Goal: Task Accomplishment & Management: Manage account settings

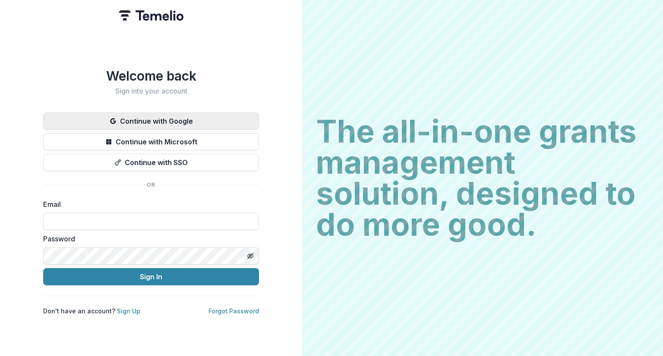
click at [153, 117] on button "Continue with Google" at bounding box center [151, 121] width 216 height 17
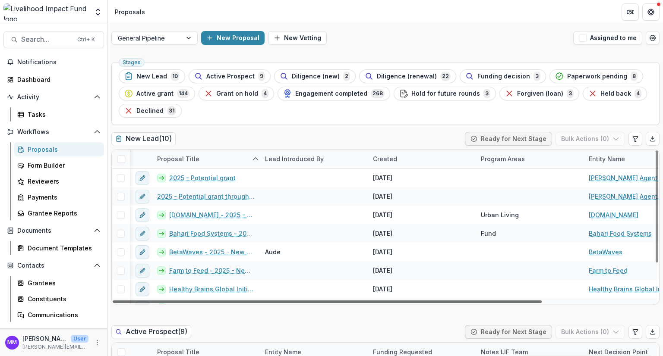
click at [252, 301] on div at bounding box center [327, 302] width 429 height 3
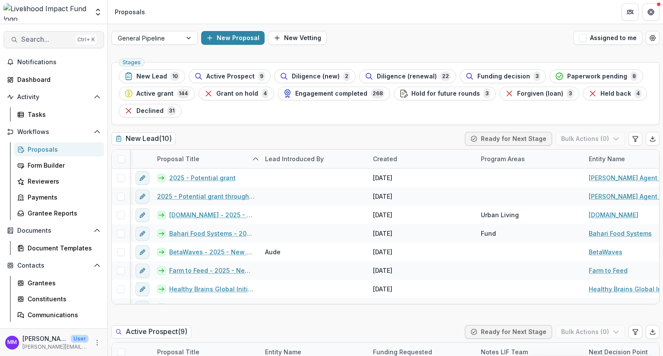
click at [26, 42] on span "Search..." at bounding box center [46, 39] width 51 height 8
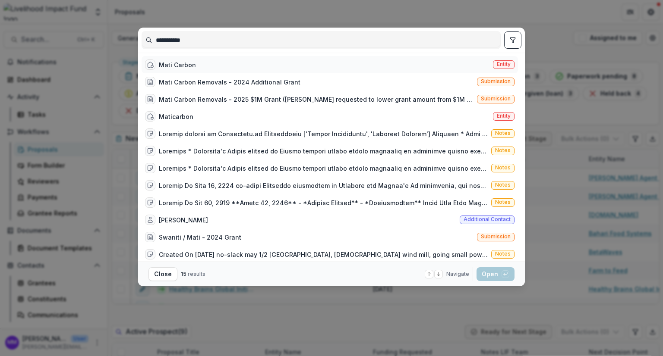
type input "**********"
click at [186, 66] on div "Mati Carbon" at bounding box center [177, 64] width 37 height 9
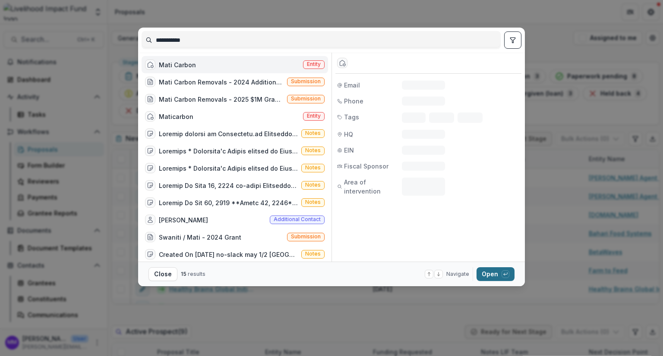
click at [489, 277] on button "Open with enter key" at bounding box center [495, 275] width 38 height 14
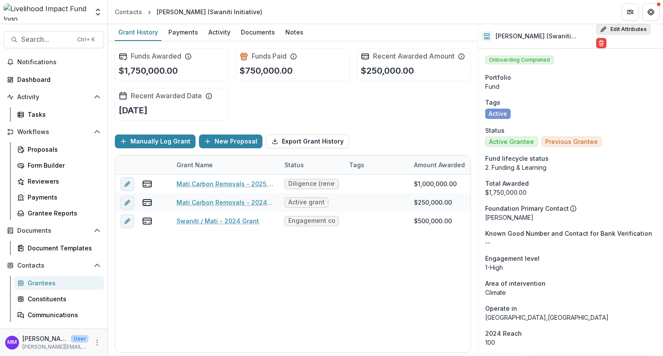
click at [613, 32] on button "Edit Attributes" at bounding box center [623, 29] width 54 height 10
select select "**"
select select "**********"
type input "**********"
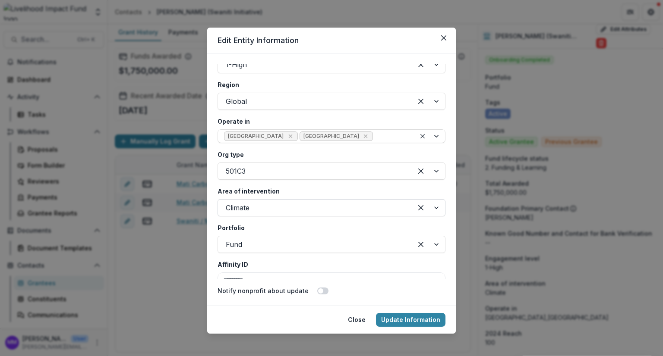
scroll to position [1554, 0]
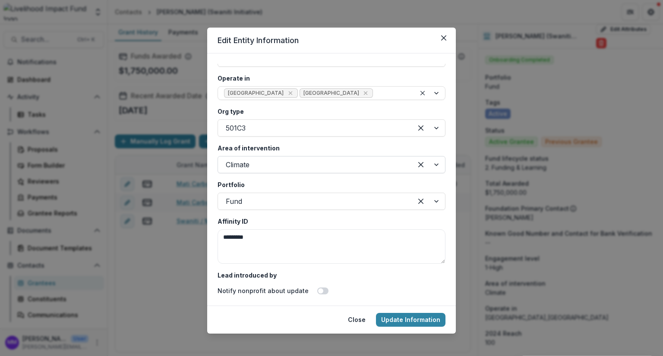
click at [254, 164] on div at bounding box center [315, 165] width 179 height 12
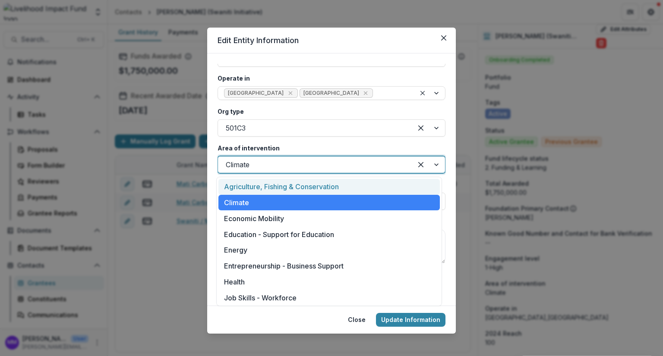
click at [257, 187] on div "Agriculture, Fishing & Conservation" at bounding box center [328, 187] width 221 height 16
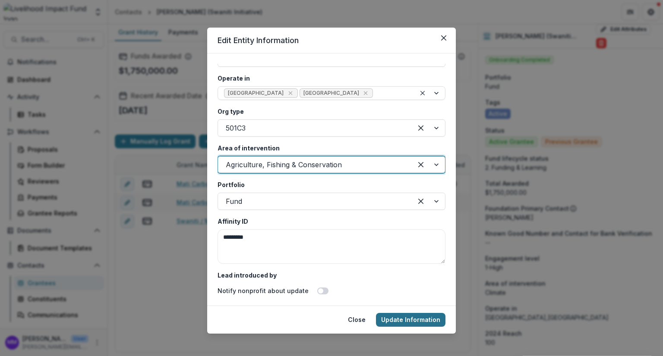
click at [414, 320] on button "Update Information" at bounding box center [410, 320] width 69 height 14
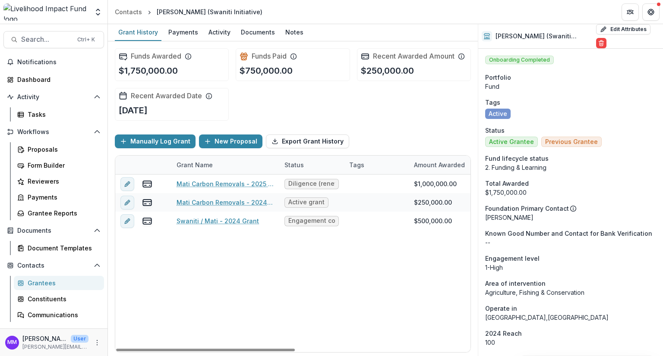
click at [279, 163] on div "Status" at bounding box center [294, 165] width 30 height 9
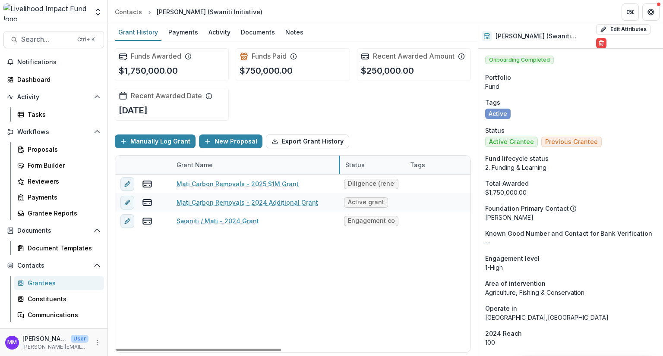
drag, startPoint x: 279, startPoint y: 162, endPoint x: 341, endPoint y: 166, distance: 62.3
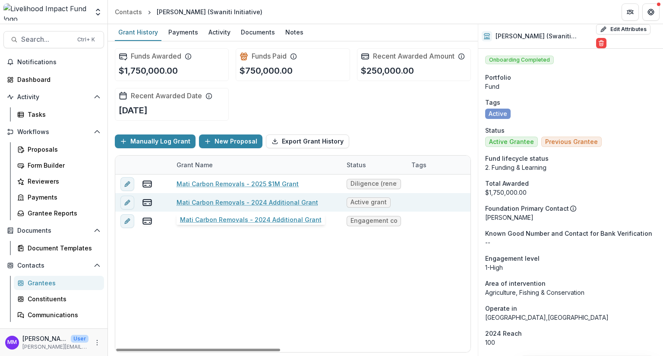
click at [282, 201] on link "Mati Carbon Removals - 2024 Additional Grant" at bounding box center [247, 202] width 142 height 9
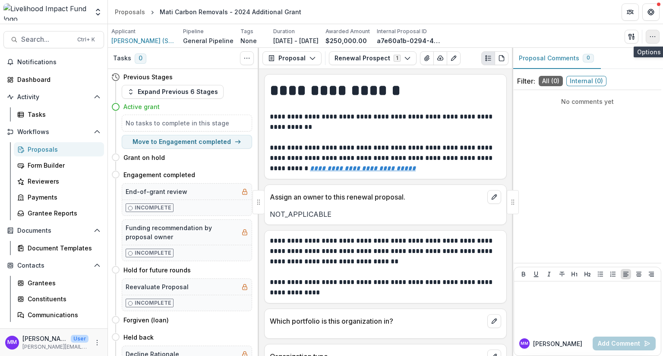
click at [653, 33] on icon "button" at bounding box center [652, 36] width 7 height 7
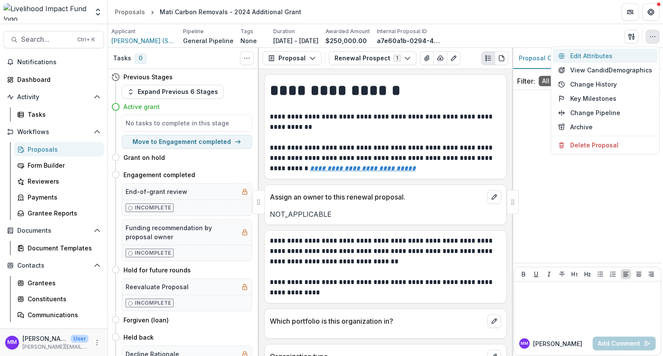
click at [590, 53] on button "Edit Attributes" at bounding box center [605, 56] width 104 height 14
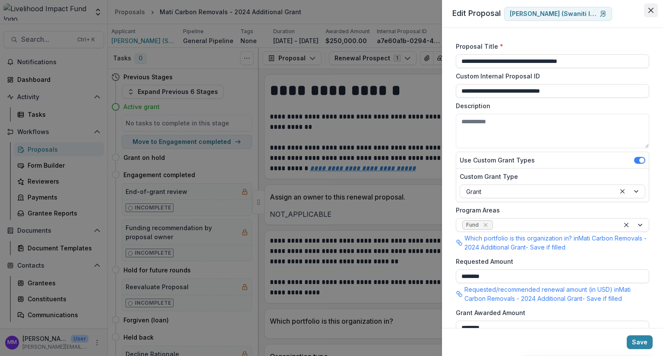
click at [652, 11] on icon "Close" at bounding box center [650, 10] width 5 height 5
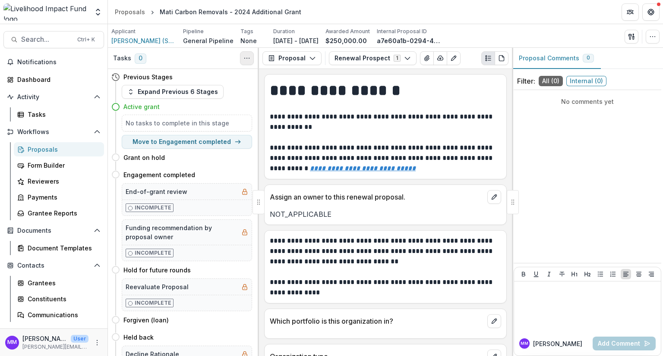
click at [243, 57] on button "Toggle View Cancelled Tasks" at bounding box center [247, 58] width 14 height 14
click at [35, 38] on span "Search..." at bounding box center [46, 39] width 51 height 8
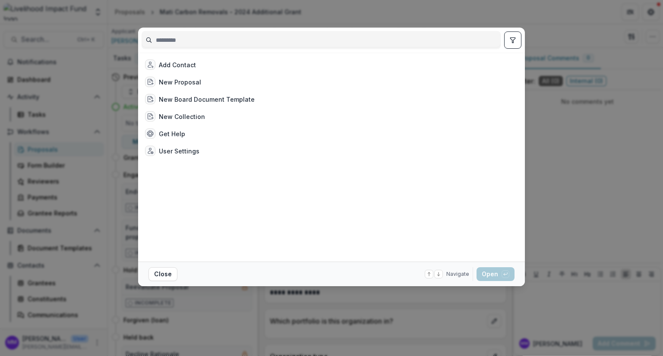
type input "**********"
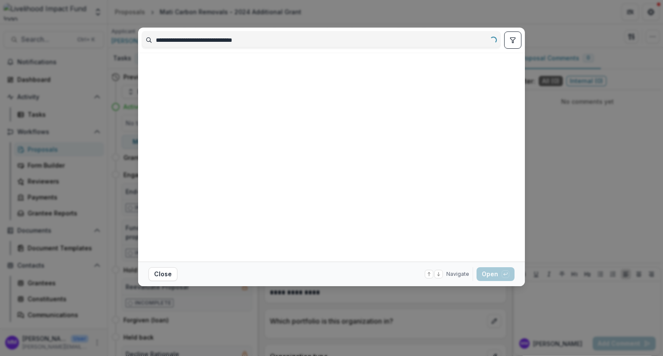
drag, startPoint x: 267, startPoint y: 43, endPoint x: 122, endPoint y: 37, distance: 144.7
click at [122, 37] on div "**********" at bounding box center [331, 178] width 663 height 356
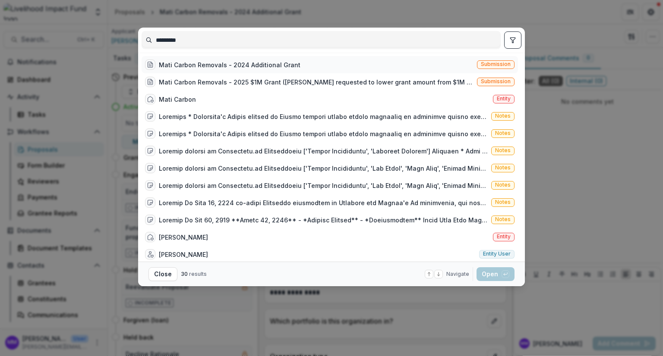
type input "*********"
click at [214, 65] on div "Mati Carbon Removals - 2024 Additional Grant" at bounding box center [230, 64] width 142 height 9
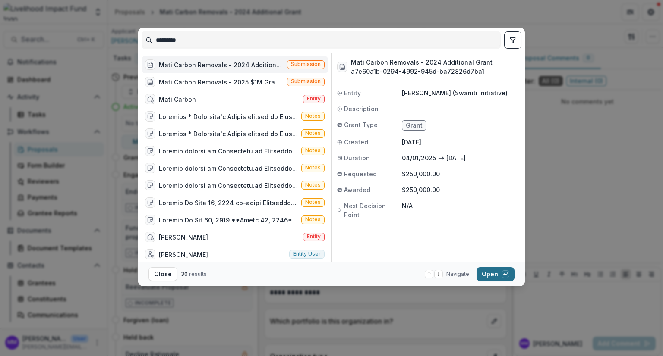
click at [490, 276] on button "Open with enter key" at bounding box center [495, 275] width 38 height 14
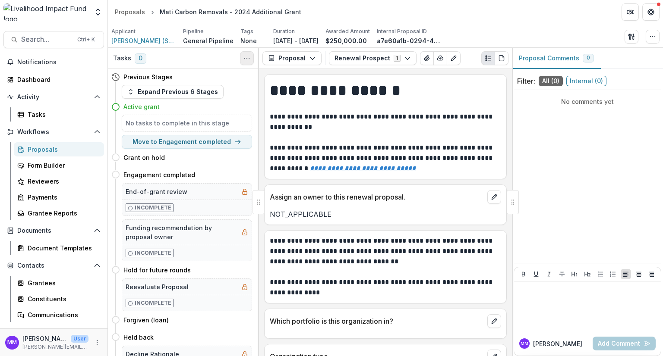
click at [248, 57] on icon "Toggle View Cancelled Tasks" at bounding box center [246, 58] width 7 height 7
click at [652, 34] on icon "button" at bounding box center [652, 36] width 7 height 7
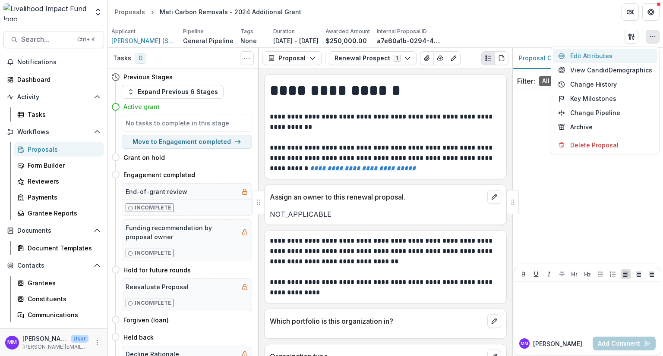
click at [592, 57] on button "Edit Attributes" at bounding box center [605, 56] width 104 height 14
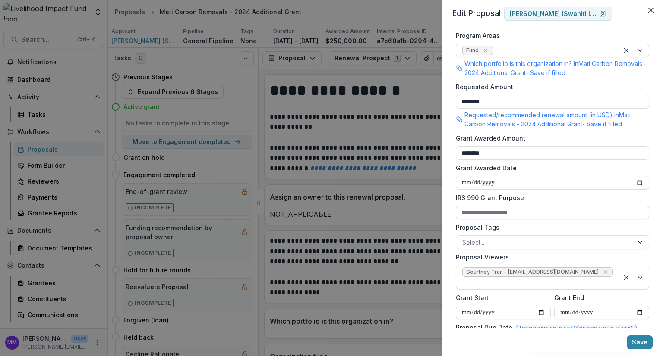
scroll to position [154, 0]
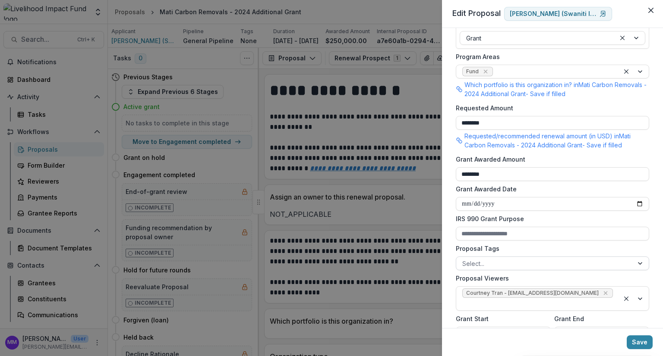
click at [485, 262] on div at bounding box center [544, 263] width 165 height 11
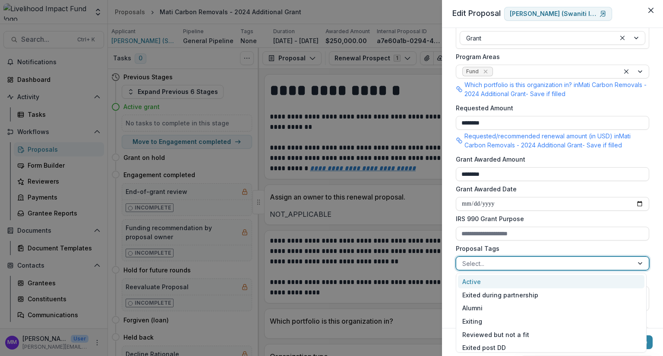
click at [485, 262] on div at bounding box center [544, 263] width 165 height 11
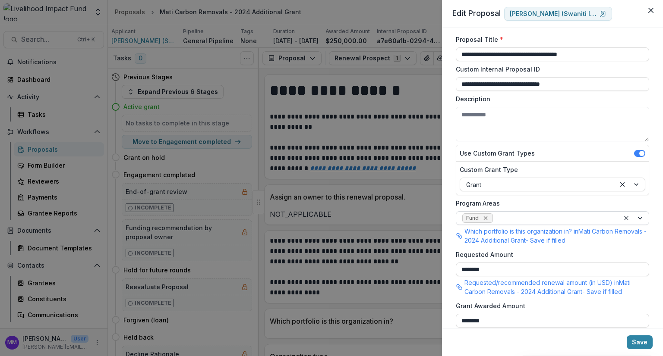
scroll to position [0, 0]
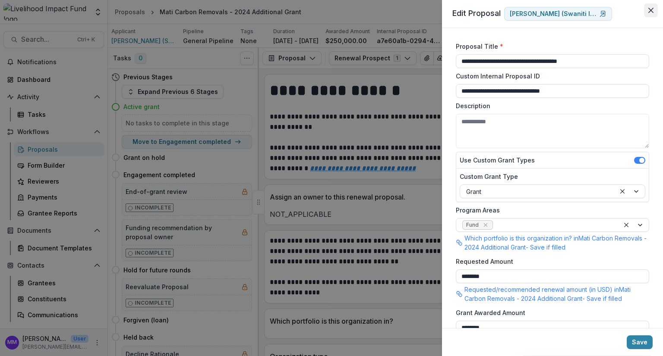
click at [647, 9] on button "Close" at bounding box center [651, 10] width 14 height 14
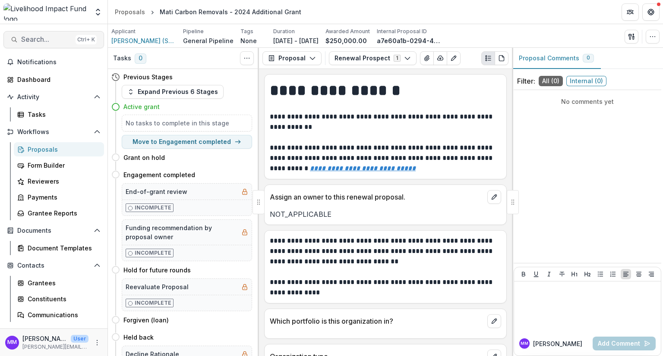
click at [22, 38] on span "Search..." at bounding box center [46, 39] width 51 height 8
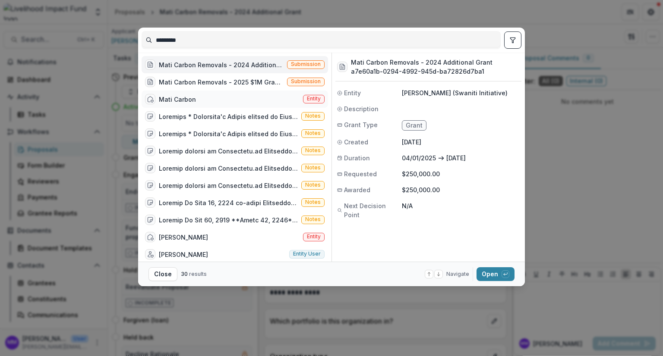
click at [173, 96] on div "Mati Carbon" at bounding box center [177, 99] width 37 height 9
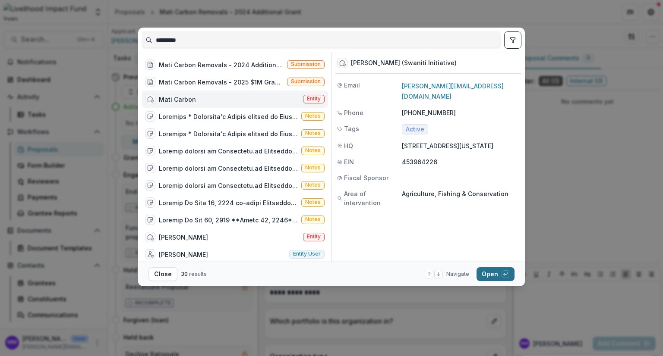
click at [489, 279] on button "Open with enter key" at bounding box center [495, 275] width 38 height 14
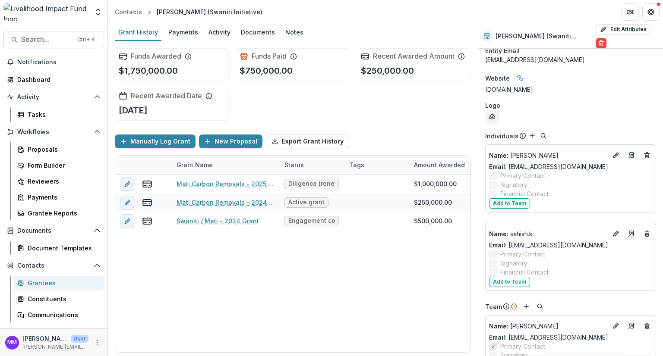
scroll to position [419, 0]
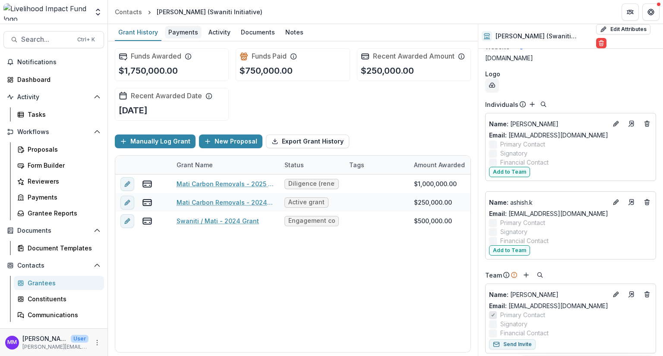
click at [183, 35] on div "Payments" at bounding box center [183, 32] width 37 height 13
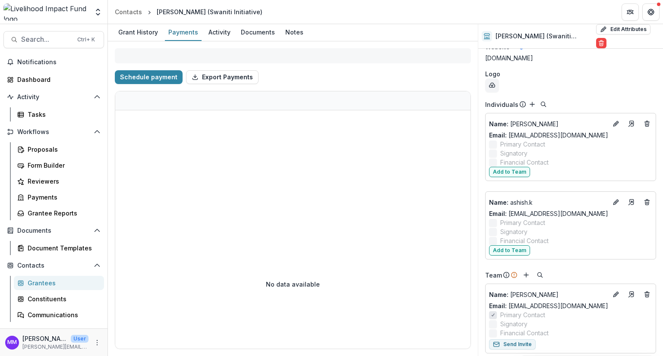
select select "****"
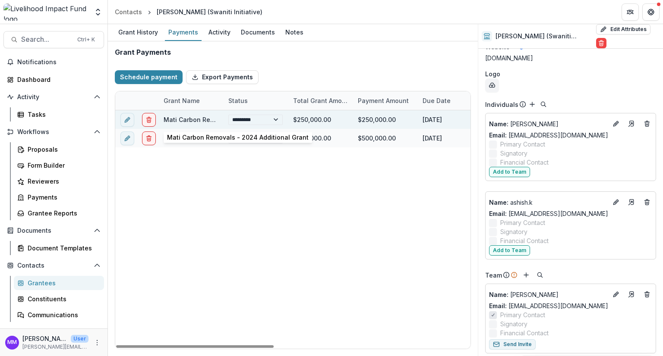
click at [188, 119] on link "Mati Carbon Removals - 2024 Additional Grant" at bounding box center [235, 119] width 142 height 7
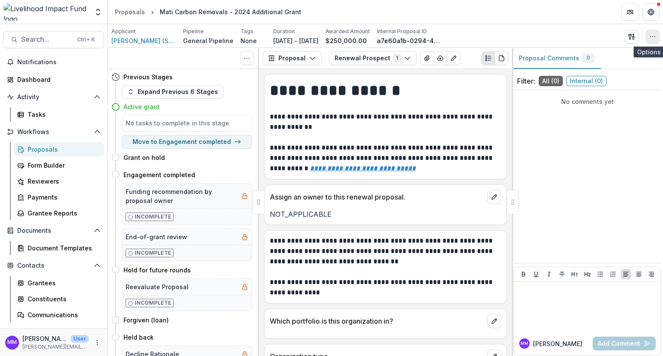
click at [655, 38] on icon "button" at bounding box center [652, 36] width 7 height 7
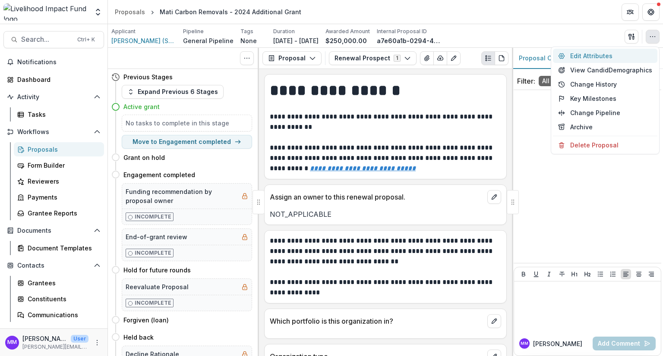
click at [589, 56] on button "Edit Attributes" at bounding box center [605, 56] width 104 height 14
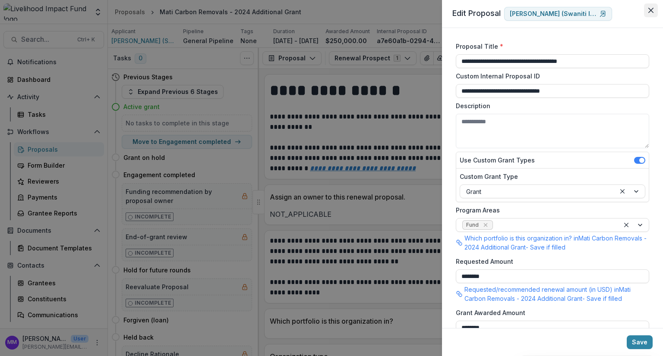
click at [654, 7] on button "Close" at bounding box center [651, 10] width 14 height 14
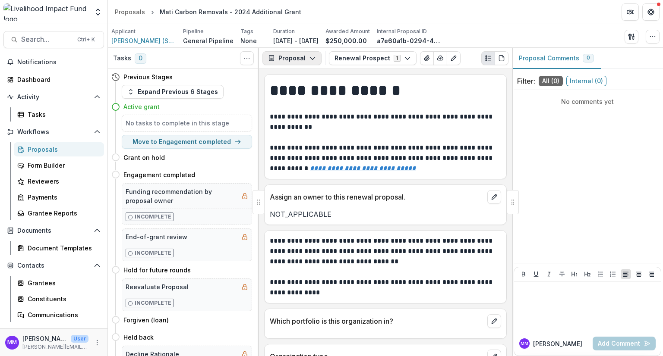
click at [311, 56] on icon "button" at bounding box center [312, 58] width 7 height 7
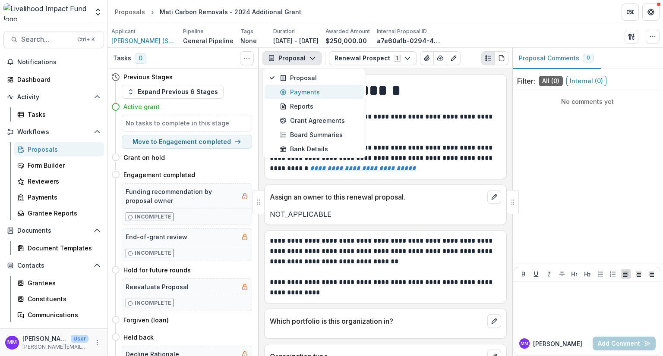
click at [309, 92] on div "Payments" at bounding box center [319, 92] width 79 height 9
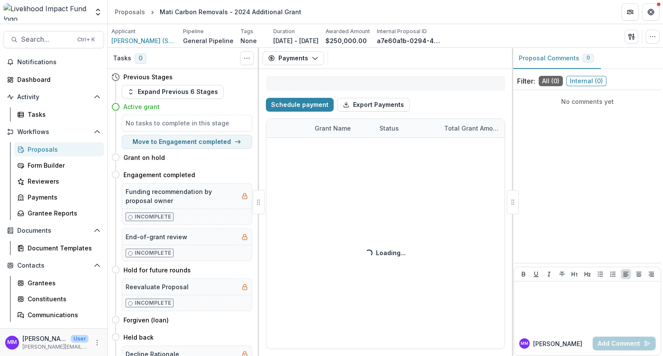
select select "****"
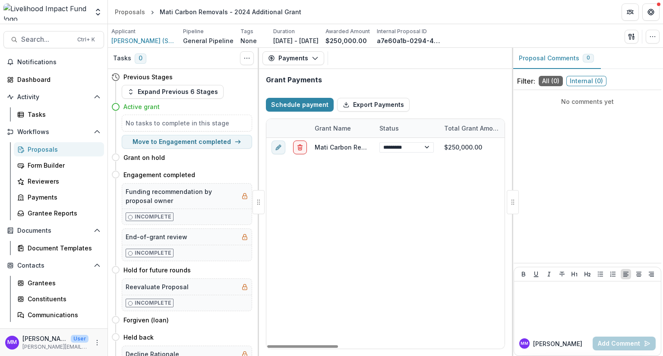
select select "****"
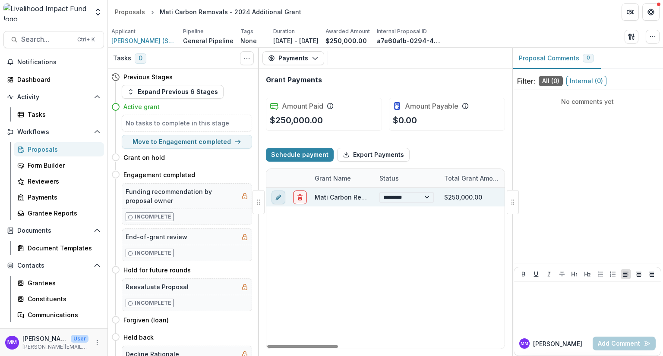
click at [277, 199] on icon "edit" at bounding box center [278, 197] width 7 height 7
select select "**********"
select select "****"
select select "**********"
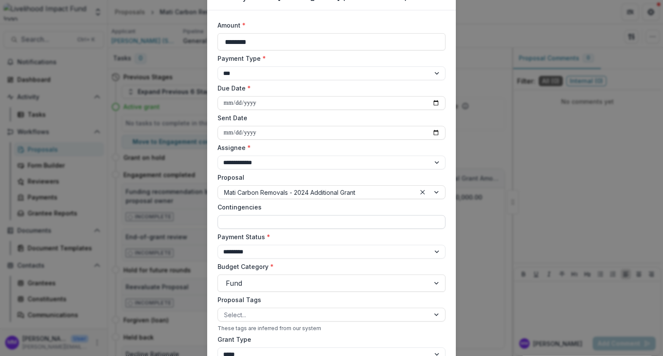
scroll to position [86, 0]
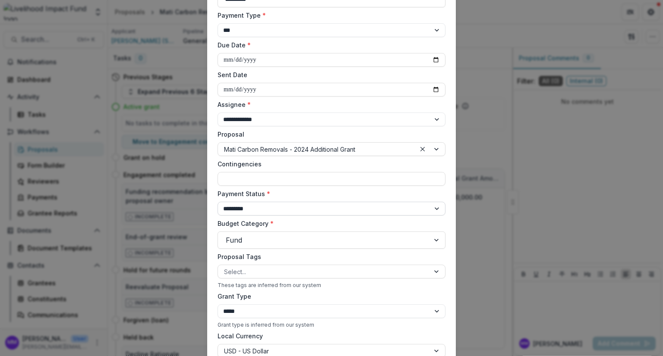
click at [242, 211] on select "**********" at bounding box center [331, 209] width 228 height 14
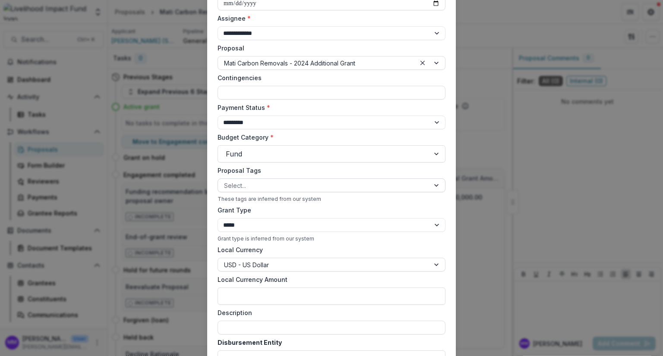
click at [245, 180] on div at bounding box center [323, 185] width 199 height 11
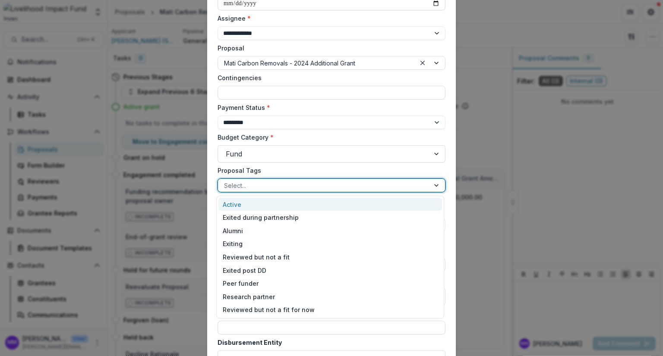
click at [245, 180] on div at bounding box center [323, 185] width 199 height 11
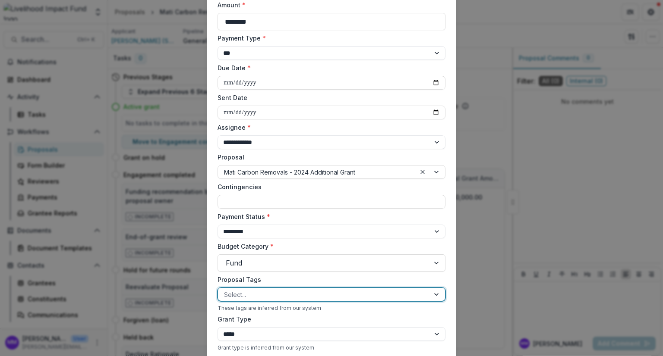
scroll to position [0, 0]
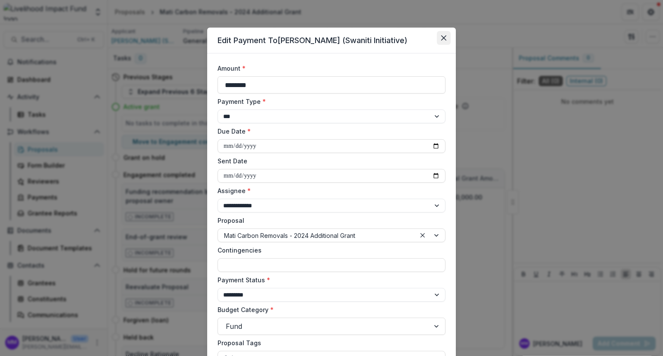
click at [441, 34] on button "Close" at bounding box center [444, 38] width 14 height 14
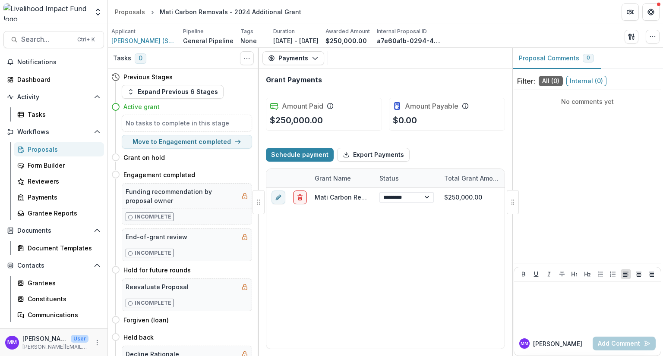
select select "****"
click at [28, 38] on span "Search..." at bounding box center [46, 39] width 51 height 8
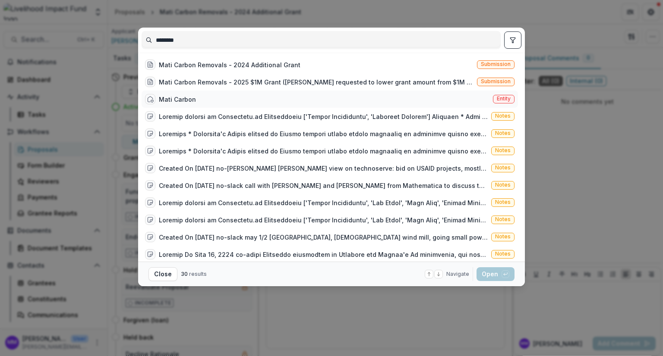
type input "********"
click at [167, 96] on div "Mati Carbon" at bounding box center [177, 99] width 37 height 9
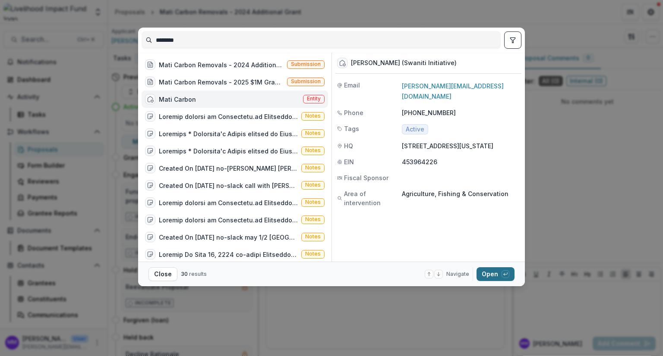
click at [489, 275] on button "Open with enter key" at bounding box center [495, 275] width 38 height 14
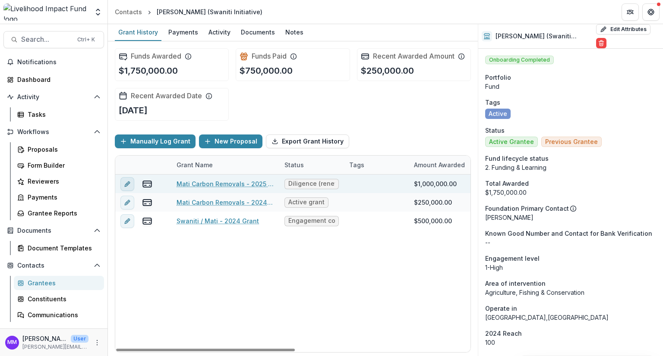
click at [123, 182] on button "edit" at bounding box center [127, 184] width 14 height 14
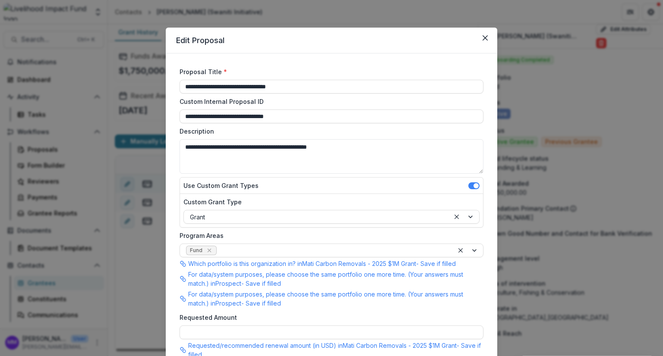
type input "**********"
click at [486, 38] on icon "Close" at bounding box center [484, 37] width 5 height 5
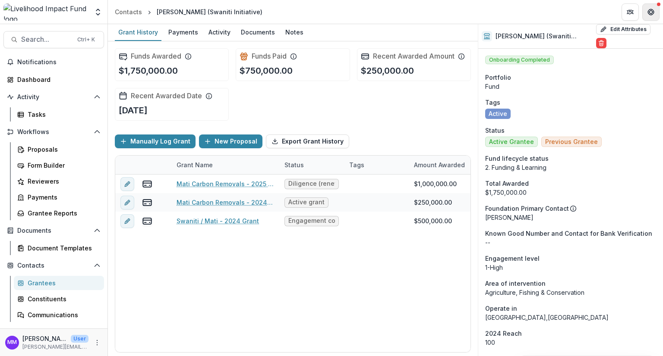
click at [653, 12] on icon "Get Help" at bounding box center [653, 12] width 2 height 2
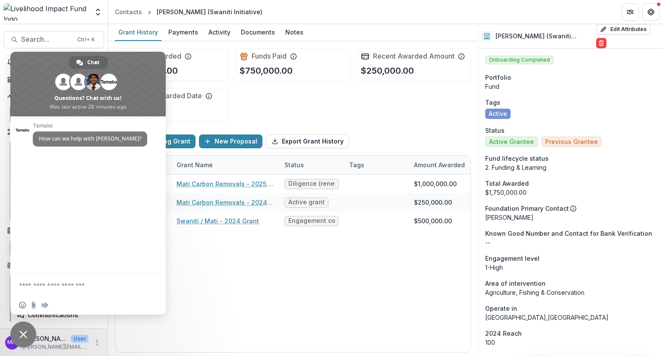
click at [22, 334] on span "Close chat" at bounding box center [23, 335] width 8 height 8
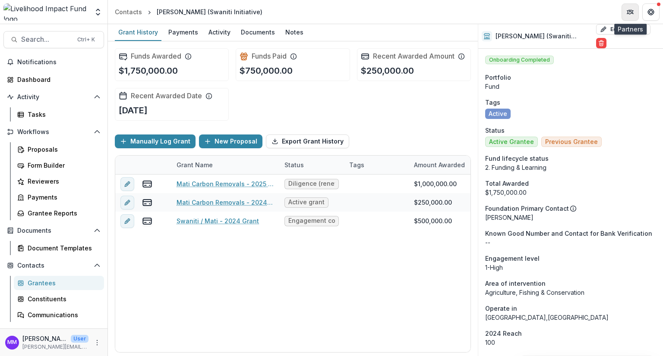
click at [629, 12] on icon "Partners" at bounding box center [630, 12] width 7 height 7
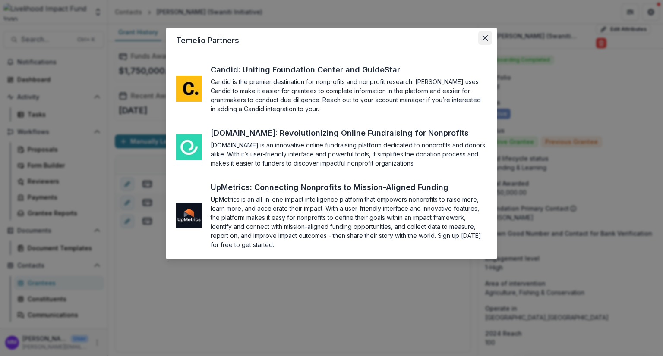
click at [487, 38] on icon "Close" at bounding box center [484, 37] width 5 height 5
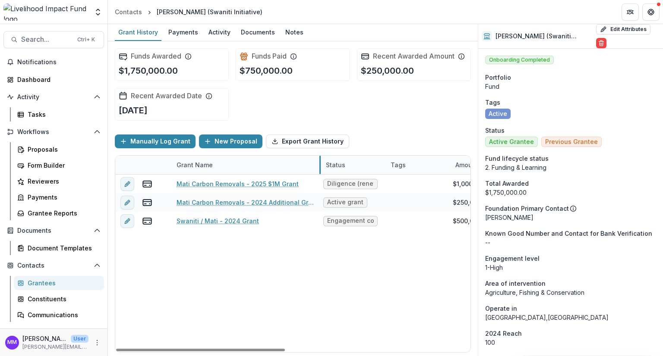
drag, startPoint x: 278, startPoint y: 162, endPoint x: 325, endPoint y: 168, distance: 47.5
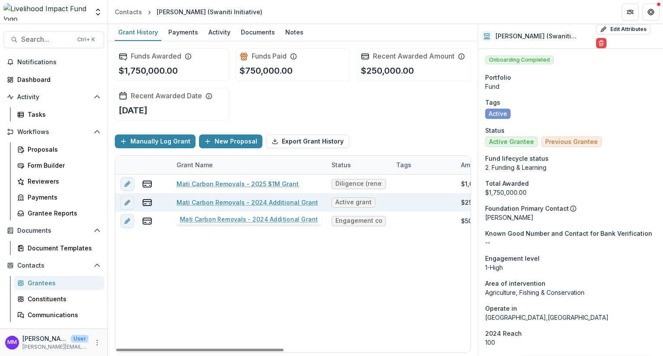
click at [255, 202] on link "Mati Carbon Removals - 2024 Additional Grant" at bounding box center [247, 202] width 142 height 9
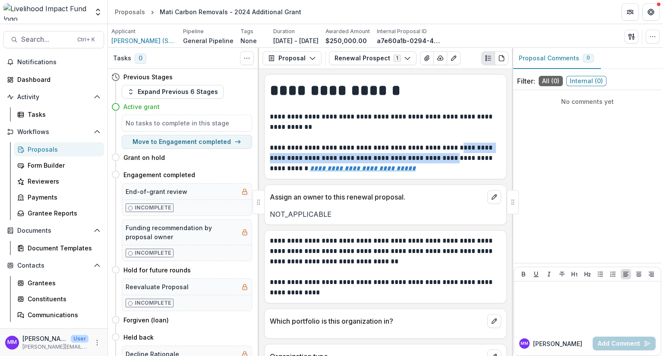
drag, startPoint x: 449, startPoint y: 162, endPoint x: 456, endPoint y: 178, distance: 17.2
click at [456, 178] on div "**********" at bounding box center [385, 126] width 243 height 105
click at [495, 270] on p at bounding box center [385, 272] width 231 height 10
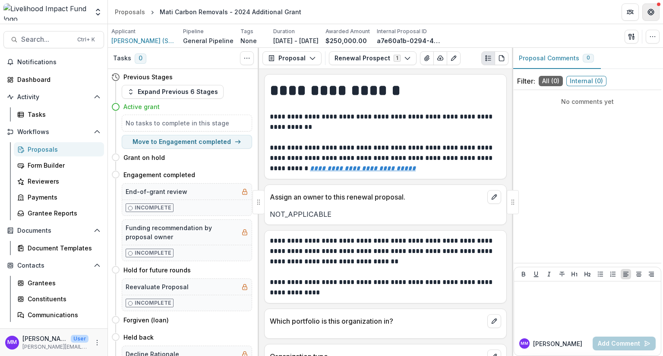
click at [651, 11] on icon "Get Help" at bounding box center [650, 12] width 7 height 7
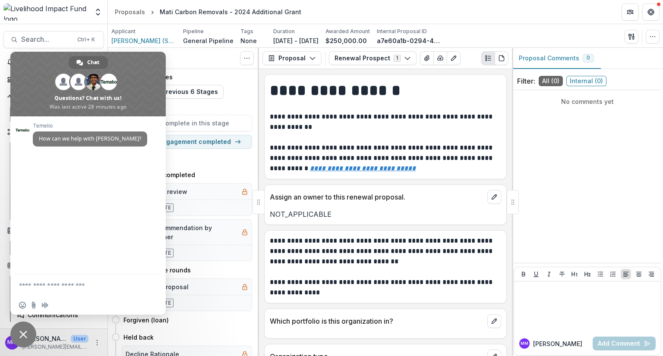
click at [24, 333] on span "Close chat" at bounding box center [23, 335] width 8 height 8
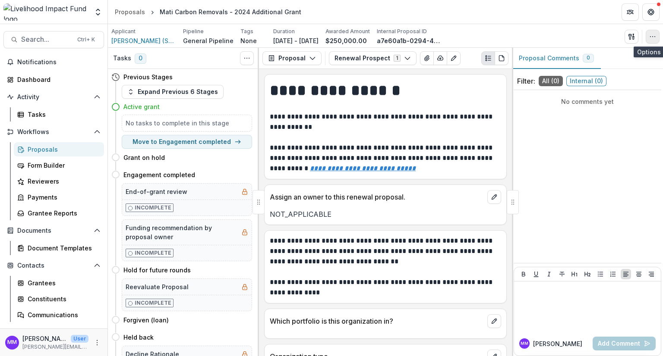
click at [655, 38] on icon "button" at bounding box center [652, 36] width 7 height 7
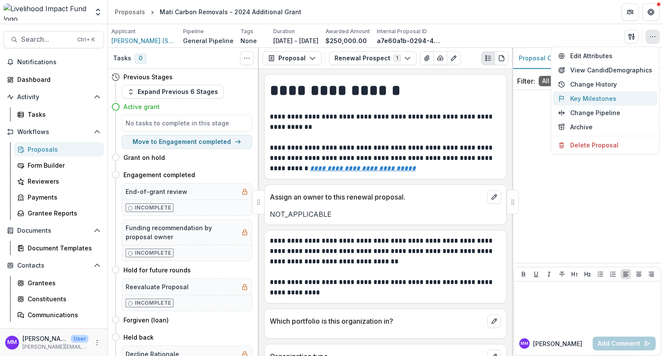
click at [591, 100] on button "Key Milestones" at bounding box center [605, 98] width 104 height 14
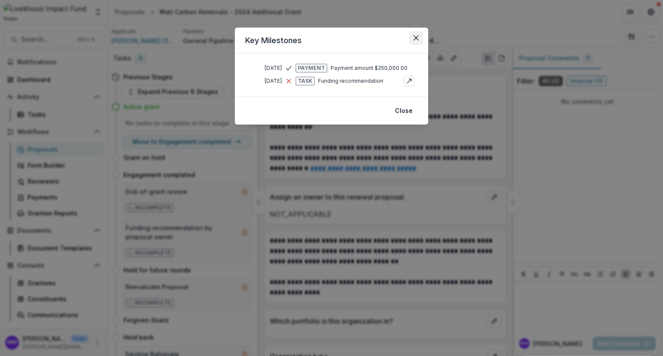
click at [416, 37] on icon "Close" at bounding box center [415, 37] width 5 height 5
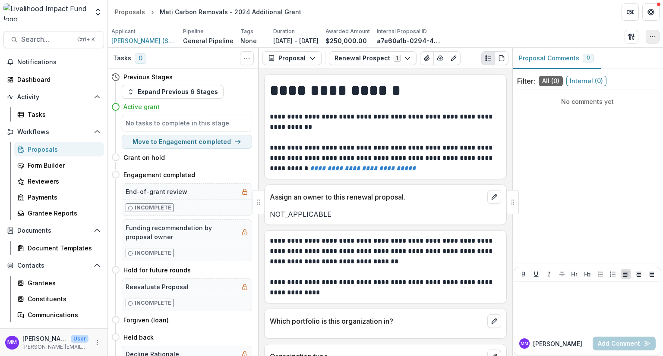
click at [652, 33] on icon "button" at bounding box center [652, 36] width 7 height 7
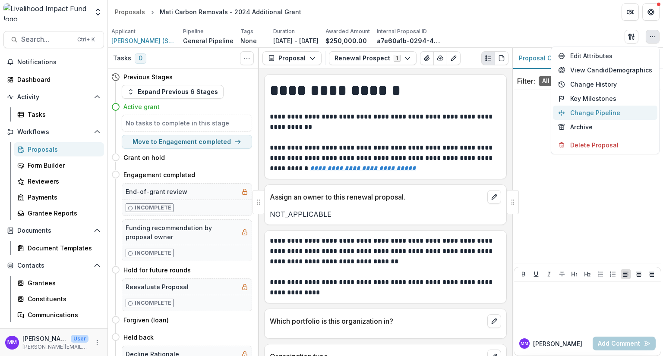
click at [599, 113] on button "Change Pipeline" at bounding box center [605, 113] width 104 height 14
select select "**********"
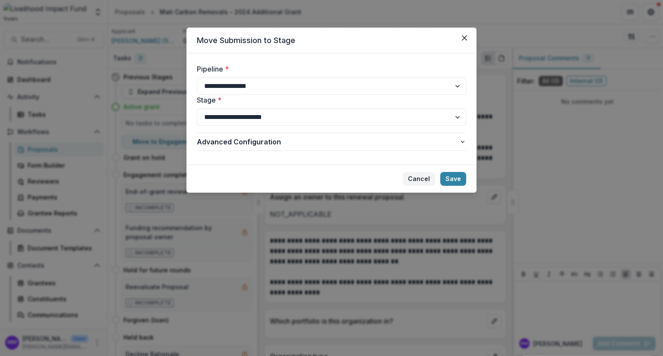
click at [420, 181] on button "Cancel" at bounding box center [419, 179] width 32 height 14
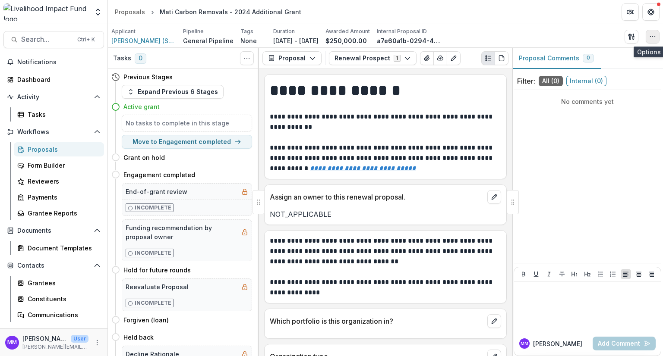
click at [651, 38] on icon "button" at bounding box center [652, 36] width 7 height 7
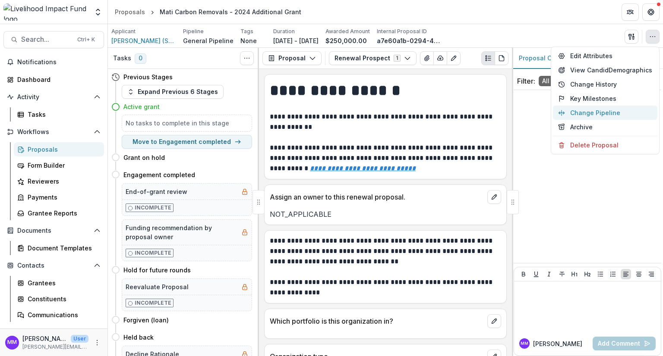
click at [606, 114] on button "Change Pipeline" at bounding box center [605, 113] width 104 height 14
select select "**********"
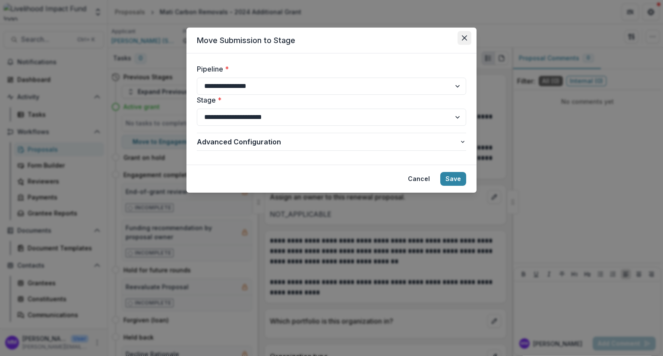
click at [463, 42] on button "Close" at bounding box center [464, 38] width 14 height 14
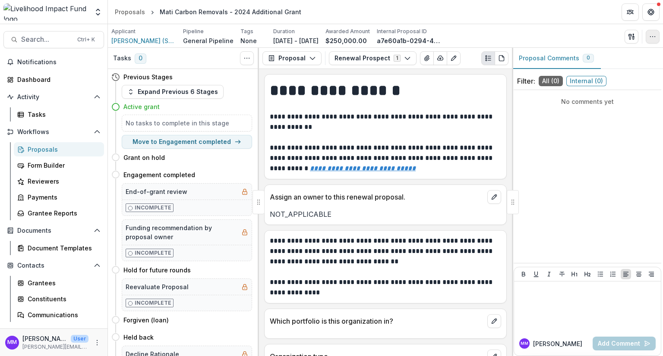
click at [652, 38] on icon "button" at bounding box center [652, 36] width 7 height 7
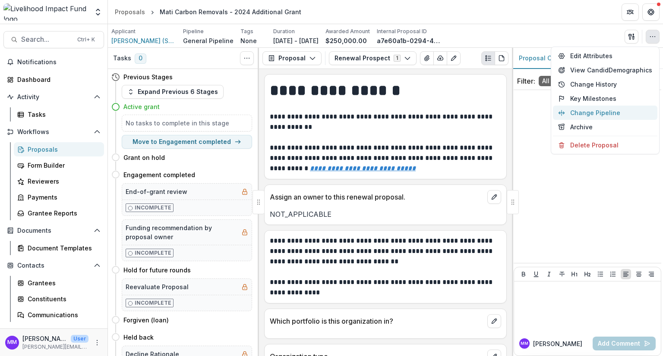
click at [596, 114] on button "Change Pipeline" at bounding box center [605, 113] width 104 height 14
select select "**********"
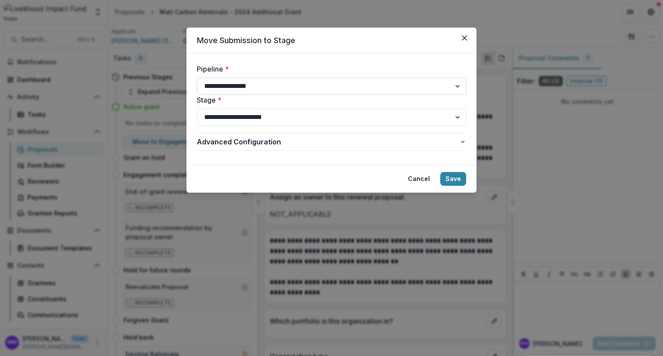
click at [400, 90] on select "**********" at bounding box center [331, 86] width 269 height 17
click at [333, 120] on select "**********" at bounding box center [331, 117] width 269 height 17
click at [233, 143] on span "Advanced Configuration" at bounding box center [328, 142] width 262 height 10
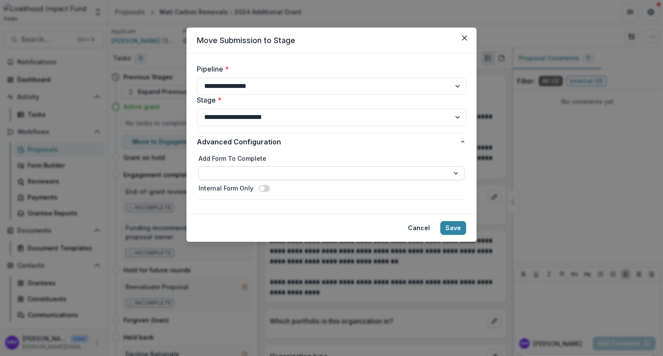
click at [262, 172] on select "**********" at bounding box center [332, 174] width 266 height 14
click at [442, 119] on select "**********" at bounding box center [331, 117] width 269 height 17
click at [444, 117] on select "**********" at bounding box center [331, 117] width 269 height 17
click at [462, 142] on icon "button" at bounding box center [462, 142] width 7 height 7
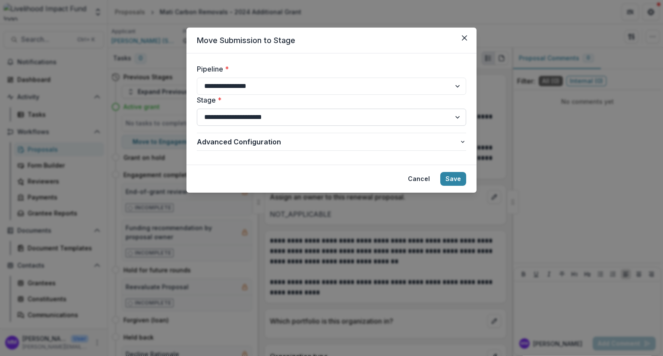
drag, startPoint x: 456, startPoint y: 141, endPoint x: 359, endPoint y: 119, distance: 100.0
click at [431, 131] on div "**********" at bounding box center [331, 141] width 269 height 25
click at [464, 36] on icon "Close" at bounding box center [464, 37] width 5 height 5
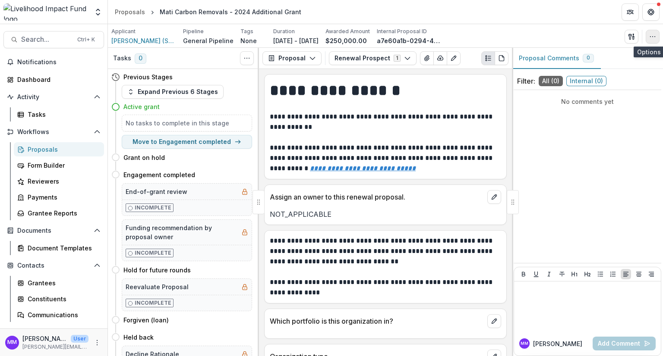
click at [653, 35] on icon "button" at bounding box center [652, 36] width 7 height 7
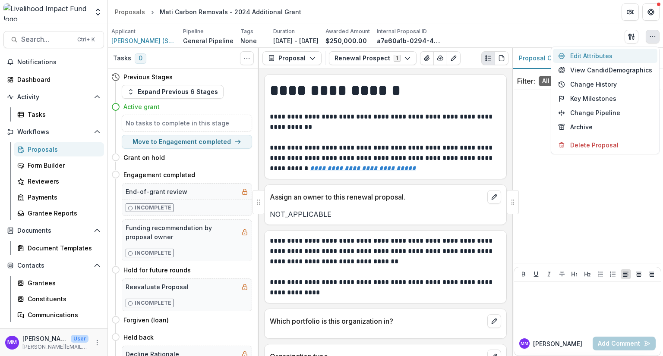
click at [589, 56] on button "Edit Attributes" at bounding box center [605, 56] width 104 height 14
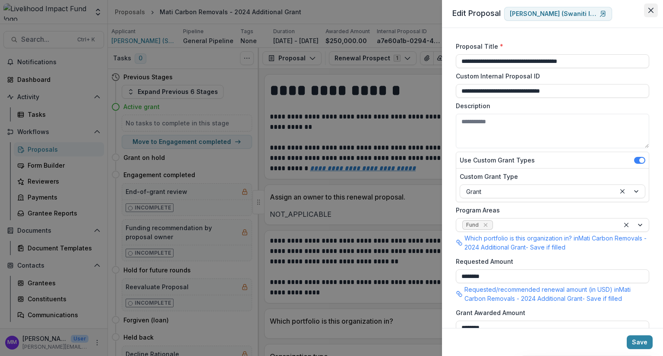
click at [655, 7] on button "Close" at bounding box center [651, 10] width 14 height 14
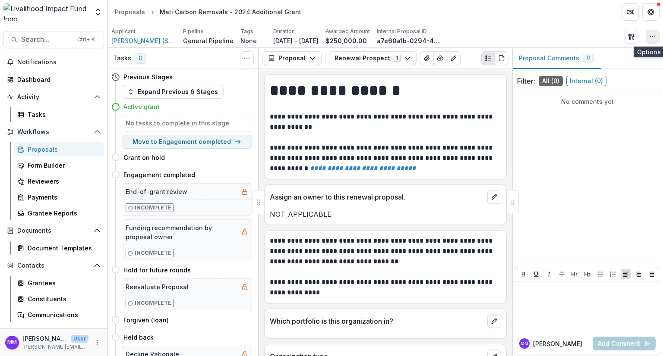
click at [651, 40] on button "button" at bounding box center [653, 37] width 14 height 14
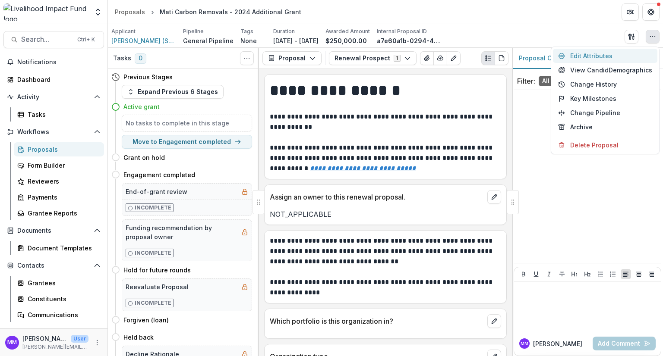
click at [626, 52] on button "Edit Attributes" at bounding box center [605, 56] width 104 height 14
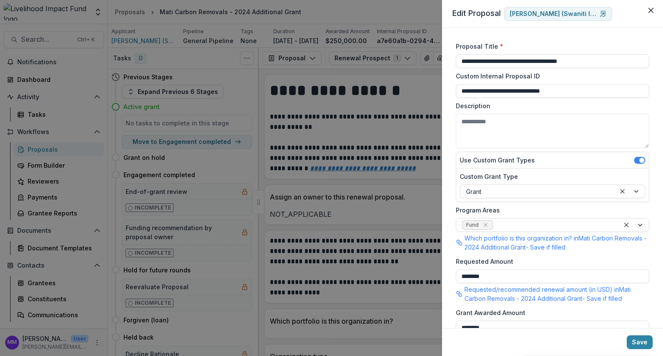
click at [434, 78] on div "**********" at bounding box center [331, 178] width 663 height 356
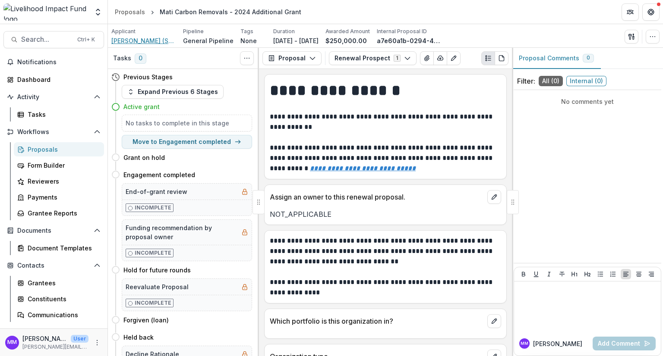
click at [147, 40] on span "[PERSON_NAME] (Swaniti Initiative)" at bounding box center [143, 40] width 65 height 9
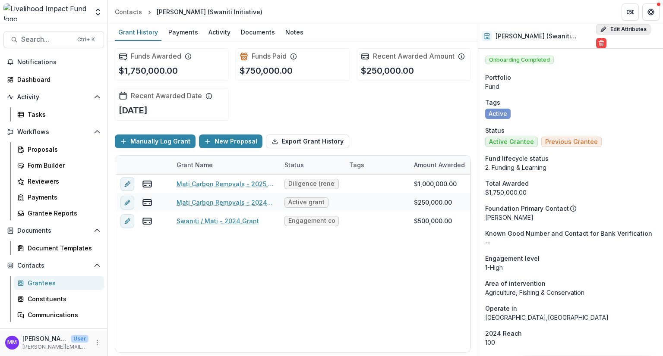
click at [618, 35] on button "Edit Attributes" at bounding box center [623, 29] width 54 height 10
select select "**"
select select "**********"
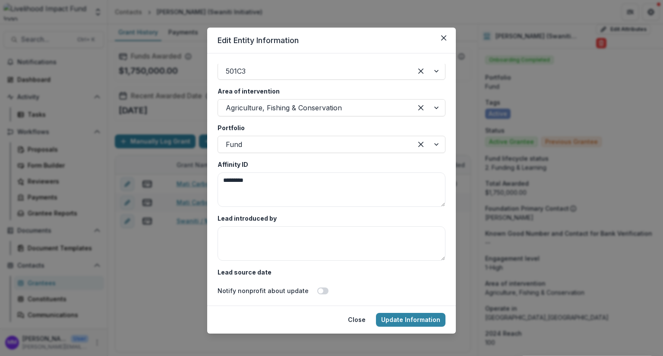
scroll to position [1554, 0]
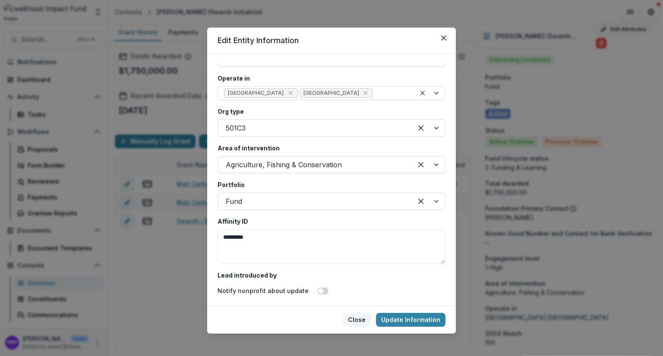
click at [362, 324] on button "Close" at bounding box center [357, 320] width 28 height 14
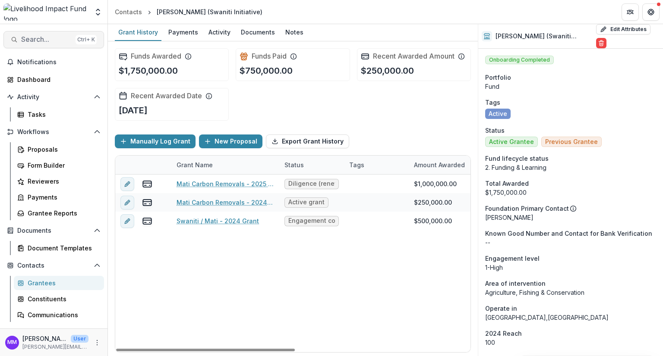
click at [30, 42] on span "Search..." at bounding box center [46, 39] width 51 height 8
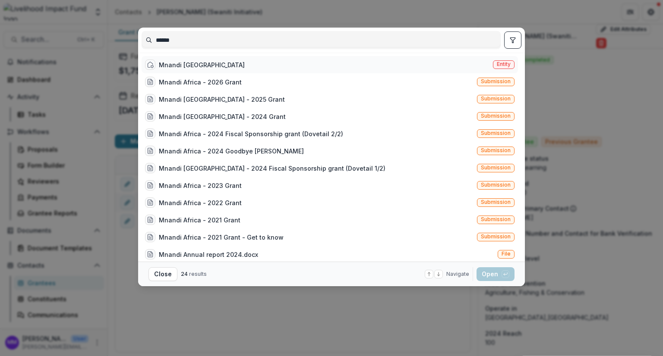
type input "******"
click at [176, 65] on div "Mnandi Africa" at bounding box center [202, 64] width 86 height 9
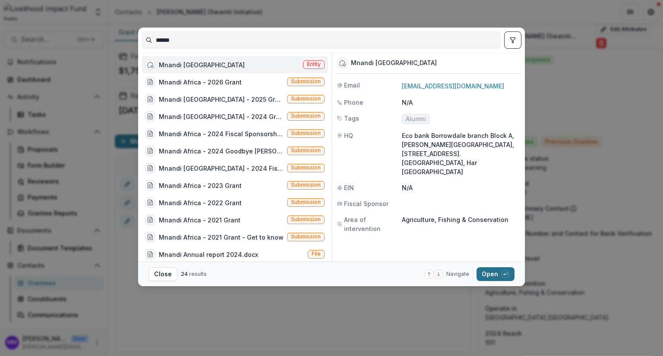
click at [487, 275] on button "Open with enter key" at bounding box center [495, 275] width 38 height 14
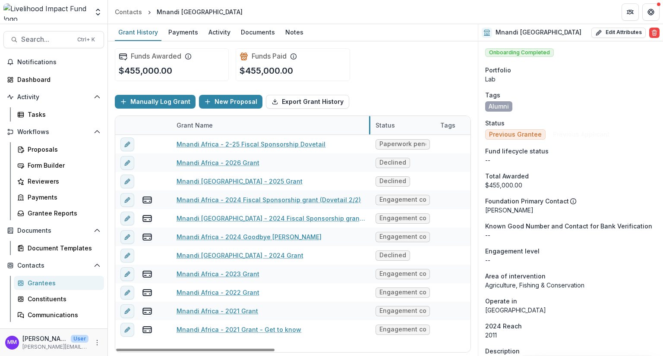
drag, startPoint x: 279, startPoint y: 123, endPoint x: 370, endPoint y: 133, distance: 91.6
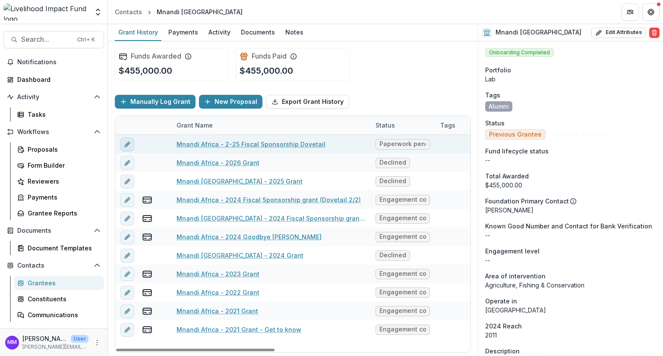
click at [123, 143] on button "edit" at bounding box center [127, 145] width 14 height 14
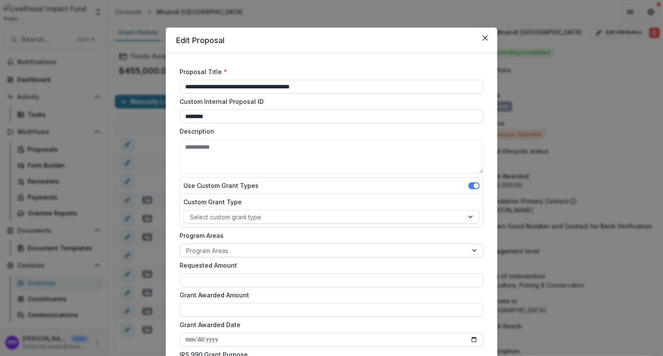
click at [211, 249] on div at bounding box center [323, 251] width 275 height 11
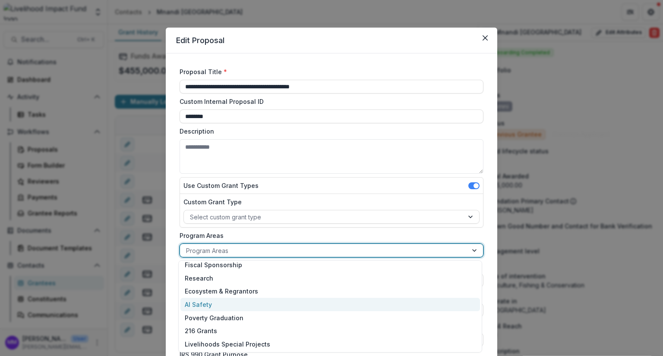
scroll to position [54, 0]
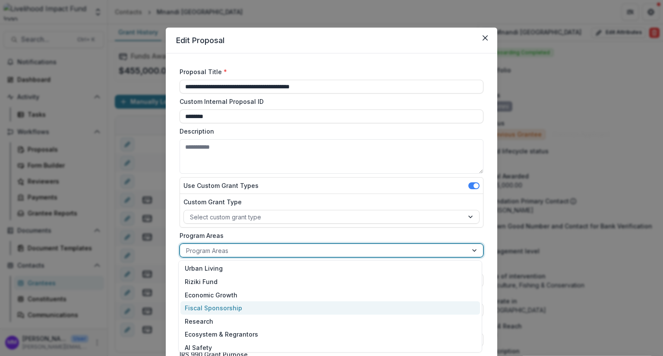
click at [217, 308] on div "Fiscal Sponsorship" at bounding box center [329, 308] width 299 height 13
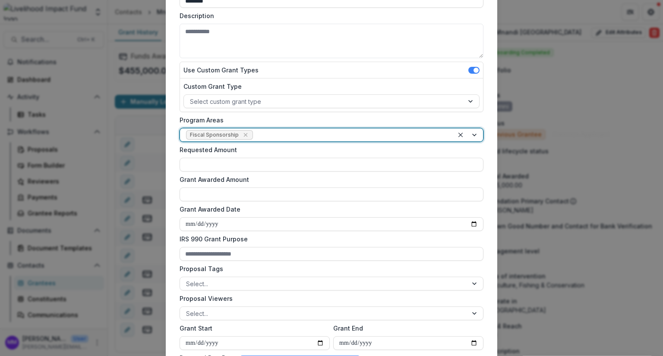
scroll to position [259, 0]
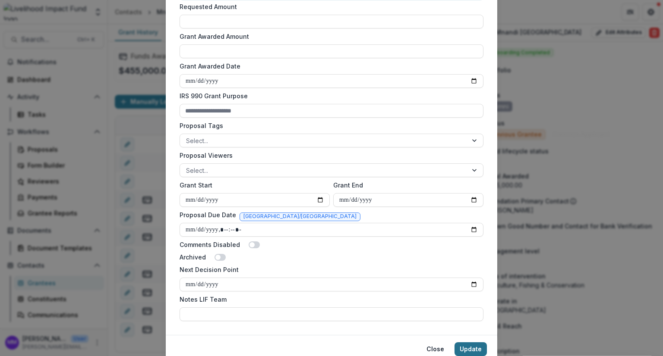
click at [470, 350] on button "Update" at bounding box center [470, 350] width 32 height 14
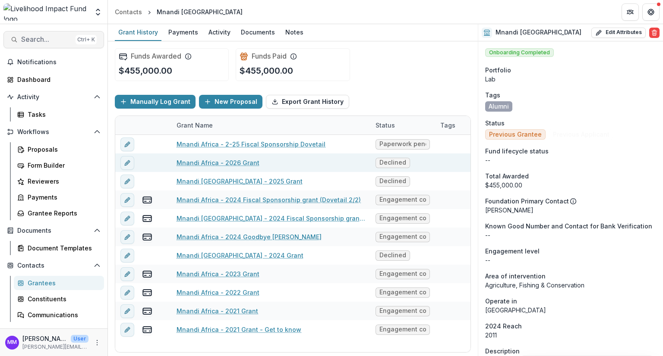
click at [40, 37] on span "Search..." at bounding box center [46, 39] width 51 height 8
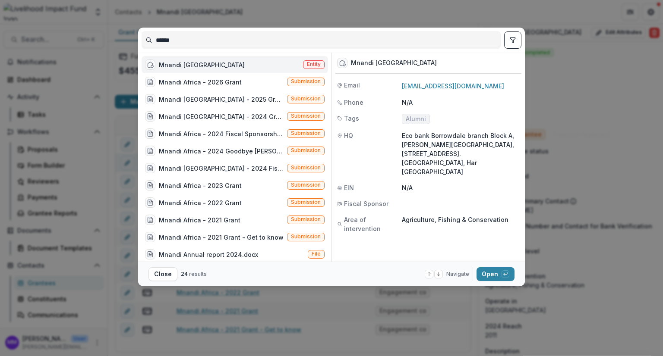
drag, startPoint x: 183, startPoint y: 42, endPoint x: 155, endPoint y: 40, distance: 27.7
click at [155, 40] on input "******" at bounding box center [321, 40] width 358 height 14
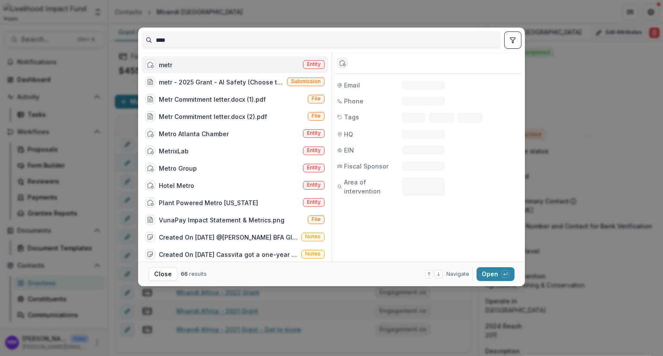
type input "****"
click at [173, 66] on div "metr Entity" at bounding box center [235, 64] width 186 height 17
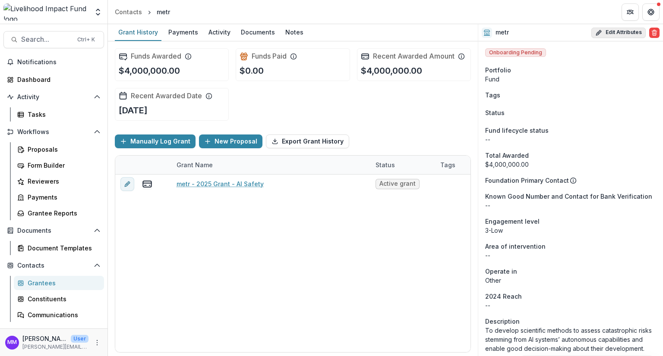
click at [613, 33] on button "Edit Attributes" at bounding box center [618, 33] width 54 height 10
select select
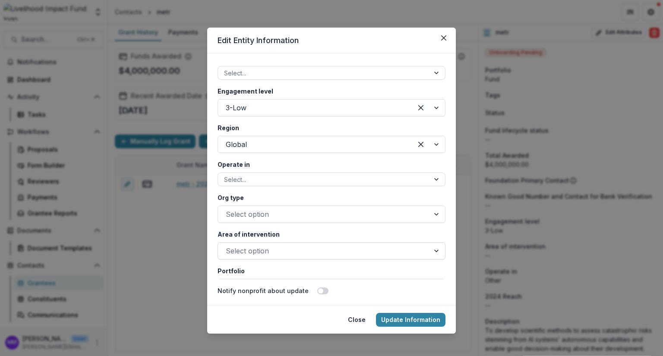
scroll to position [1510, 0]
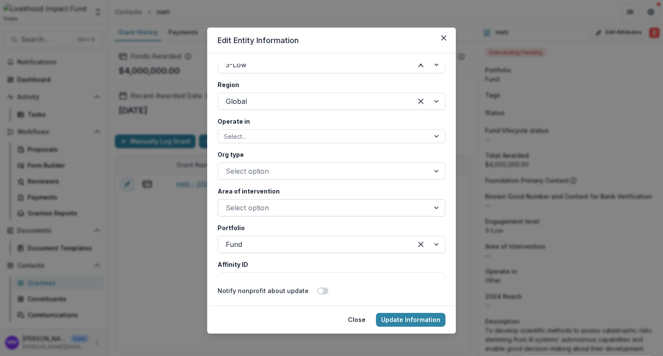
click at [249, 212] on div at bounding box center [324, 208] width 196 height 12
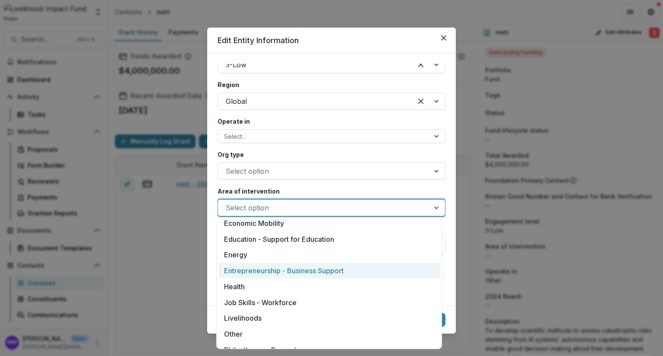
scroll to position [81, 0]
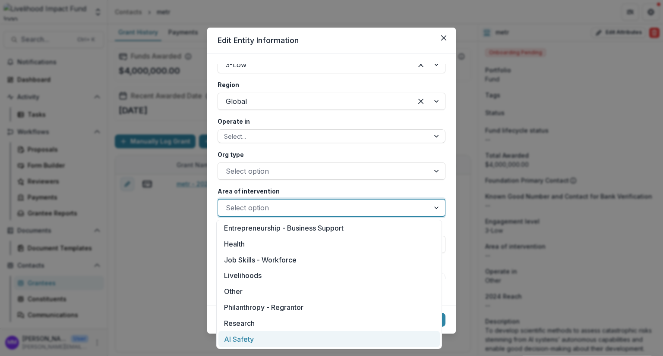
click at [242, 340] on div "AI Safety" at bounding box center [328, 339] width 221 height 16
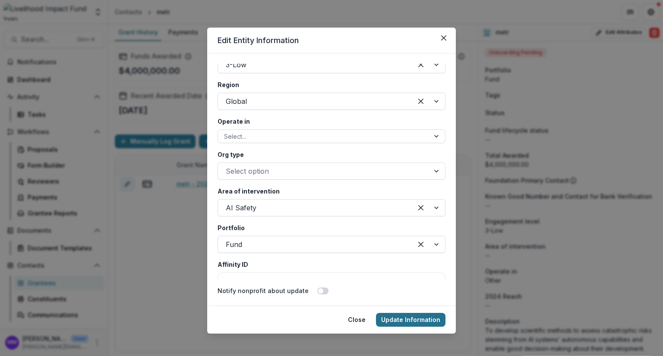
click at [403, 320] on button "Update Information" at bounding box center [410, 320] width 69 height 14
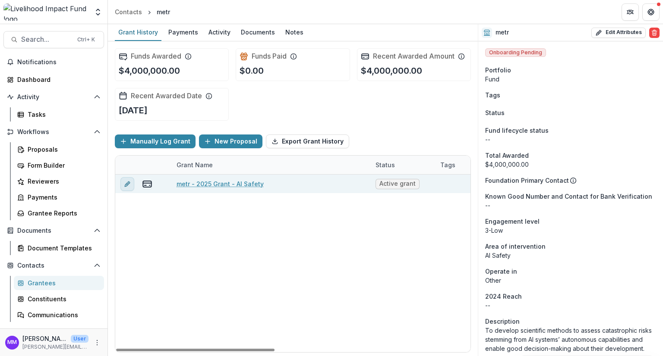
click at [123, 183] on button "edit" at bounding box center [127, 184] width 14 height 14
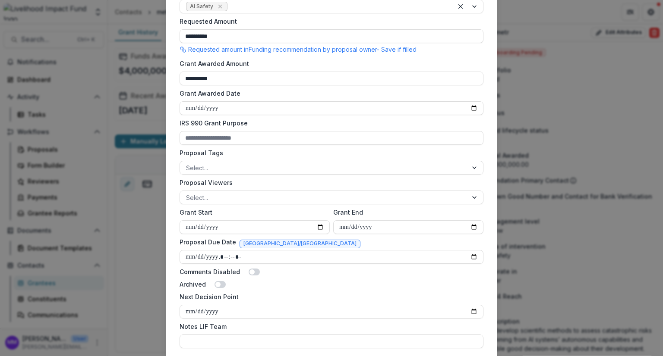
scroll to position [259, 0]
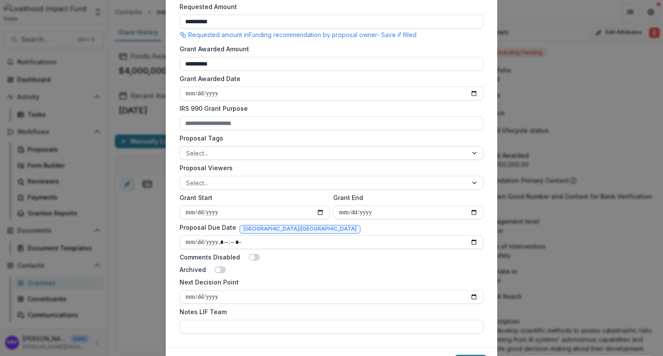
click at [223, 149] on div at bounding box center [323, 153] width 275 height 11
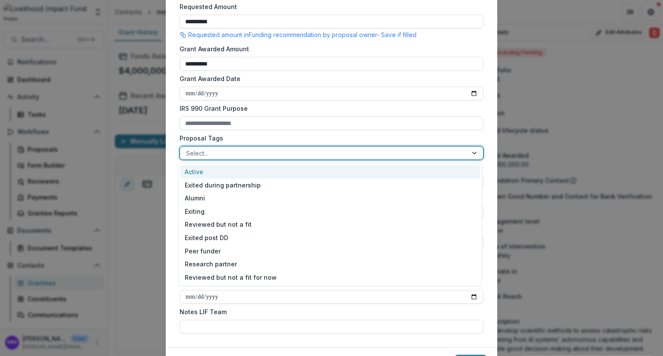
click at [171, 213] on div "**********" at bounding box center [331, 71] width 331 height 553
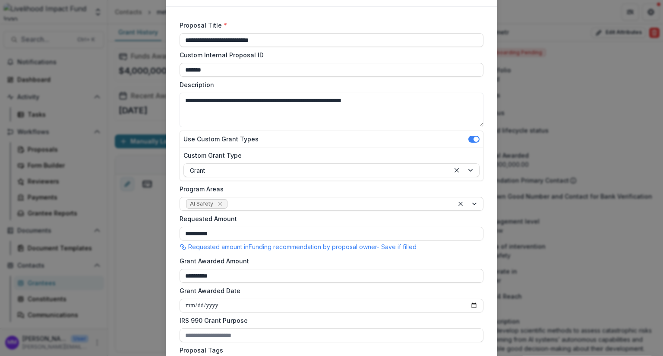
scroll to position [0, 0]
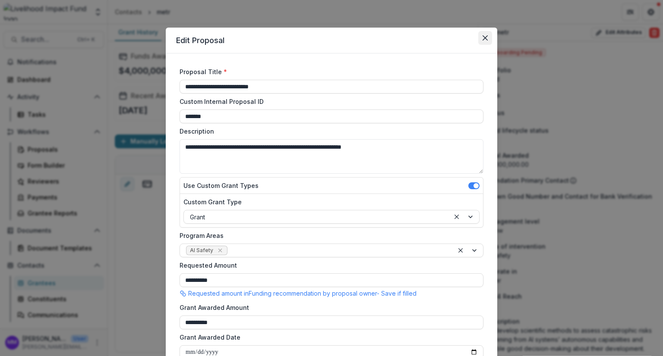
click at [482, 37] on icon "Close" at bounding box center [484, 37] width 5 height 5
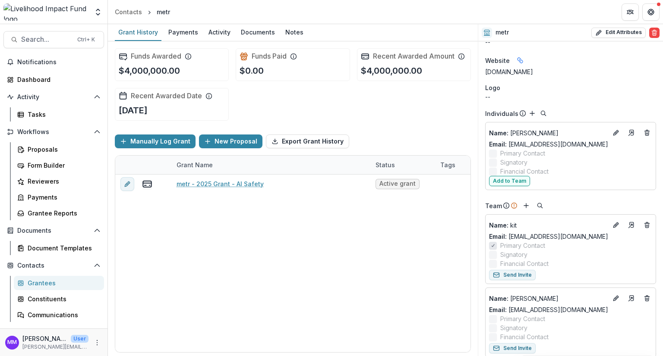
scroll to position [398, 0]
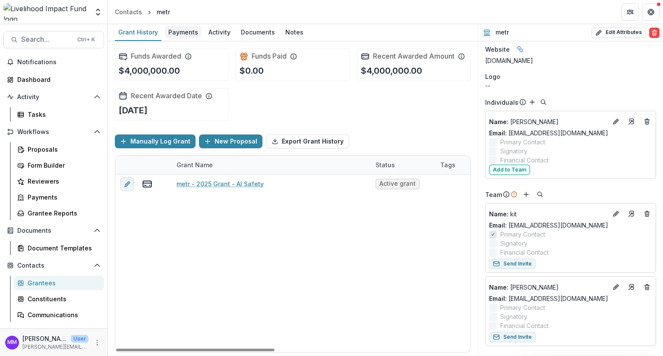
click at [182, 32] on div "Payments" at bounding box center [183, 32] width 37 height 13
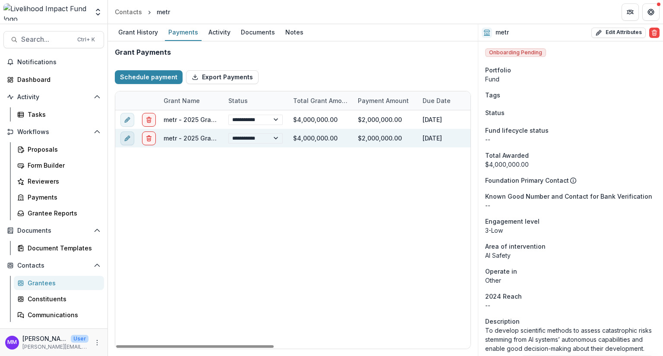
click at [128, 142] on button "edit" at bounding box center [127, 139] width 14 height 14
select select "**********"
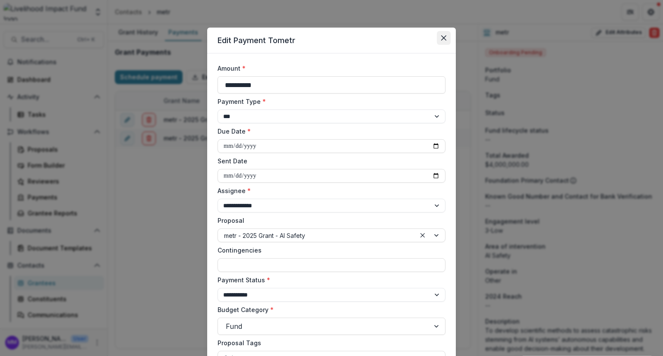
click at [443, 38] on icon "Close" at bounding box center [443, 37] width 5 height 5
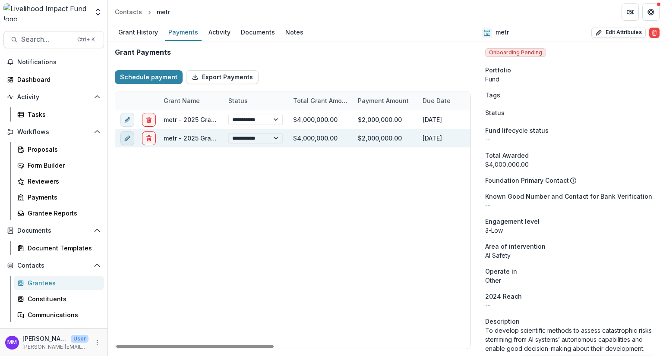
click at [123, 137] on button "edit" at bounding box center [127, 139] width 14 height 14
select select "**********"
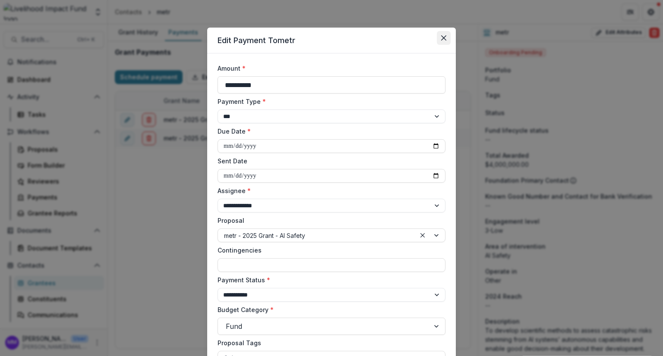
click at [444, 38] on icon "Close" at bounding box center [443, 37] width 5 height 5
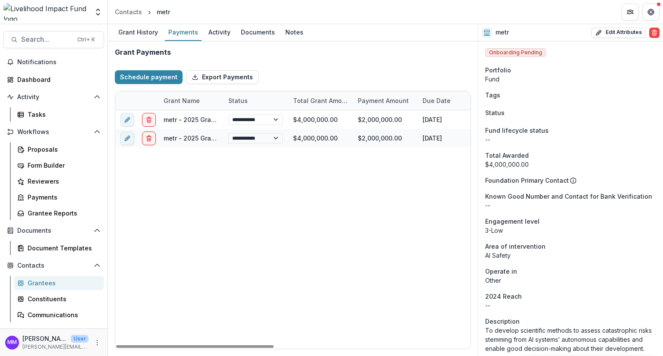
click at [143, 179] on div "**********" at bounding box center [514, 229] width 798 height 239
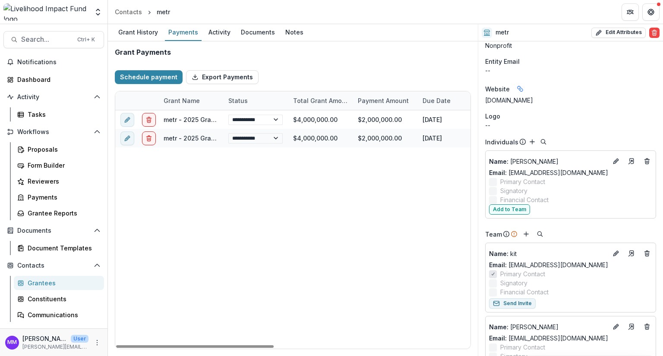
scroll to position [398, 0]
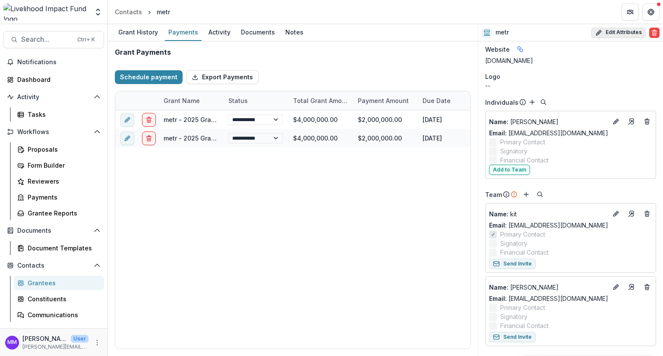
click at [620, 33] on button "Edit Attributes" at bounding box center [618, 33] width 54 height 10
select select
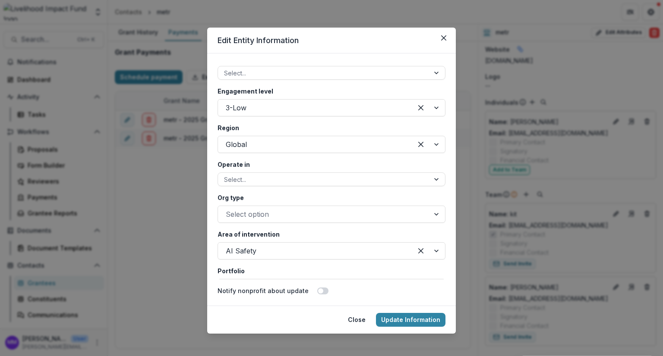
scroll to position [1554, 0]
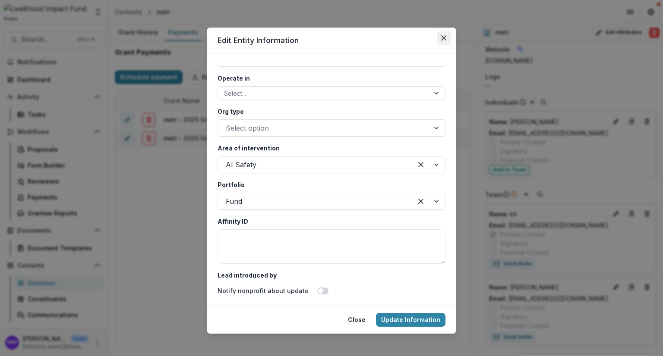
click at [441, 39] on icon "Close" at bounding box center [443, 37] width 5 height 5
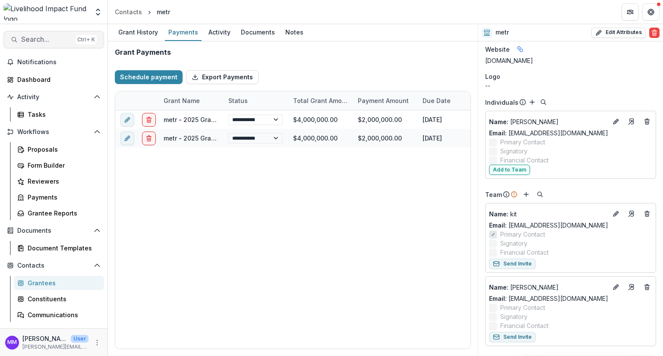
click at [41, 37] on span "Search..." at bounding box center [46, 39] width 51 height 8
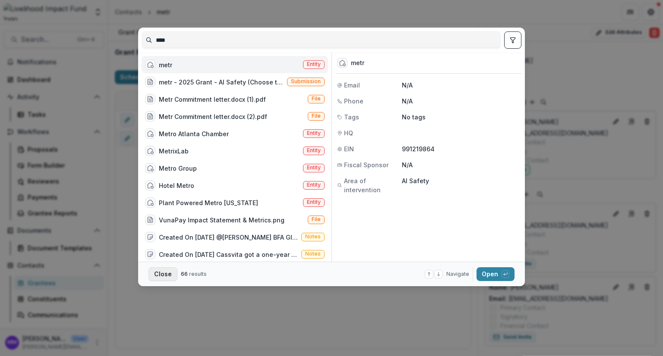
click at [158, 281] on button "Close" at bounding box center [162, 275] width 29 height 14
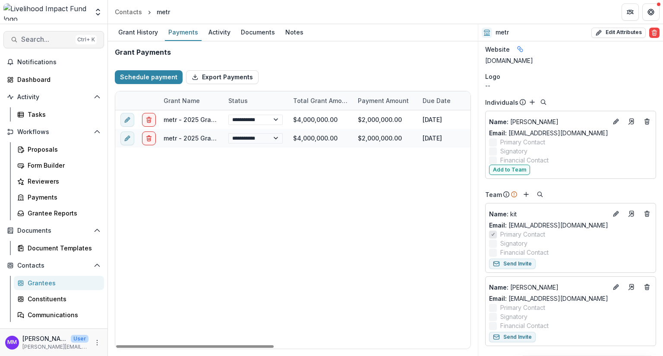
click at [24, 38] on span "Search..." at bounding box center [46, 39] width 51 height 8
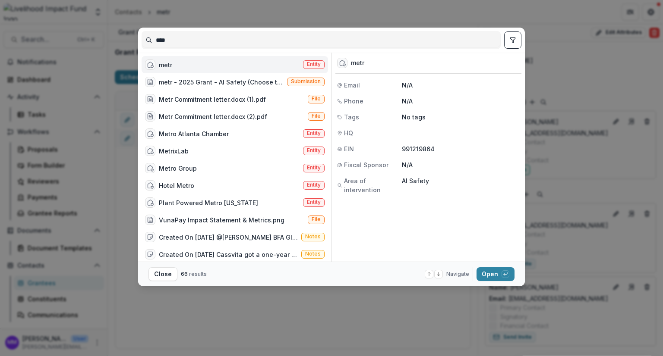
drag, startPoint x: 175, startPoint y: 43, endPoint x: 148, endPoint y: 43, distance: 26.3
click at [148, 43] on input "****" at bounding box center [321, 40] width 358 height 14
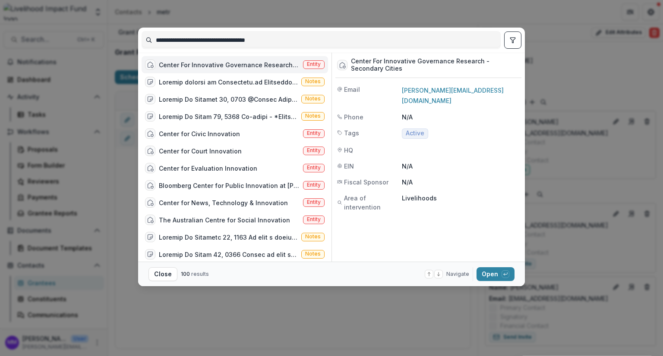
type input "**********"
click at [227, 67] on div "Center For Innovative Governance Research - Secondary Cities" at bounding box center [229, 64] width 141 height 9
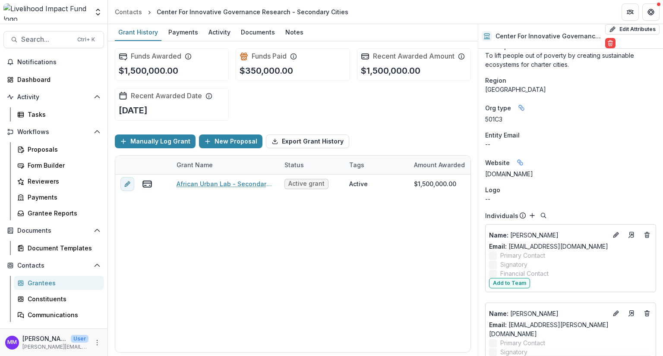
scroll to position [250, 0]
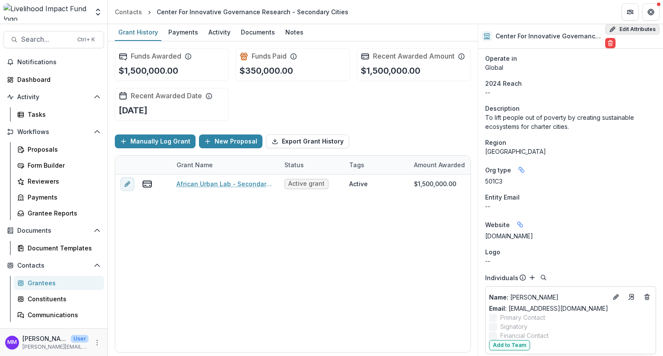
click at [625, 28] on button "Edit Attributes" at bounding box center [632, 29] width 54 height 10
select select
select select "**********"
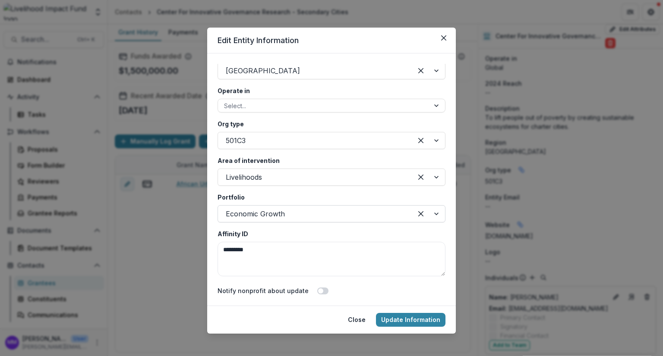
scroll to position [1554, 0]
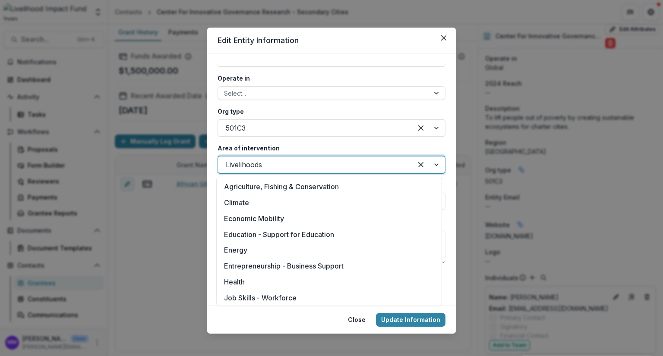
click at [297, 166] on div at bounding box center [315, 165] width 179 height 12
click at [258, 218] on div "Economic Mobility" at bounding box center [328, 219] width 221 height 16
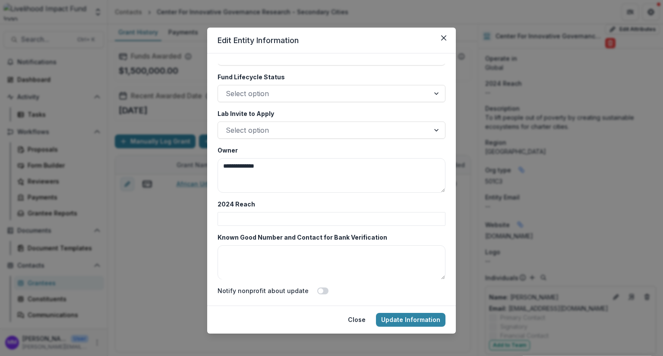
scroll to position [1840, 0]
click at [417, 319] on button "Update Information" at bounding box center [410, 320] width 69 height 14
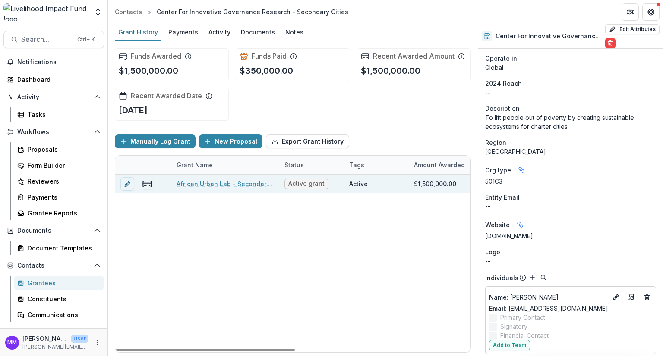
click at [216, 184] on link "African Urban Lab - Secondary Cities - 2024-27 Grant" at bounding box center [225, 184] width 98 height 9
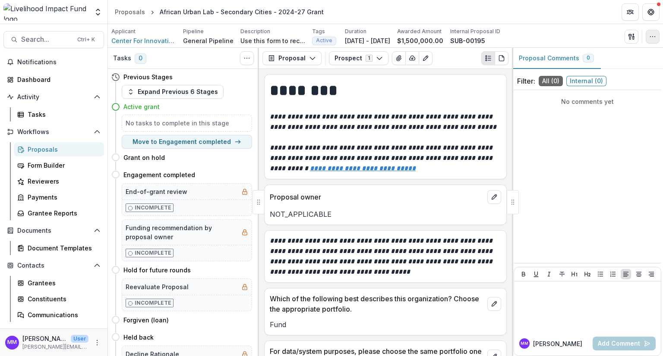
click at [651, 35] on icon "button" at bounding box center [652, 36] width 7 height 7
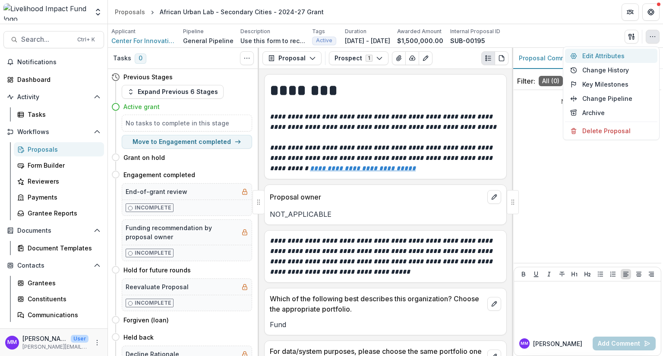
click at [594, 52] on button "Edit Attributes" at bounding box center [611, 56] width 92 height 14
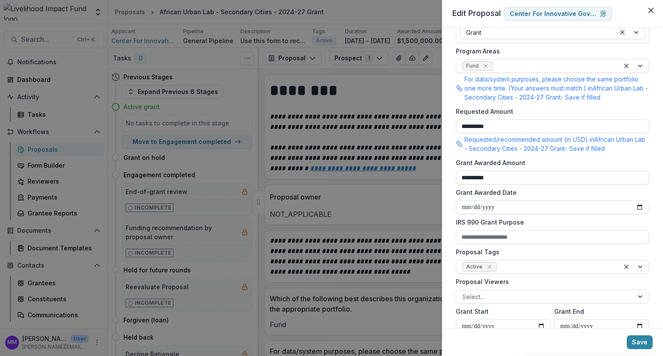
scroll to position [173, 0]
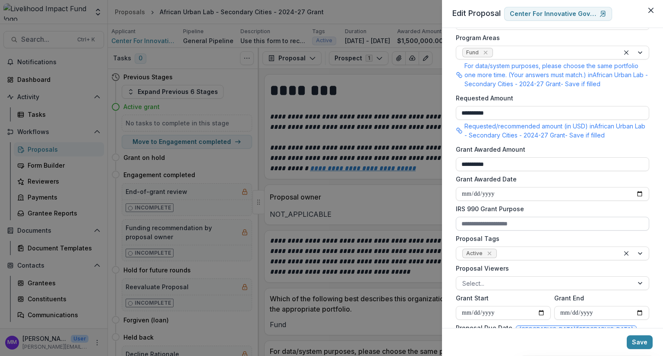
click at [512, 227] on input "IRS 990 Grant Purpose" at bounding box center [552, 224] width 193 height 14
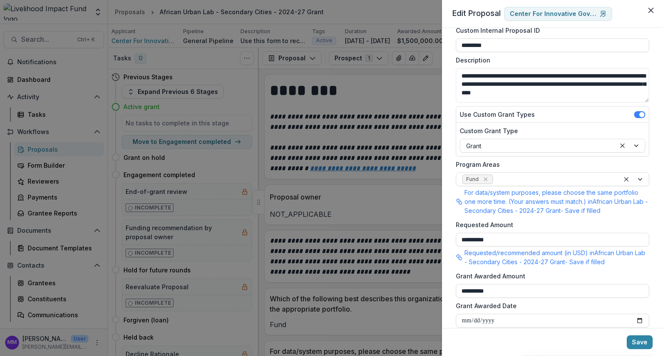
scroll to position [0, 0]
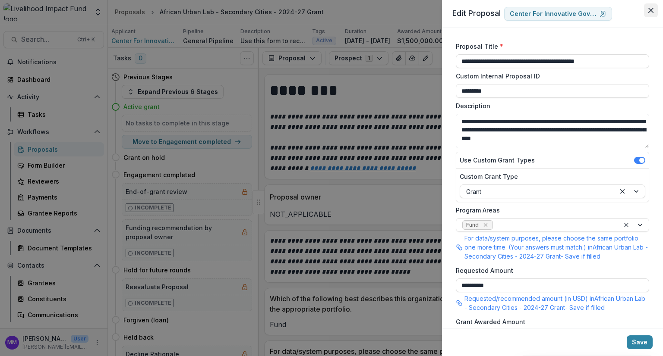
click at [653, 13] on button "Close" at bounding box center [651, 10] width 14 height 14
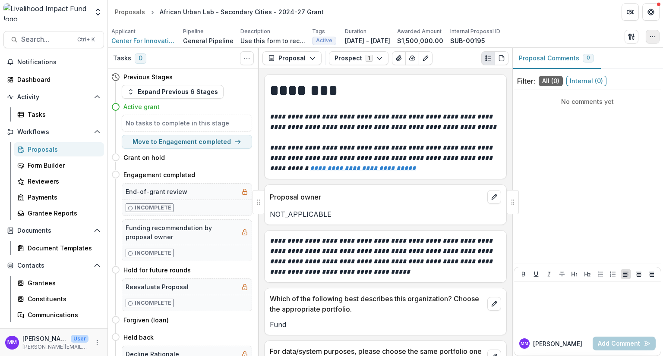
click at [651, 35] on icon "button" at bounding box center [652, 36] width 7 height 7
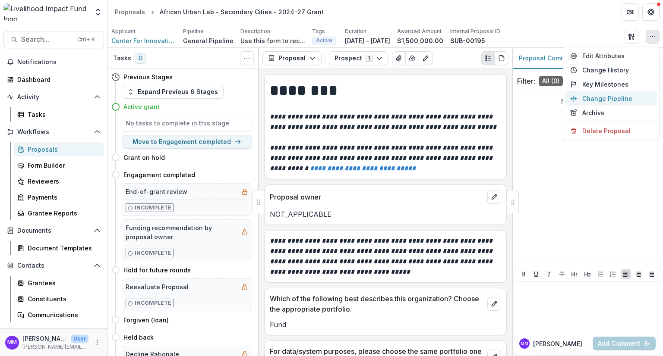
click at [614, 95] on button "Change Pipeline" at bounding box center [611, 98] width 92 height 14
select select "**********"
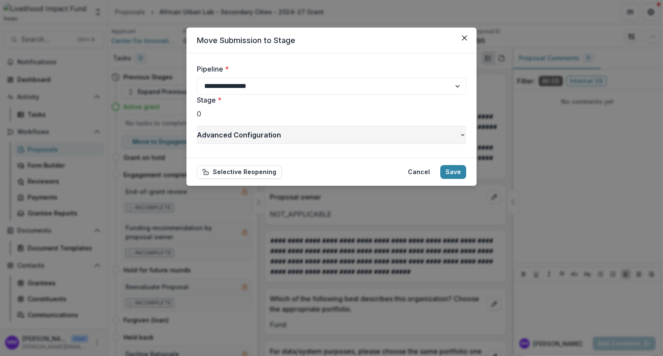
click at [255, 135] on span "Advanced Configuration" at bounding box center [328, 135] width 262 height 10
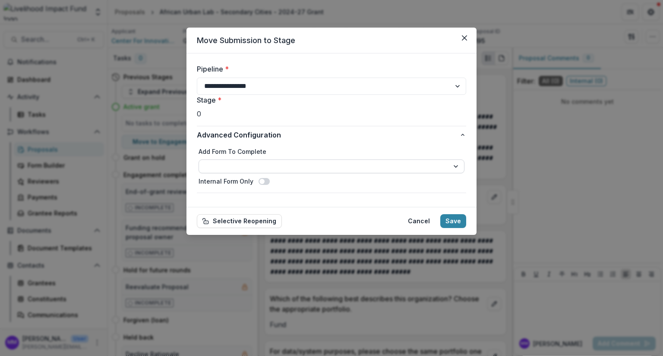
click at [249, 165] on select "**********" at bounding box center [332, 167] width 266 height 14
click at [249, 161] on select "**********" at bounding box center [332, 167] width 266 height 14
click at [420, 221] on button "Cancel" at bounding box center [419, 221] width 32 height 14
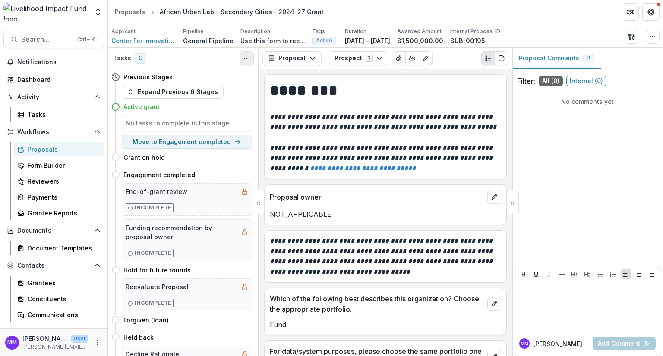
click at [246, 57] on icon "Toggle View Cancelled Tasks" at bounding box center [246, 58] width 7 height 7
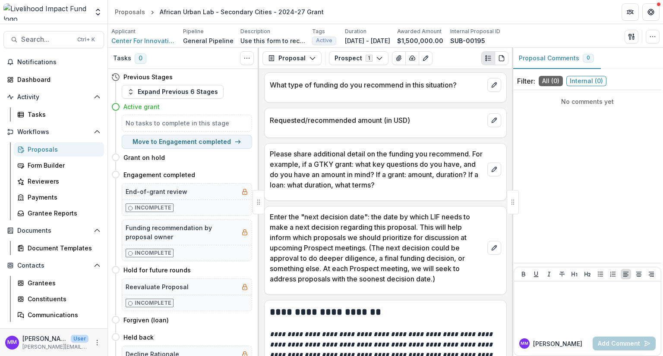
scroll to position [475, 0]
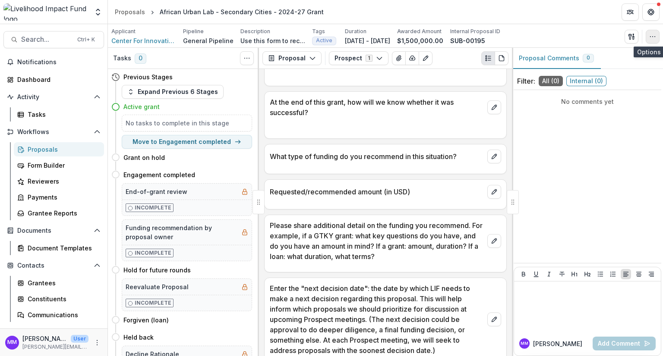
click at [659, 33] on button "button" at bounding box center [653, 37] width 14 height 14
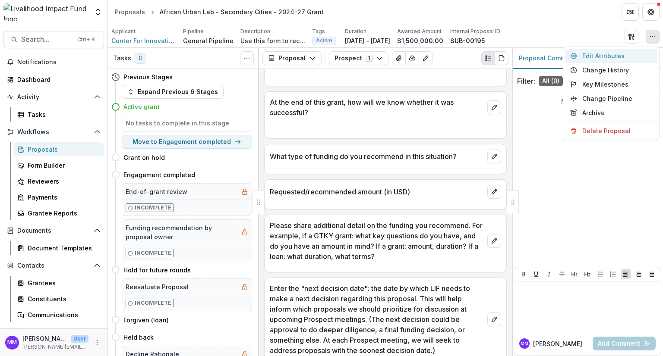
click at [592, 54] on button "Edit Attributes" at bounding box center [611, 56] width 92 height 14
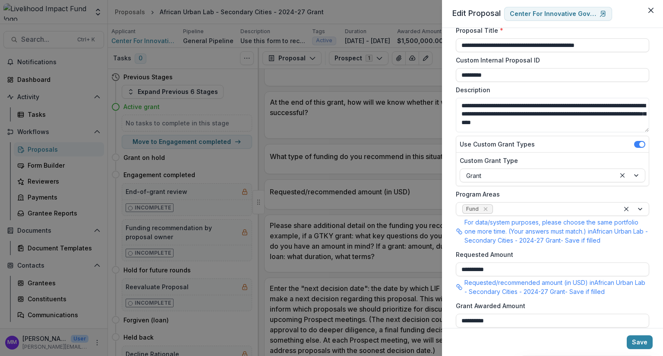
scroll to position [0, 0]
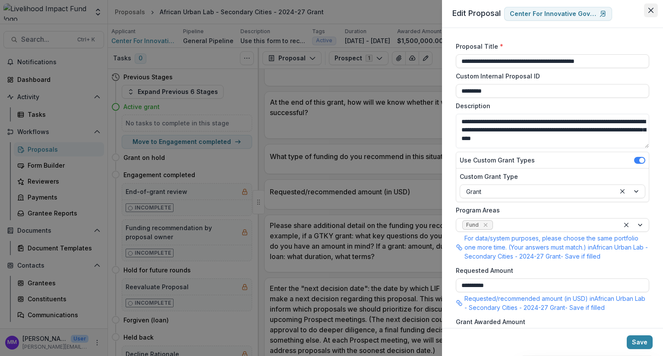
click at [649, 12] on icon "Close" at bounding box center [650, 10] width 5 height 5
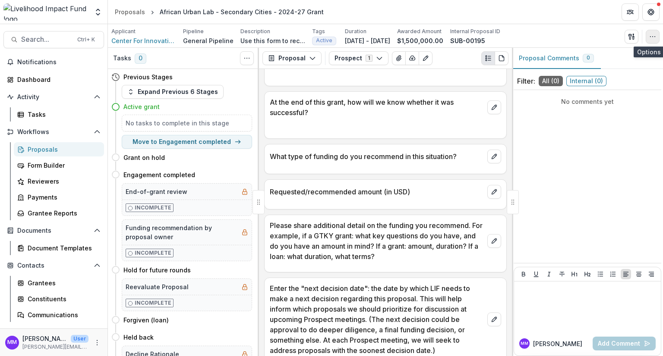
click at [658, 37] on button "button" at bounding box center [653, 37] width 14 height 14
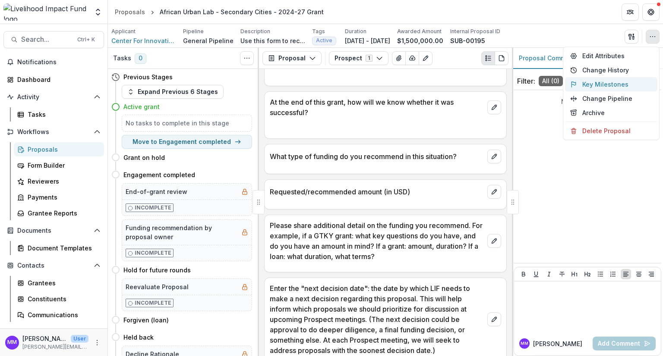
click at [614, 82] on button "Key Milestones" at bounding box center [611, 84] width 92 height 14
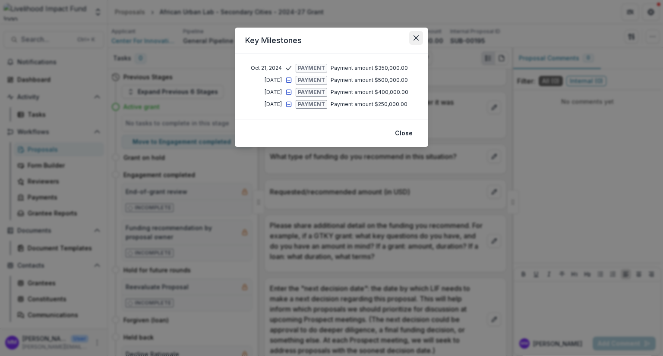
click at [418, 38] on icon "Close" at bounding box center [415, 37] width 5 height 5
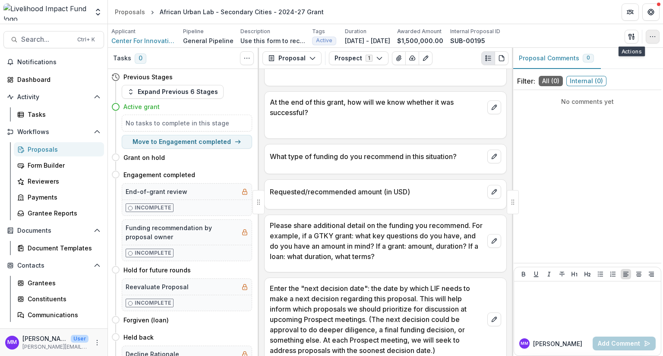
click at [649, 35] on icon "button" at bounding box center [652, 36] width 7 height 7
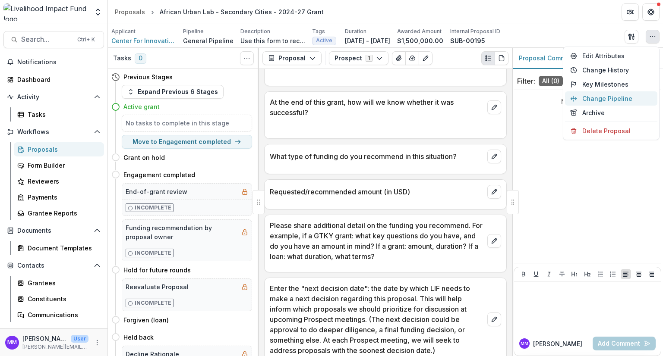
click at [608, 100] on button "Change Pipeline" at bounding box center [611, 98] width 92 height 14
select select "**********"
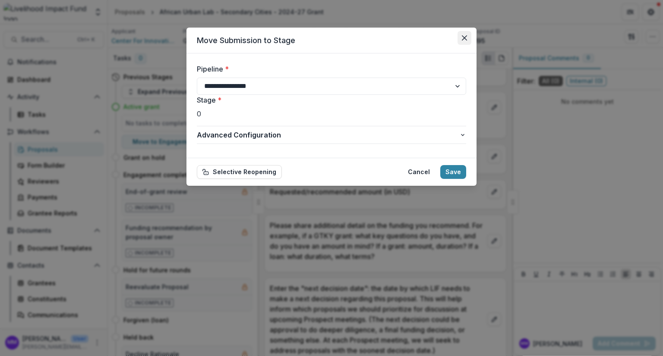
click at [467, 38] on button "Close" at bounding box center [464, 38] width 14 height 14
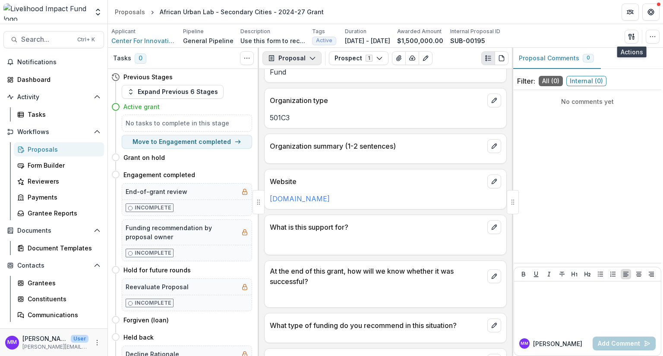
scroll to position [302, 0]
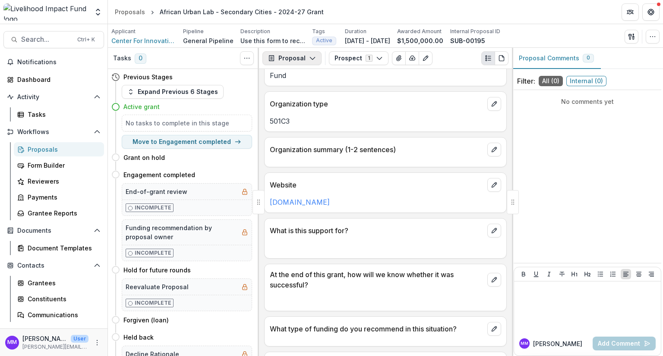
click at [302, 55] on button "Proposal" at bounding box center [291, 58] width 59 height 14
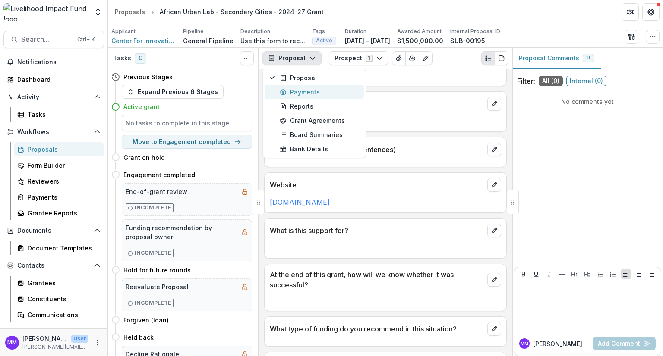
click at [302, 90] on div "Payments" at bounding box center [319, 92] width 79 height 9
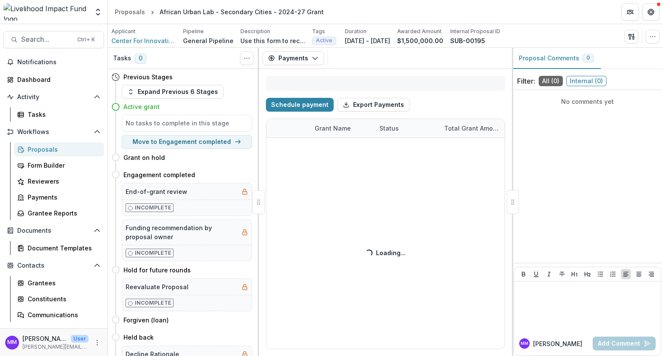
select select "****"
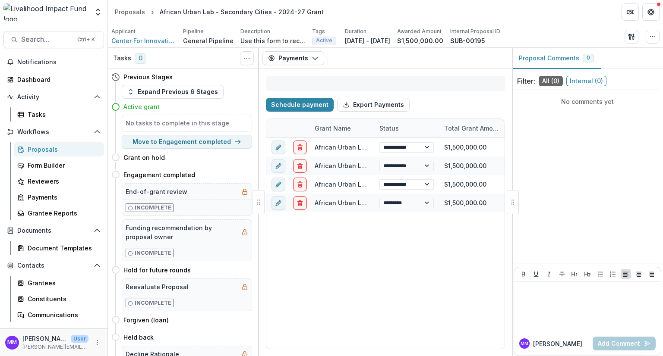
select select "****"
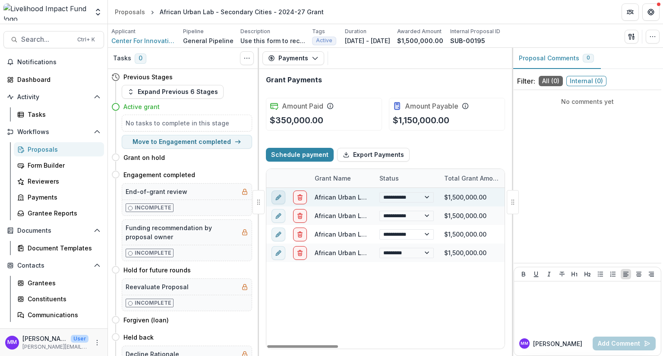
click at [276, 199] on icon "edit" at bounding box center [278, 198] width 4 height 4
select select "**********"
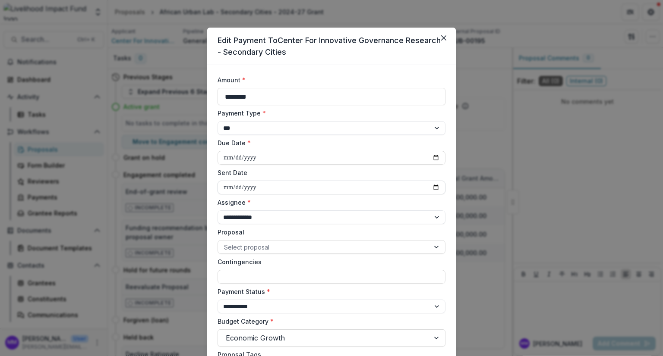
select select "****"
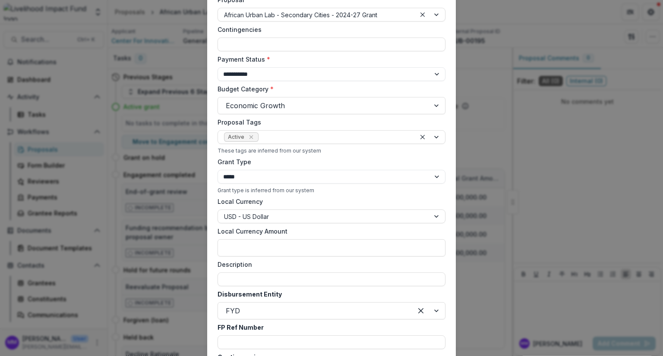
scroll to position [216, 0]
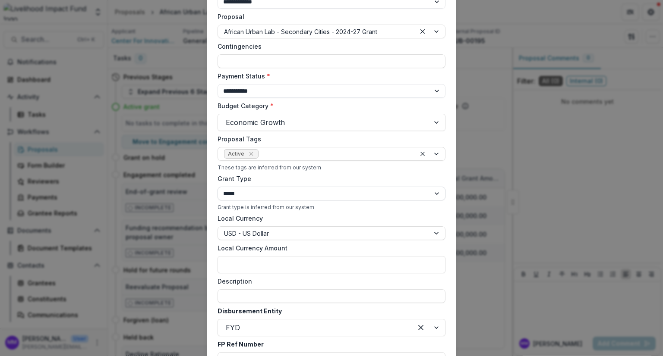
click at [249, 194] on select "**********" at bounding box center [331, 194] width 228 height 14
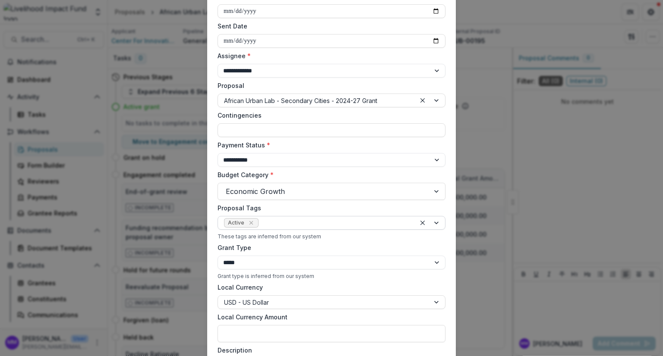
scroll to position [129, 0]
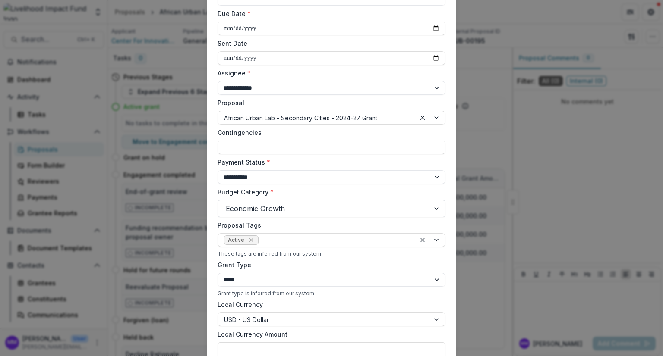
click at [297, 209] on div at bounding box center [324, 209] width 196 height 12
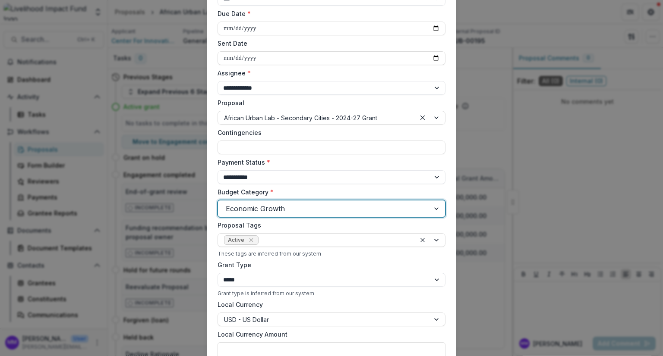
click at [297, 209] on div at bounding box center [324, 209] width 196 height 12
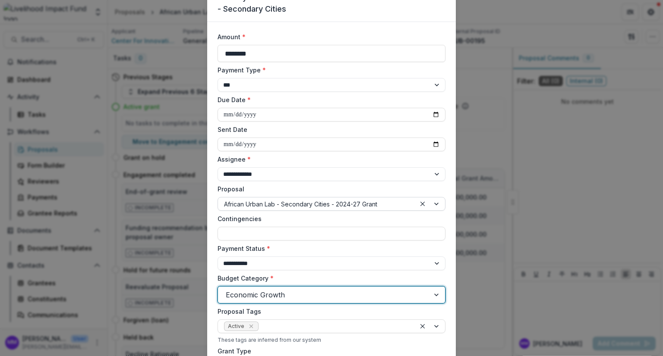
scroll to position [0, 0]
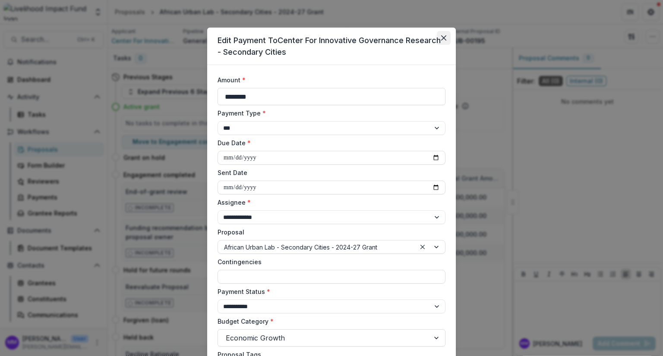
click at [444, 35] on icon "Close" at bounding box center [443, 37] width 5 height 5
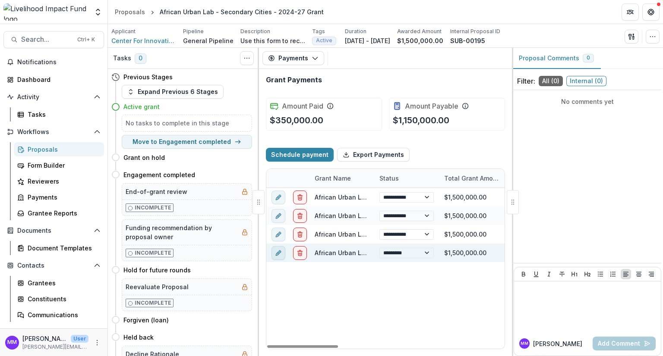
click at [279, 252] on icon "edit" at bounding box center [278, 253] width 7 height 7
select select "**********"
select select "****"
select select "**********"
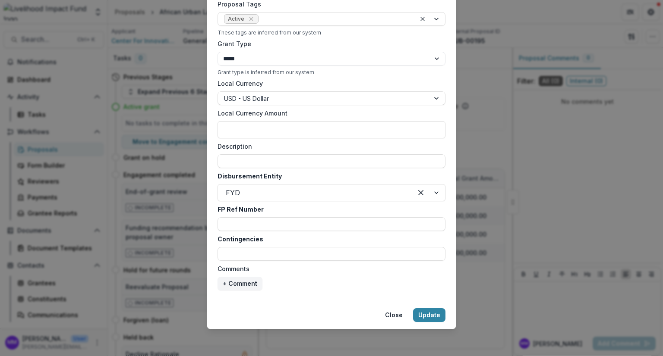
scroll to position [351, 0]
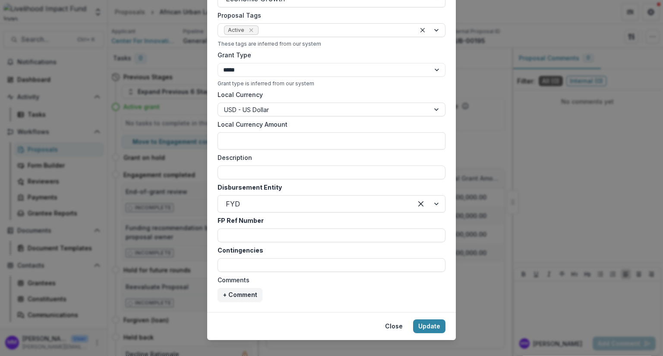
select select "****"
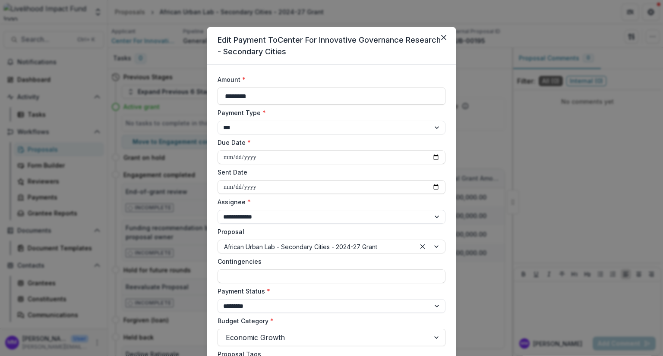
scroll to position [0, 0]
click at [441, 36] on icon "Close" at bounding box center [443, 37] width 5 height 5
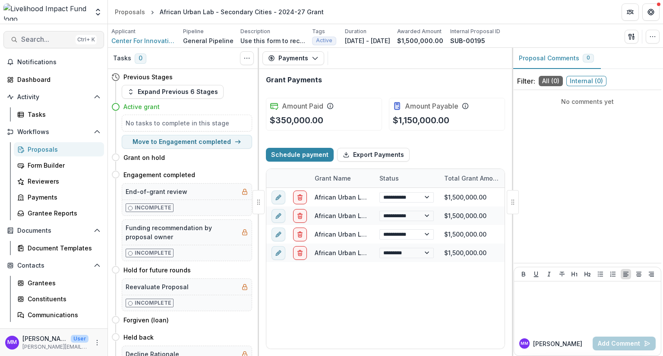
click at [45, 38] on span "Search..." at bounding box center [46, 39] width 51 height 8
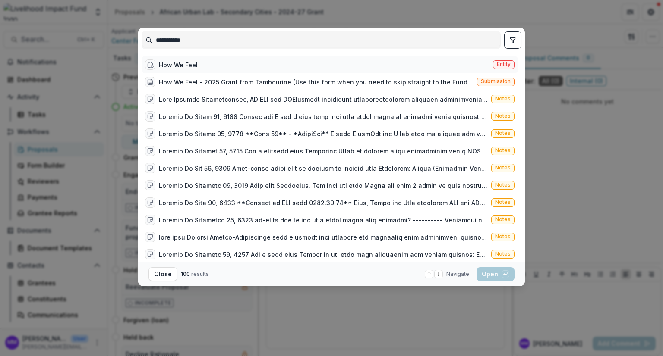
type input "**********"
click at [179, 64] on div "How We Feel" at bounding box center [178, 64] width 39 height 9
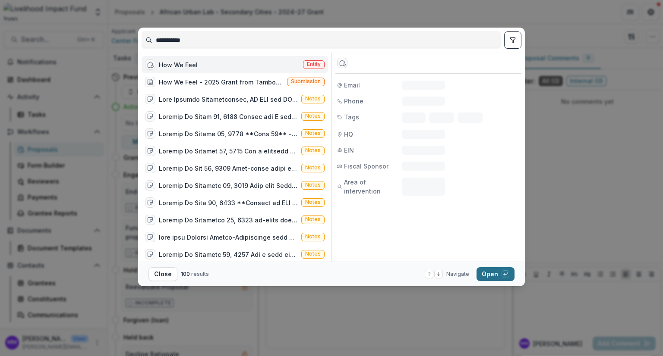
click at [490, 275] on button "Open with enter key" at bounding box center [495, 275] width 38 height 14
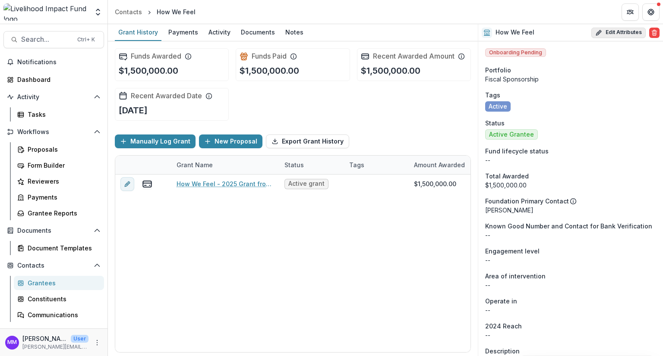
click at [625, 30] on button "Edit Attributes" at bounding box center [618, 33] width 54 height 10
select select
select select "**********"
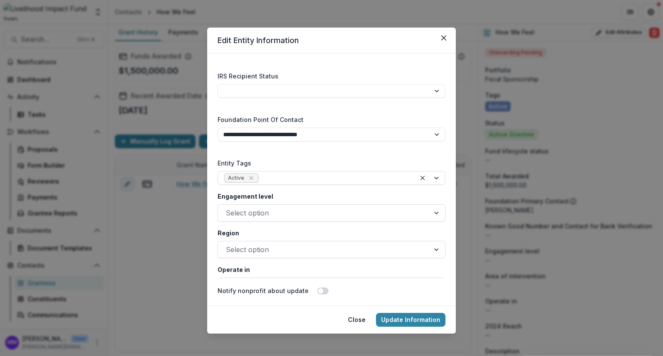
scroll to position [1381, 0]
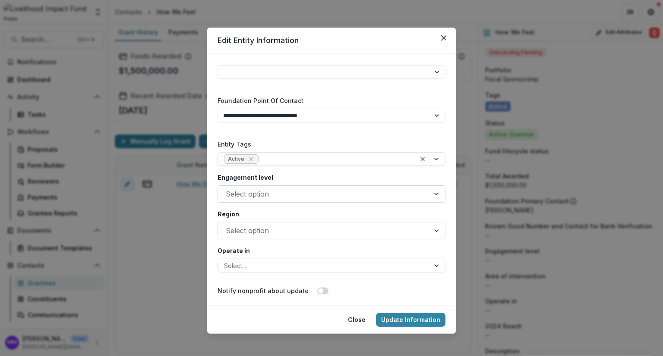
click at [254, 189] on div at bounding box center [324, 194] width 196 height 12
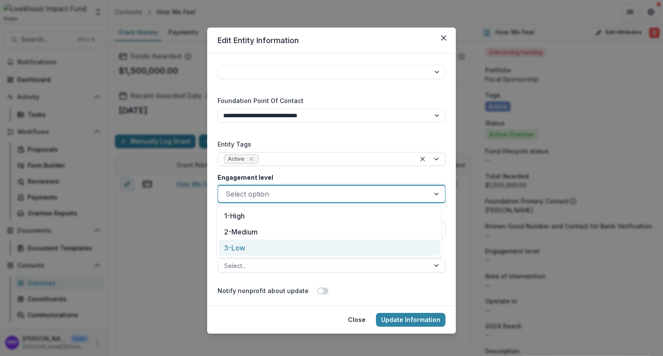
click at [264, 251] on div "3-Low" at bounding box center [328, 248] width 221 height 16
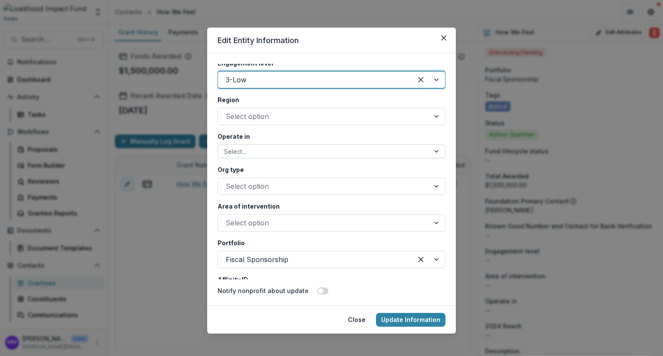
scroll to position [1510, 0]
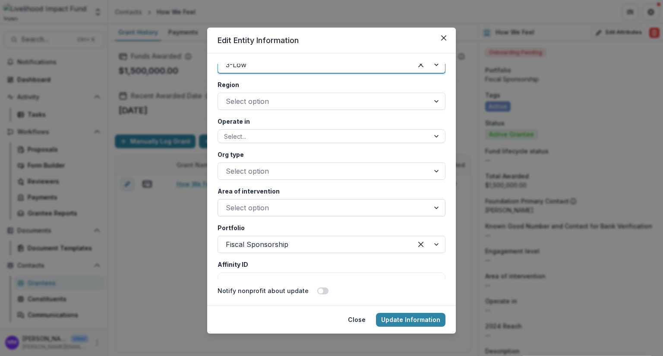
click at [242, 207] on div at bounding box center [324, 208] width 196 height 12
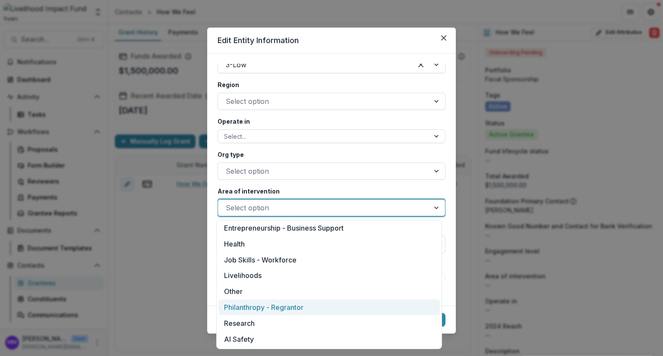
scroll to position [0, 0]
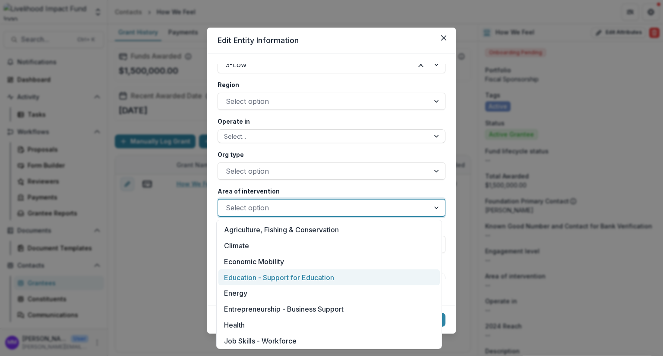
click at [194, 270] on div "**********" at bounding box center [331, 178] width 663 height 356
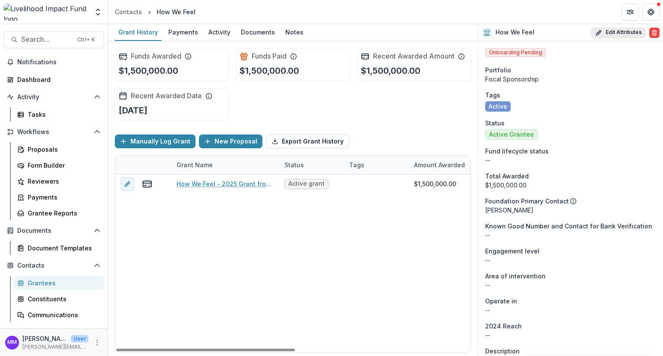
click at [620, 32] on button "Edit Attributes" at bounding box center [618, 33] width 54 height 10
select select
select select "**********"
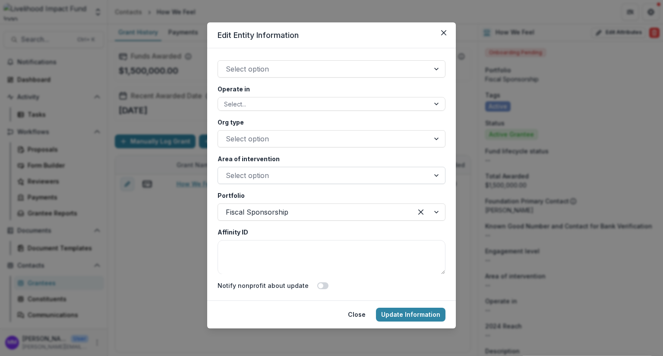
scroll to position [1494, 0]
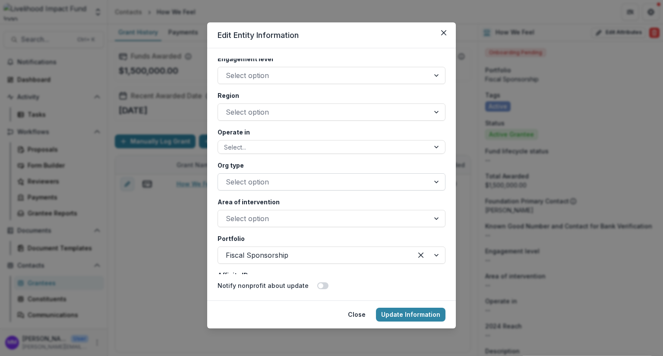
click at [265, 186] on div at bounding box center [324, 182] width 196 height 12
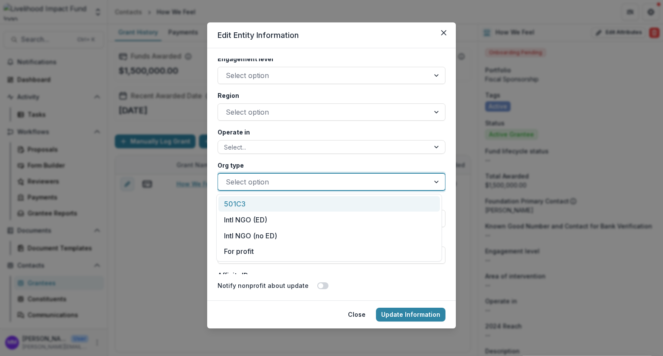
click at [265, 186] on div at bounding box center [324, 182] width 196 height 12
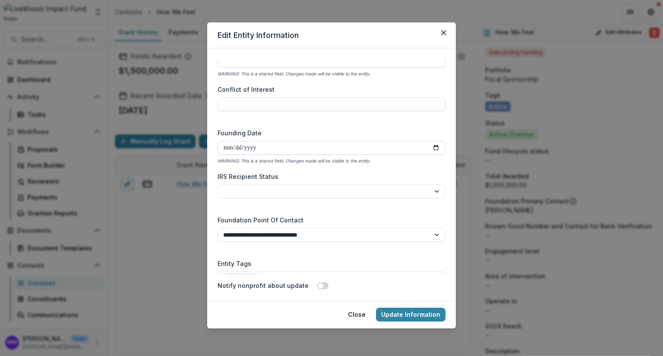
scroll to position [1235, 0]
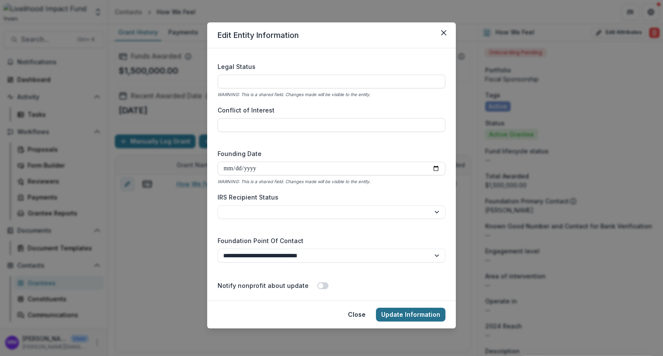
click at [407, 314] on button "Update Information" at bounding box center [410, 315] width 69 height 14
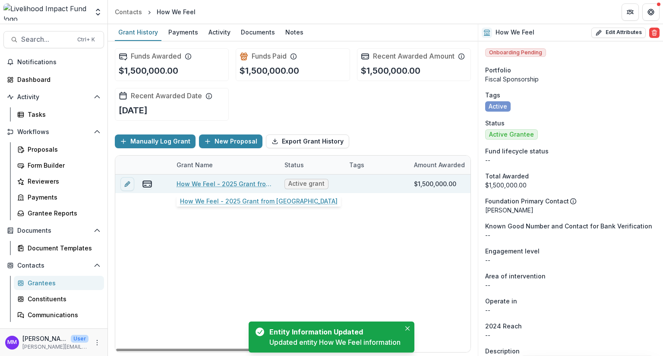
click at [211, 182] on link "How We Feel - 2025 Grant from Tambourine" at bounding box center [225, 184] width 98 height 9
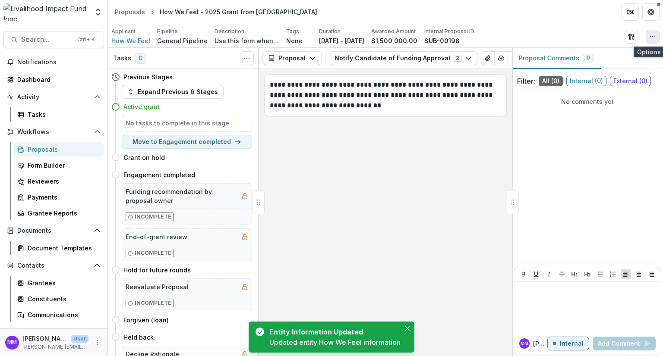
click at [656, 35] on button "button" at bounding box center [653, 37] width 14 height 14
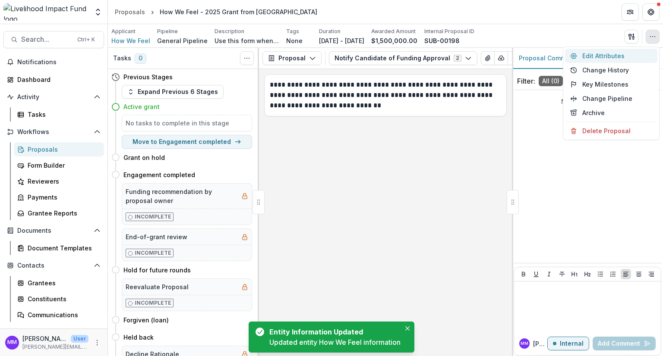
click at [593, 57] on button "Edit Attributes" at bounding box center [611, 56] width 92 height 14
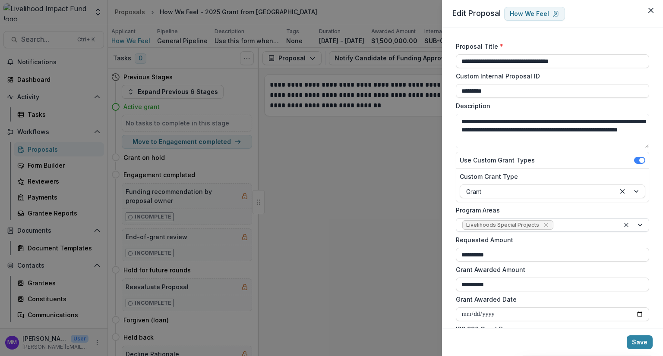
click at [563, 224] on div at bounding box center [584, 225] width 58 height 11
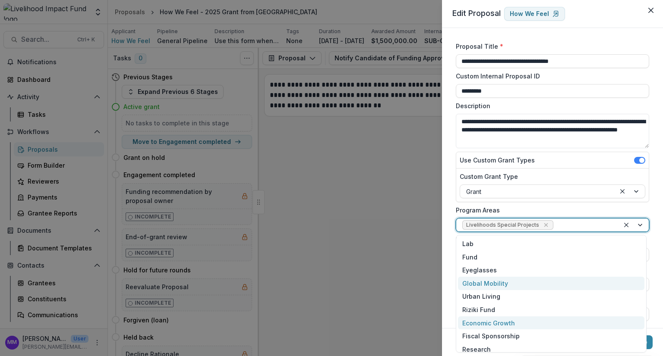
scroll to position [58, 0]
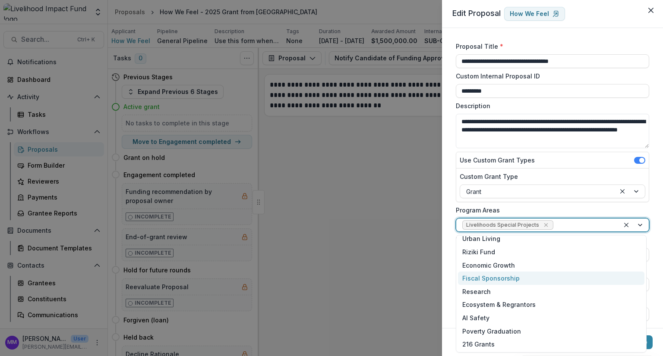
click at [513, 278] on div "Fiscal Sponsorship" at bounding box center [551, 278] width 186 height 13
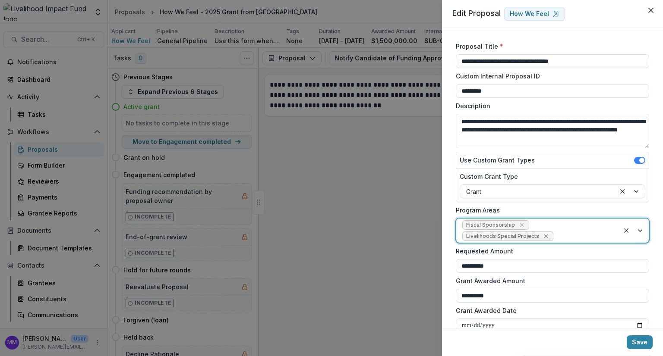
click at [544, 236] on icon "Remove Livelihoods Special Projects" at bounding box center [546, 237] width 4 height 4
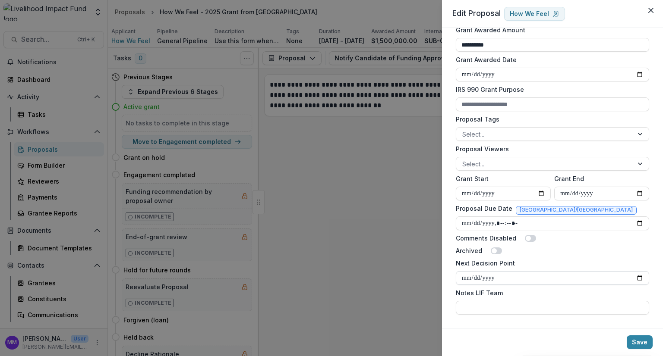
scroll to position [197, 0]
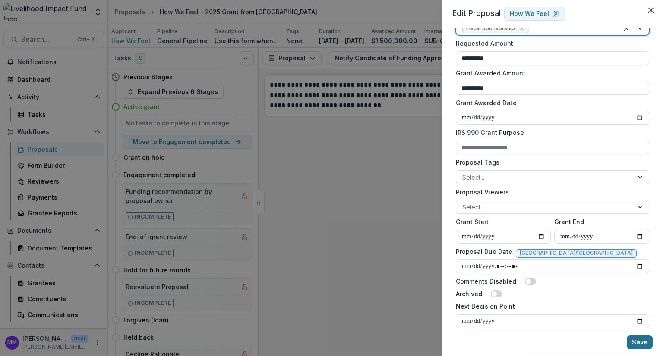
click at [641, 346] on button "Save" at bounding box center [640, 343] width 26 height 14
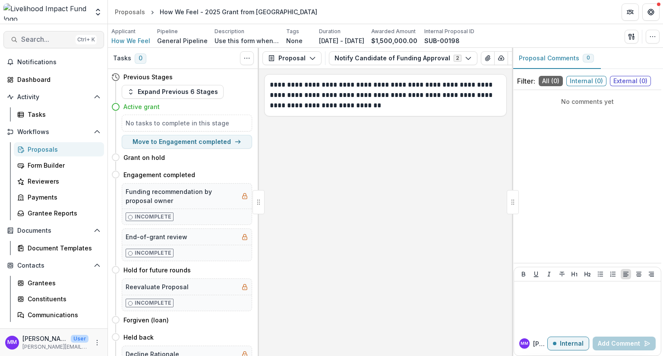
click at [39, 40] on span "Search..." at bounding box center [46, 39] width 51 height 8
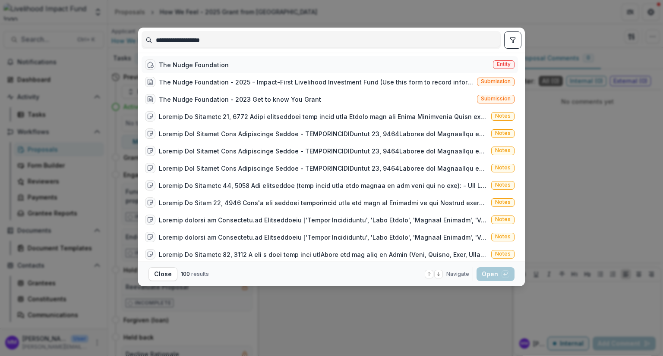
type input "**********"
click at [187, 63] on div "The Nudge Foundation" at bounding box center [194, 64] width 70 height 9
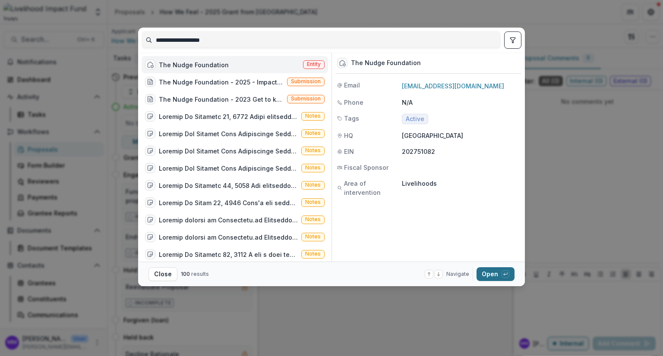
click at [493, 276] on button "Open with enter key" at bounding box center [495, 275] width 38 height 14
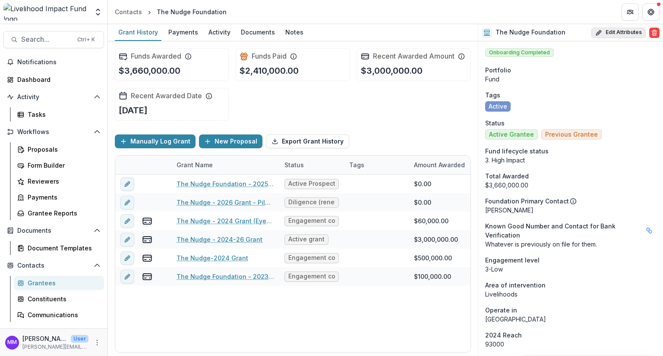
click at [615, 33] on button "Edit Attributes" at bounding box center [618, 33] width 54 height 10
select select
select select "**********"
type input "**********"
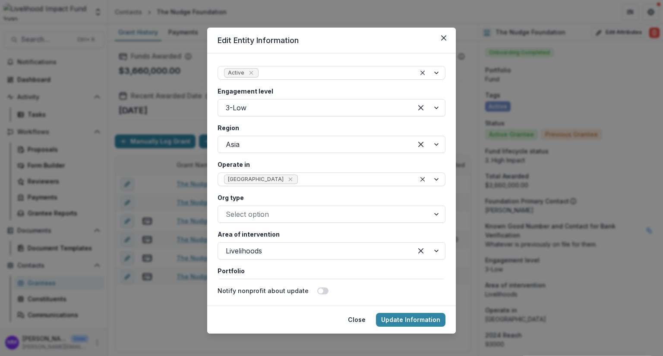
scroll to position [1510, 0]
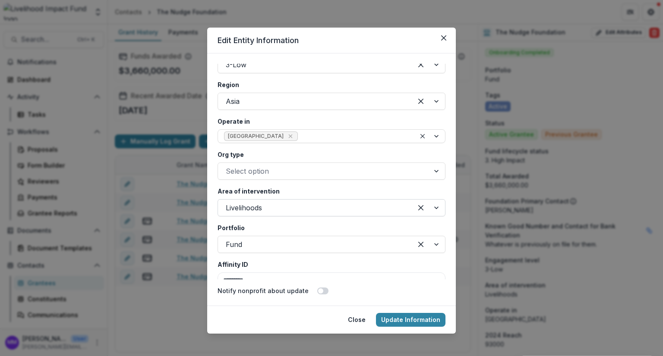
click at [266, 207] on div at bounding box center [315, 208] width 179 height 12
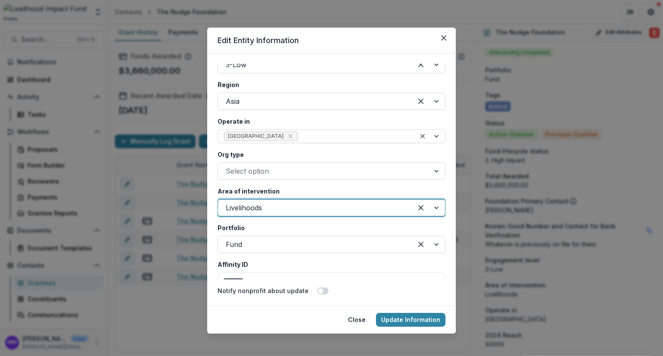
click at [266, 207] on div at bounding box center [315, 208] width 179 height 12
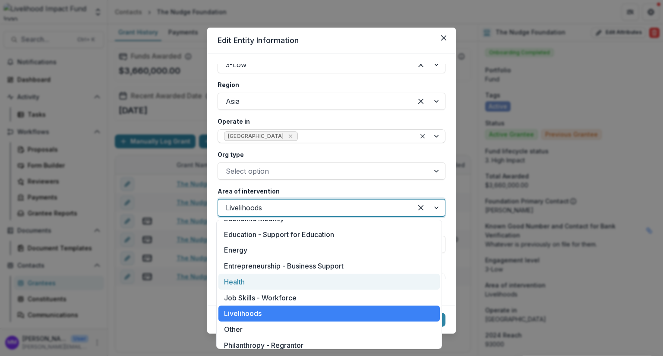
scroll to position [81, 0]
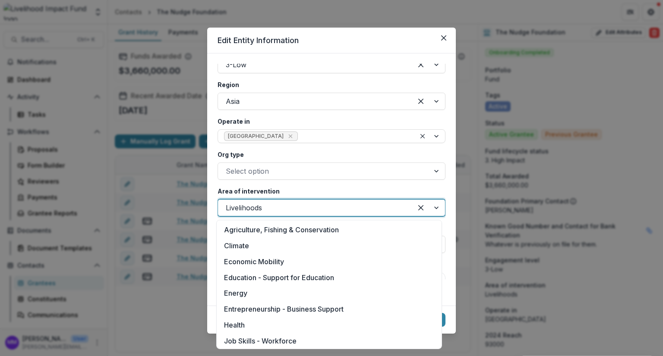
click at [293, 209] on div at bounding box center [315, 208] width 179 height 12
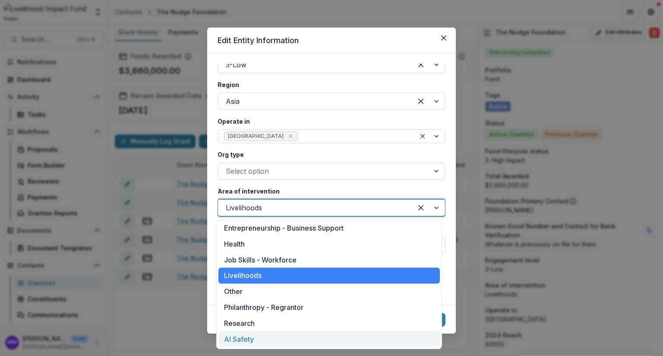
click at [150, 336] on div "**********" at bounding box center [331, 178] width 663 height 356
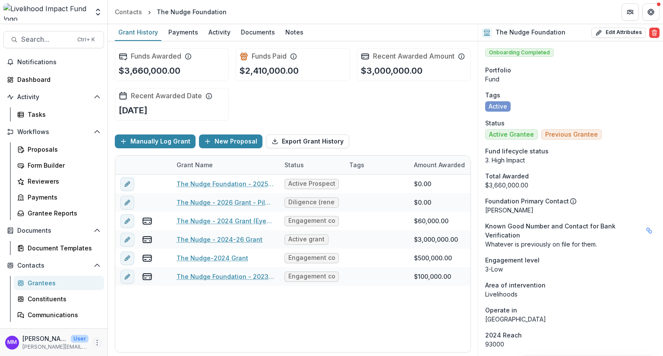
click at [95, 342] on icon "More" at bounding box center [97, 343] width 7 height 7
click at [136, 322] on link "User Settings" at bounding box center [152, 324] width 92 height 14
select select "****"
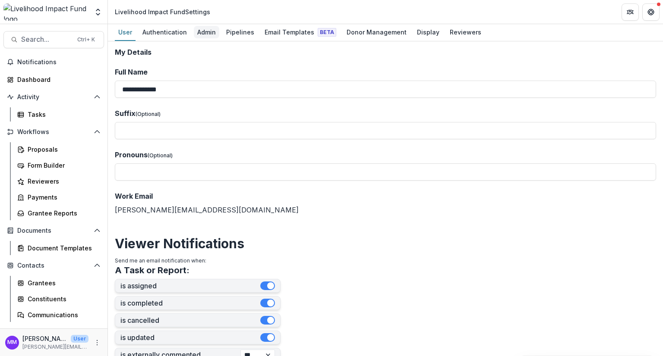
click at [208, 31] on div "Admin" at bounding box center [206, 32] width 25 height 13
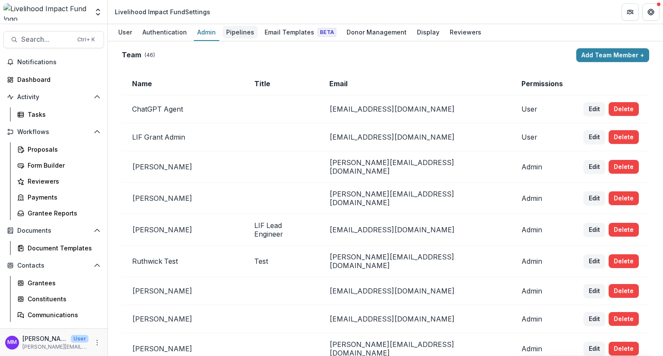
click at [237, 32] on div "Pipelines" at bounding box center [240, 32] width 35 height 13
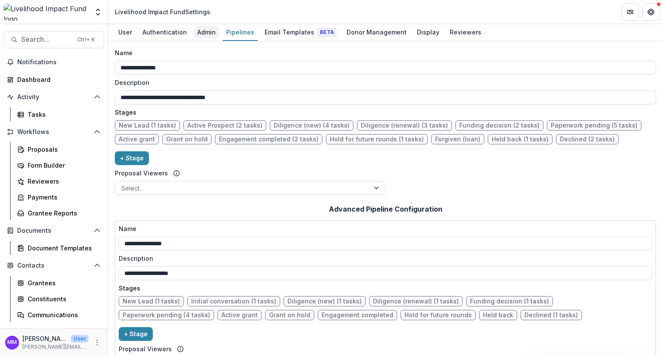
click at [205, 33] on div "Admin" at bounding box center [206, 32] width 25 height 13
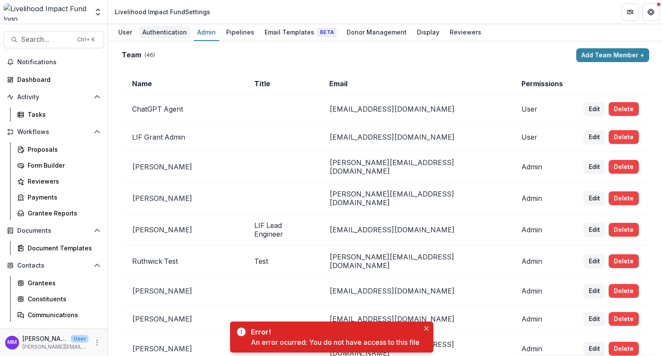
click at [161, 29] on div "Authentication" at bounding box center [164, 32] width 51 height 13
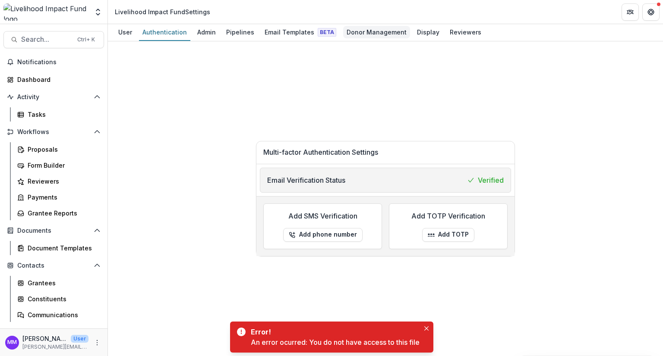
click at [374, 30] on div "Donor Management" at bounding box center [376, 32] width 67 height 13
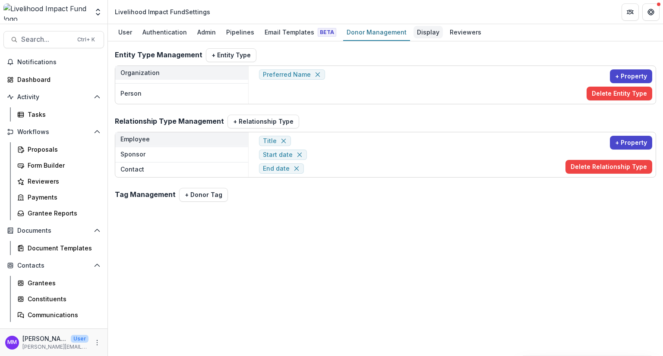
click at [416, 33] on div "Display" at bounding box center [427, 32] width 29 height 13
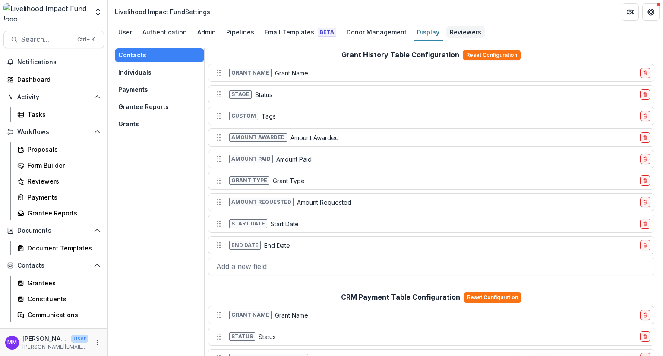
click at [452, 32] on div "Reviewers" at bounding box center [465, 32] width 38 height 13
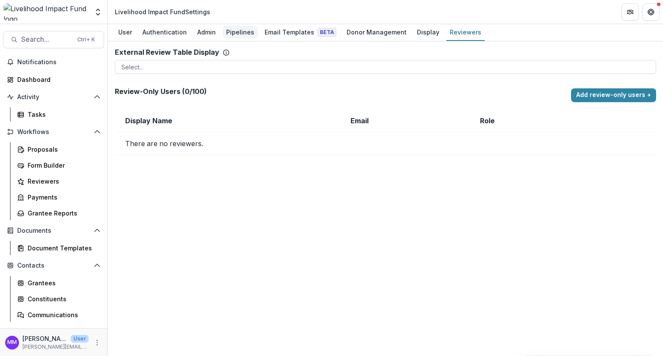
click at [235, 32] on div "Pipelines" at bounding box center [240, 32] width 35 height 13
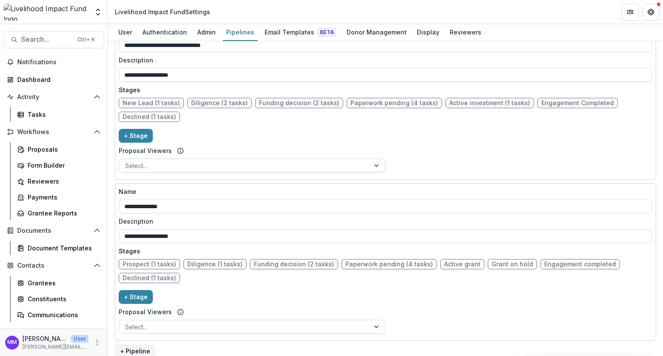
scroll to position [585, 0]
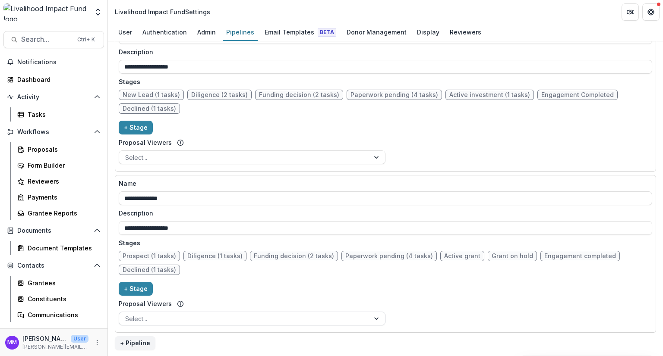
click at [157, 316] on div at bounding box center [244, 319] width 238 height 11
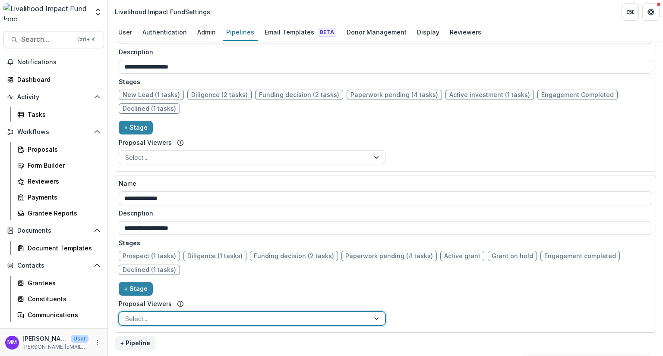
click at [157, 316] on div at bounding box center [244, 319] width 238 height 11
click at [133, 286] on button "+ Stage" at bounding box center [136, 289] width 34 height 14
select select "*****"
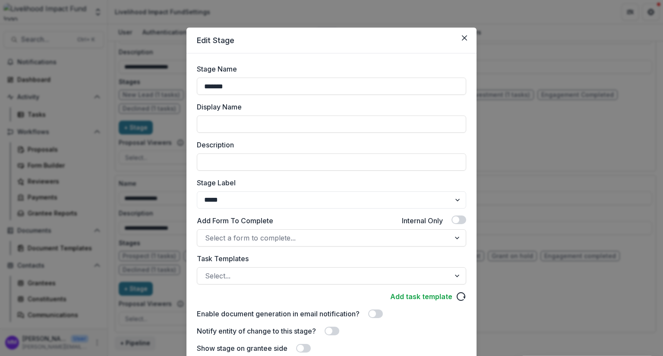
drag, startPoint x: 219, startPoint y: 85, endPoint x: 191, endPoint y: 83, distance: 28.1
click at [191, 83] on div "Stage Name ******* Display Name Description Stage Label ******* ***** *********…" at bounding box center [331, 244] width 290 height 380
paste input "**********"
type input "**********"
click at [224, 124] on input "Display Name" at bounding box center [331, 124] width 269 height 17
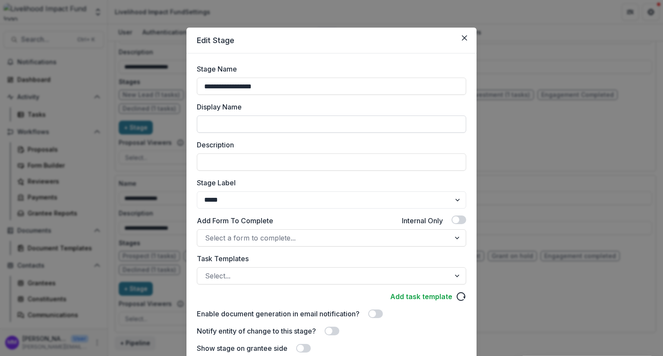
paste input "**********"
click at [202, 125] on input "**********" at bounding box center [331, 124] width 269 height 17
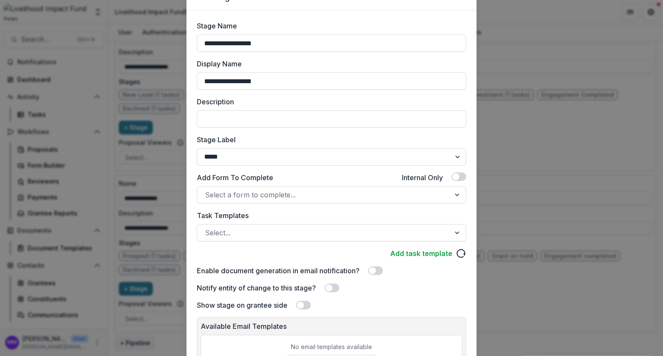
type input "**********"
click at [236, 156] on select "******* ***** ********* ****** ******* ******** ******** ******* ********* ****…" at bounding box center [331, 156] width 269 height 17
click at [197, 148] on select "******* ***** ********* ****** ******* ******** ******** ******* ********* ****…" at bounding box center [331, 156] width 269 height 17
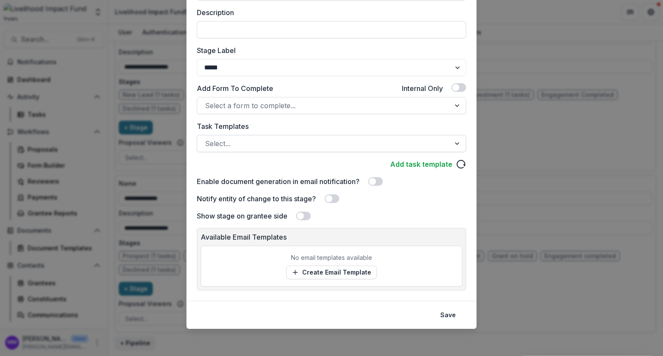
scroll to position [0, 0]
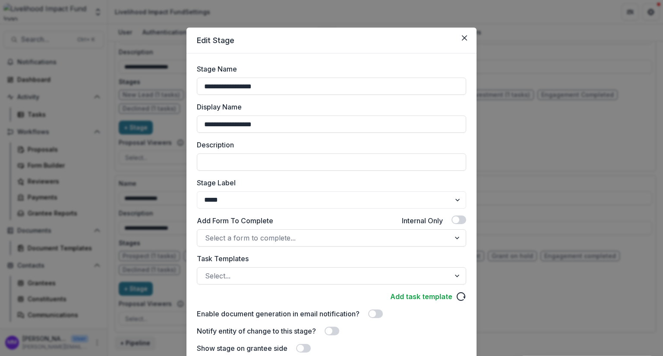
click at [470, 38] on section "**********" at bounding box center [331, 245] width 290 height 434
click at [466, 38] on button "Close" at bounding box center [464, 38] width 14 height 14
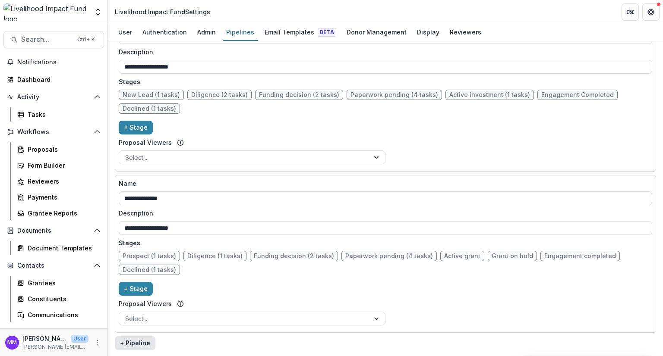
click at [134, 340] on button "+ Pipeline" at bounding box center [135, 344] width 41 height 14
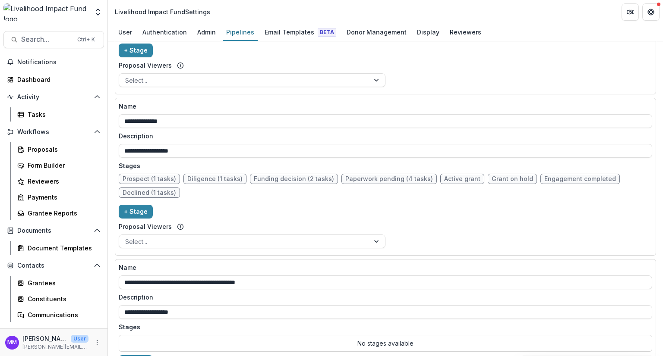
scroll to position [735, 0]
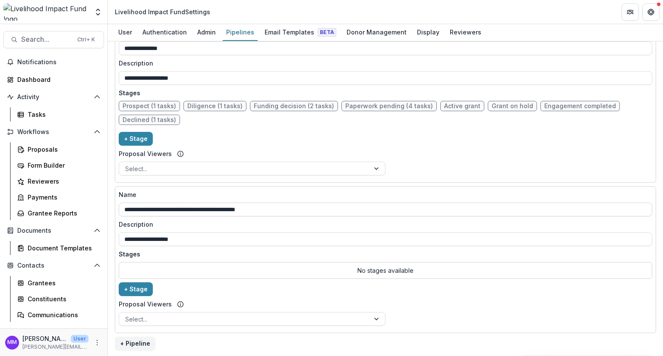
click at [162, 207] on input "**********" at bounding box center [385, 210] width 533 height 14
drag, startPoint x: 313, startPoint y: 209, endPoint x: 106, endPoint y: 200, distance: 207.4
click at [106, 200] on main "**********" at bounding box center [331, 190] width 663 height 332
paste input "text"
type input "**********"
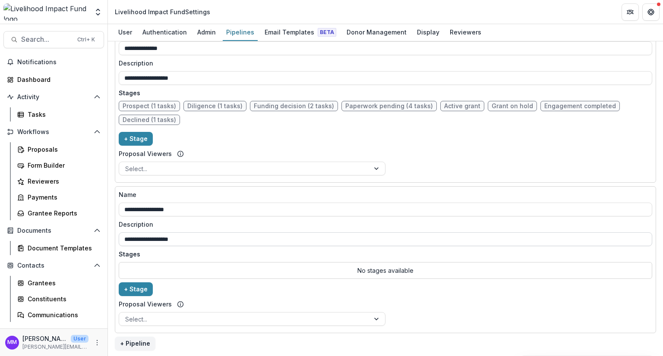
click at [189, 236] on input "**********" at bounding box center [385, 240] width 533 height 14
drag, startPoint x: 188, startPoint y: 239, endPoint x: 78, endPoint y: 233, distance: 110.6
click at [78, 233] on main "**********" at bounding box center [331, 190] width 663 height 332
paste input "text"
type input "**********"
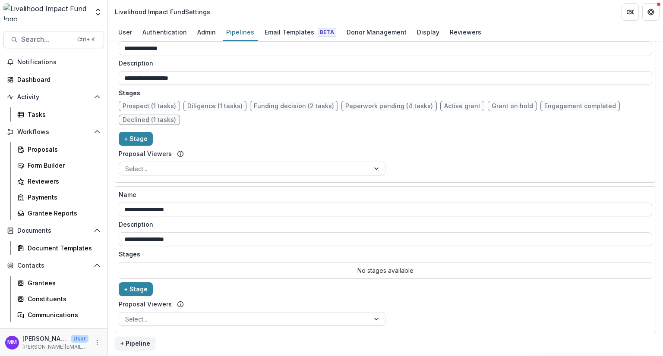
click at [181, 262] on p "No stages available" at bounding box center [385, 270] width 533 height 17
click at [154, 317] on div at bounding box center [244, 319] width 238 height 11
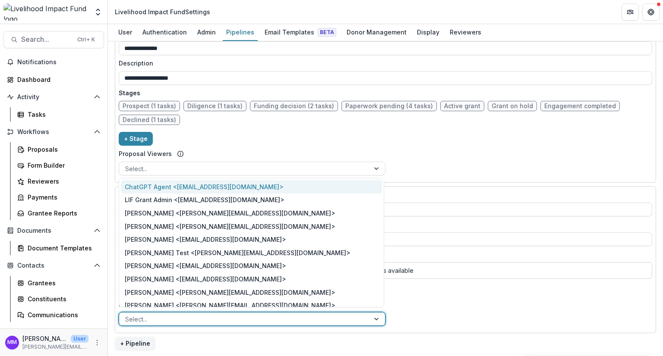
click at [154, 317] on div at bounding box center [244, 319] width 238 height 11
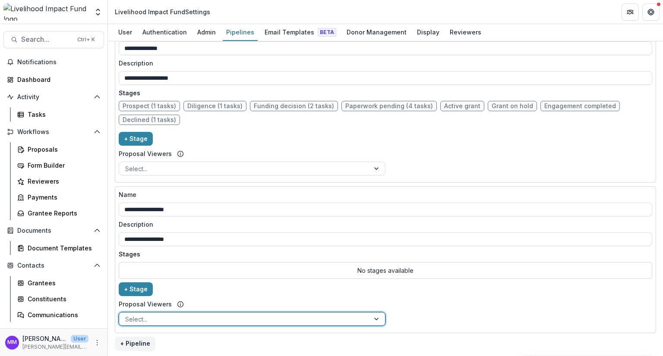
click at [464, 296] on div "**********" at bounding box center [385, 259] width 533 height 139
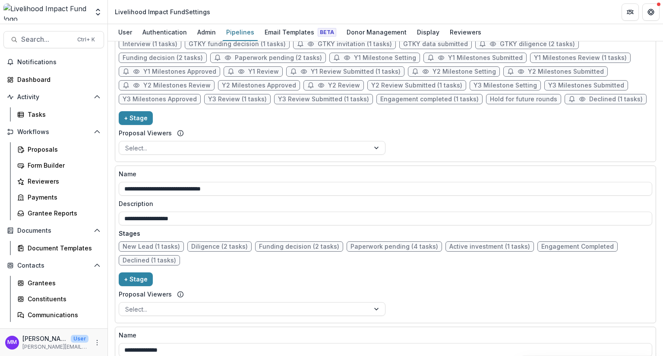
scroll to position [390, 0]
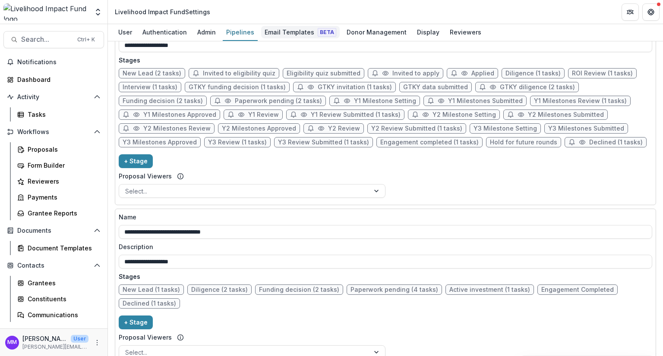
click at [282, 32] on div "Email Templates Beta" at bounding box center [300, 32] width 79 height 13
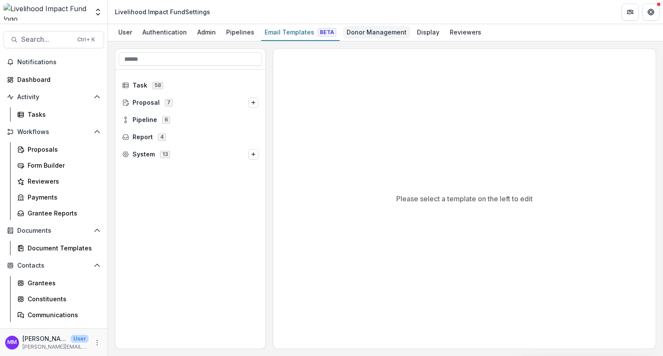
click at [369, 31] on div "Donor Management" at bounding box center [376, 32] width 67 height 13
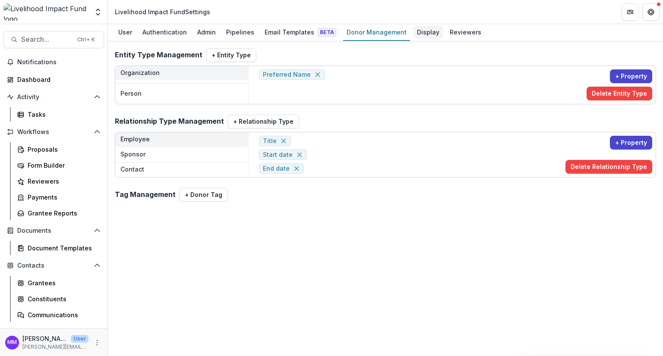
click at [413, 30] on div "Display" at bounding box center [427, 32] width 29 height 13
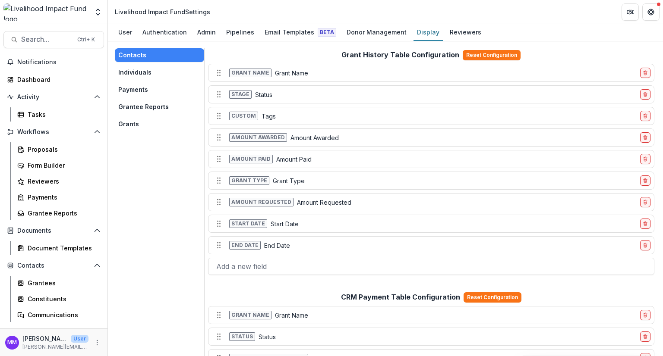
click at [143, 76] on button "Individuals" at bounding box center [159, 73] width 89 height 14
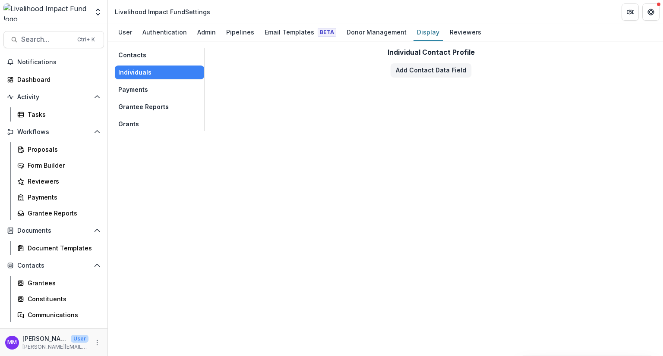
click at [141, 91] on button "Payments" at bounding box center [159, 90] width 89 height 14
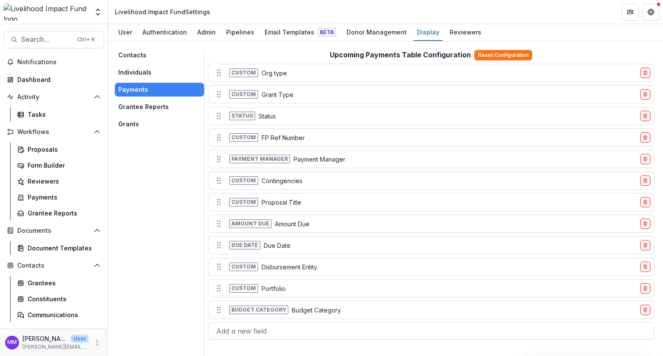
click at [126, 124] on button "Grants" at bounding box center [159, 124] width 89 height 14
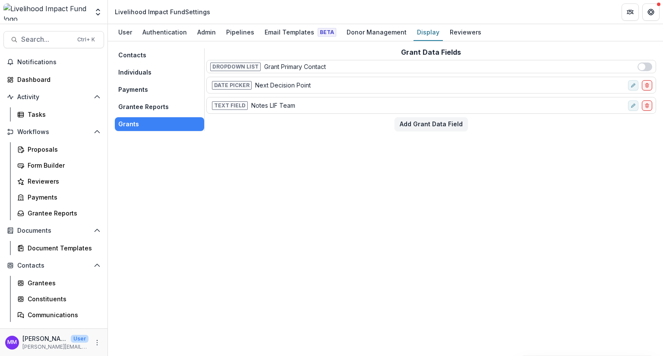
click at [133, 107] on button "Grantee Reports" at bounding box center [159, 107] width 89 height 14
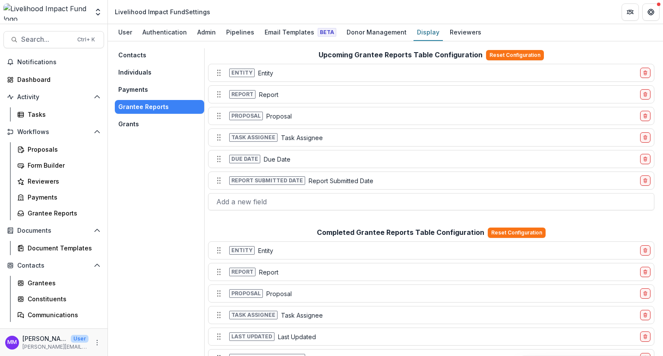
click at [135, 88] on button "Payments" at bounding box center [159, 90] width 89 height 14
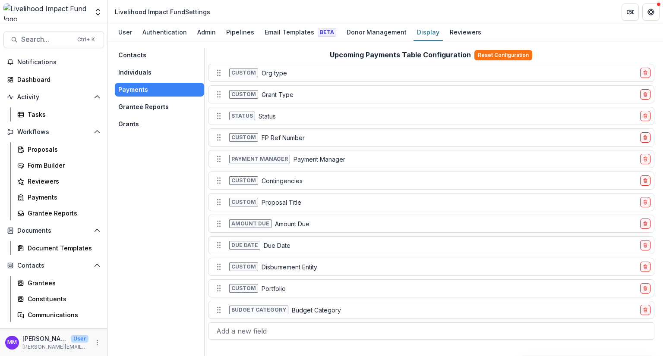
click at [142, 71] on button "Individuals" at bounding box center [159, 73] width 89 height 14
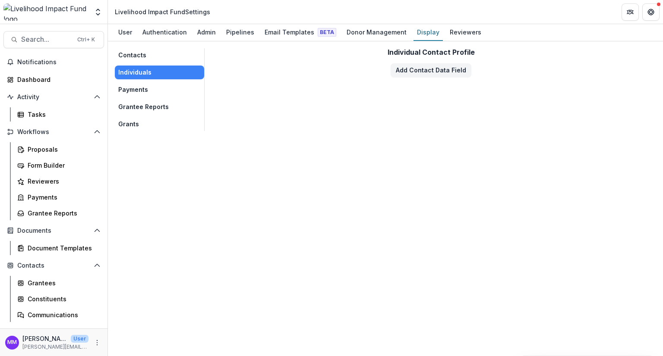
click at [133, 56] on button "Contacts" at bounding box center [159, 55] width 89 height 14
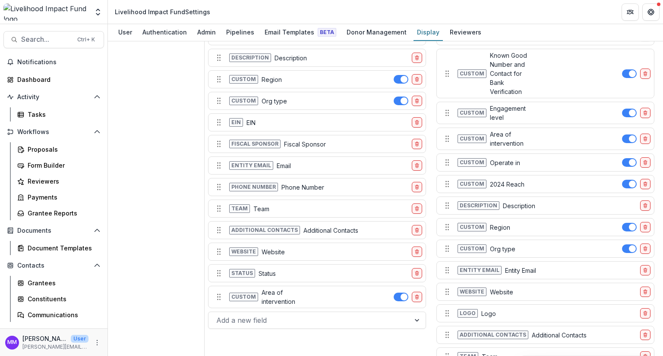
scroll to position [692, 0]
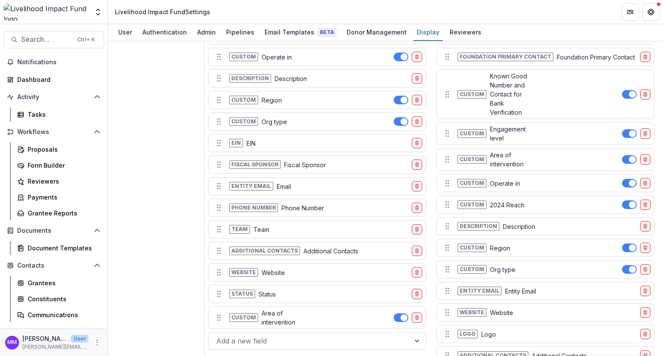
click at [467, 155] on span "Custom" at bounding box center [471, 159] width 29 height 9
click at [469, 155] on span "Custom" at bounding box center [471, 159] width 29 height 9
click at [497, 151] on p "Area of intervention" at bounding box center [513, 160] width 47 height 18
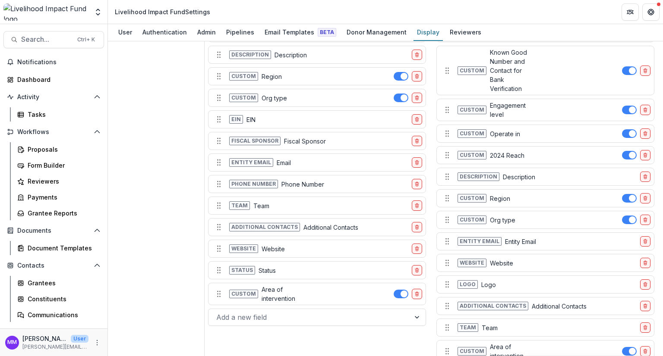
scroll to position [735, 0]
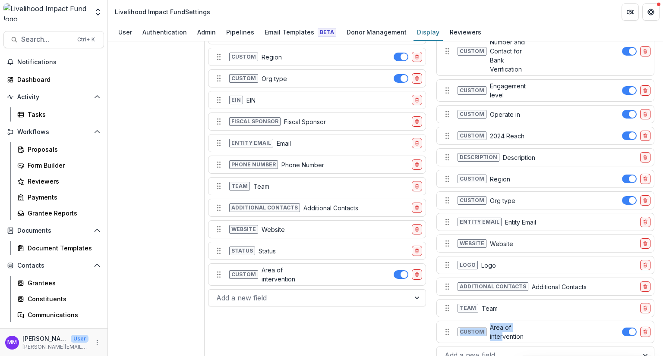
drag, startPoint x: 501, startPoint y: 318, endPoint x: 510, endPoint y: 299, distance: 21.2
click at [510, 299] on div "Custom Portfolio Tags Tags Status Status Custom Fund lifecycle status Total awa…" at bounding box center [545, 129] width 218 height 472
click at [448, 332] on circle "Move field" at bounding box center [448, 332] width 0 height 0
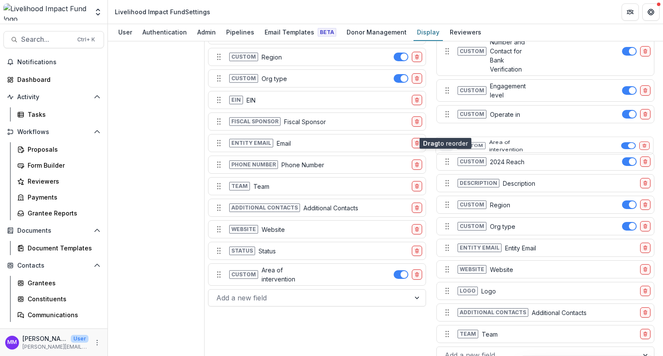
drag, startPoint x: 446, startPoint y: 318, endPoint x: 446, endPoint y: 131, distance: 186.4
click at [447, 148] on circle "Move field" at bounding box center [447, 148] width 0 height 0
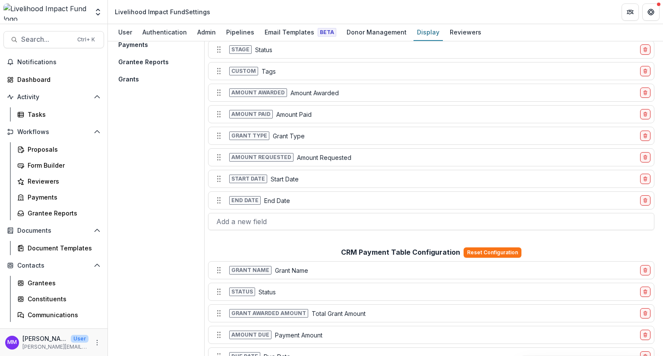
scroll to position [0, 0]
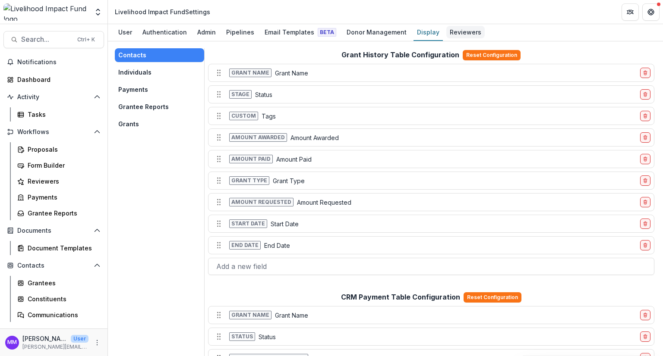
click at [454, 32] on div "Reviewers" at bounding box center [465, 32] width 38 height 13
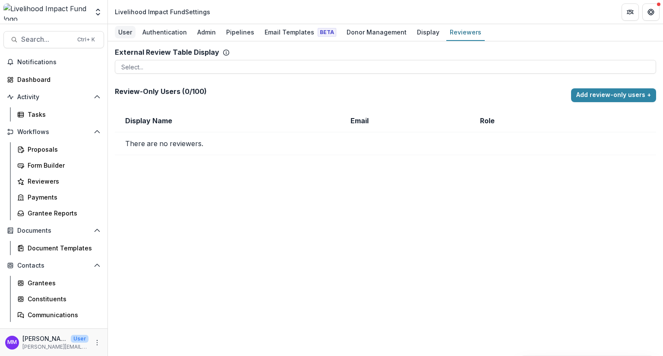
click at [128, 30] on div "User" at bounding box center [125, 32] width 21 height 13
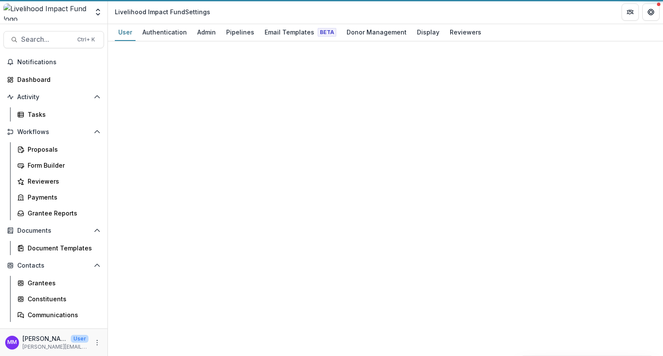
select select "****"
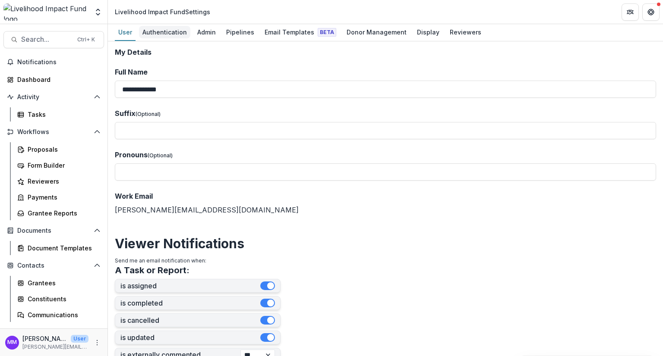
click at [163, 34] on div "Authentication" at bounding box center [164, 32] width 51 height 13
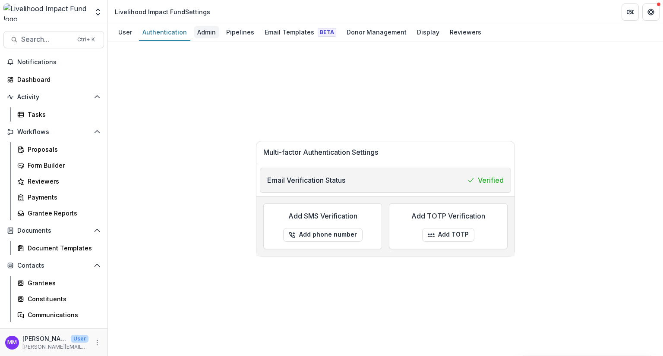
click at [207, 34] on div "Admin" at bounding box center [206, 32] width 25 height 13
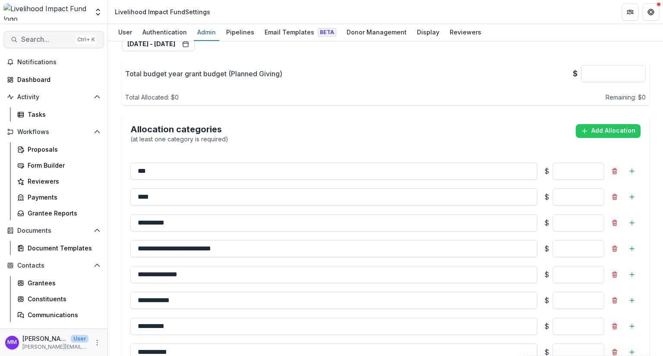
click at [40, 38] on span "Search..." at bounding box center [46, 39] width 51 height 8
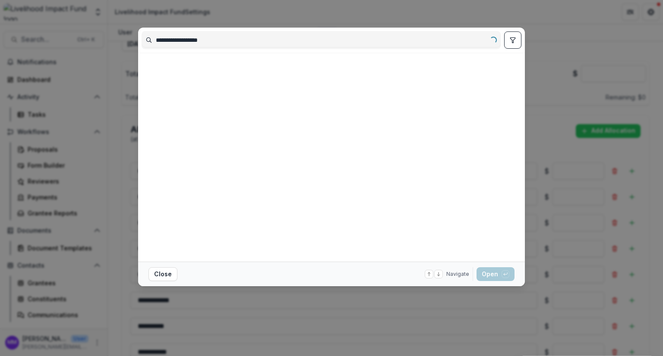
type input "**********"
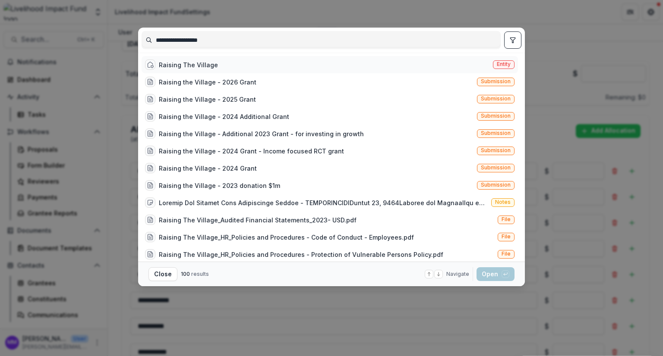
click at [186, 61] on div "Raising The Village" at bounding box center [188, 64] width 59 height 9
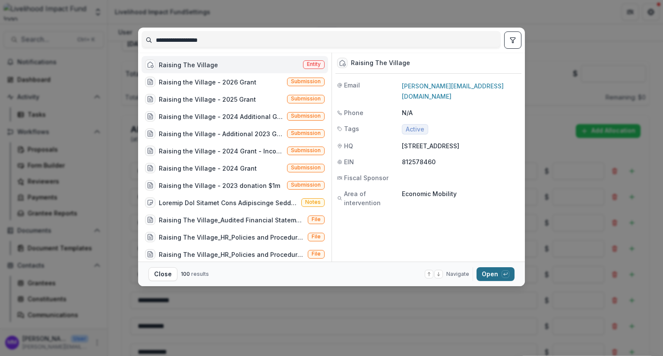
click at [489, 278] on button "Open with enter key" at bounding box center [495, 275] width 38 height 14
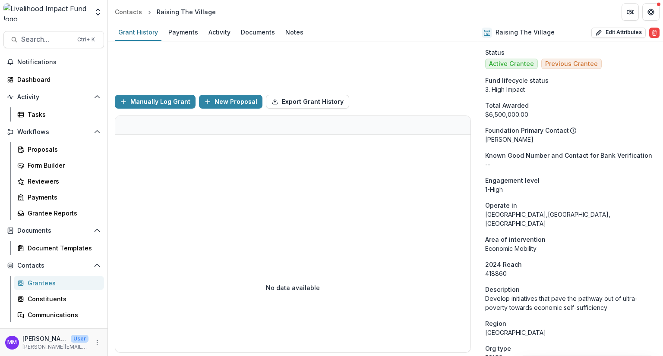
scroll to position [86, 0]
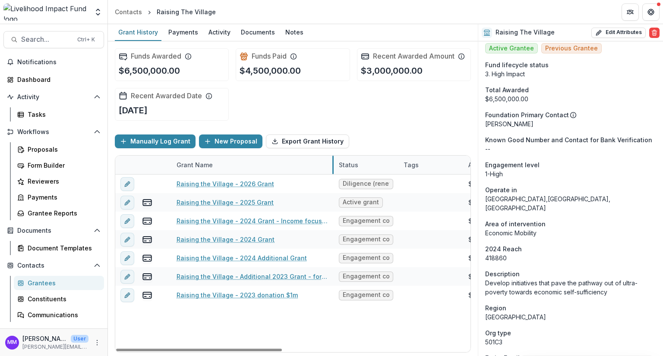
drag, startPoint x: 278, startPoint y: 158, endPoint x: 332, endPoint y: 164, distance: 54.7
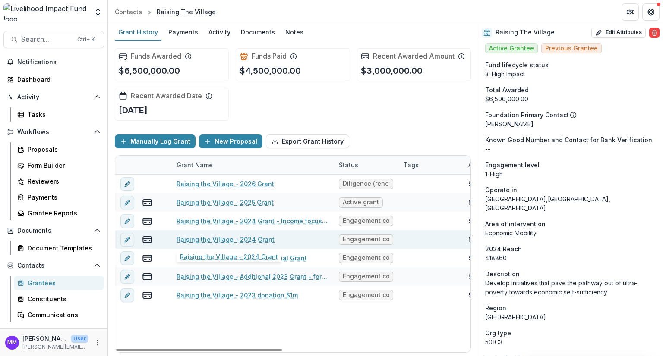
click at [259, 239] on link "Raising the Village - 2024 Grant" at bounding box center [225, 239] width 98 height 9
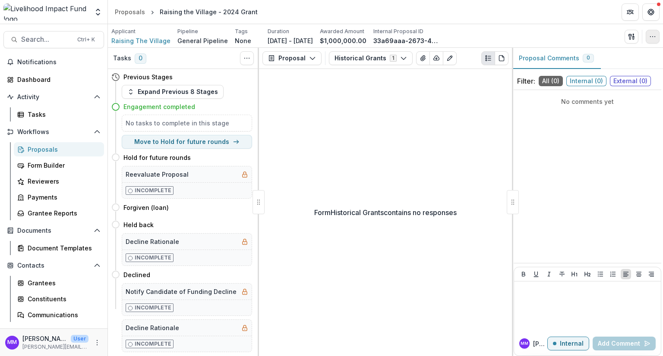
click at [652, 35] on icon "button" at bounding box center [652, 36] width 7 height 7
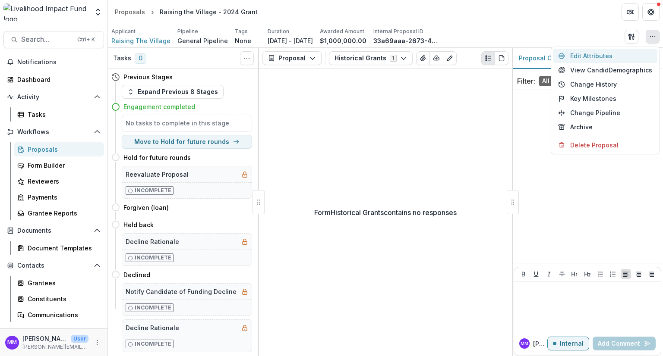
click at [594, 53] on button "Edit Attributes" at bounding box center [605, 56] width 104 height 14
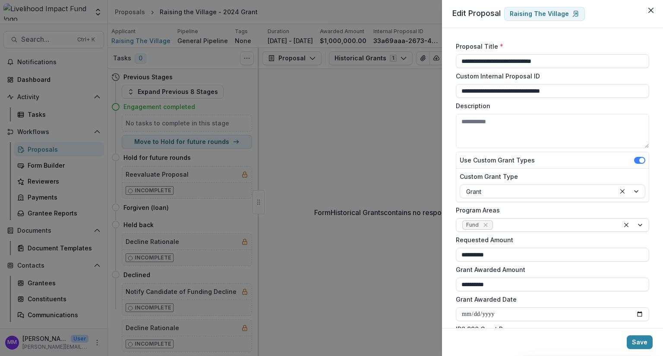
click at [509, 227] on div at bounding box center [554, 225] width 119 height 11
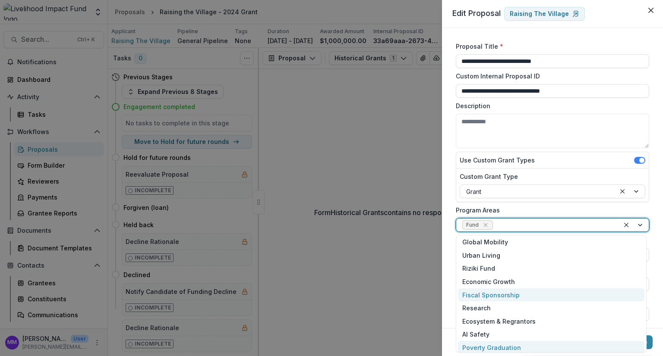
scroll to position [58, 0]
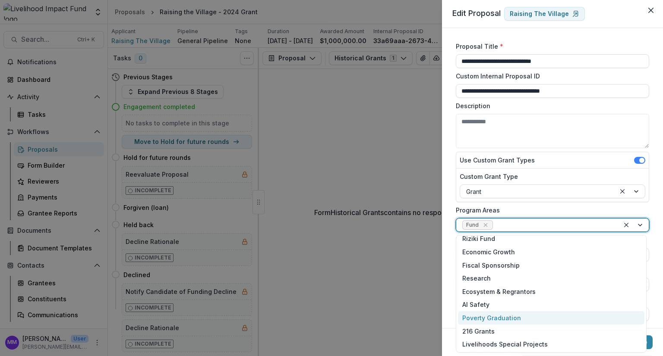
click at [511, 318] on div "Poverty Graduation" at bounding box center [551, 318] width 186 height 13
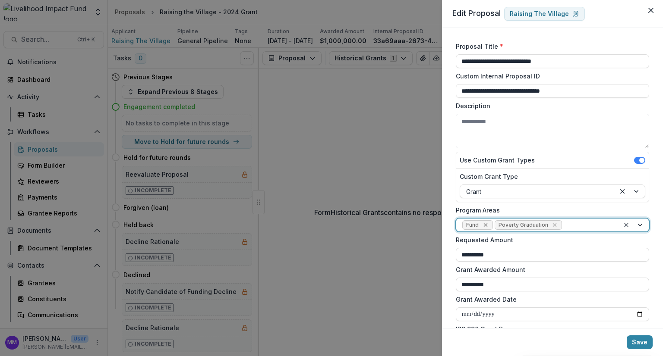
click at [488, 225] on icon "Remove Fund" at bounding box center [485, 225] width 7 height 7
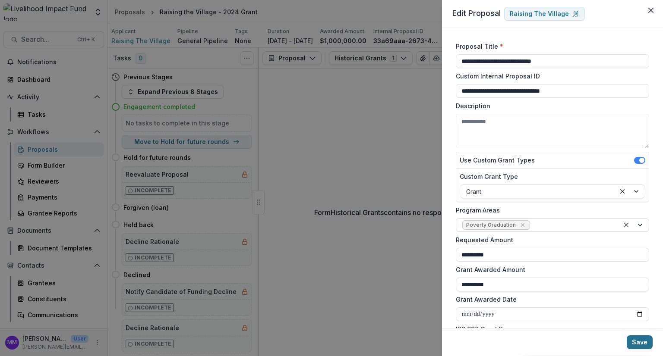
click at [648, 344] on button "Save" at bounding box center [640, 343] width 26 height 14
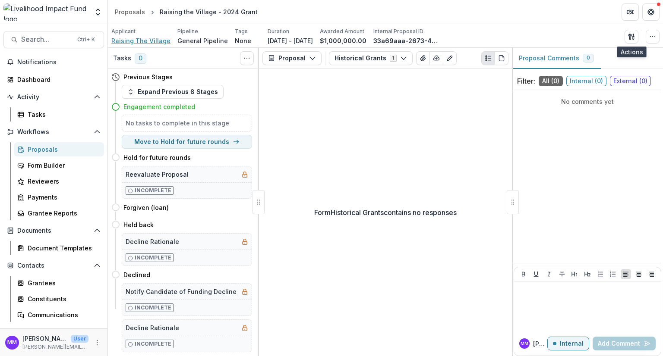
click at [120, 40] on span "Raising The Village" at bounding box center [140, 40] width 59 height 9
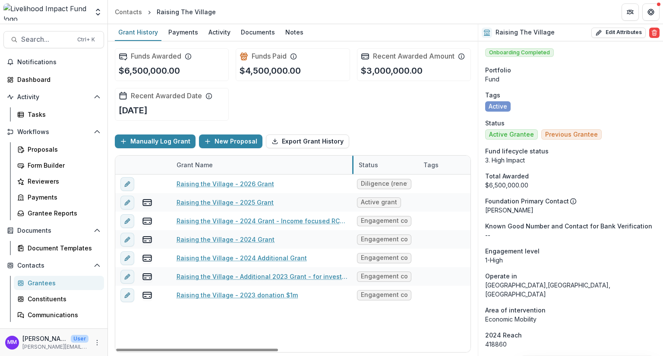
drag, startPoint x: 278, startPoint y: 161, endPoint x: 354, endPoint y: 167, distance: 76.2
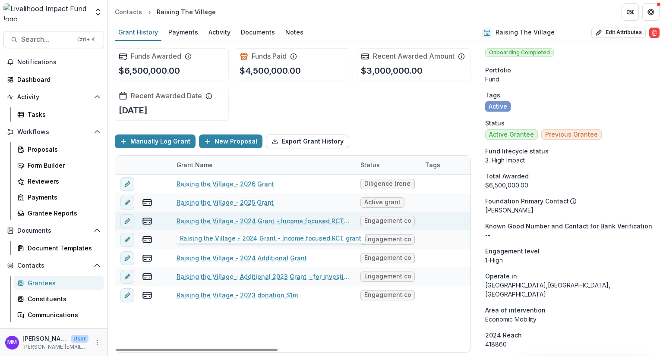
click at [309, 221] on link "Raising the Village - 2024 Grant - Income focused RCT grant" at bounding box center [262, 221] width 173 height 9
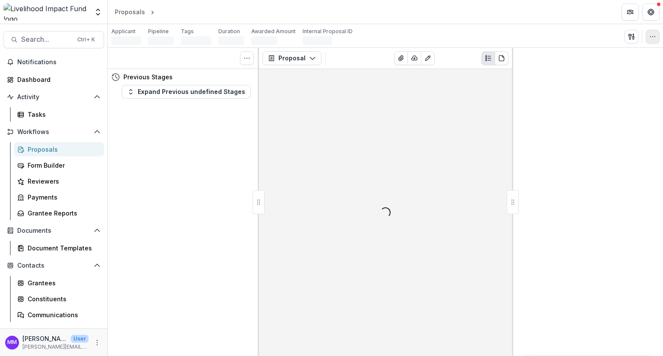
click at [656, 35] on button "button" at bounding box center [653, 37] width 14 height 14
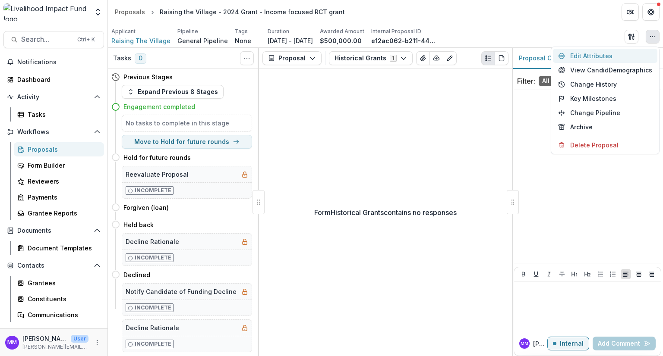
click at [599, 57] on button "Edit Attributes" at bounding box center [605, 56] width 104 height 14
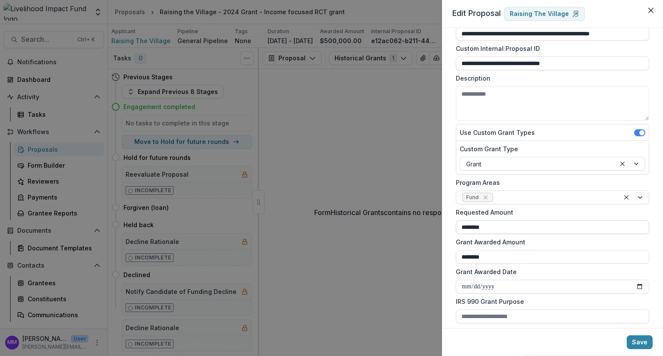
scroll to position [43, 0]
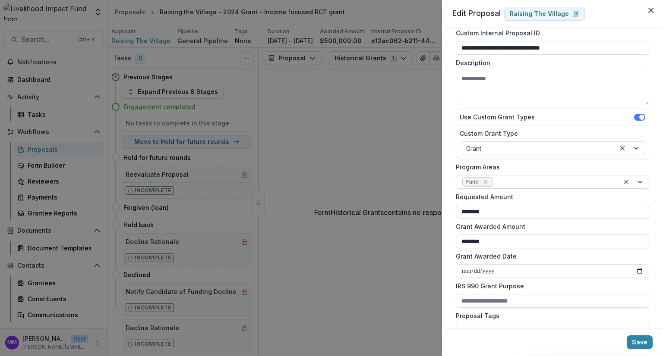
click at [506, 184] on div at bounding box center [554, 182] width 119 height 11
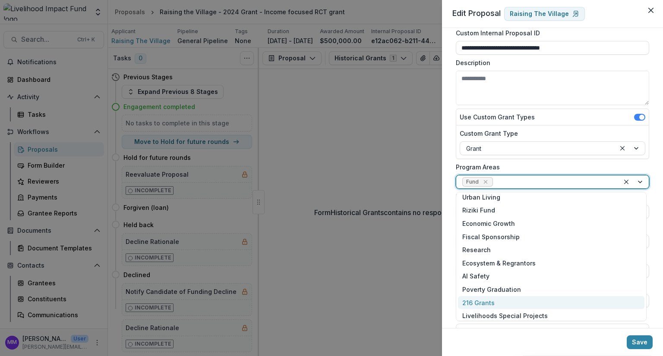
scroll to position [46, 0]
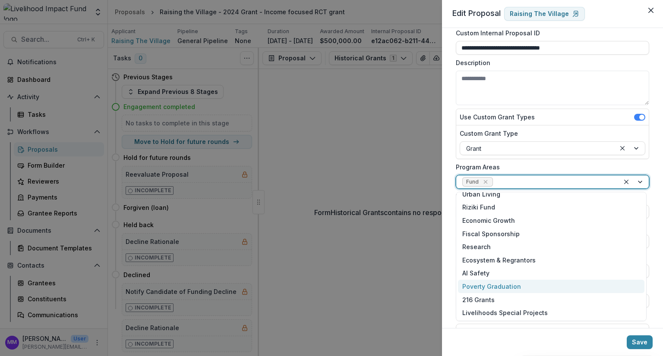
click at [487, 286] on div "Poverty Graduation" at bounding box center [551, 286] width 186 height 13
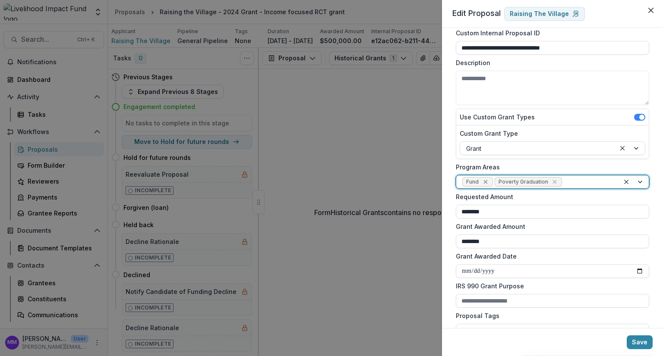
click at [486, 183] on icon "Remove Fund" at bounding box center [485, 182] width 4 height 4
click at [640, 339] on button "Save" at bounding box center [640, 343] width 26 height 14
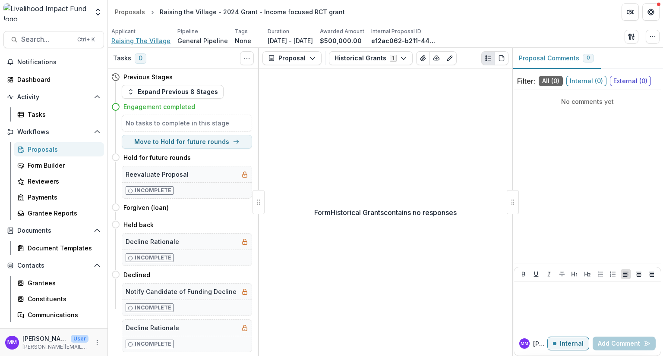
click at [141, 37] on span "Raising The Village" at bounding box center [140, 40] width 59 height 9
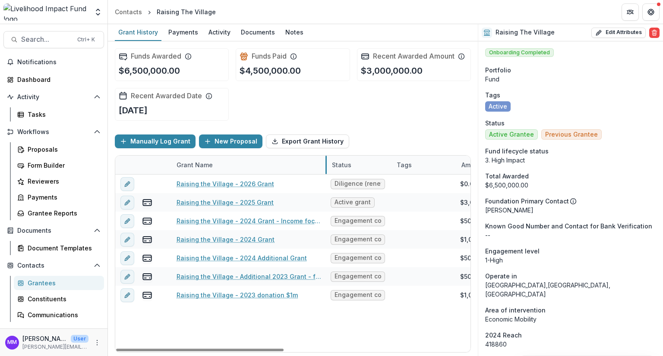
drag, startPoint x: 278, startPoint y: 159, endPoint x: 325, endPoint y: 162, distance: 47.6
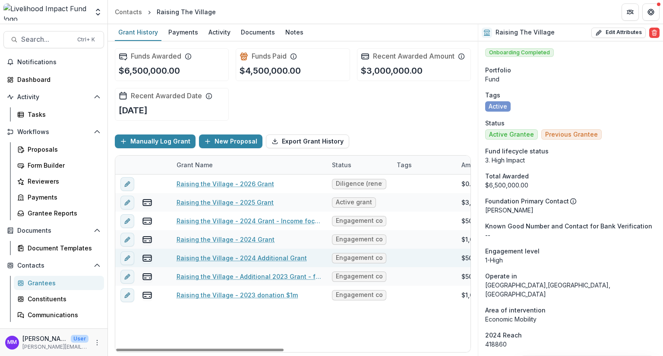
click at [255, 257] on link "Raising the Village - 2024 Additional Grant" at bounding box center [241, 258] width 130 height 9
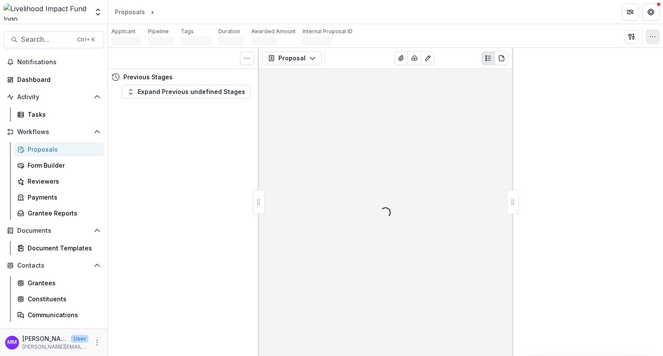
click at [654, 37] on icon "button" at bounding box center [652, 36] width 7 height 7
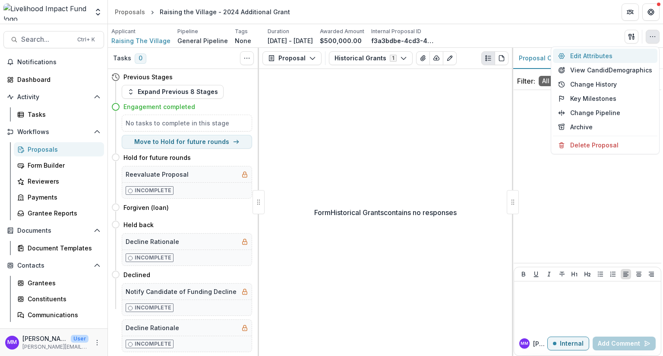
click at [595, 54] on button "Edit Attributes" at bounding box center [605, 56] width 104 height 14
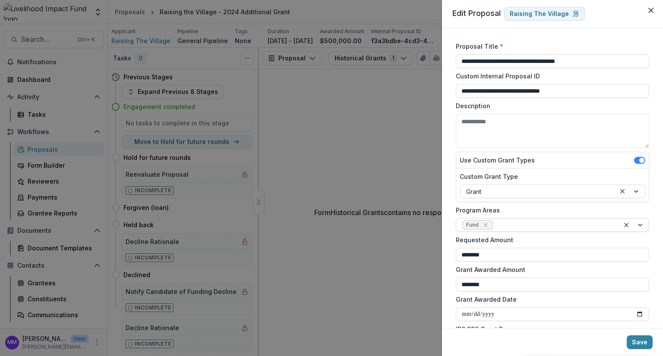
scroll to position [86, 0]
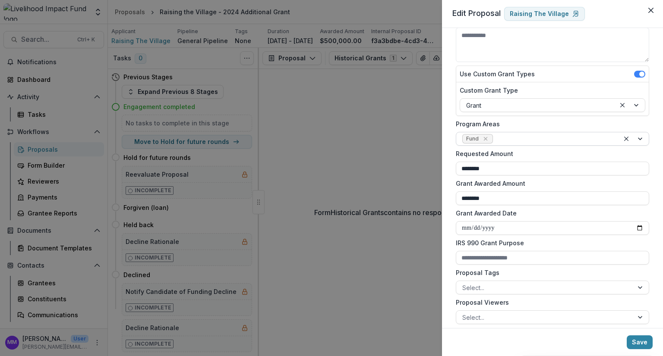
click at [504, 139] on div at bounding box center [554, 139] width 119 height 11
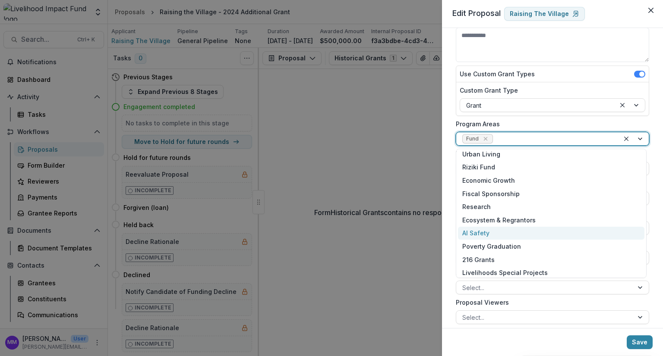
scroll to position [46, 0]
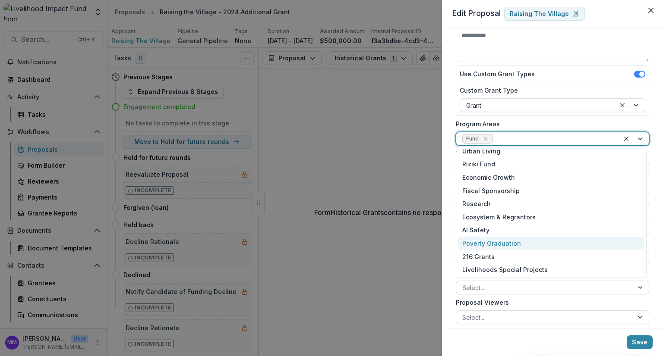
click at [500, 241] on div "Poverty Graduation" at bounding box center [551, 243] width 186 height 13
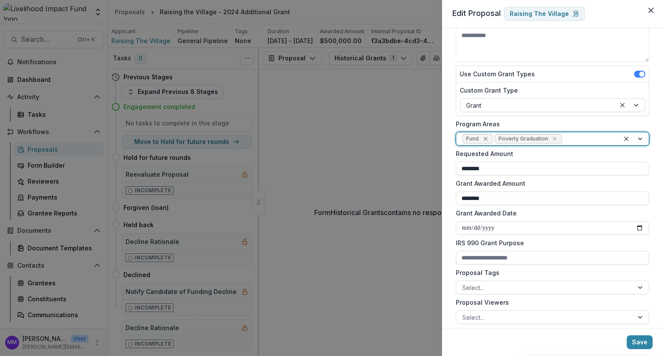
click at [485, 137] on icon "Remove Fund" at bounding box center [485, 139] width 7 height 7
click at [639, 338] on button "Save" at bounding box center [640, 343] width 26 height 14
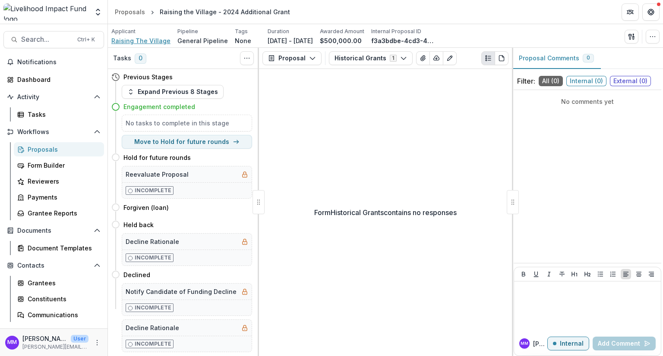
click at [124, 38] on span "Raising The Village" at bounding box center [140, 40] width 59 height 9
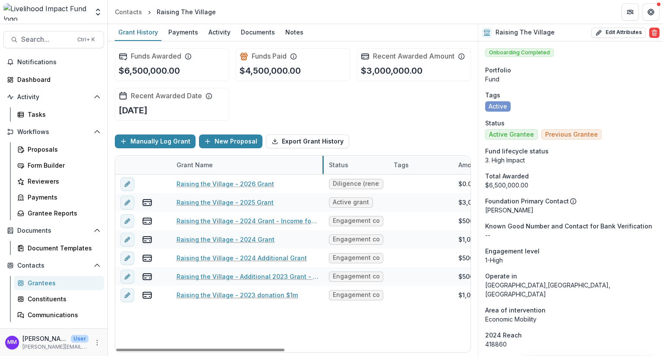
drag, startPoint x: 279, startPoint y: 159, endPoint x: 329, endPoint y: 164, distance: 50.7
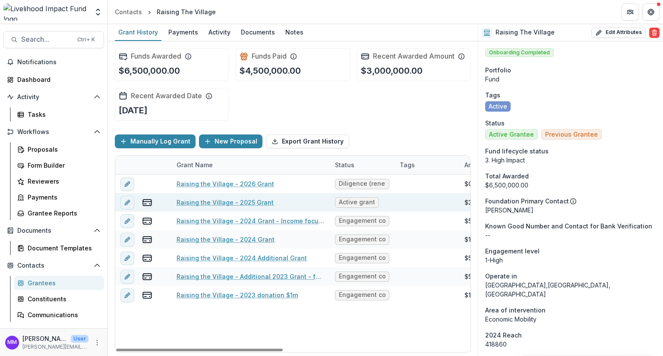
click at [252, 200] on link "Raising the Village - 2025 Grant" at bounding box center [224, 202] width 97 height 9
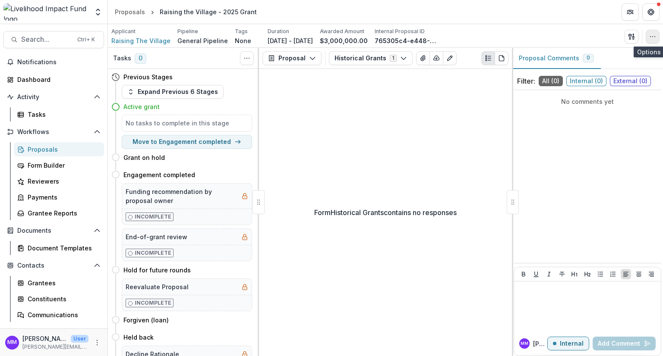
click at [652, 35] on icon "button" at bounding box center [652, 36] width 7 height 7
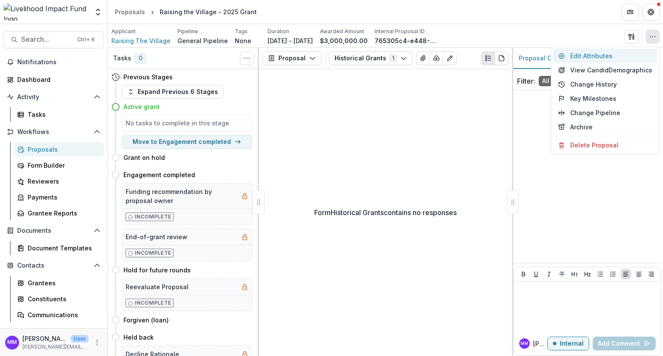
click at [587, 58] on button "Edit Attributes" at bounding box center [605, 56] width 104 height 14
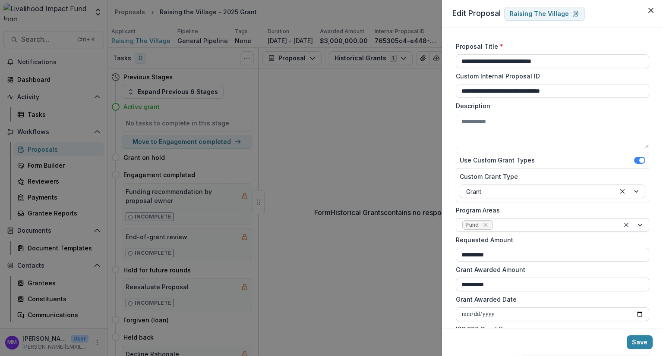
click at [513, 228] on div at bounding box center [554, 225] width 119 height 11
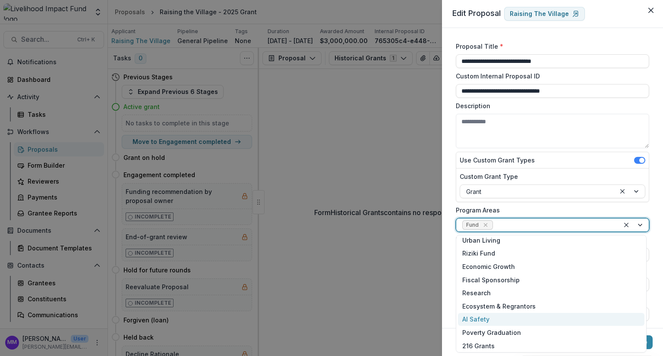
scroll to position [58, 0]
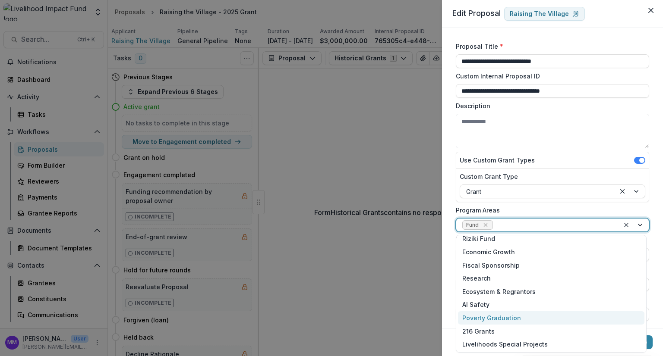
click at [507, 319] on div "Poverty Graduation" at bounding box center [551, 318] width 186 height 13
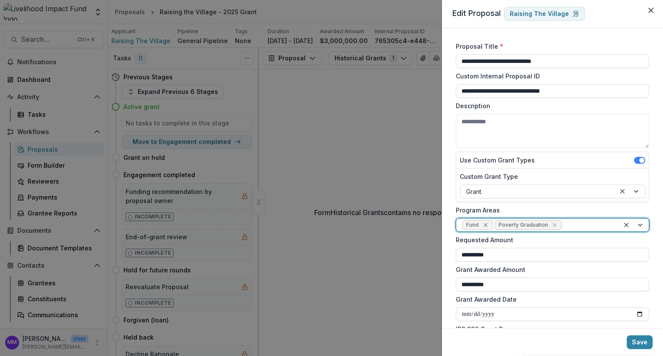
click at [483, 224] on icon "Remove Fund" at bounding box center [485, 225] width 7 height 7
click at [638, 343] on button "Save" at bounding box center [640, 343] width 26 height 14
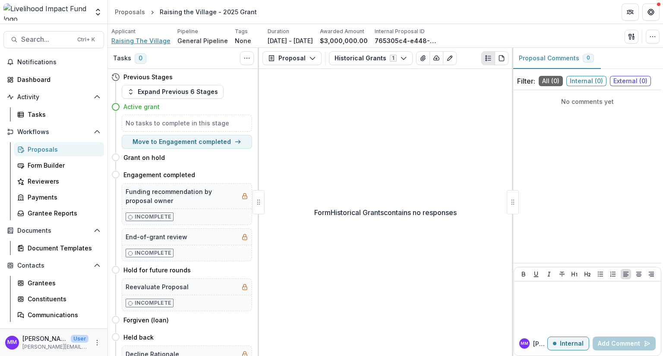
click at [134, 41] on span "Raising The Village" at bounding box center [140, 40] width 59 height 9
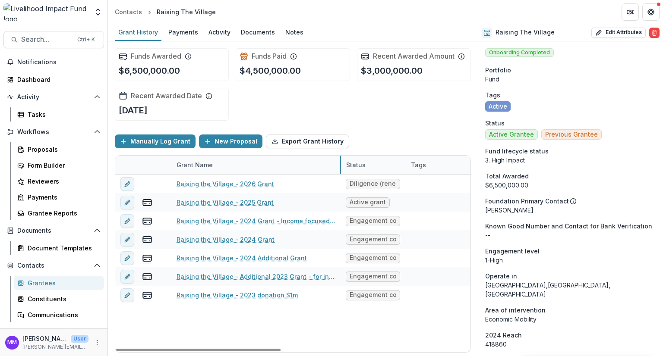
drag, startPoint x: 278, startPoint y: 162, endPoint x: 340, endPoint y: 166, distance: 62.3
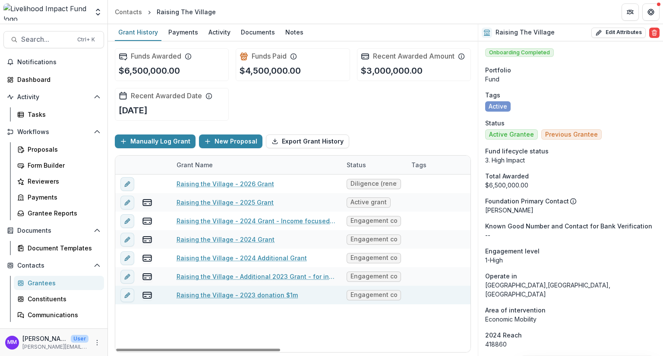
click at [271, 297] on link "Raising the Village - 2023 donation $1m" at bounding box center [236, 295] width 121 height 9
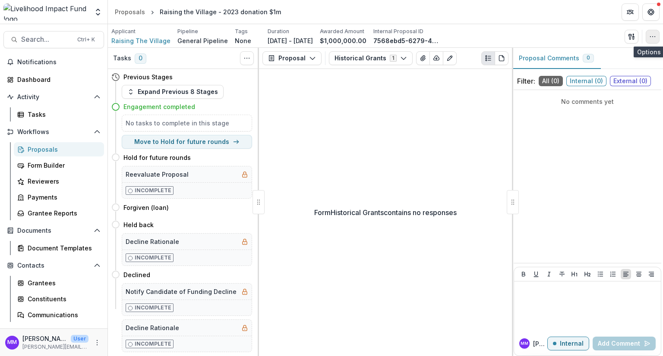
click at [651, 36] on icon "button" at bounding box center [652, 36] width 7 height 7
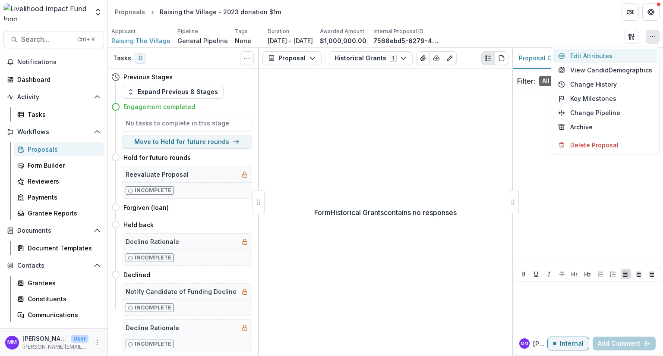
click at [605, 55] on button "Edit Attributes" at bounding box center [605, 56] width 104 height 14
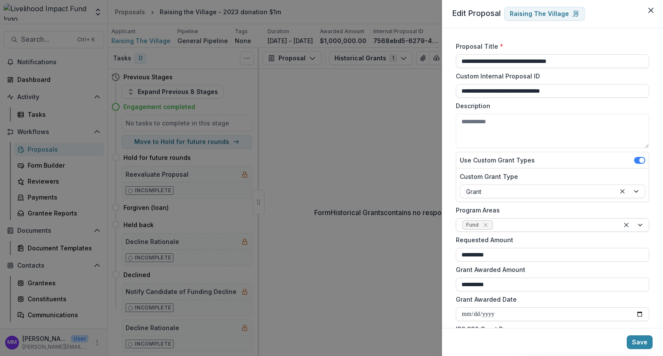
click at [503, 225] on div at bounding box center [554, 225] width 119 height 11
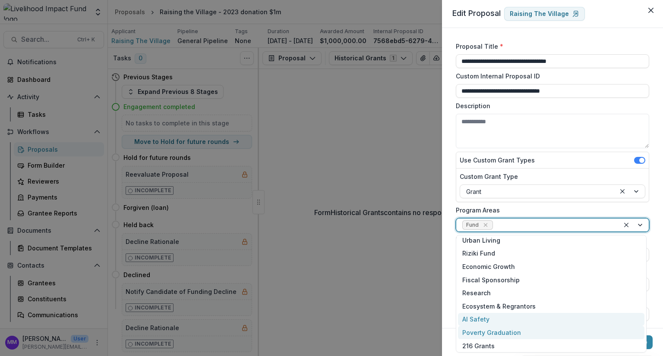
scroll to position [58, 0]
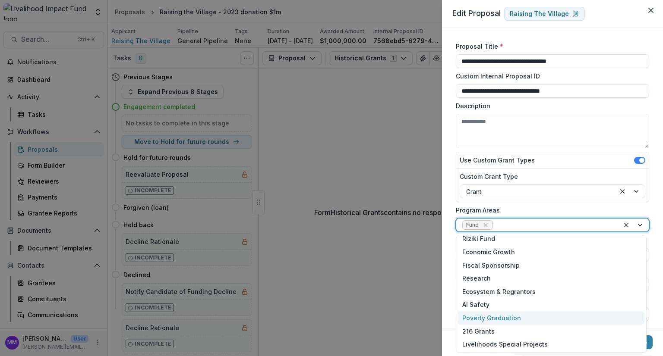
click at [505, 317] on div "Poverty Graduation" at bounding box center [551, 318] width 186 height 13
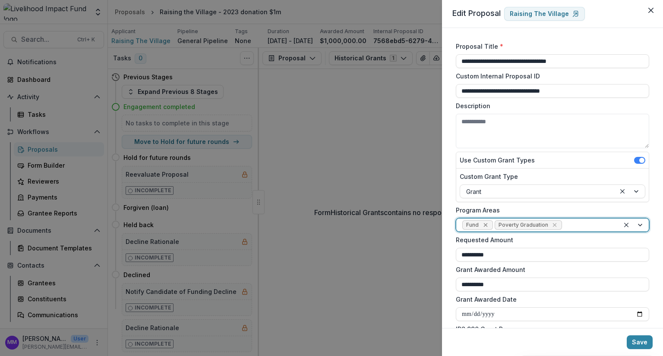
click at [485, 227] on icon "Remove Fund" at bounding box center [485, 225] width 7 height 7
click at [643, 341] on button "Save" at bounding box center [640, 343] width 26 height 14
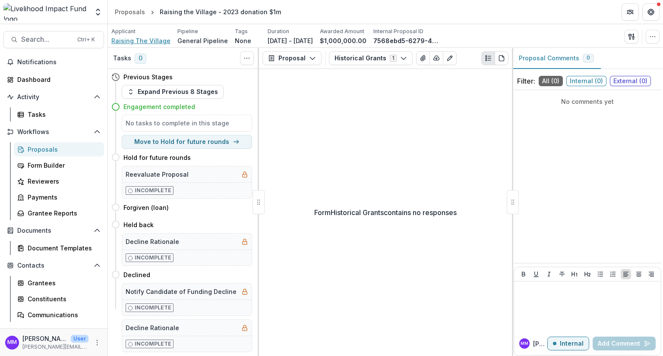
click at [126, 38] on span "Raising The Village" at bounding box center [140, 40] width 59 height 9
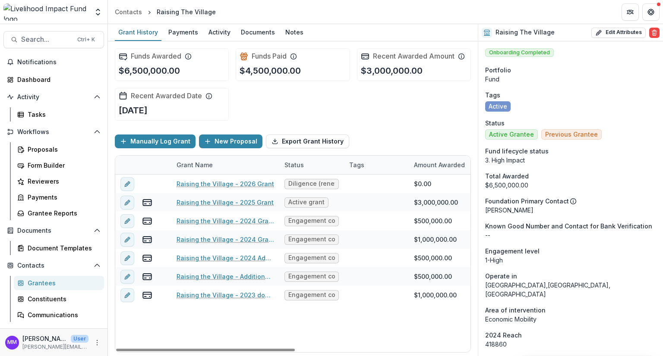
click at [279, 161] on div "Status" at bounding box center [294, 165] width 30 height 9
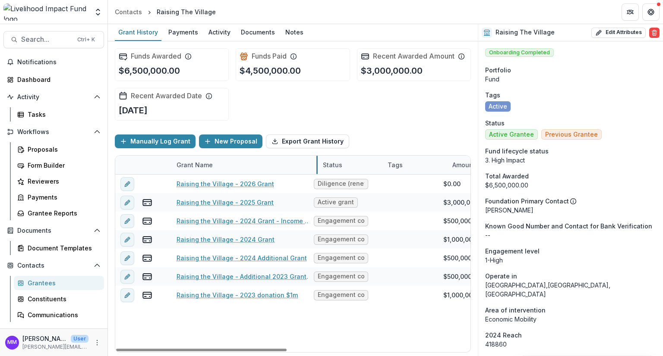
drag, startPoint x: 278, startPoint y: 159, endPoint x: 331, endPoint y: 164, distance: 53.3
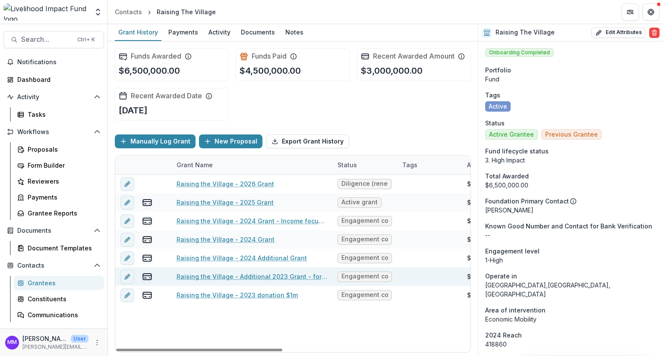
click at [270, 273] on link "Raising the Village - Additional 2023 Grant - for investing in growth" at bounding box center [251, 276] width 151 height 9
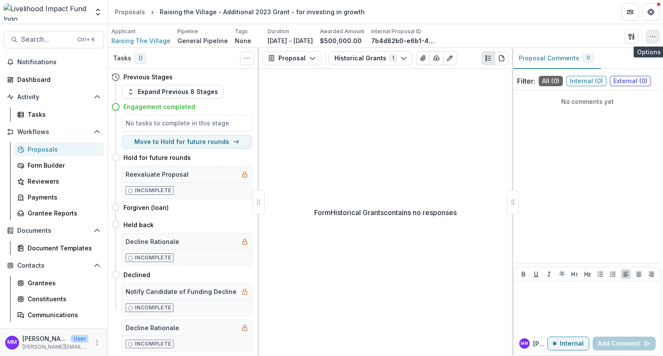
click at [655, 37] on circle "button" at bounding box center [655, 36] width 0 height 0
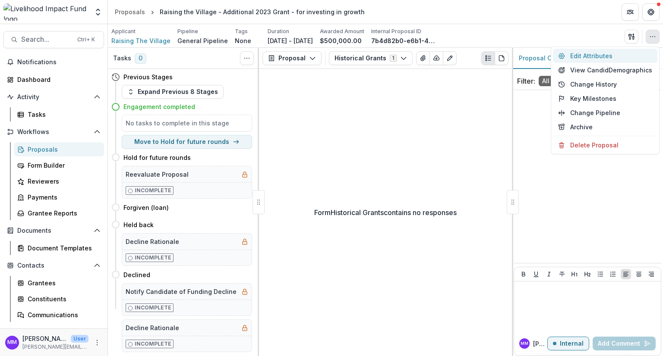
click at [608, 56] on button "Edit Attributes" at bounding box center [605, 56] width 104 height 14
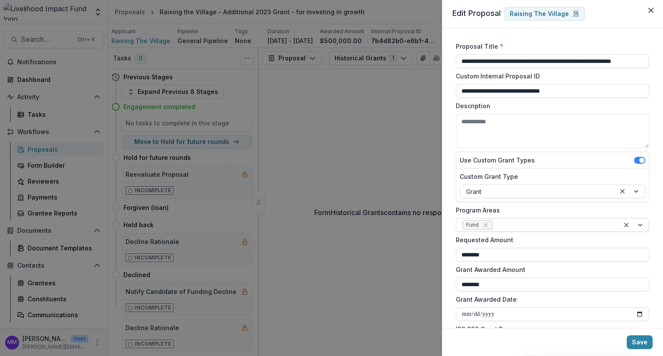
click at [504, 225] on div at bounding box center [554, 225] width 119 height 11
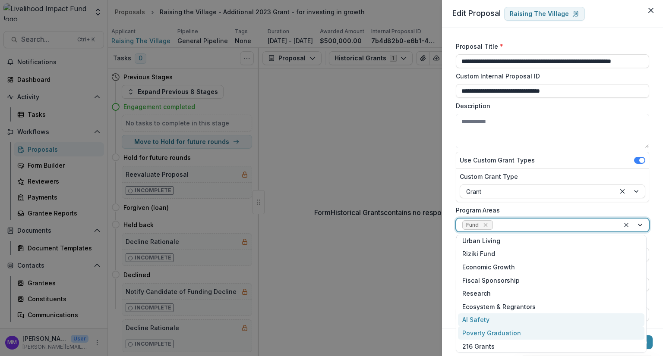
scroll to position [58, 0]
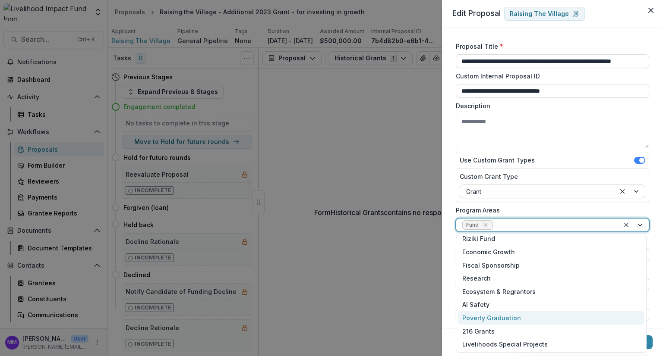
click at [506, 315] on div "Poverty Graduation" at bounding box center [551, 318] width 186 height 13
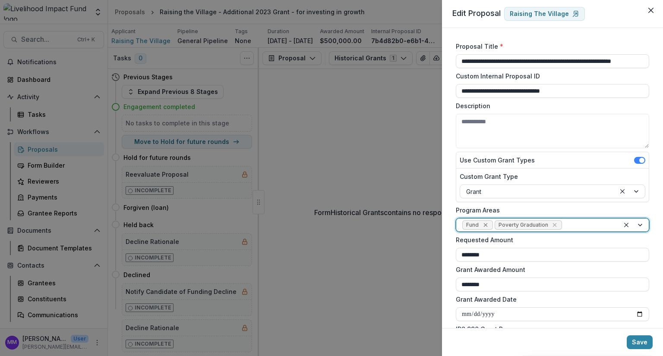
click at [487, 225] on icon "Remove Fund" at bounding box center [485, 225] width 7 height 7
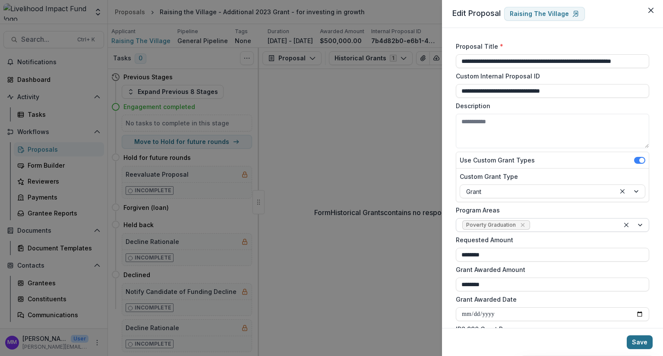
click at [644, 345] on button "Save" at bounding box center [640, 343] width 26 height 14
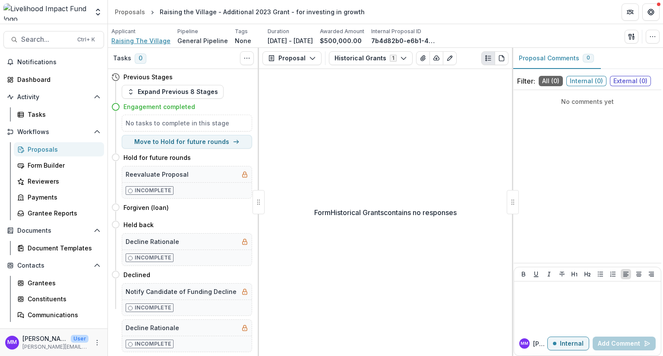
click at [122, 40] on span "Raising The Village" at bounding box center [140, 40] width 59 height 9
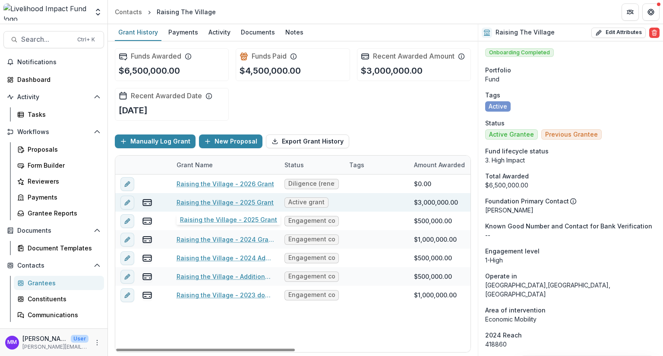
click at [247, 199] on link "Raising the Village - 2025 Grant" at bounding box center [224, 202] width 97 height 9
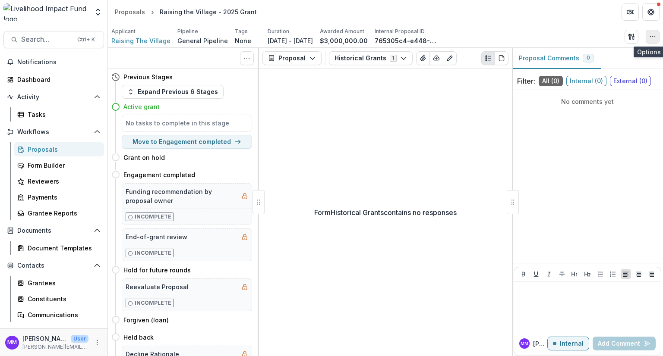
click at [651, 35] on icon "button" at bounding box center [652, 36] width 7 height 7
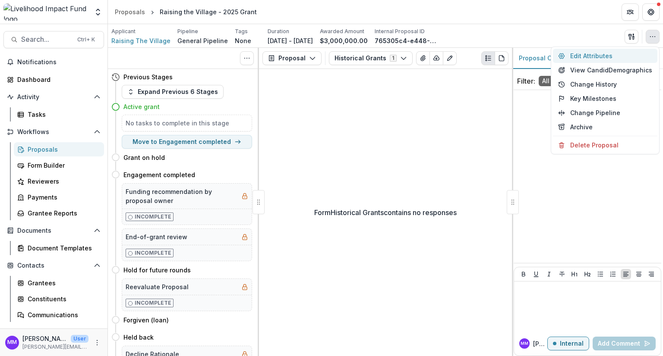
click at [599, 56] on button "Edit Attributes" at bounding box center [605, 56] width 104 height 14
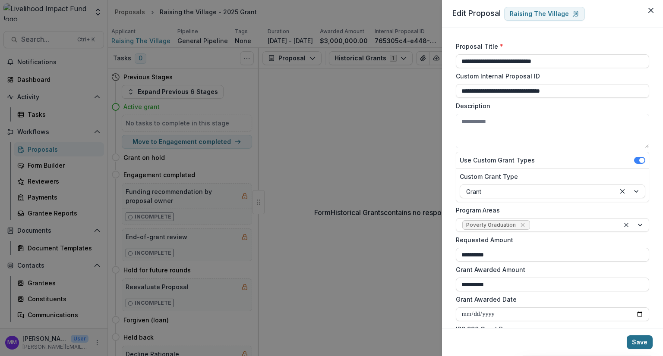
click at [646, 348] on button "Save" at bounding box center [640, 343] width 26 height 14
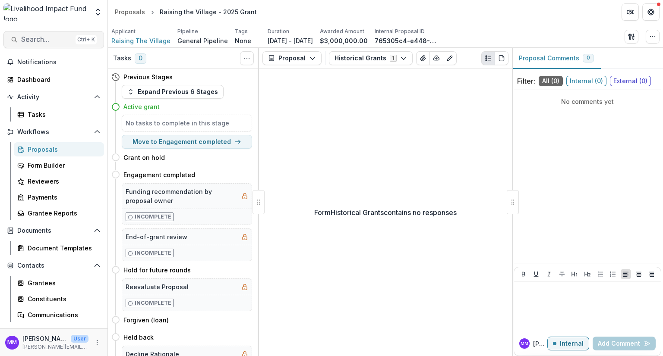
click at [33, 41] on span "Search..." at bounding box center [46, 39] width 51 height 8
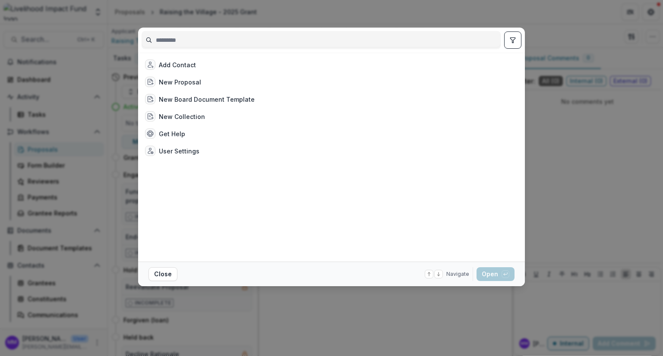
type input "**********"
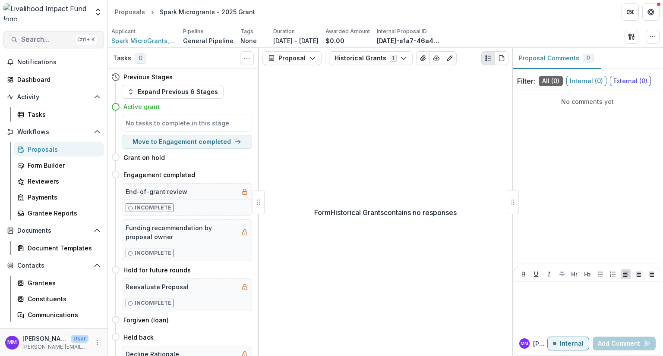
click at [40, 39] on span "Search..." at bounding box center [46, 39] width 51 height 8
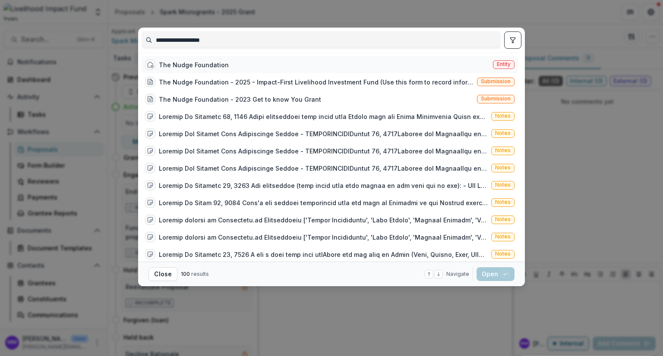
type input "**********"
click at [245, 63] on div "The Nudge Foundation Entity" at bounding box center [330, 64] width 376 height 17
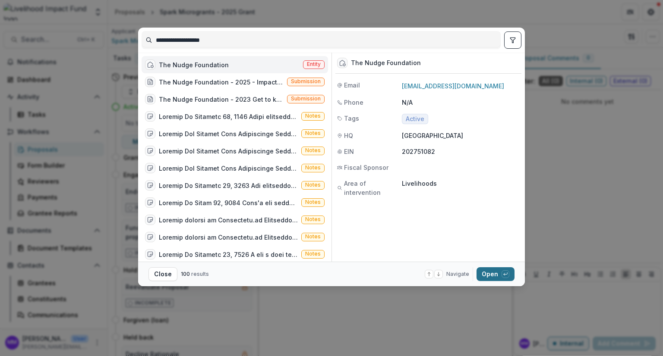
click at [488, 275] on button "Open with enter key" at bounding box center [495, 275] width 38 height 14
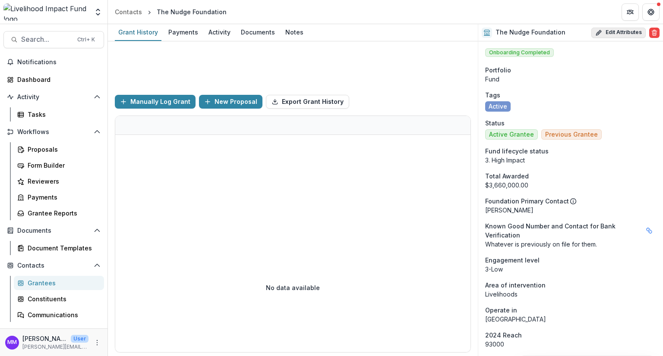
click at [626, 33] on button "Edit Attributes" at bounding box center [618, 33] width 54 height 10
select select
select select "**********"
type input "**********"
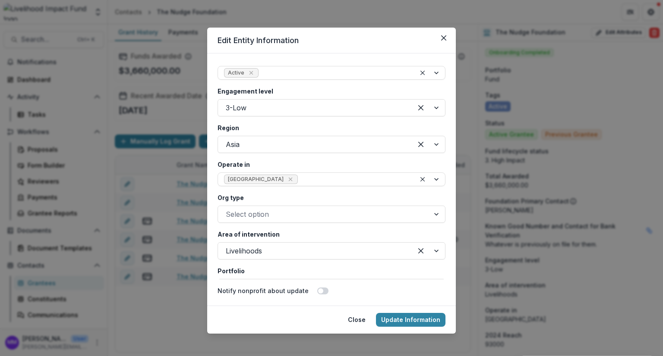
scroll to position [1510, 0]
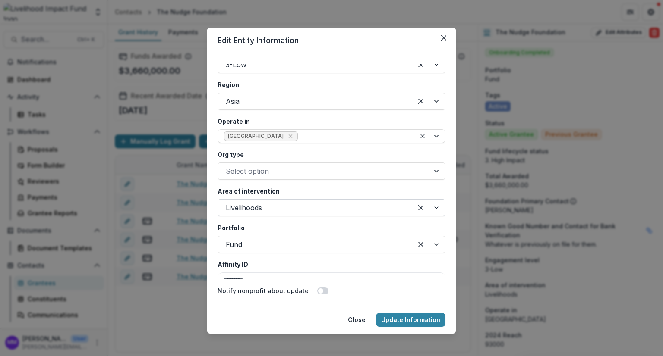
click at [240, 208] on div at bounding box center [315, 208] width 179 height 12
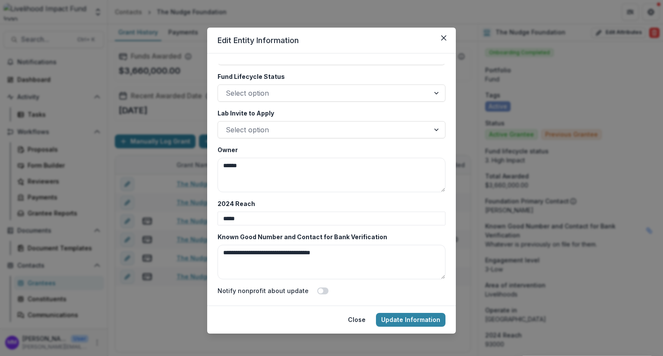
scroll to position [5, 0]
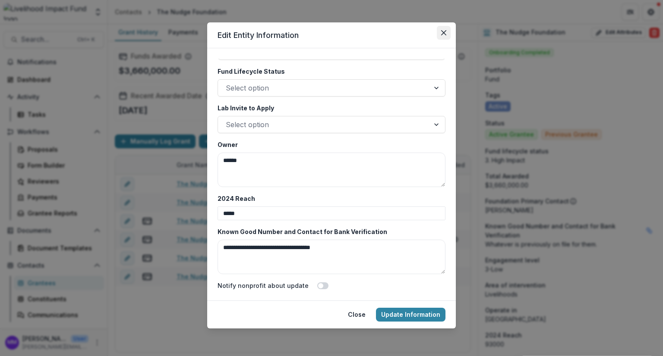
click at [441, 32] on icon "Close" at bounding box center [443, 32] width 5 height 5
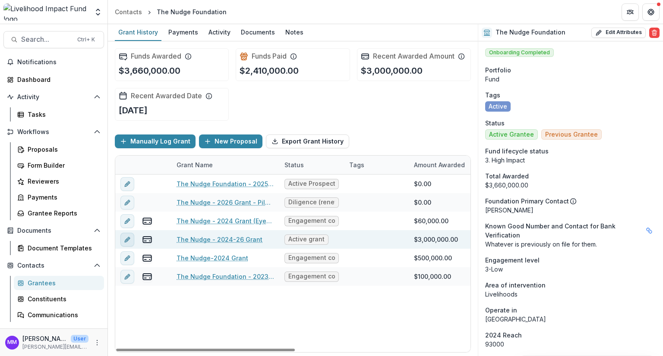
click at [126, 239] on icon "edit" at bounding box center [127, 240] width 4 height 4
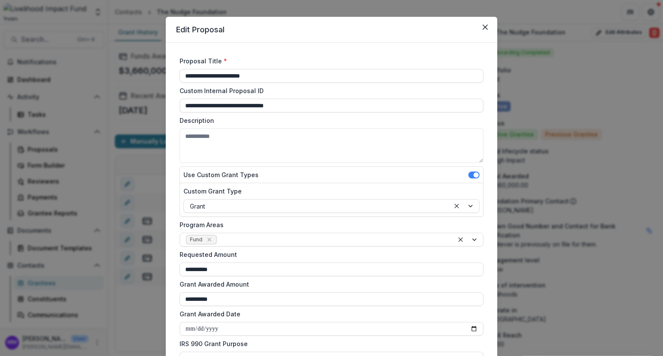
scroll to position [0, 0]
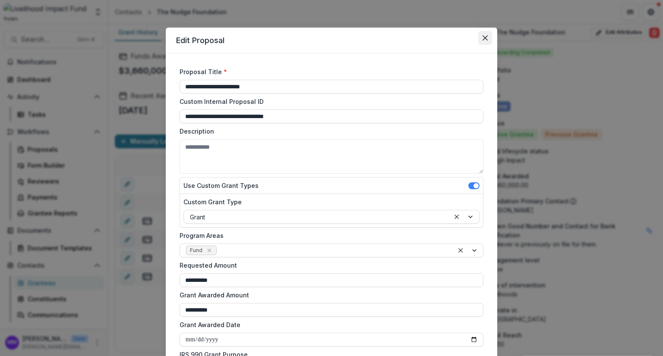
click at [483, 38] on icon "Close" at bounding box center [484, 37] width 5 height 5
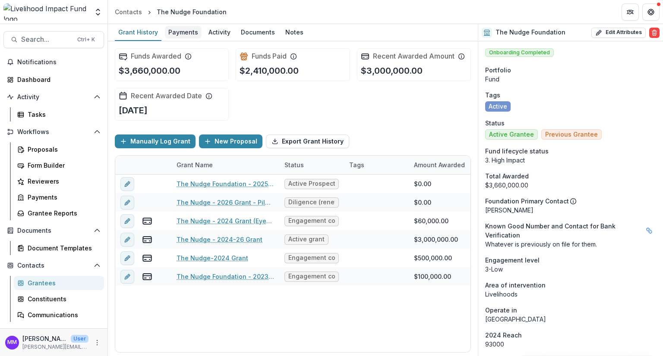
click at [188, 29] on div "Payments" at bounding box center [183, 32] width 37 height 13
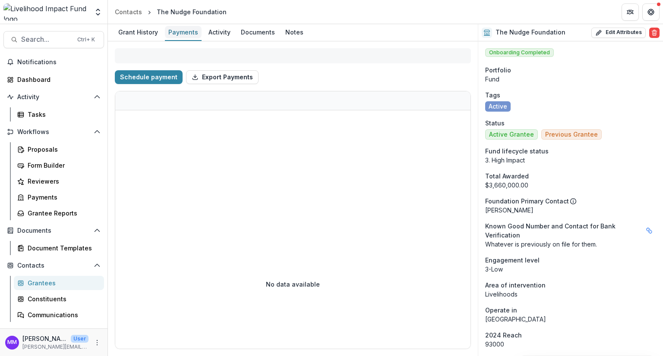
select select "****"
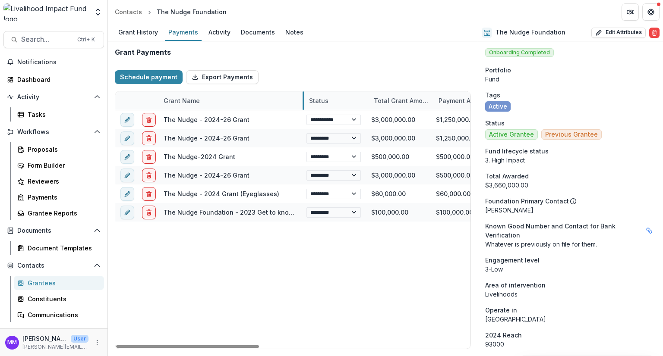
drag, startPoint x: 223, startPoint y: 94, endPoint x: 303, endPoint y: 97, distance: 80.8
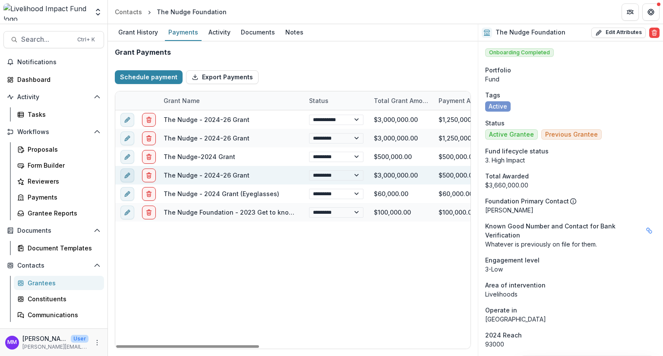
click at [129, 175] on icon "edit" at bounding box center [127, 175] width 7 height 7
select select "**********"
select select "****"
select select "**********"
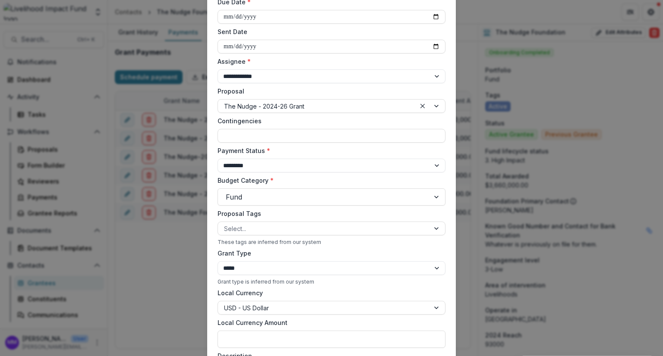
scroll to position [173, 0]
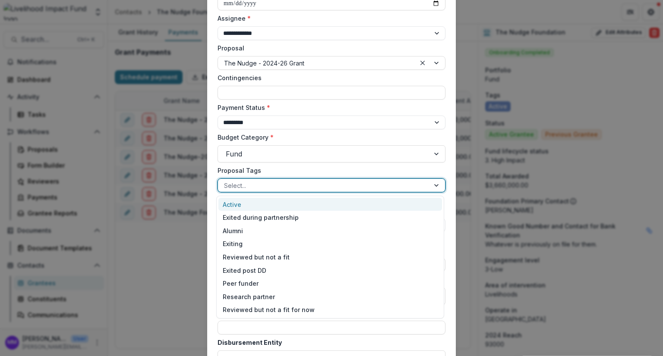
click at [244, 185] on div at bounding box center [323, 185] width 199 height 11
select select "****"
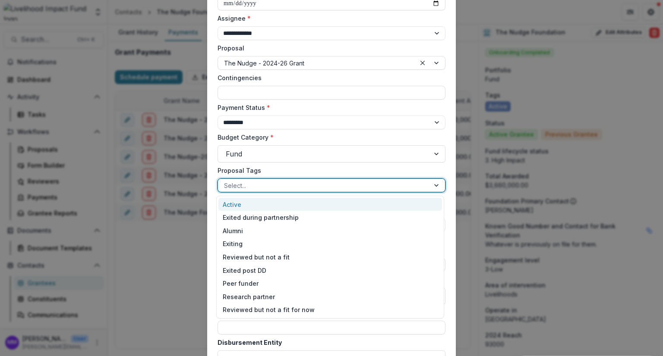
select select "****"
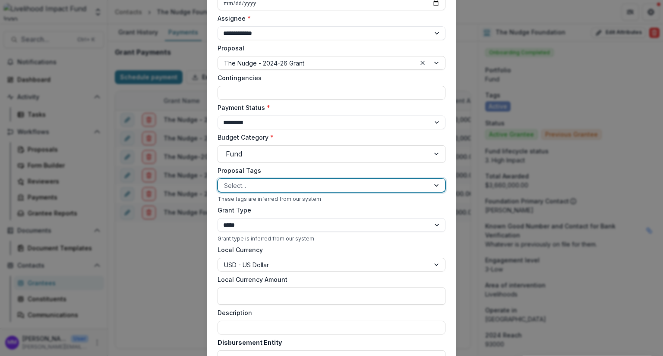
click at [244, 185] on div at bounding box center [323, 185] width 199 height 11
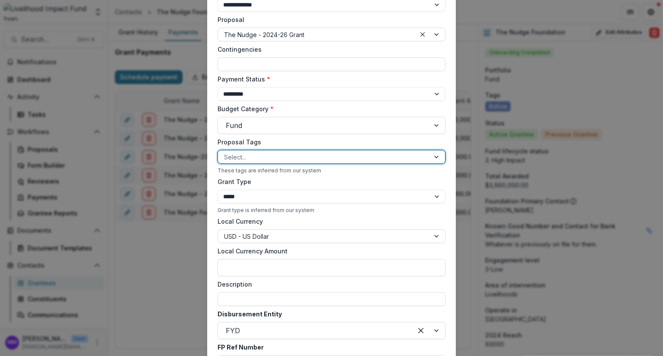
scroll to position [216, 0]
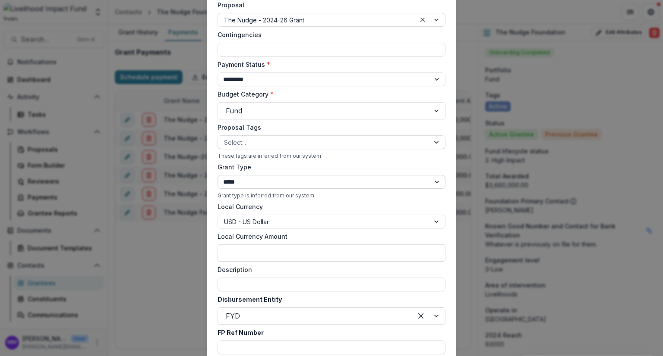
click at [237, 182] on select "**********" at bounding box center [331, 182] width 228 height 14
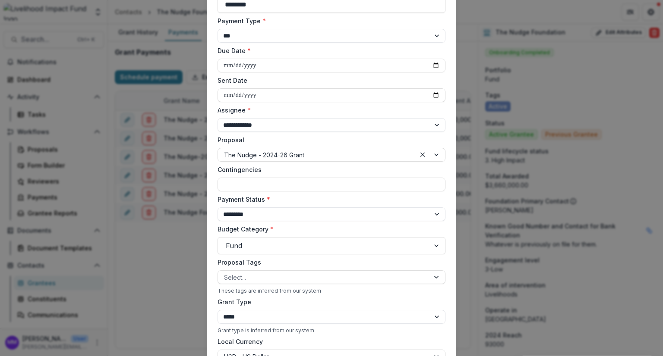
scroll to position [0, 0]
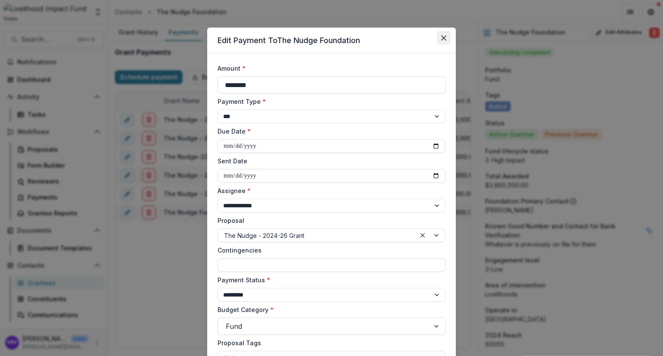
click at [443, 38] on icon "Close" at bounding box center [443, 37] width 5 height 5
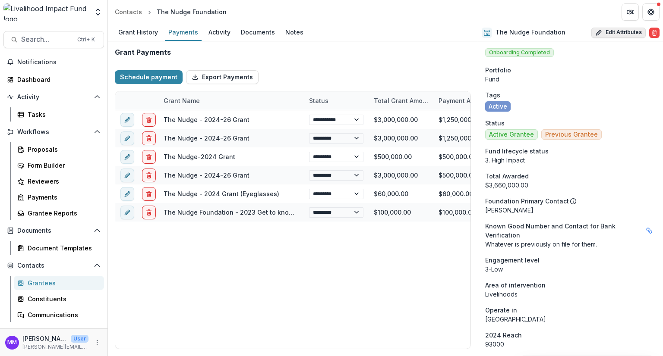
click at [621, 32] on button "Edit Attributes" at bounding box center [618, 33] width 54 height 10
select select
select select "**********"
type input "**********"
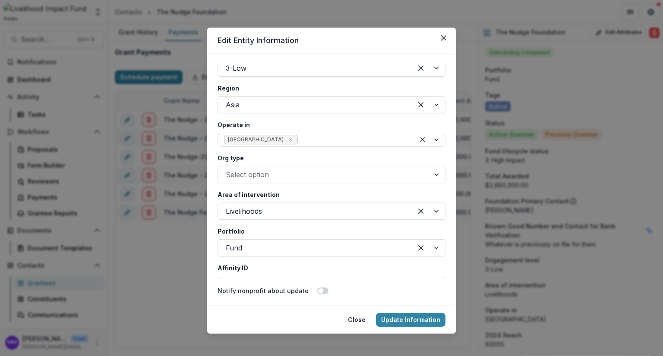
scroll to position [1510, 0]
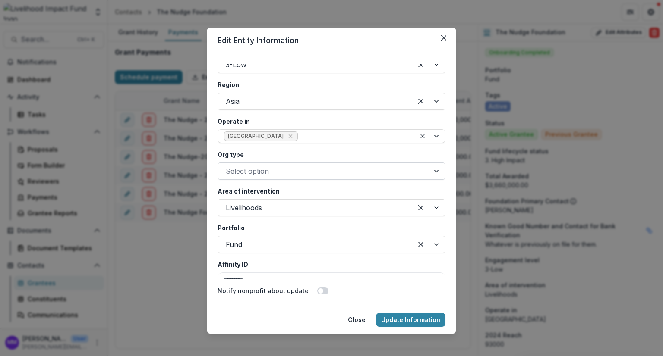
click at [268, 171] on div at bounding box center [324, 171] width 196 height 12
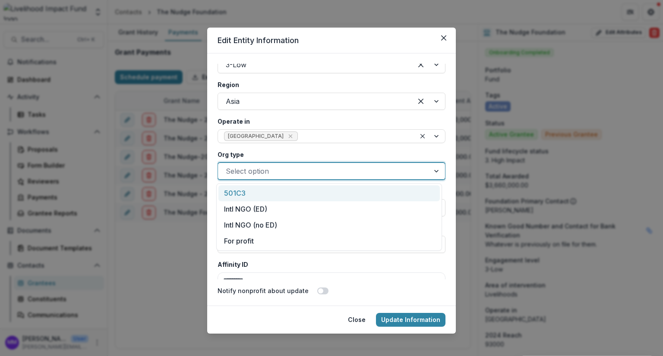
click at [268, 170] on div at bounding box center [324, 171] width 196 height 12
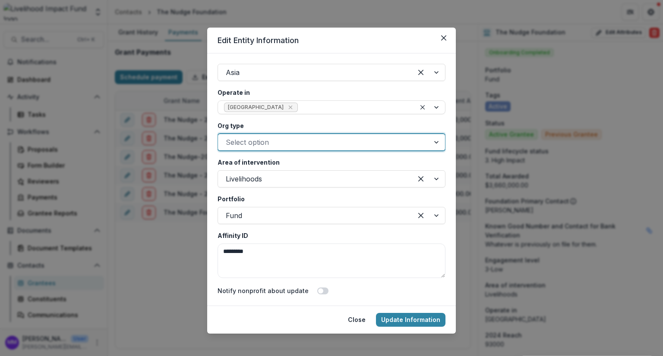
scroll to position [1554, 0]
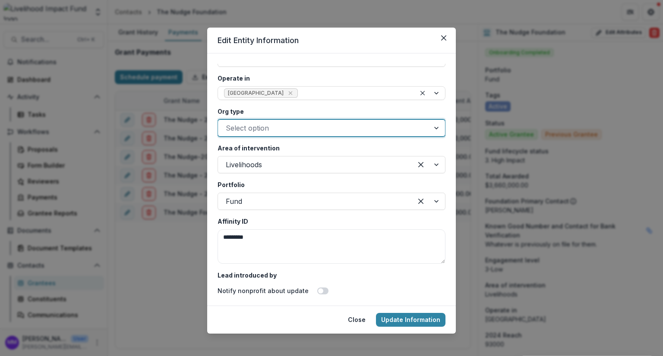
click at [265, 204] on div at bounding box center [315, 201] width 179 height 12
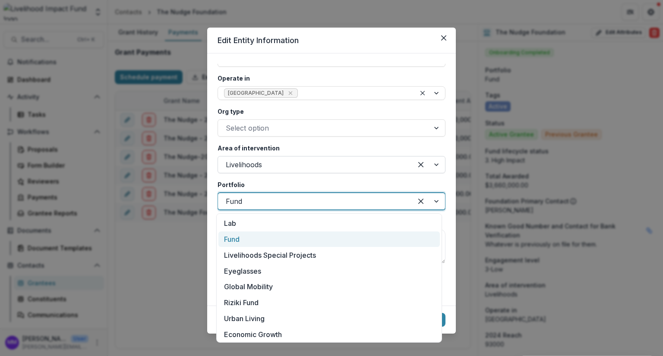
click at [261, 163] on div at bounding box center [315, 165] width 179 height 12
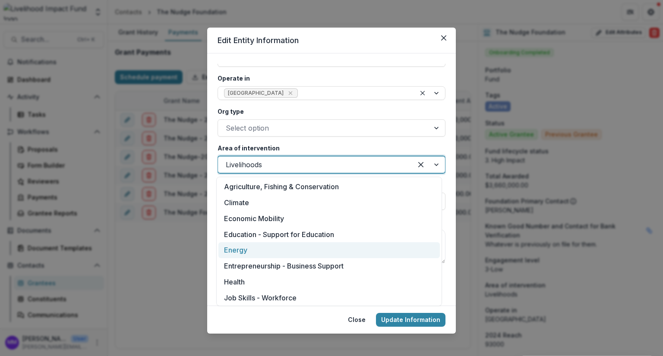
scroll to position [81, 0]
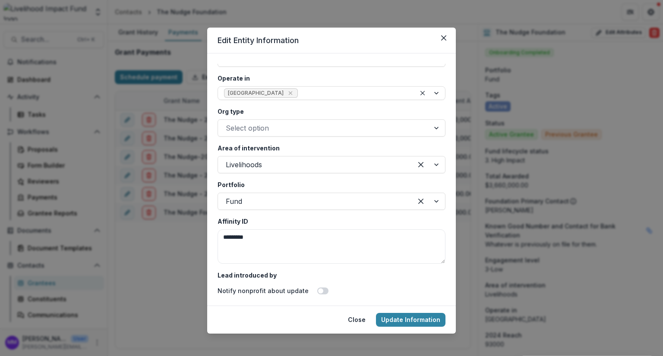
click at [174, 287] on div "**********" at bounding box center [331, 178] width 663 height 356
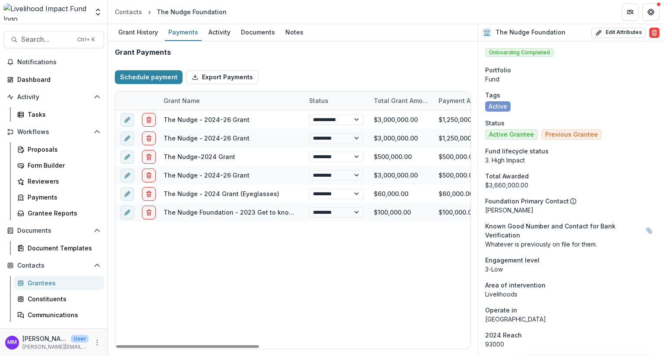
select select "****"
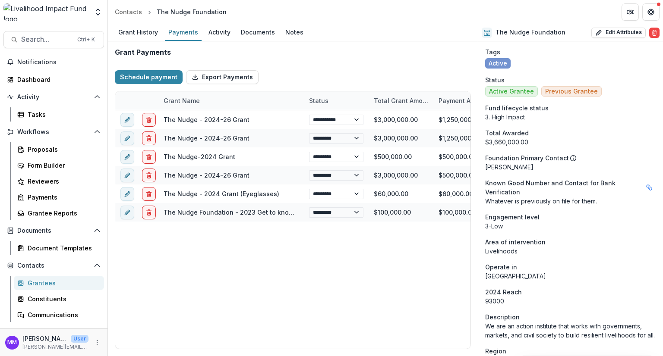
scroll to position [0, 0]
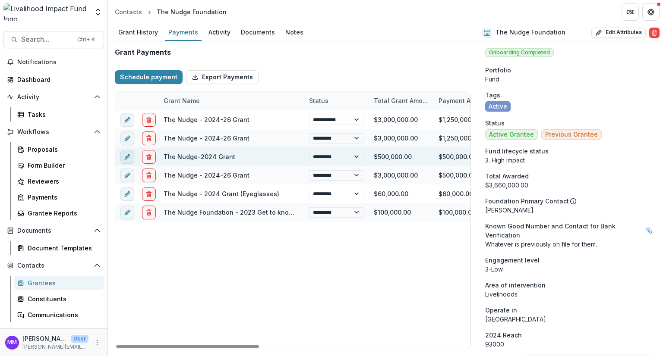
click at [126, 154] on icon "edit" at bounding box center [127, 157] width 7 height 7
select select "**********"
select select "****"
select select "**********"
type input "********"
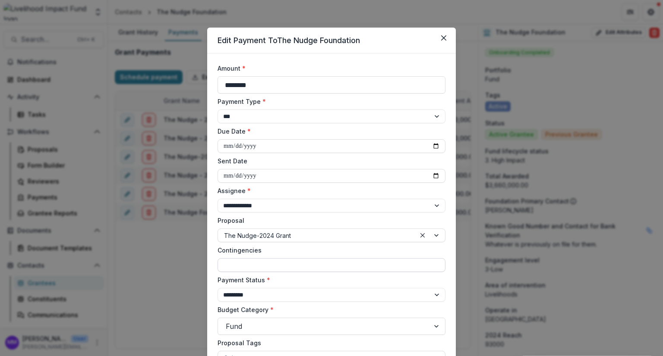
scroll to position [43, 0]
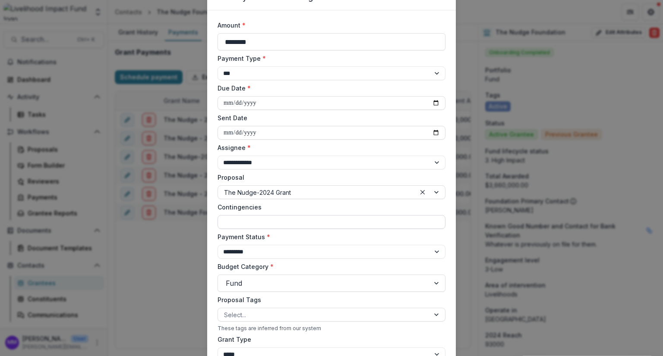
select select "****"
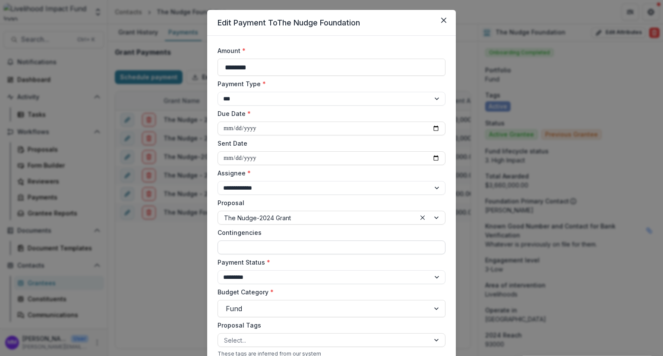
scroll to position [0, 0]
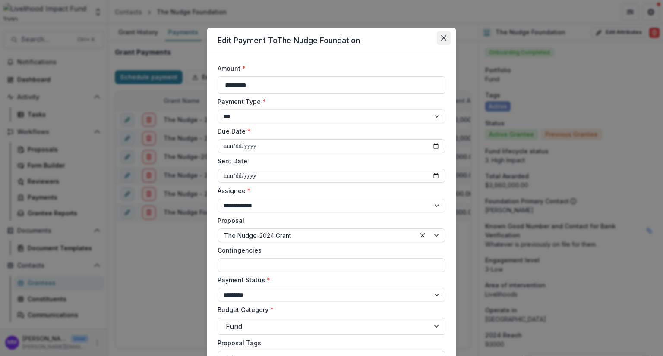
click at [446, 38] on button "Close" at bounding box center [444, 38] width 14 height 14
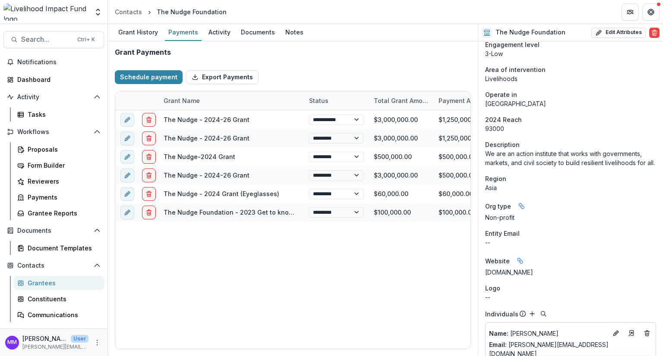
scroll to position [432, 0]
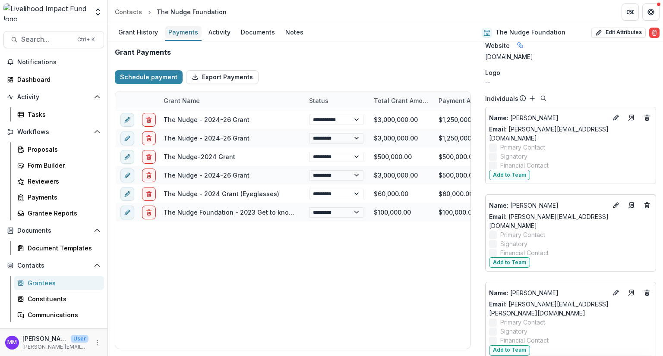
click at [184, 35] on div "Payments" at bounding box center [183, 32] width 37 height 13
select select "****"
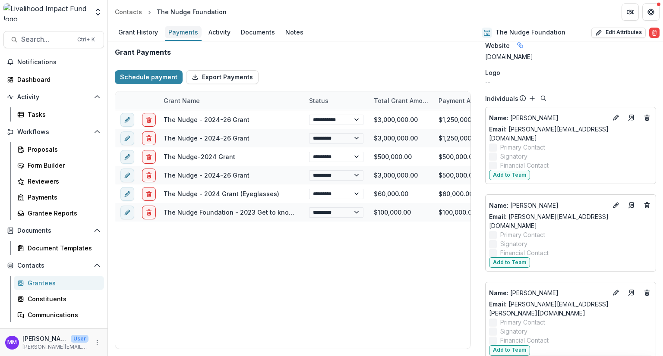
select select "****"
click at [133, 31] on div "Grant History" at bounding box center [138, 32] width 47 height 13
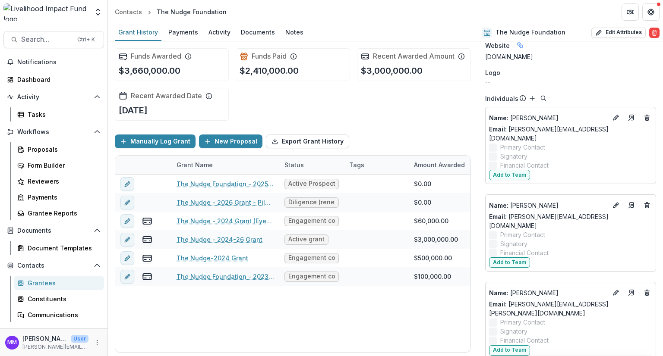
scroll to position [345, 0]
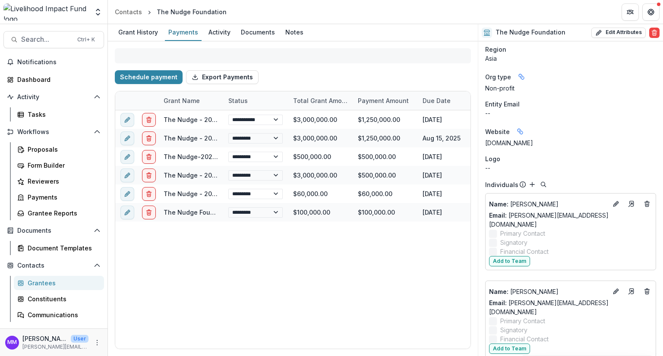
select select "****"
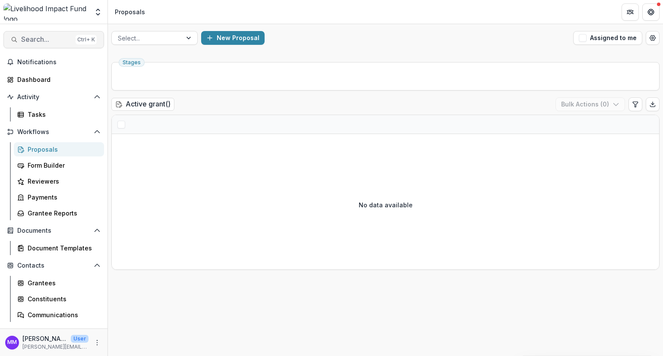
click at [38, 39] on span "Search..." at bounding box center [46, 39] width 51 height 8
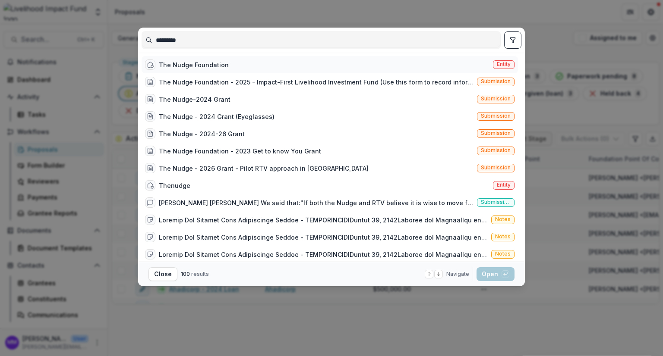
type input "*********"
click at [177, 61] on div "The Nudge Foundation" at bounding box center [194, 64] width 70 height 9
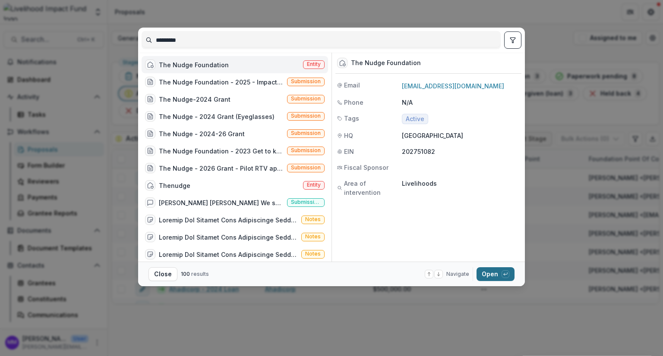
click at [488, 272] on button "Open with enter key" at bounding box center [495, 275] width 38 height 14
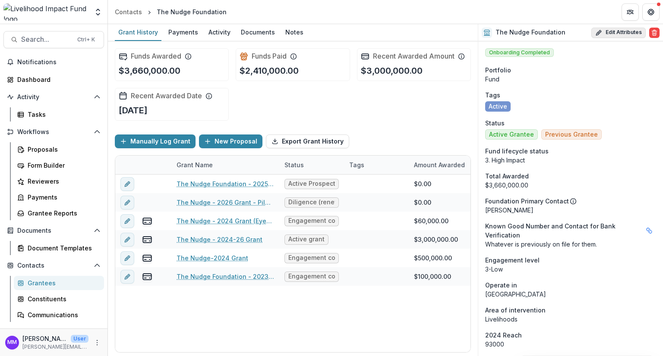
click at [629, 33] on button "Edit Attributes" at bounding box center [618, 33] width 54 height 10
select select
select select "**********"
type input "**********"
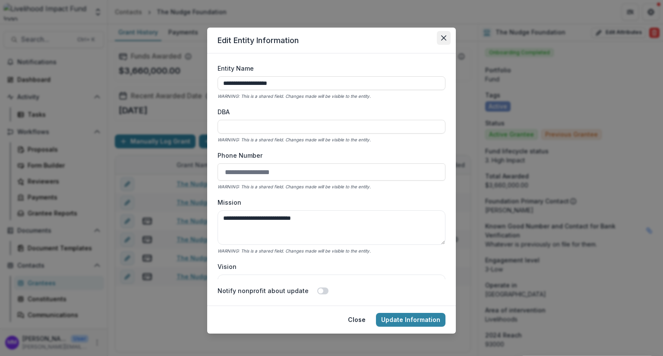
click at [441, 37] on icon "Close" at bounding box center [443, 37] width 5 height 5
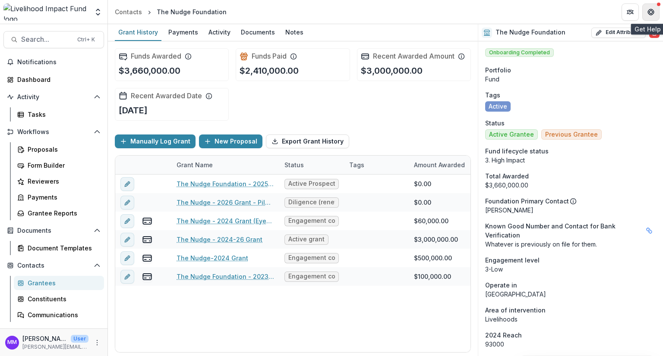
click at [653, 12] on icon "Get Help" at bounding box center [653, 12] width 2 height 2
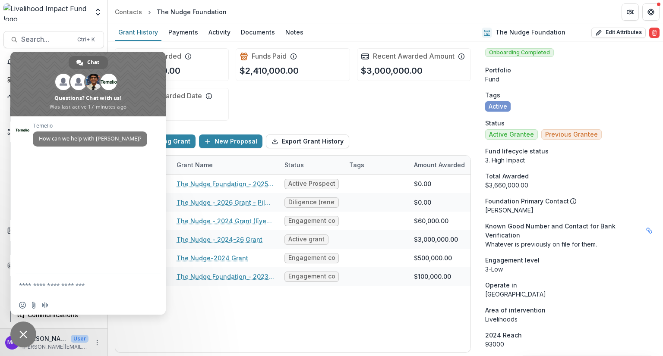
click at [21, 335] on span "Close chat" at bounding box center [23, 335] width 8 height 8
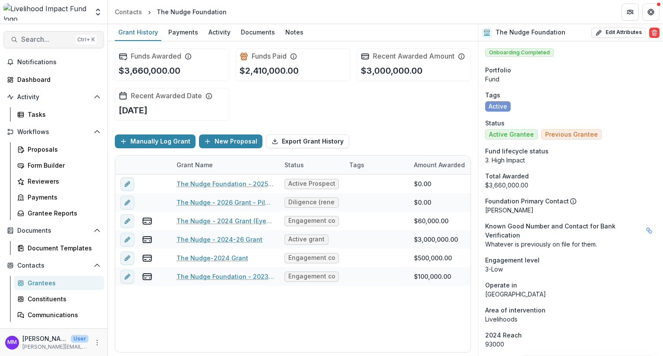
click at [41, 38] on span "Search..." at bounding box center [46, 39] width 51 height 8
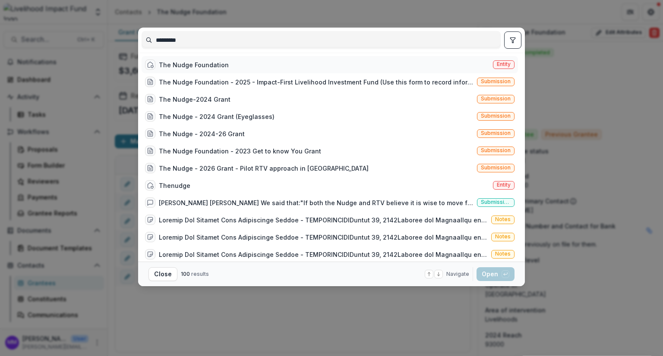
type input "*********"
click at [197, 65] on div "The Nudge Foundation" at bounding box center [194, 64] width 70 height 9
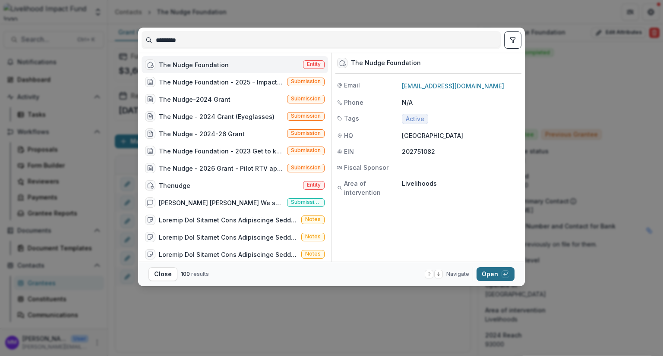
click at [498, 273] on button "Open with enter key" at bounding box center [495, 275] width 38 height 14
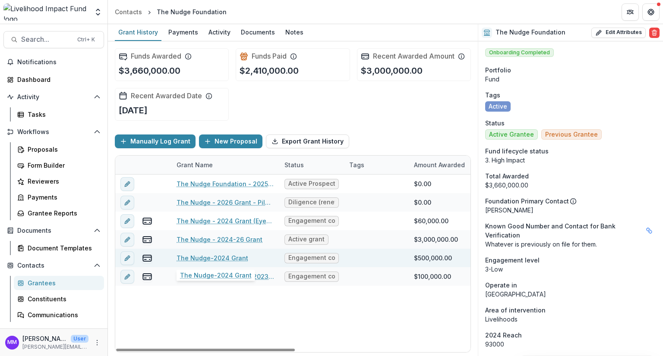
click at [212, 256] on link "The Nudge-2024 Grant" at bounding box center [212, 258] width 72 height 9
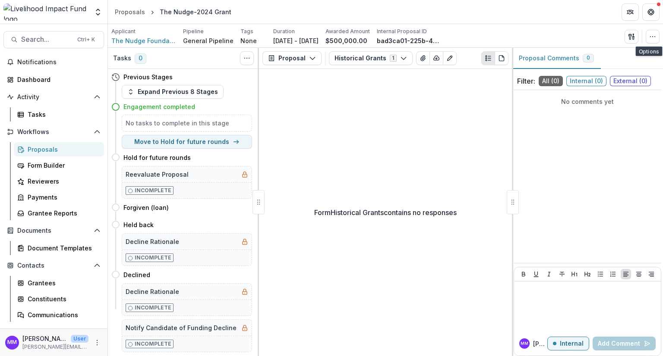
click at [661, 37] on div "Applicant The Nudge Foundation Pipeline General Pipeline Tags None All tags Dur…" at bounding box center [385, 36] width 555 height 24
click at [659, 37] on div "Applicant The Nudge Foundation Pipeline General Pipeline Tags None All tags Dur…" at bounding box center [385, 36] width 555 height 24
click at [653, 35] on icon "button" at bounding box center [652, 36] width 7 height 7
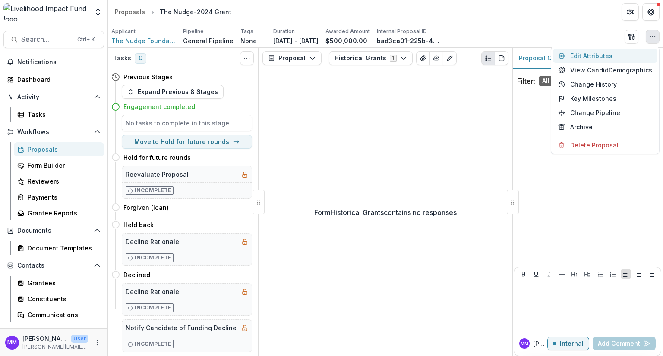
click at [602, 54] on button "Edit Attributes" at bounding box center [605, 56] width 104 height 14
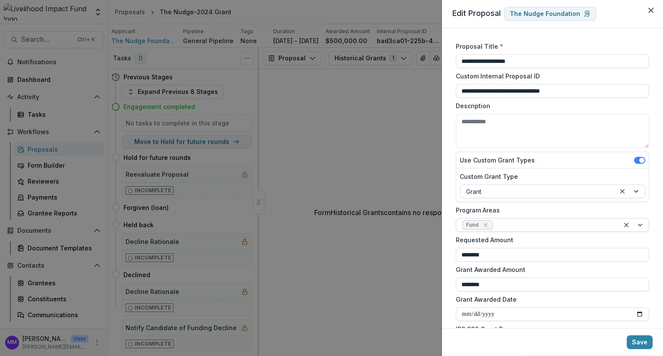
click at [510, 224] on div at bounding box center [554, 225] width 119 height 11
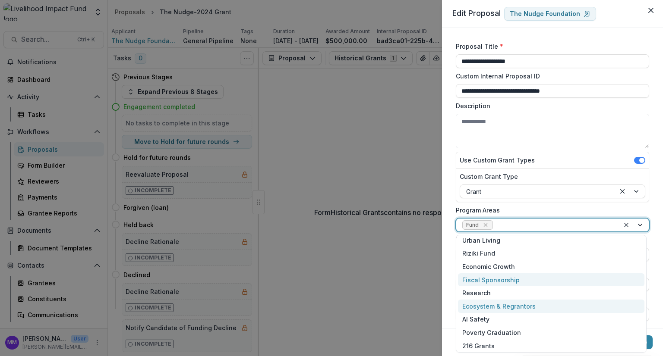
scroll to position [58, 0]
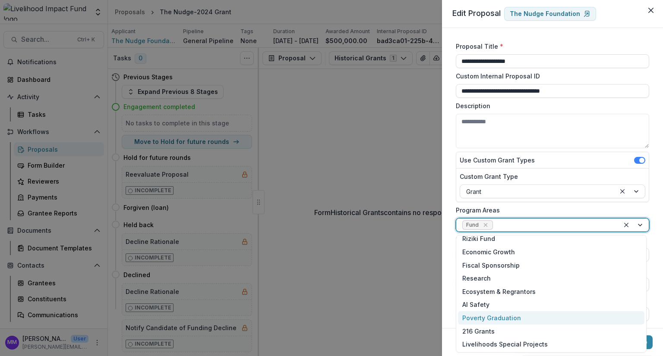
click at [507, 315] on div "Poverty Graduation" at bounding box center [551, 318] width 186 height 13
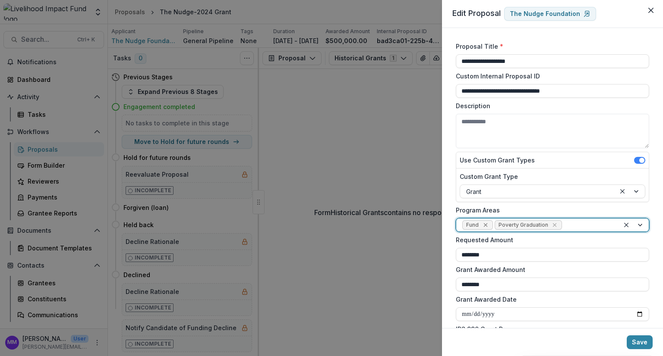
click at [487, 225] on icon "Remove Fund" at bounding box center [485, 225] width 7 height 7
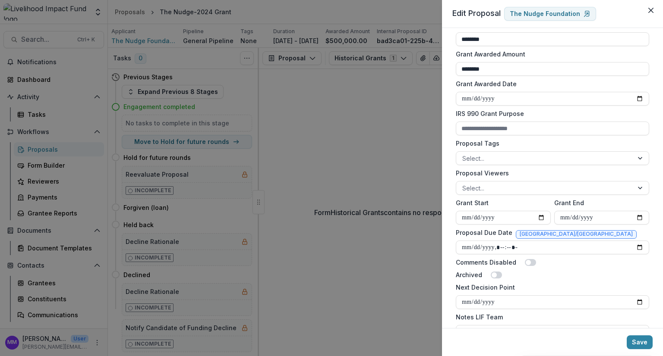
scroll to position [240, 0]
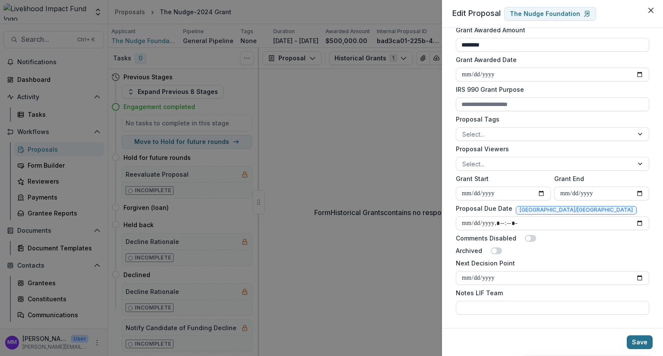
click at [640, 341] on button "Save" at bounding box center [640, 343] width 26 height 14
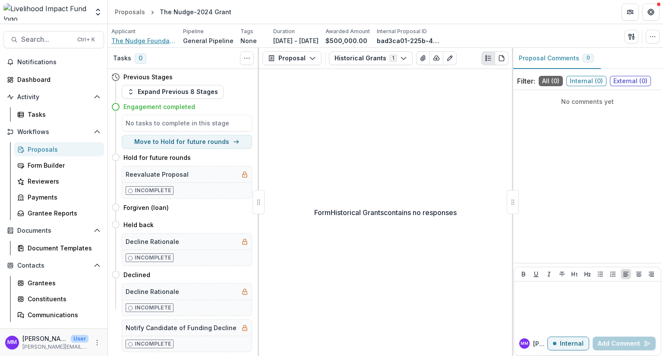
click at [144, 44] on span "The Nudge Foundation" at bounding box center [143, 40] width 65 height 9
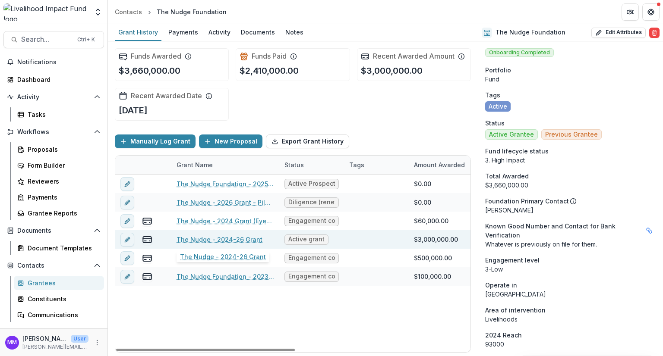
click at [215, 239] on link "The Nudge - 2024-26 Grant" at bounding box center [219, 239] width 86 height 9
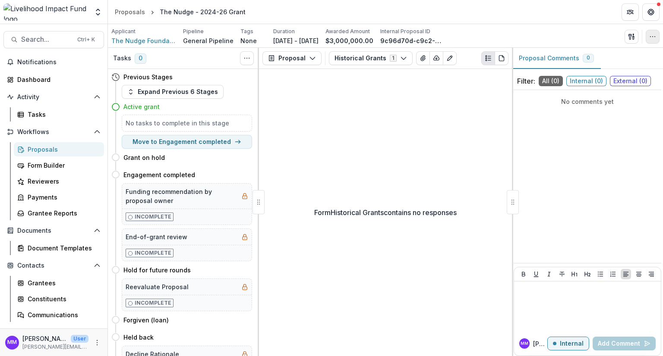
click at [649, 38] on button "button" at bounding box center [653, 37] width 14 height 14
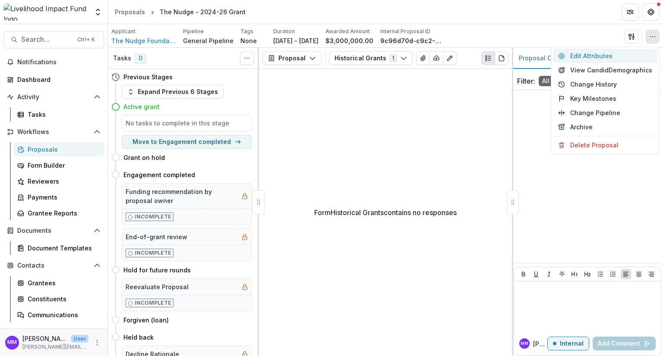
click at [590, 54] on button "Edit Attributes" at bounding box center [605, 56] width 104 height 14
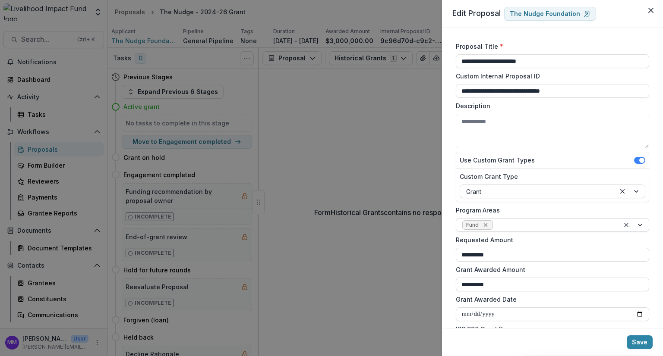
click at [487, 223] on icon "Remove Fund" at bounding box center [485, 225] width 7 height 7
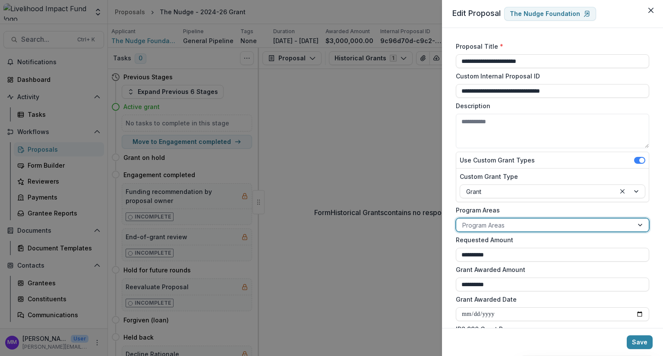
click at [489, 226] on div at bounding box center [544, 225] width 165 height 11
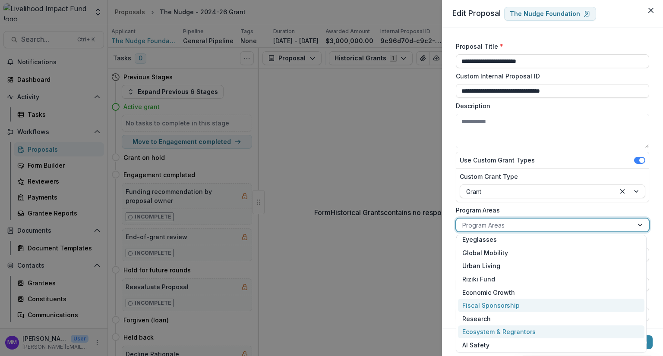
scroll to position [71, 0]
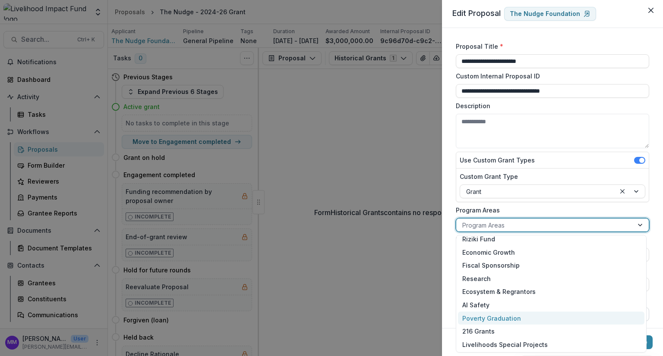
click at [491, 319] on div "Poverty Graduation" at bounding box center [551, 318] width 186 height 13
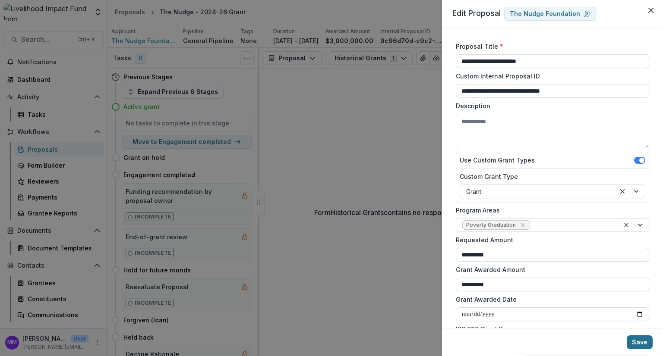
click at [643, 347] on button "Save" at bounding box center [640, 343] width 26 height 14
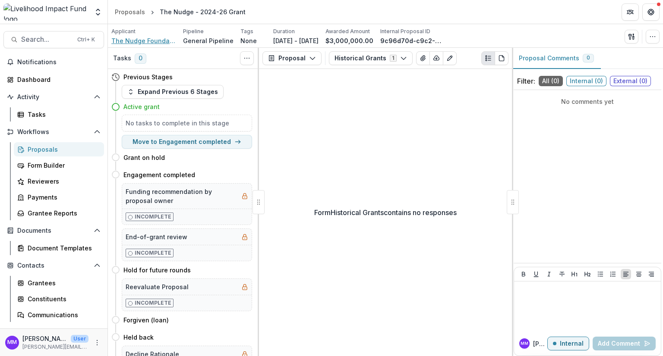
click at [122, 40] on span "The Nudge Foundation" at bounding box center [143, 40] width 65 height 9
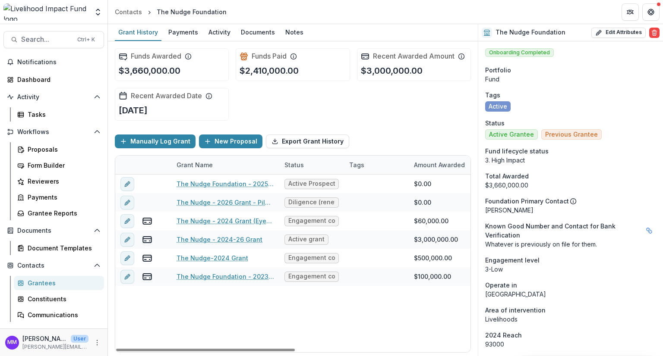
click at [280, 161] on div "Status" at bounding box center [294, 165] width 30 height 9
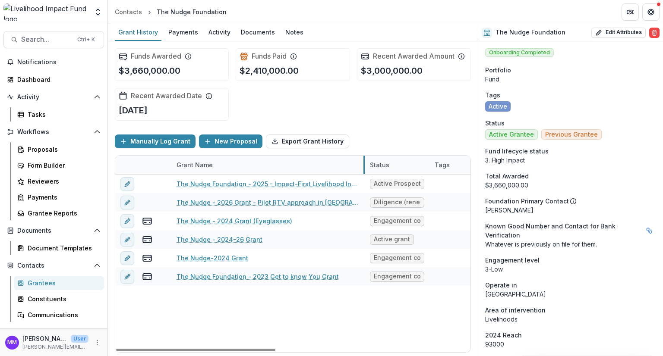
drag, startPoint x: 278, startPoint y: 161, endPoint x: 363, endPoint y: 166, distance: 85.6
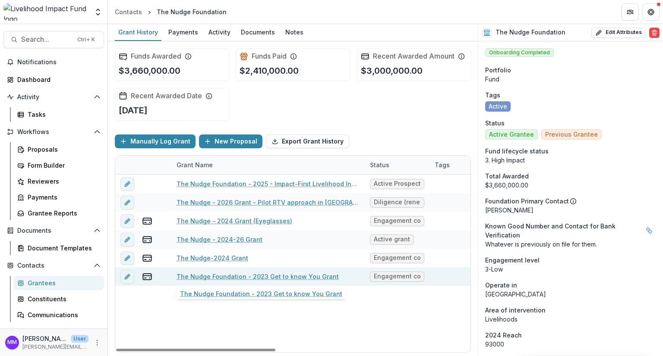
click at [269, 275] on link "The Nudge Foundation - 2023 Get to know You Grant" at bounding box center [257, 276] width 162 height 9
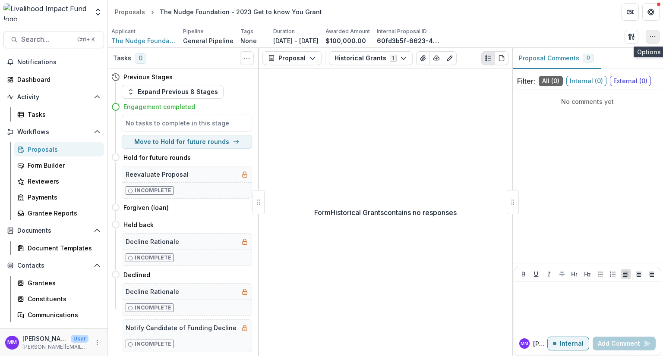
click at [653, 35] on icon "button" at bounding box center [652, 36] width 7 height 7
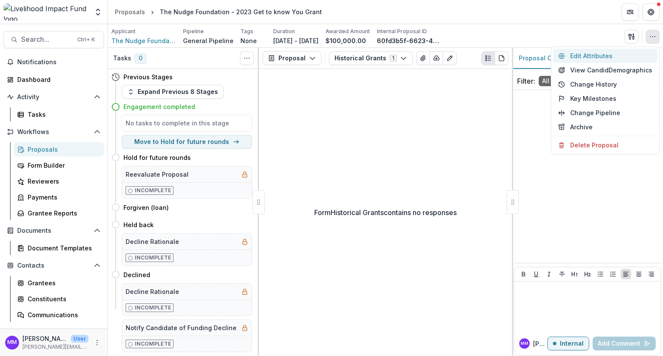
click at [589, 56] on button "Edit Attributes" at bounding box center [605, 56] width 104 height 14
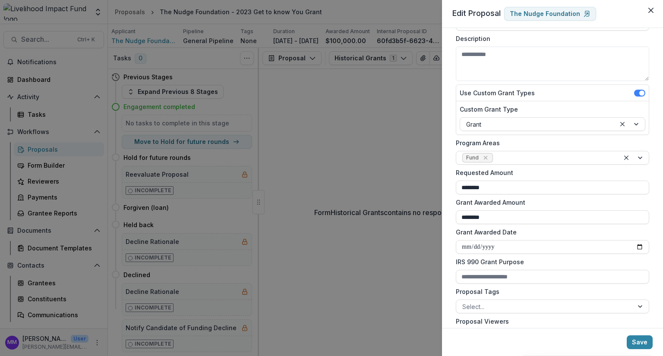
scroll to position [86, 0]
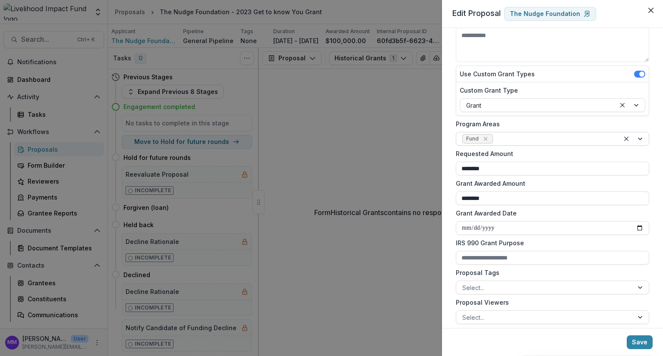
click at [491, 138] on span "Fund" at bounding box center [477, 138] width 31 height 9
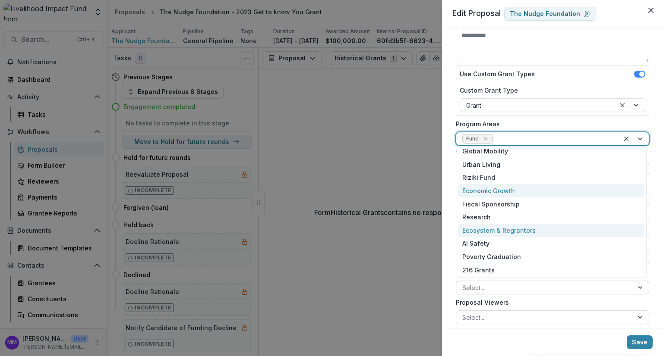
scroll to position [46, 0]
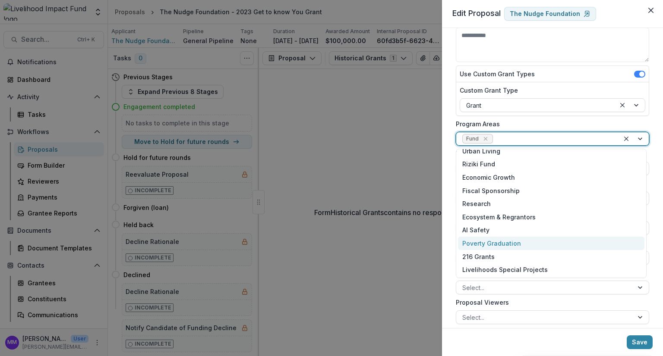
click at [511, 246] on div "Poverty Graduation" at bounding box center [551, 243] width 186 height 13
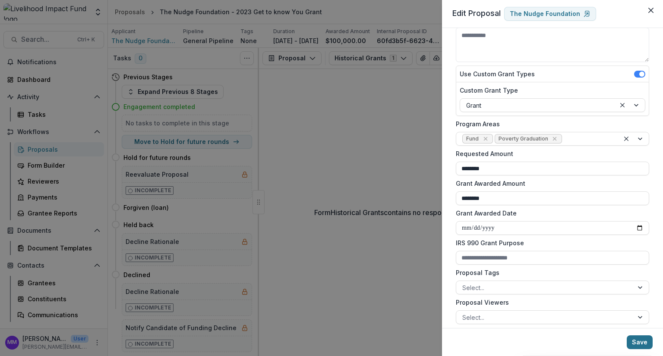
click at [646, 344] on button "Save" at bounding box center [640, 343] width 26 height 14
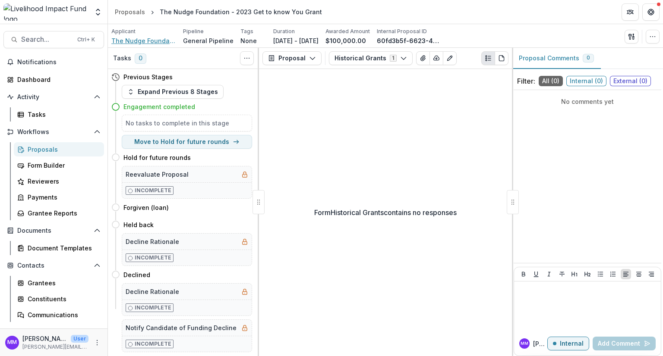
click at [136, 43] on span "The Nudge Foundation" at bounding box center [143, 40] width 65 height 9
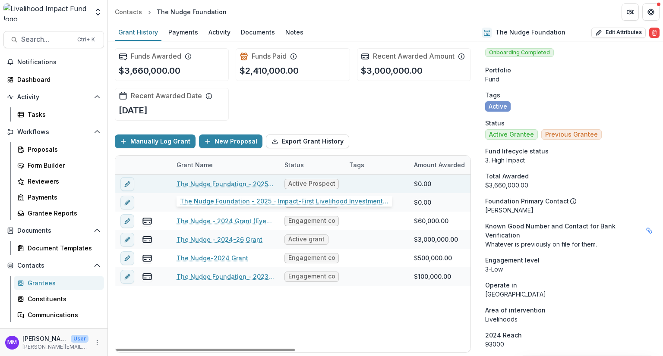
click at [238, 180] on link "The Nudge Foundation - 2025 - Impact-First Livelihood Investment Fund" at bounding box center [225, 184] width 98 height 9
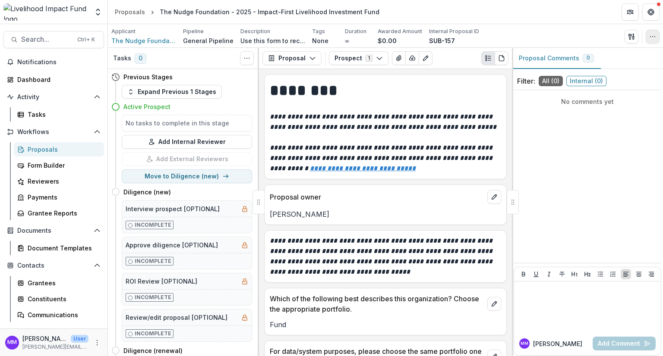
click at [651, 36] on icon "button" at bounding box center [652, 36] width 7 height 7
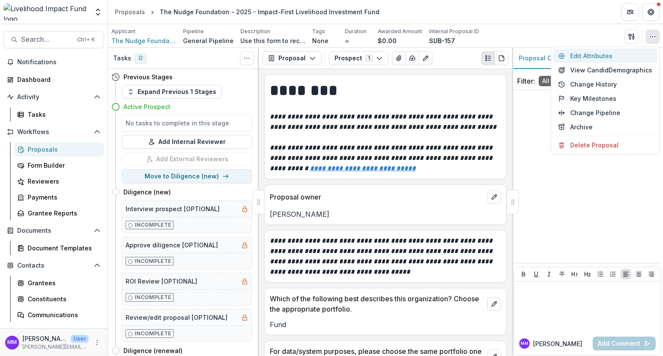
click at [607, 56] on button "Edit Attributes" at bounding box center [605, 56] width 104 height 14
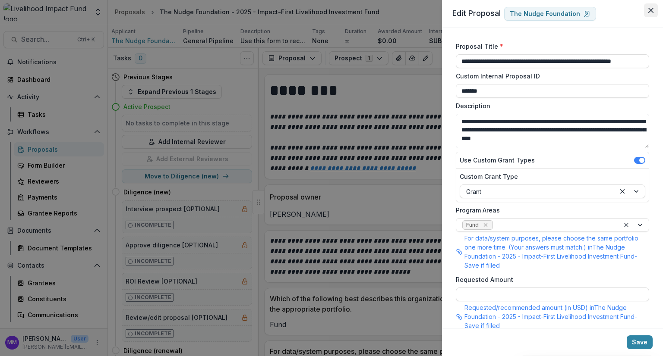
click at [652, 10] on icon "Close" at bounding box center [650, 10] width 5 height 5
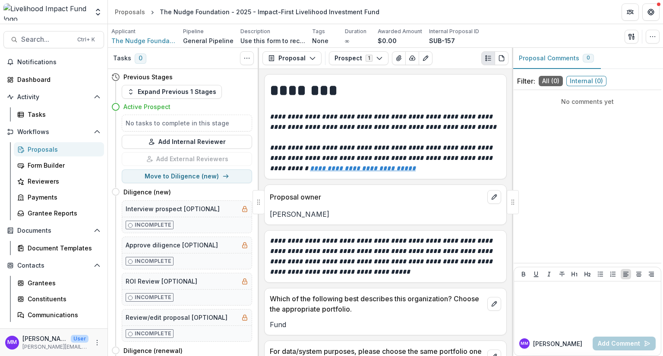
click at [133, 32] on p "Applicant" at bounding box center [123, 32] width 24 height 8
click at [135, 38] on span "The Nudge Foundation" at bounding box center [143, 40] width 65 height 9
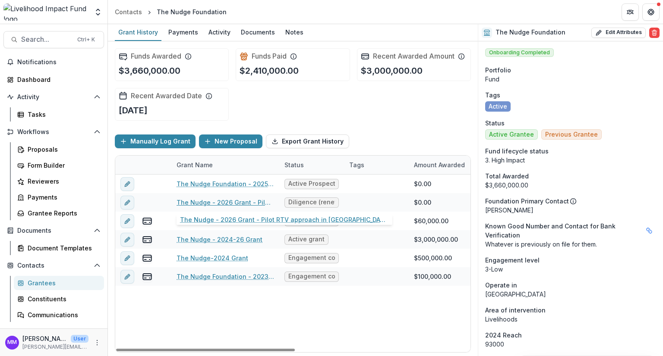
click at [233, 200] on link "The Nudge - 2026 Grant - Pilot RTV approach in [GEOGRAPHIC_DATA]" at bounding box center [225, 202] width 98 height 9
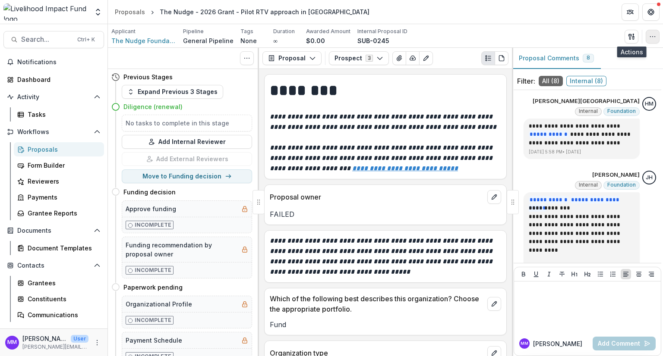
click at [655, 34] on icon "button" at bounding box center [652, 36] width 7 height 7
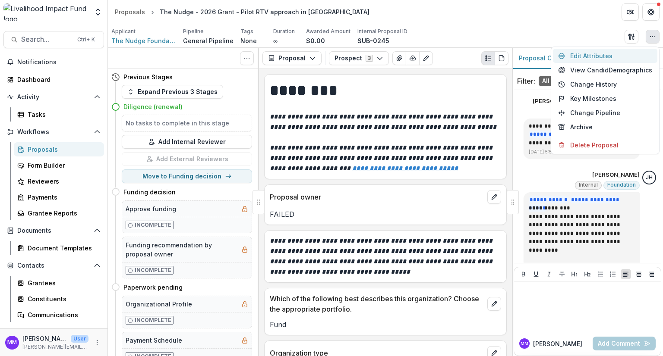
click at [583, 54] on button "Edit Attributes" at bounding box center [605, 56] width 104 height 14
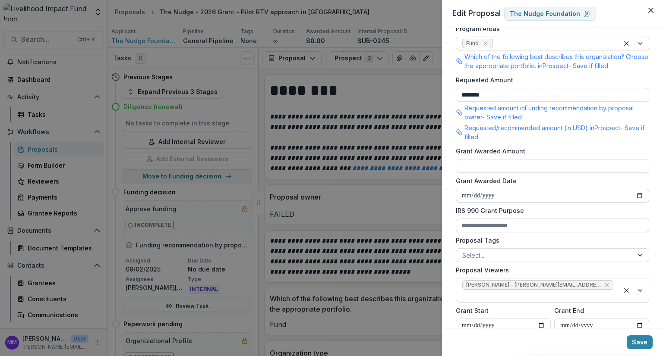
scroll to position [173, 0]
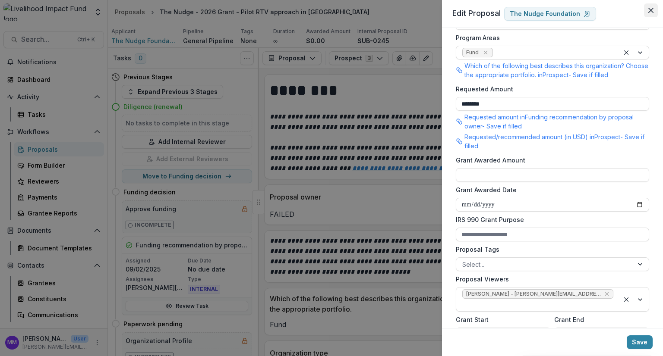
click at [649, 9] on icon "Close" at bounding box center [650, 10] width 5 height 5
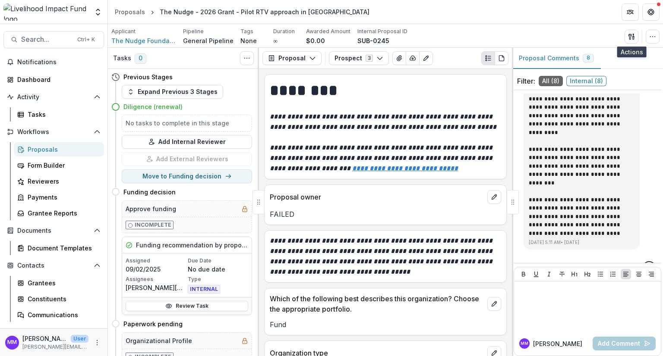
scroll to position [0, 0]
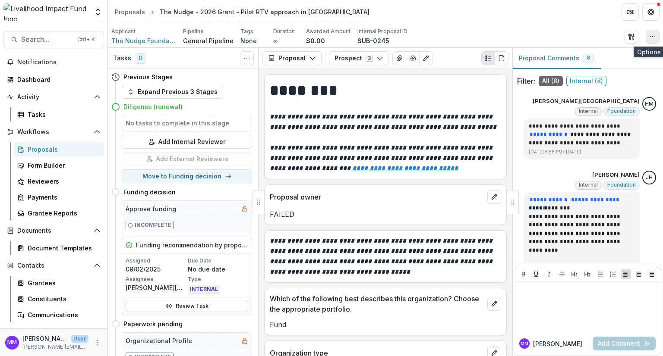
click at [652, 34] on icon "button" at bounding box center [652, 36] width 7 height 7
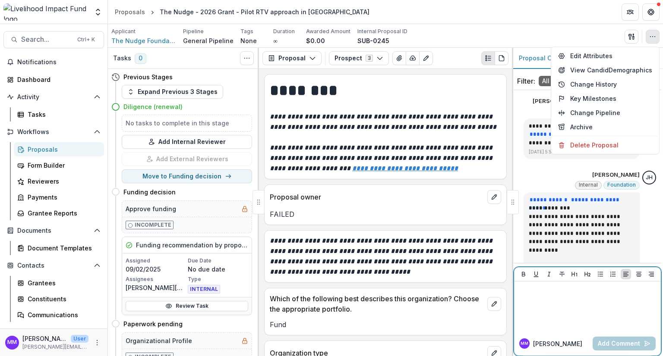
click at [551, 303] on div at bounding box center [587, 306] width 140 height 43
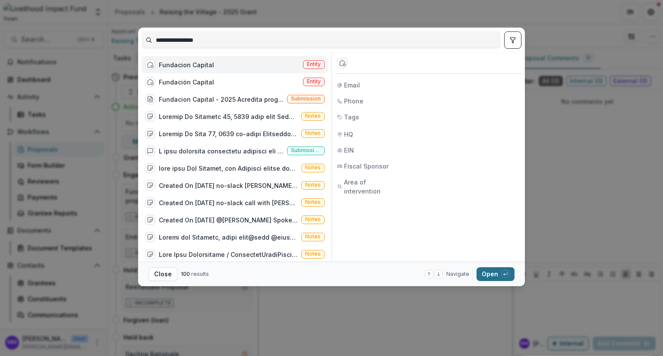
click at [495, 272] on button "Open with enter key" at bounding box center [495, 275] width 38 height 14
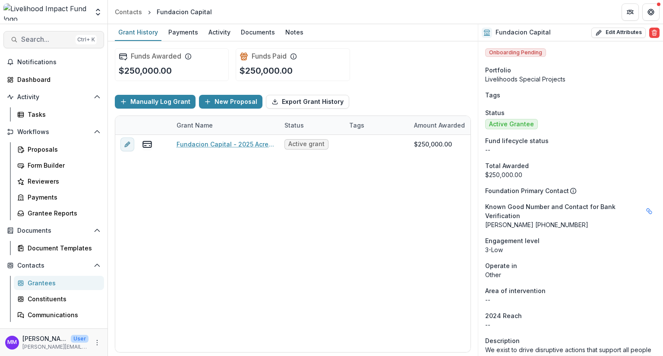
click at [32, 35] on button "Search... Ctrl + K" at bounding box center [53, 39] width 101 height 17
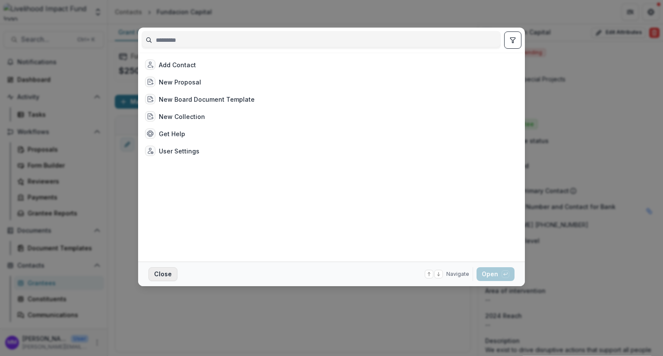
click at [155, 276] on button "Close" at bounding box center [162, 275] width 29 height 14
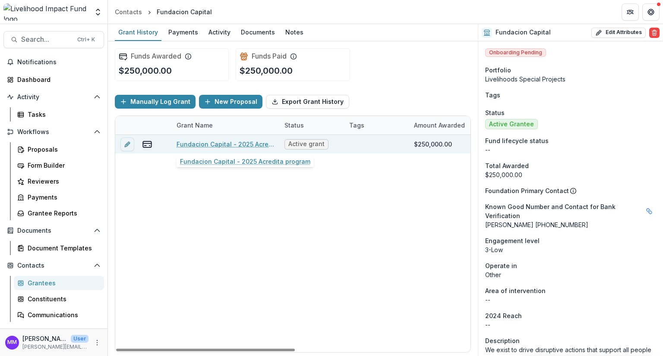
click at [235, 142] on link "Fundacion Capital - 2025 Acredita program" at bounding box center [225, 144] width 98 height 9
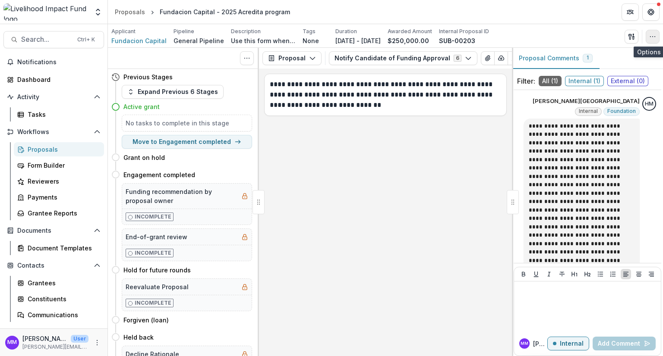
click at [651, 38] on icon "button" at bounding box center [652, 36] width 7 height 7
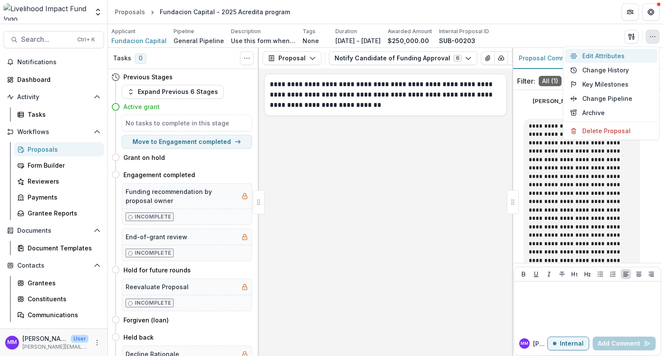
click at [600, 56] on button "Edit Attributes" at bounding box center [611, 56] width 92 height 14
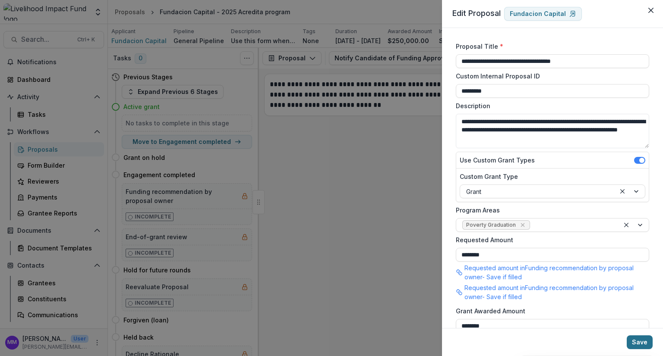
click at [649, 344] on button "Save" at bounding box center [640, 343] width 26 height 14
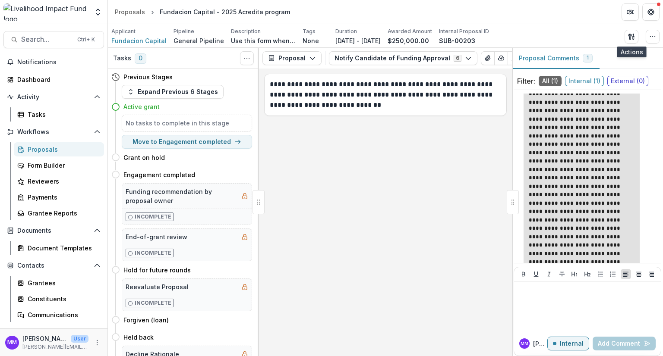
scroll to position [152, 0]
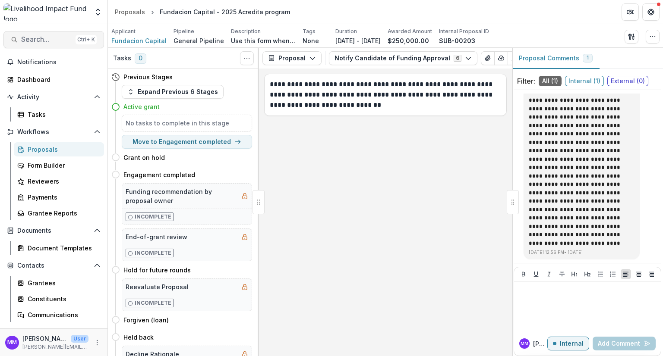
click at [41, 39] on span "Search..." at bounding box center [46, 39] width 51 height 8
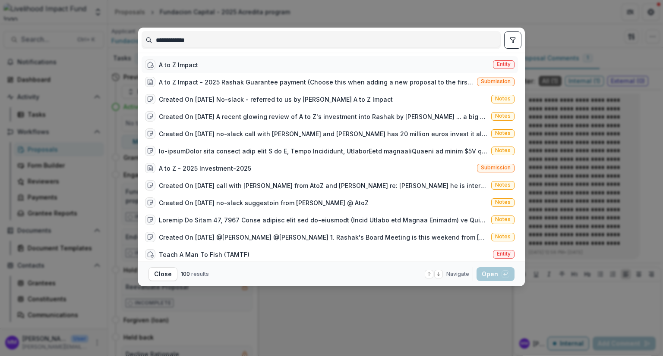
type input "**********"
click at [186, 63] on div "A to Z Impact" at bounding box center [178, 64] width 39 height 9
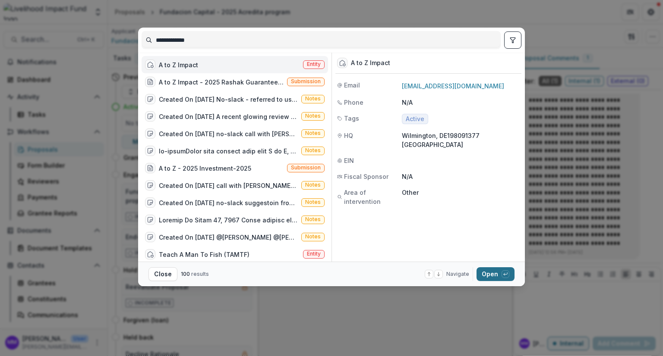
click at [489, 275] on button "Open with enter key" at bounding box center [495, 275] width 38 height 14
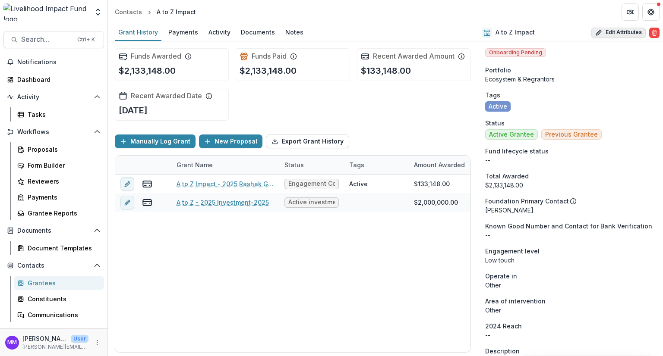
click at [627, 32] on button "Edit Attributes" at bounding box center [618, 33] width 54 height 10
select select
select select "**********"
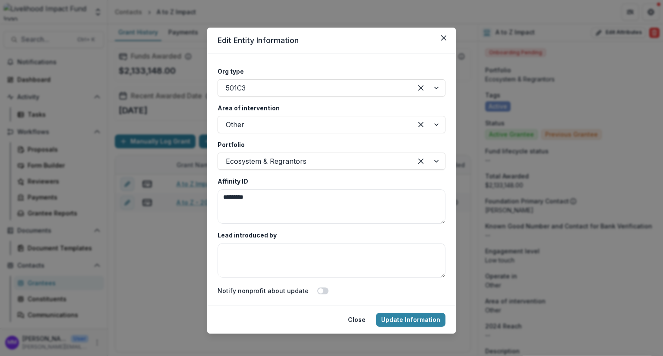
scroll to position [1597, 0]
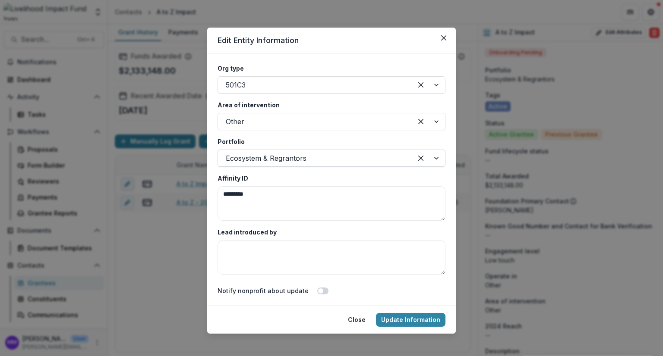
click at [268, 159] on div at bounding box center [315, 158] width 179 height 12
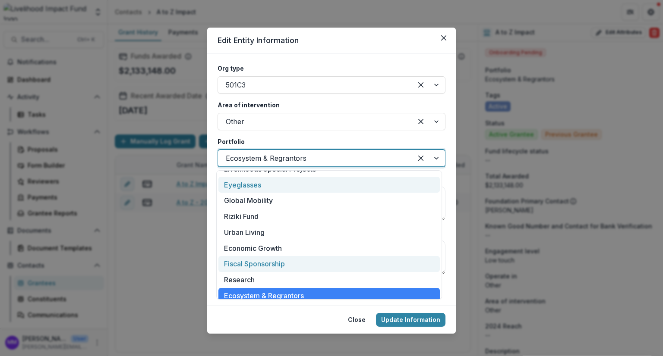
scroll to position [81, 0]
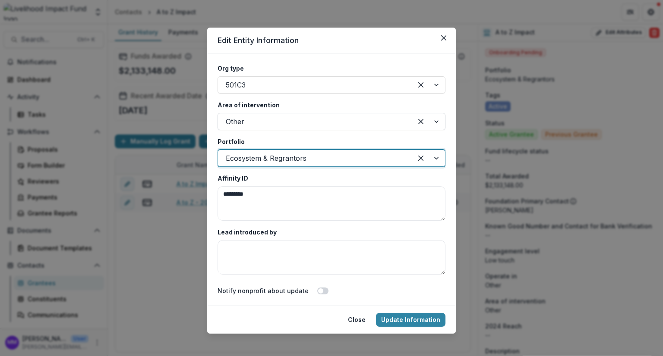
click at [245, 126] on div at bounding box center [315, 122] width 179 height 12
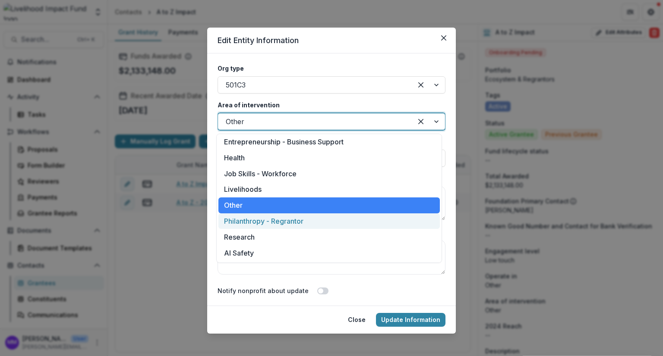
click at [283, 224] on div "Philanthropy - Regrantor" at bounding box center [328, 222] width 221 height 16
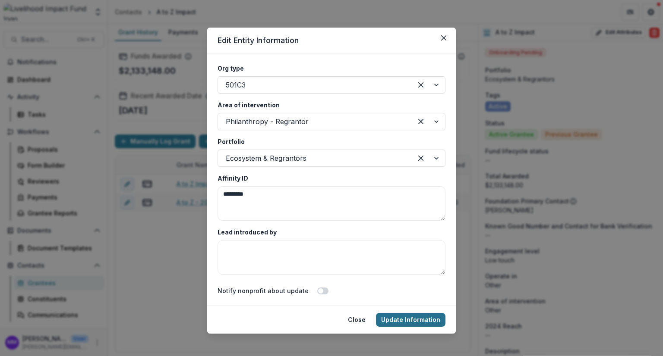
click at [395, 321] on button "Update Information" at bounding box center [410, 320] width 69 height 14
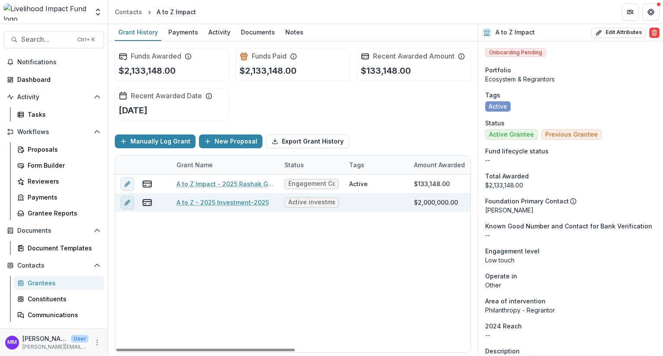
click at [127, 203] on icon "edit" at bounding box center [127, 202] width 7 height 7
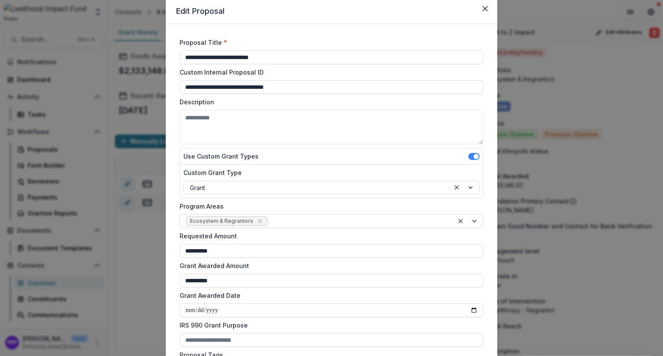
scroll to position [0, 0]
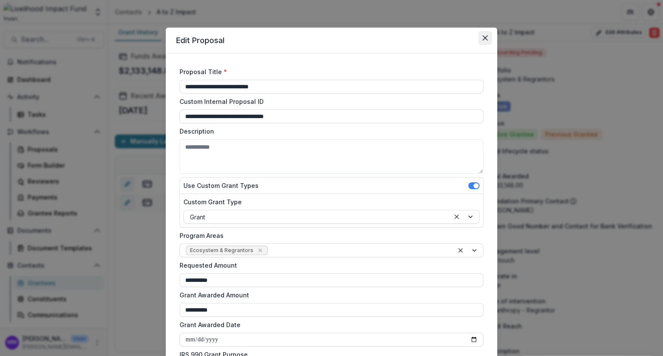
click at [482, 40] on icon "Close" at bounding box center [484, 37] width 5 height 5
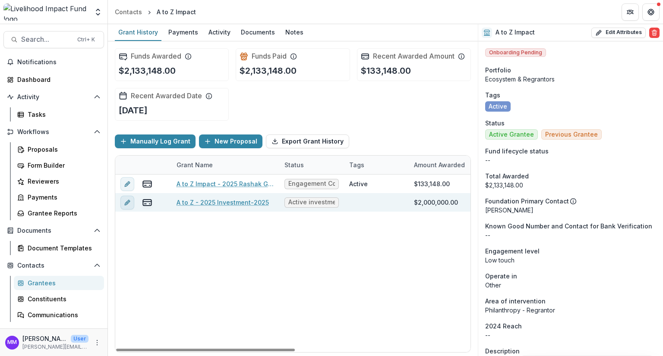
click at [129, 201] on icon "edit" at bounding box center [129, 201] width 2 height 2
type input "**********"
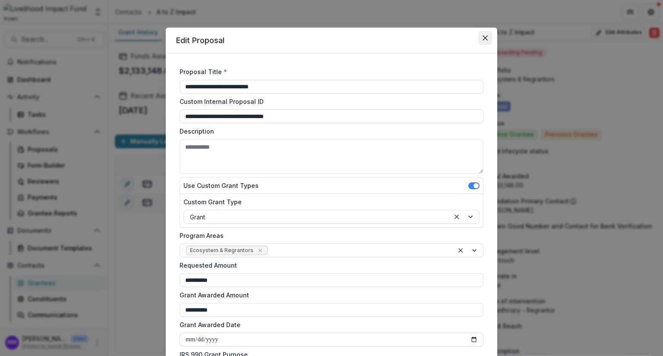
click at [489, 38] on button "Close" at bounding box center [485, 38] width 14 height 14
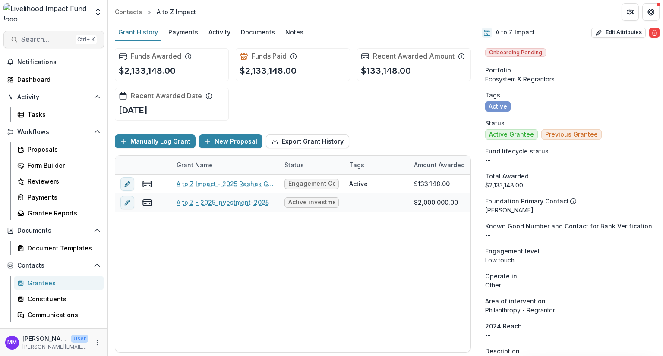
click at [42, 38] on span "Search..." at bounding box center [46, 39] width 51 height 8
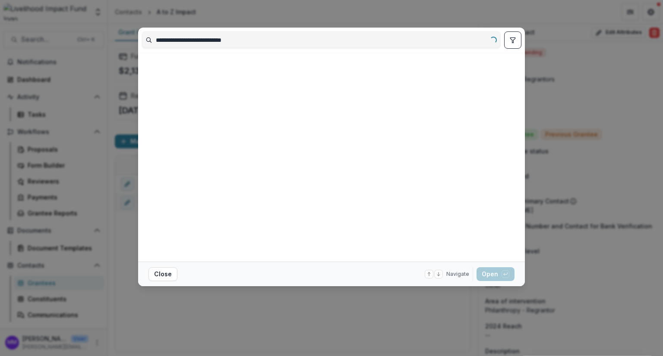
type input "**********"
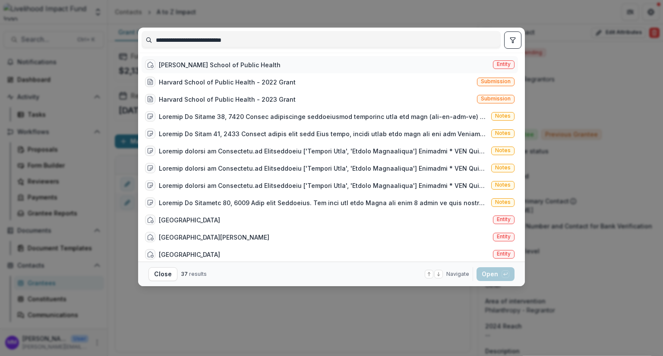
click at [211, 63] on div "Havard School of Public Health" at bounding box center [220, 64] width 122 height 9
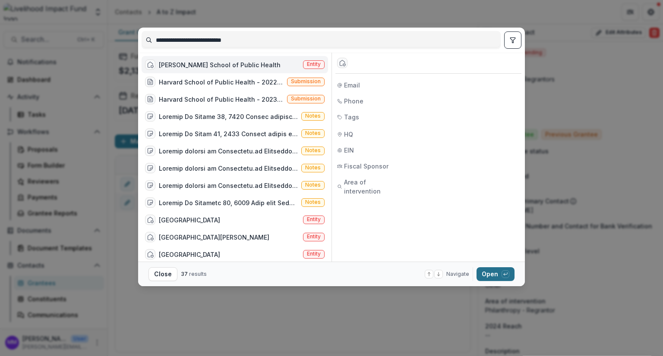
click at [496, 271] on button "Open with enter key" at bounding box center [495, 275] width 38 height 14
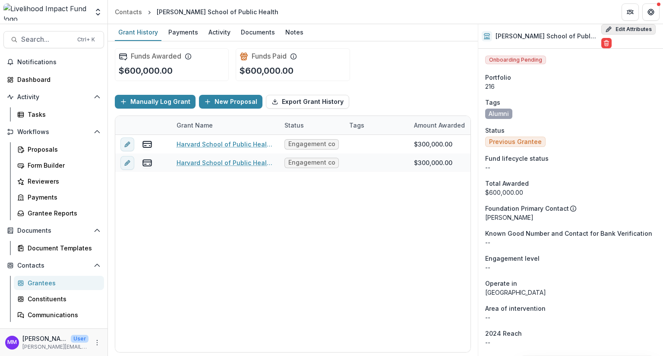
click at [625, 32] on button "Edit Attributes" at bounding box center [628, 29] width 54 height 10
select select
select select "**********"
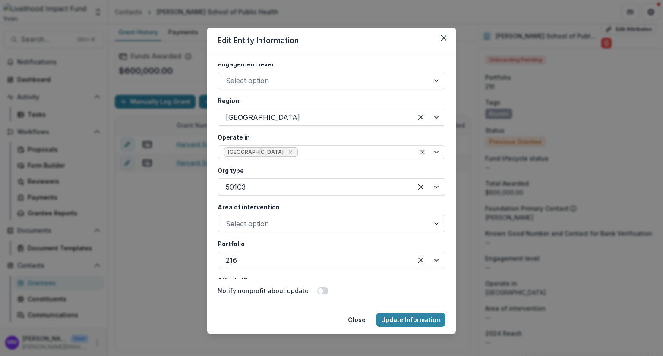
scroll to position [1510, 0]
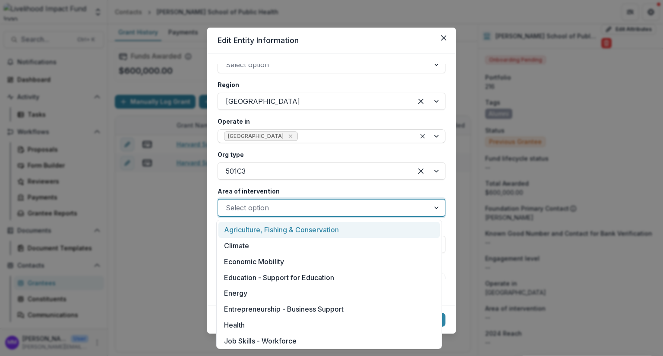
click at [255, 202] on div at bounding box center [324, 208] width 196 height 12
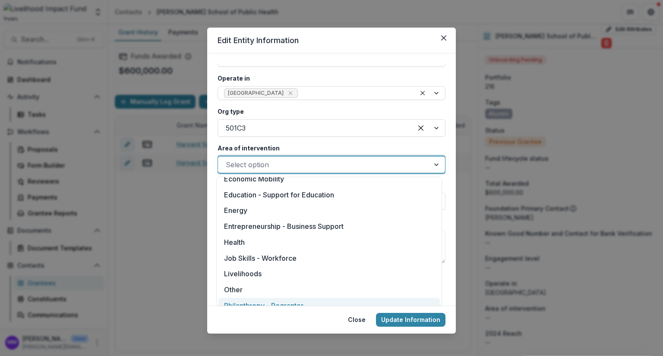
scroll to position [81, 0]
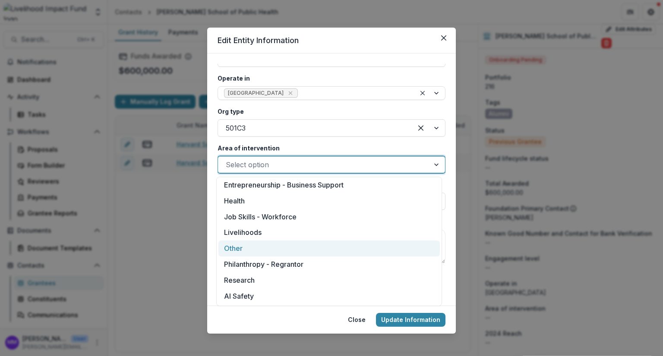
click at [240, 245] on div "Other" at bounding box center [328, 249] width 221 height 16
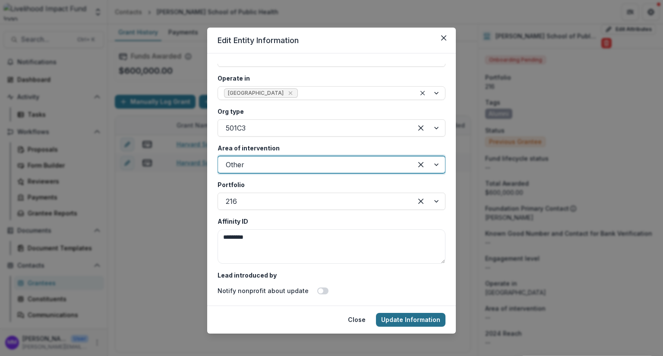
click at [399, 316] on button "Update Information" at bounding box center [410, 320] width 69 height 14
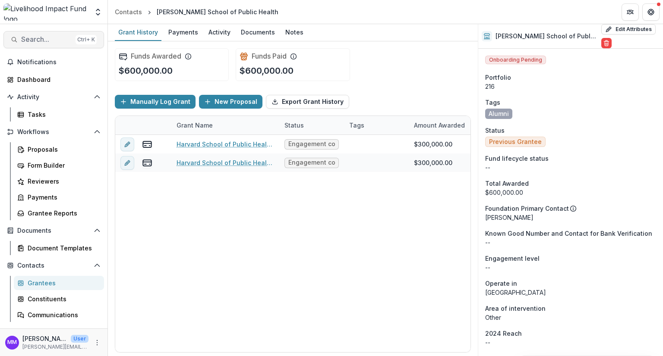
click at [32, 38] on span "Search..." at bounding box center [46, 39] width 51 height 8
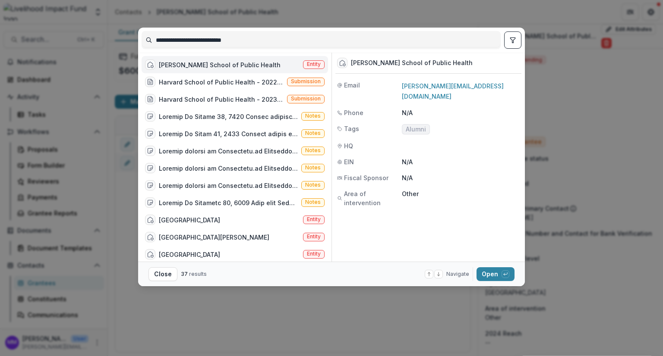
drag, startPoint x: 255, startPoint y: 44, endPoint x: 148, endPoint y: 40, distance: 107.1
click at [148, 40] on input "**********" at bounding box center [321, 40] width 358 height 14
type input "*****"
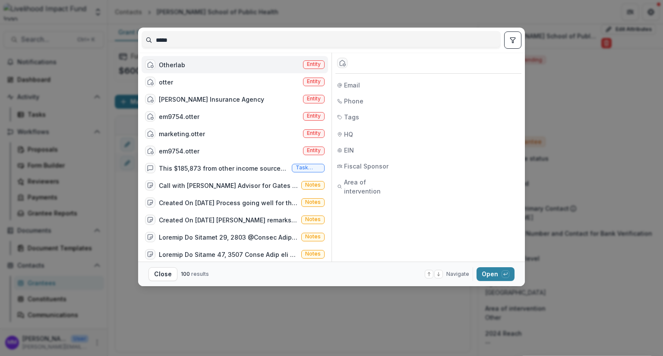
drag, startPoint x: 191, startPoint y: 41, endPoint x: 143, endPoint y: 42, distance: 47.5
click at [143, 42] on input "*****" at bounding box center [321, 40] width 358 height 14
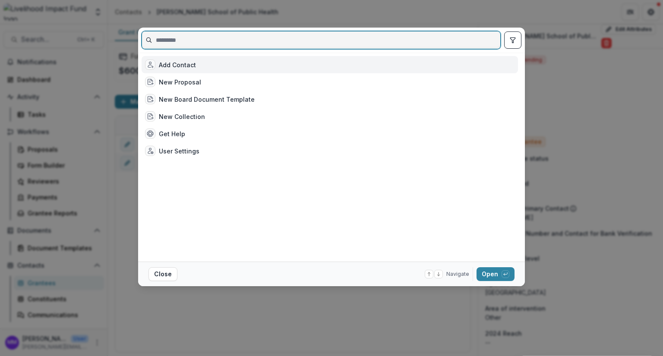
paste input "**********"
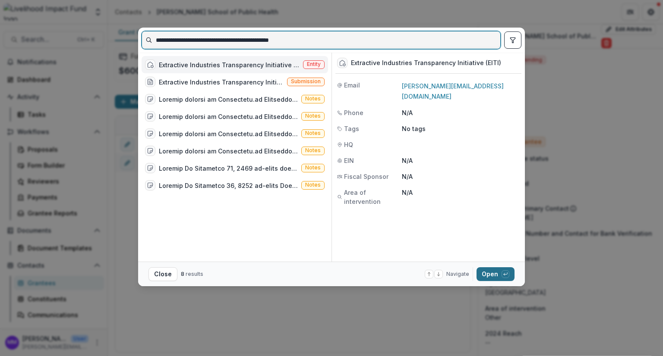
type input "**********"
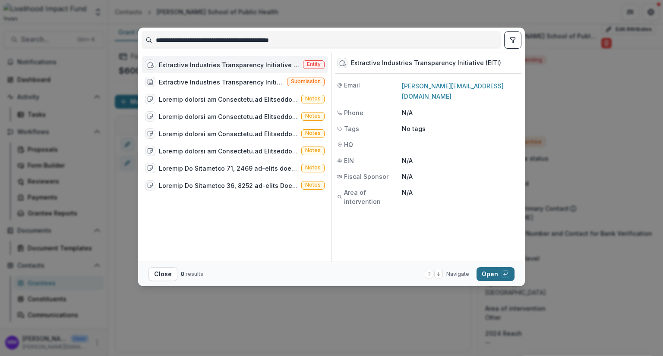
click at [490, 272] on button "Open with enter key" at bounding box center [495, 275] width 38 height 14
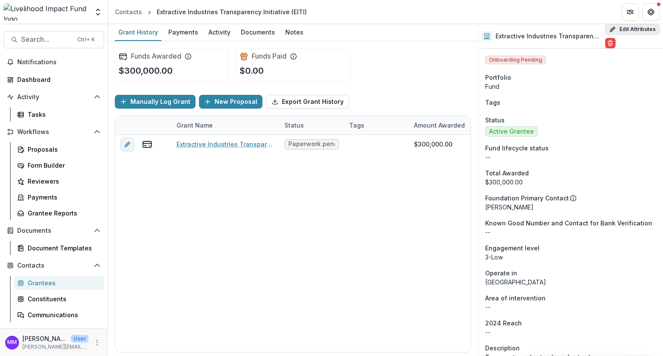
click at [630, 31] on button "Edit Attributes" at bounding box center [632, 29] width 54 height 10
select select
select select "**********"
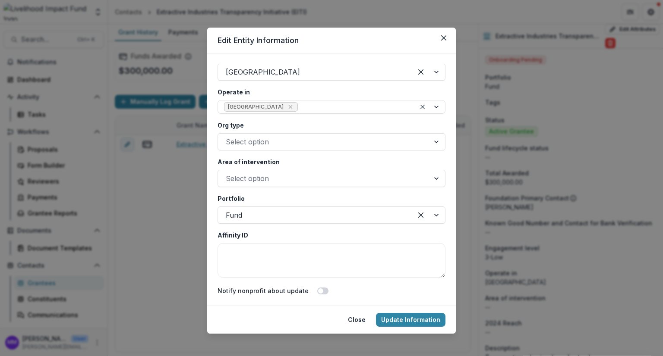
scroll to position [1554, 0]
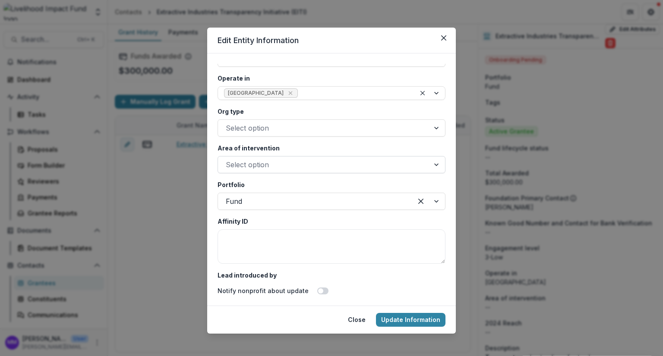
click at [254, 162] on div at bounding box center [324, 165] width 196 height 12
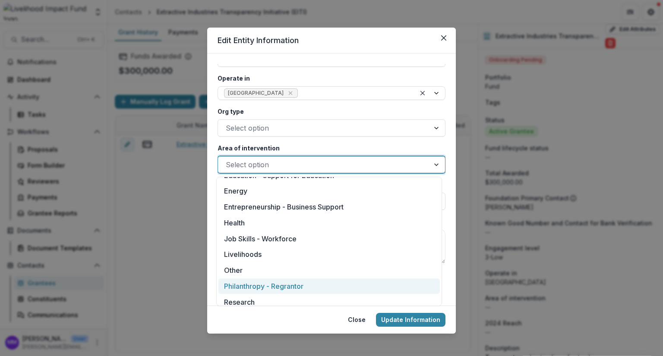
scroll to position [81, 0]
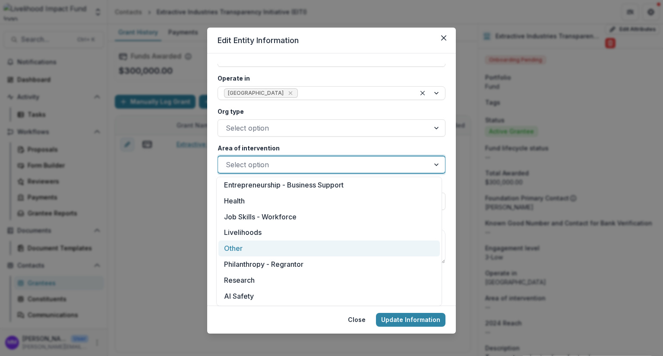
click at [239, 250] on div "Other" at bounding box center [328, 249] width 221 height 16
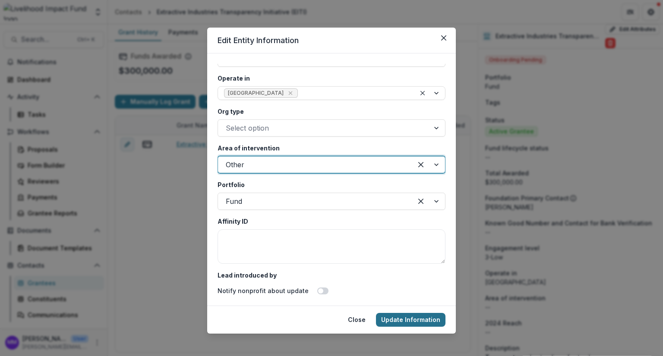
click at [410, 316] on button "Update Information" at bounding box center [410, 320] width 69 height 14
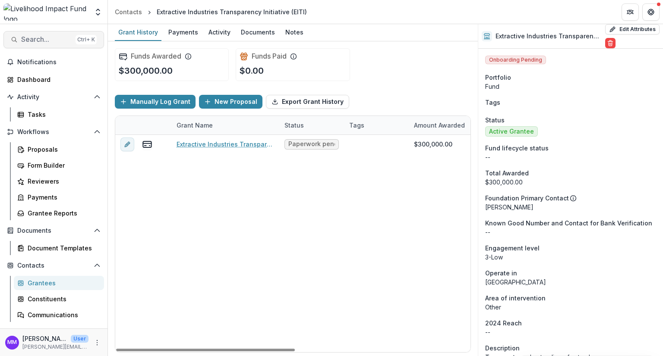
click at [41, 37] on span "Search..." at bounding box center [46, 39] width 51 height 8
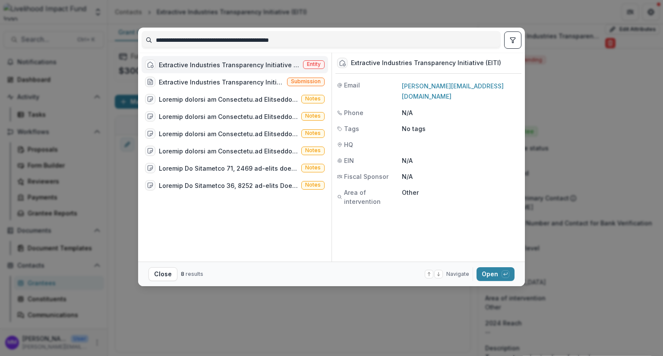
drag, startPoint x: 344, startPoint y: 45, endPoint x: 150, endPoint y: 42, distance: 193.8
click at [150, 42] on input "**********" at bounding box center [321, 40] width 358 height 14
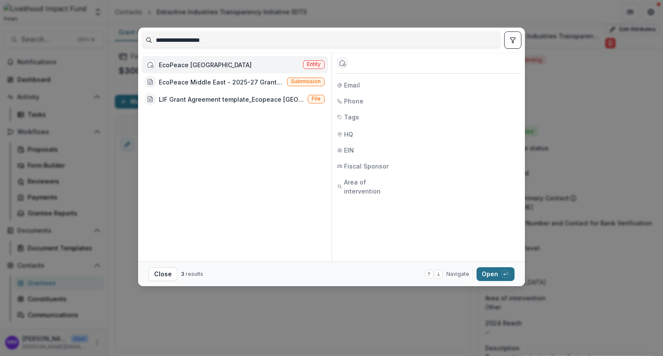
type input "**********"
click at [490, 274] on button "Open with enter key" at bounding box center [495, 275] width 38 height 14
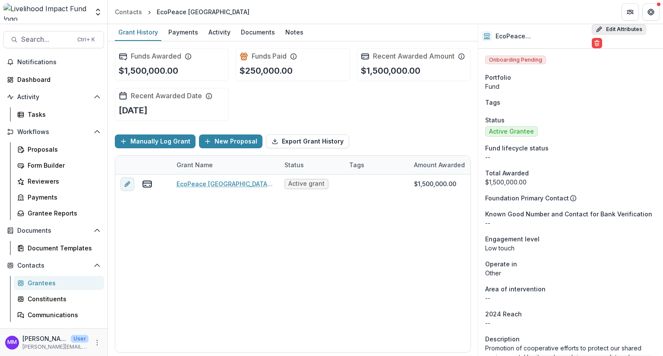
click at [610, 31] on button "Edit Attributes" at bounding box center [619, 29] width 54 height 10
select select
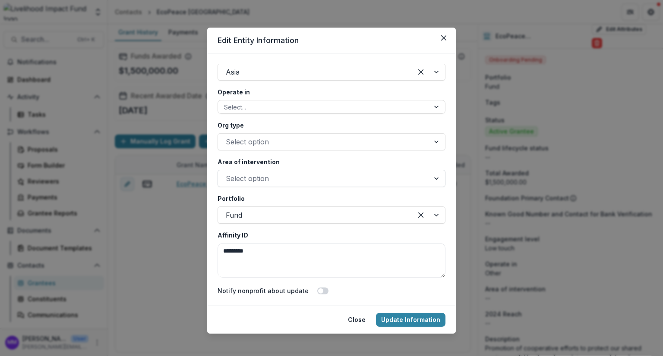
scroll to position [1554, 0]
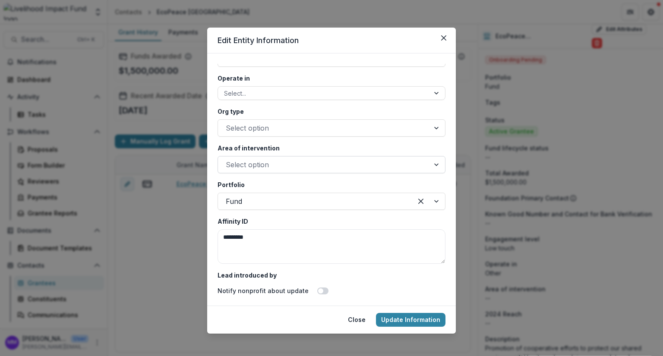
click at [242, 159] on div at bounding box center [324, 165] width 196 height 12
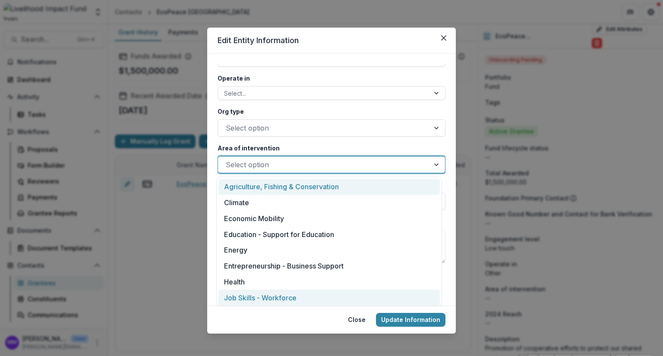
scroll to position [81, 0]
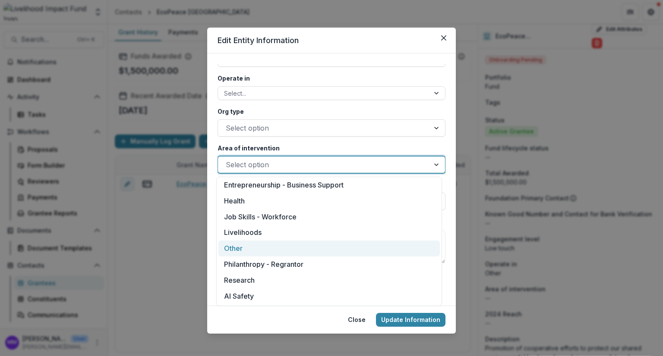
click at [243, 249] on div "Other" at bounding box center [328, 249] width 221 height 16
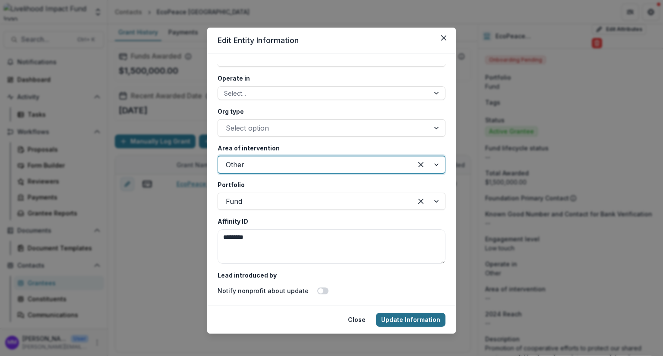
click at [408, 320] on button "Update Information" at bounding box center [410, 320] width 69 height 14
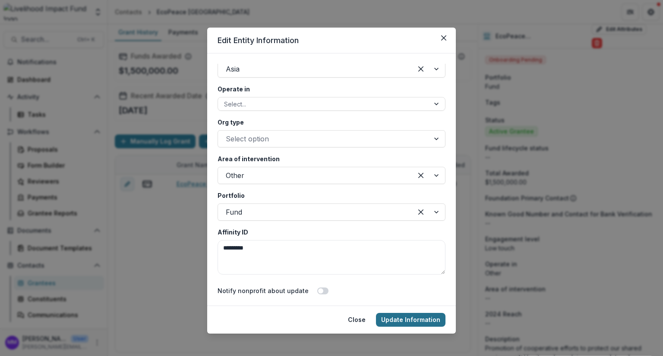
scroll to position [1564, 0]
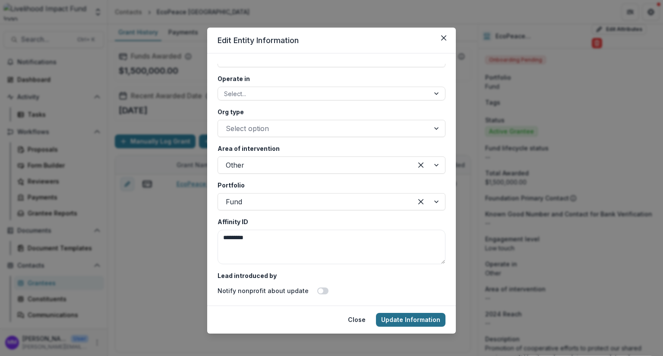
click at [400, 318] on button "Update Information" at bounding box center [410, 320] width 69 height 14
click at [403, 320] on button "Update Information" at bounding box center [410, 320] width 69 height 14
click at [395, 321] on button "Update Information" at bounding box center [410, 320] width 69 height 14
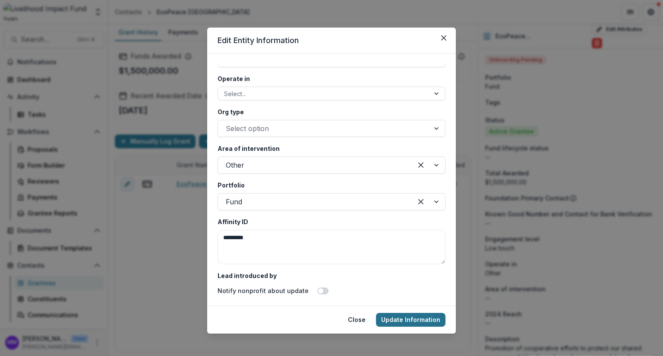
click at [395, 321] on button "Update Information" at bounding box center [410, 320] width 69 height 14
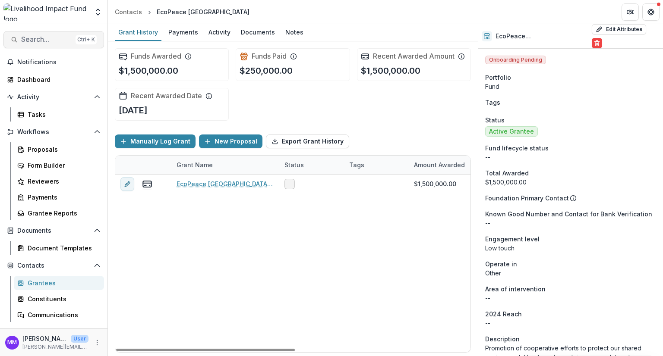
click at [30, 41] on span "Search..." at bounding box center [46, 39] width 51 height 8
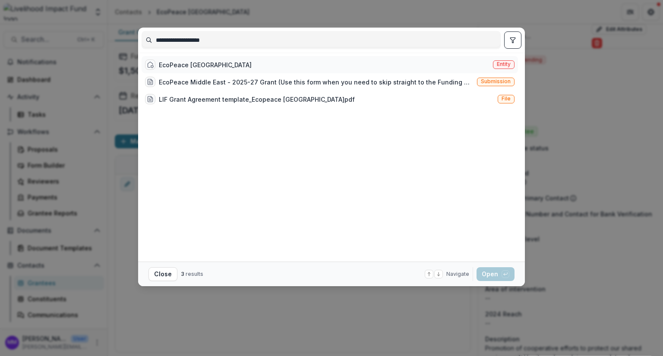
type input "**********"
click at [175, 64] on div "EcoPeace [GEOGRAPHIC_DATA]" at bounding box center [205, 64] width 93 height 9
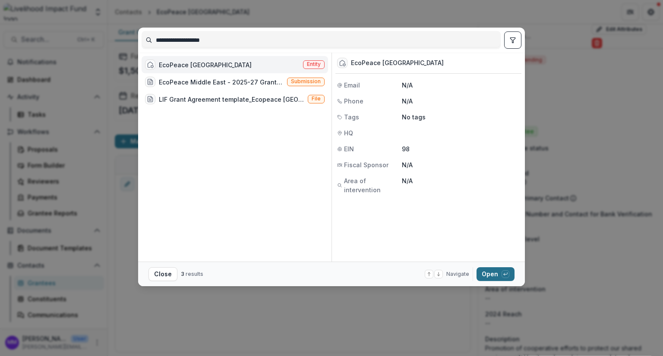
click at [494, 270] on button "Open with enter key" at bounding box center [495, 275] width 38 height 14
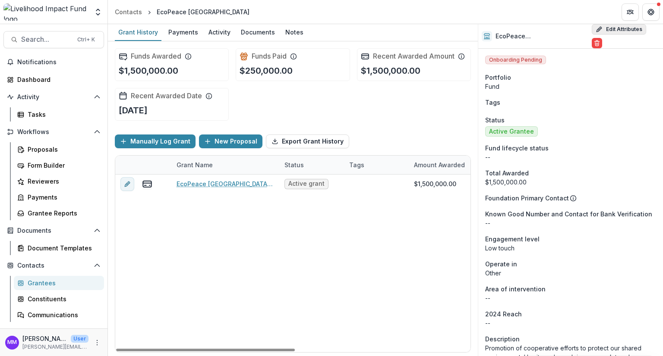
click at [616, 32] on button "Edit Attributes" at bounding box center [619, 29] width 54 height 10
select select
type input "**"
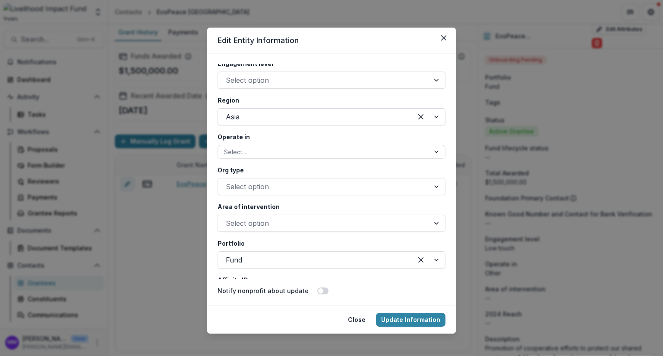
scroll to position [1510, 0]
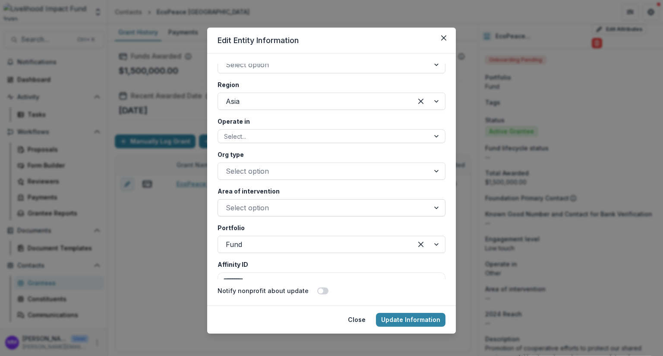
click at [243, 208] on div at bounding box center [324, 208] width 196 height 12
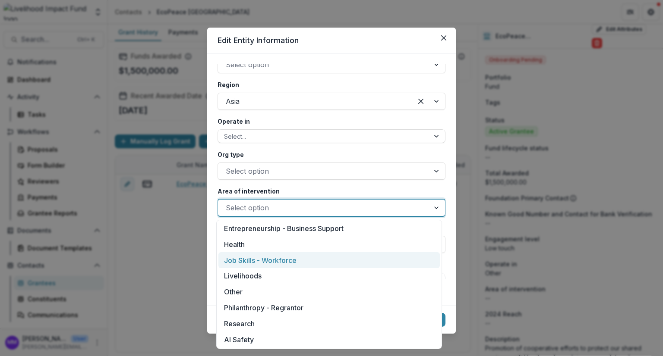
scroll to position [81, 0]
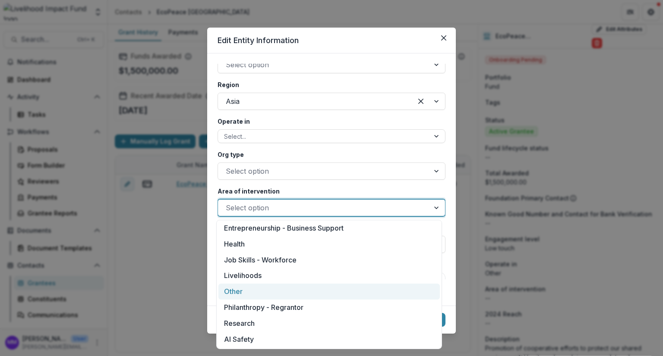
click at [240, 292] on div "Other" at bounding box center [328, 292] width 221 height 16
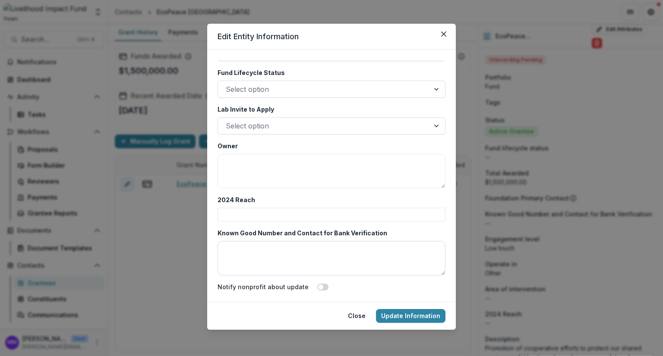
scroll to position [5, 0]
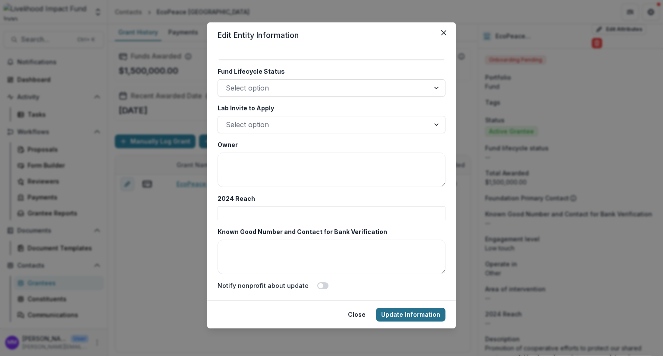
click at [407, 312] on button "Update Information" at bounding box center [410, 315] width 69 height 14
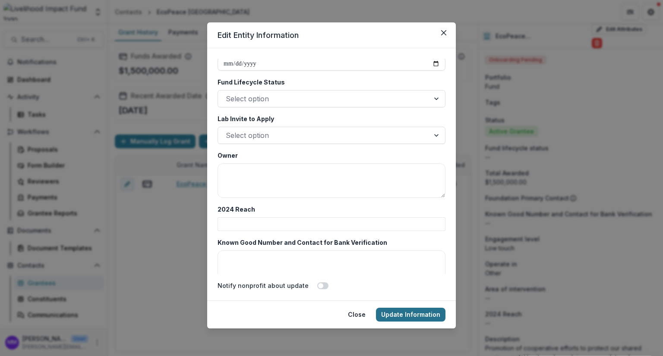
scroll to position [1850, 0]
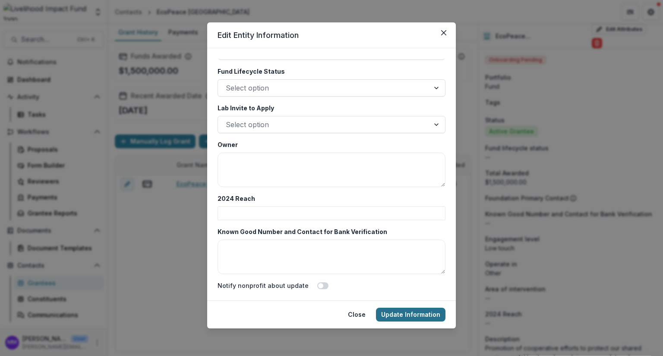
click at [400, 316] on button "Update Information" at bounding box center [410, 315] width 69 height 14
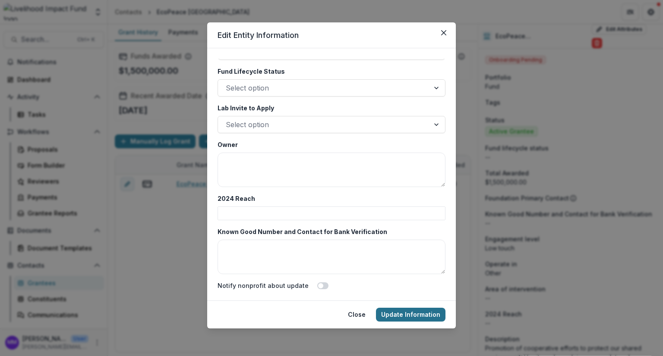
click at [400, 316] on button "Update Information" at bounding box center [410, 315] width 69 height 14
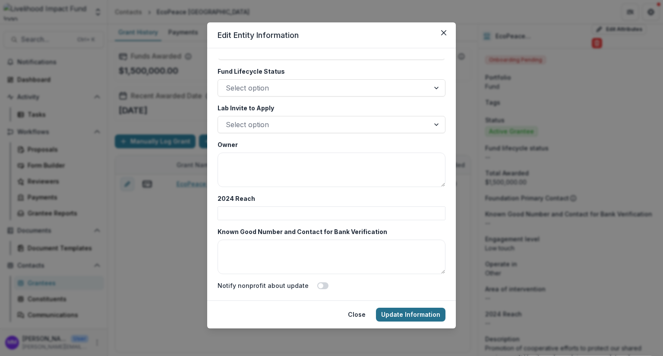
click at [400, 316] on button "Update Information" at bounding box center [410, 315] width 69 height 14
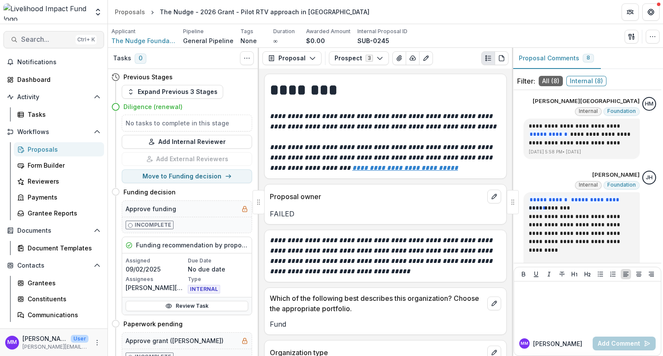
click at [32, 41] on span "Search..." at bounding box center [46, 39] width 51 height 8
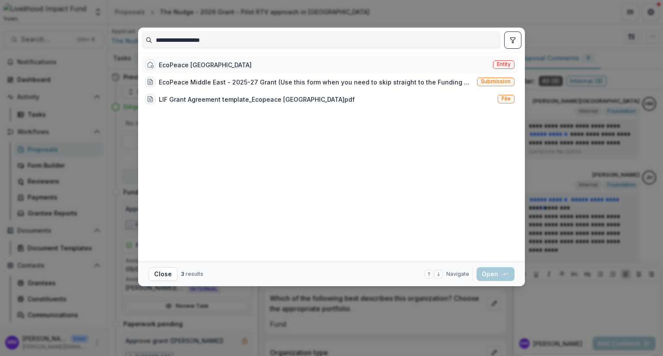
type input "**********"
click at [189, 64] on div "EcoPeace [GEOGRAPHIC_DATA]" at bounding box center [205, 64] width 93 height 9
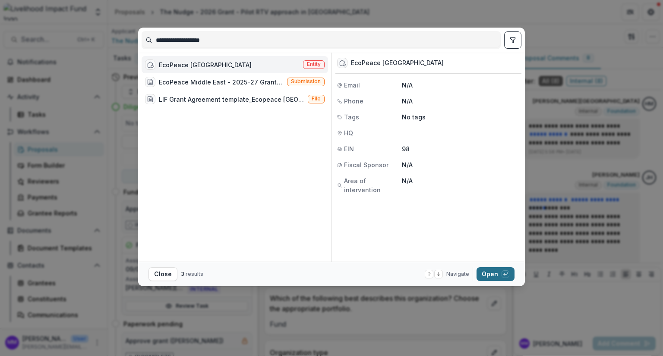
click at [482, 274] on button "Open with enter key" at bounding box center [495, 275] width 38 height 14
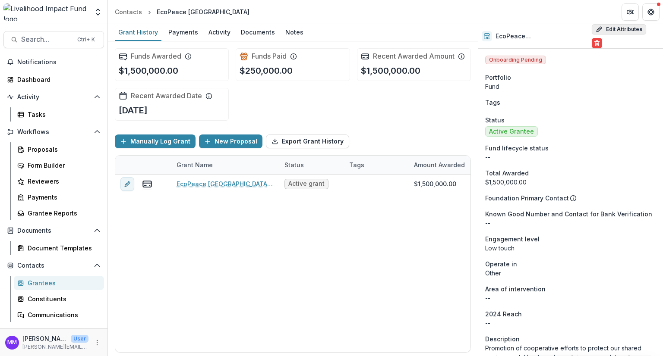
click at [618, 31] on button "Edit Attributes" at bounding box center [619, 29] width 54 height 10
select select
type input "**"
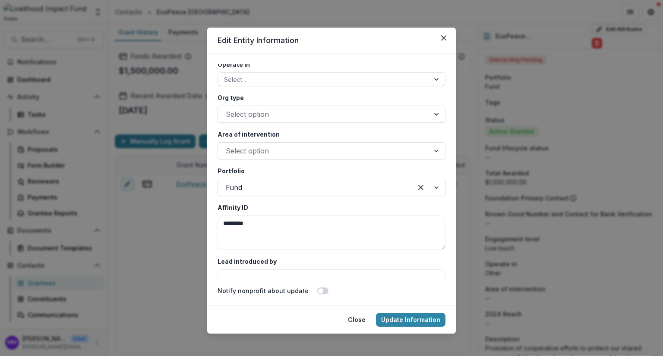
scroll to position [1554, 0]
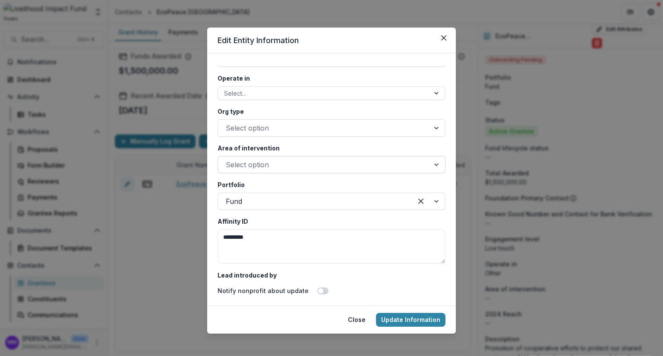
click at [258, 162] on div at bounding box center [324, 165] width 196 height 12
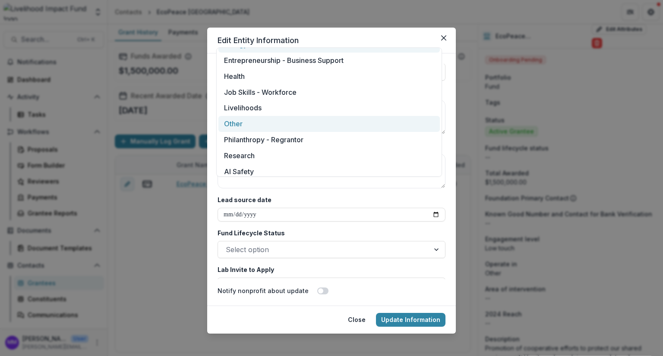
scroll to position [81, 0]
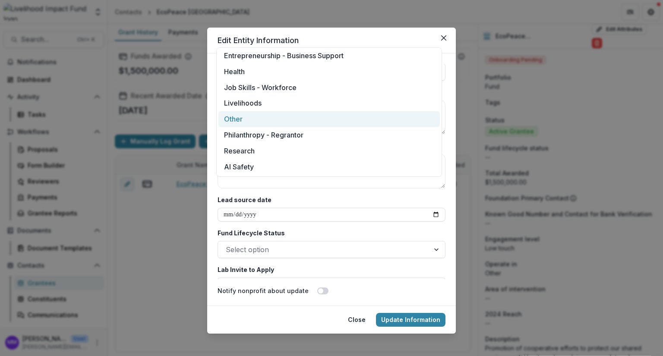
click at [243, 121] on div "Other" at bounding box center [328, 119] width 221 height 16
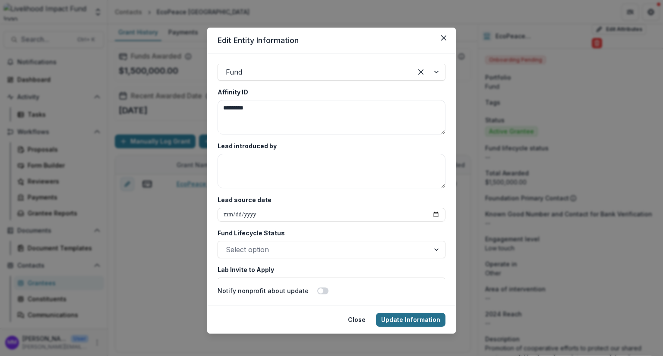
click at [410, 316] on button "Update Information" at bounding box center [410, 320] width 69 height 14
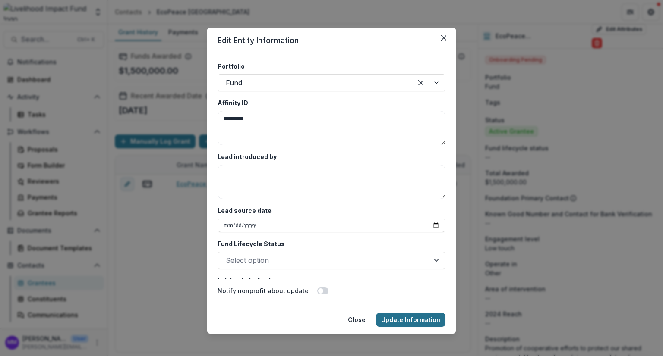
scroll to position [1693, 0]
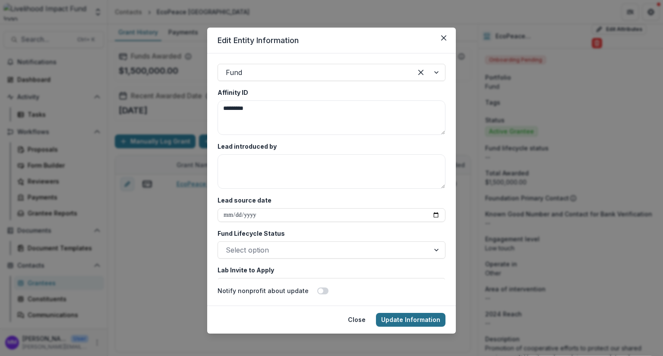
click at [411, 320] on button "Update Information" at bounding box center [410, 320] width 69 height 14
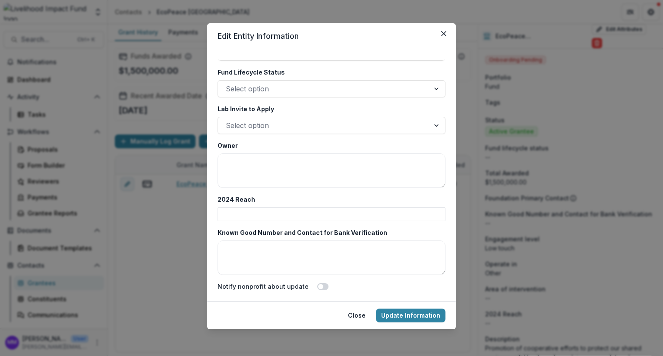
scroll to position [5, 0]
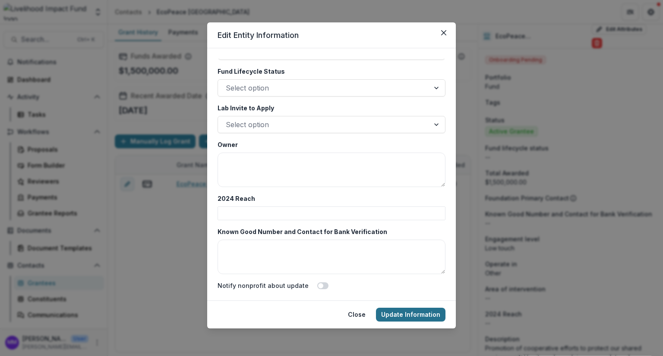
click at [416, 314] on button "Update Information" at bounding box center [410, 315] width 69 height 14
click at [418, 314] on button "Update Information" at bounding box center [410, 315] width 69 height 14
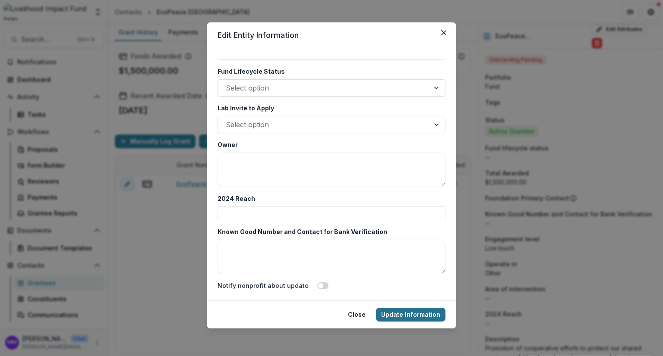
click at [418, 314] on button "Update Information" at bounding box center [410, 315] width 69 height 14
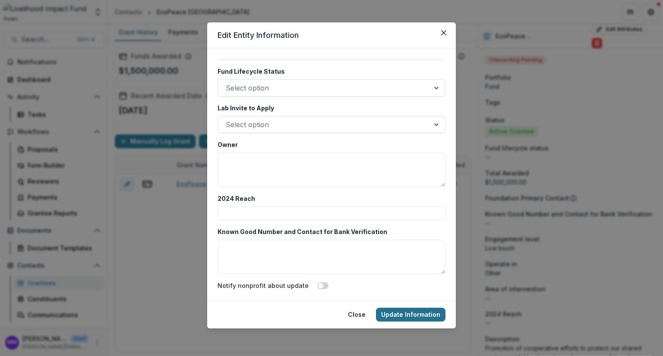
click at [418, 314] on button "Update Information" at bounding box center [410, 315] width 69 height 14
click at [407, 315] on button "Update Information" at bounding box center [410, 315] width 69 height 14
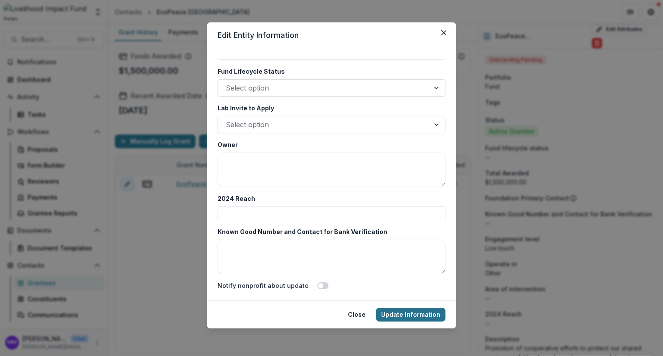
click at [407, 315] on button "Update Information" at bounding box center [410, 315] width 69 height 14
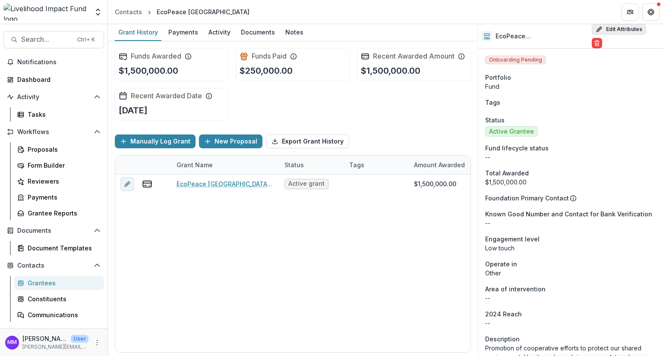
click at [614, 30] on button "Edit Attributes" at bounding box center [619, 29] width 54 height 10
select select
type input "**"
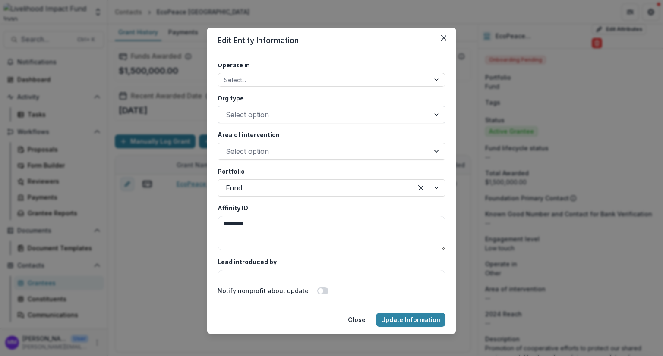
scroll to position [1554, 0]
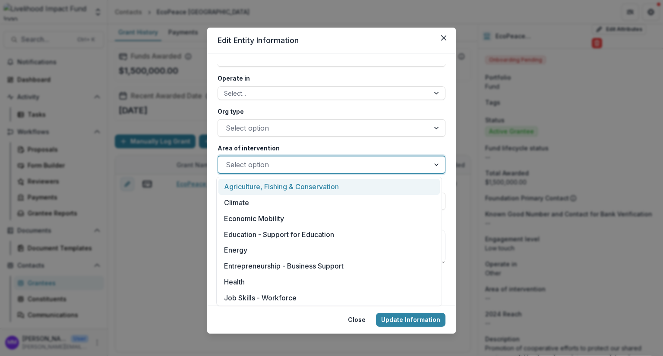
click at [253, 167] on div at bounding box center [324, 165] width 196 height 12
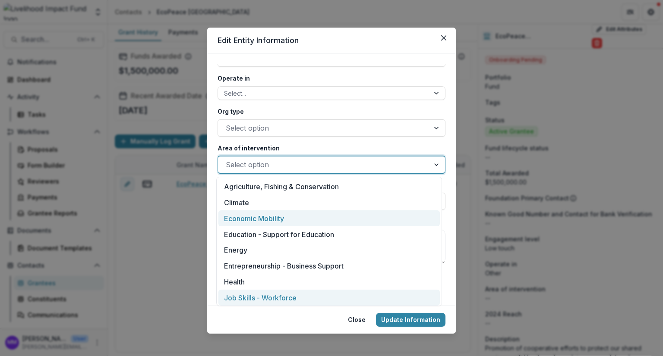
scroll to position [81, 0]
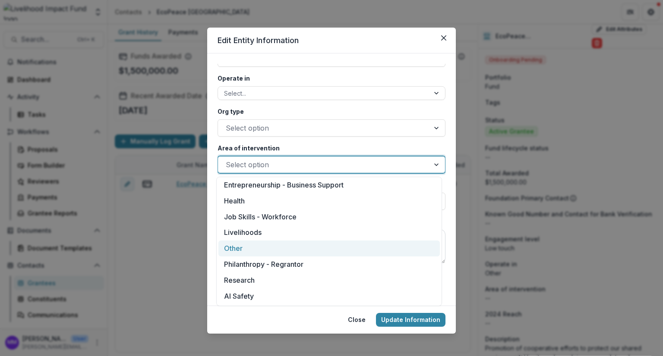
drag, startPoint x: 230, startPoint y: 249, endPoint x: 233, endPoint y: 247, distance: 4.4
click at [230, 249] on div "Other" at bounding box center [328, 249] width 221 height 16
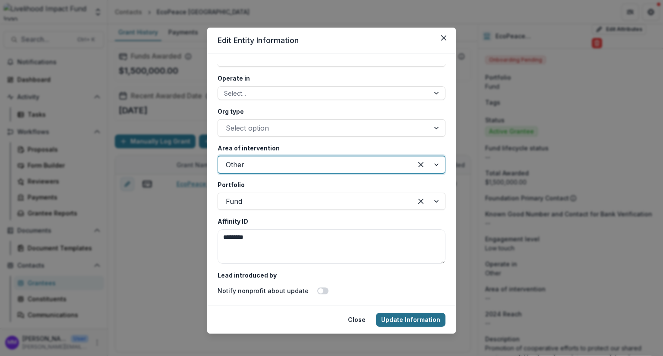
click at [410, 320] on button "Update Information" at bounding box center [410, 320] width 69 height 14
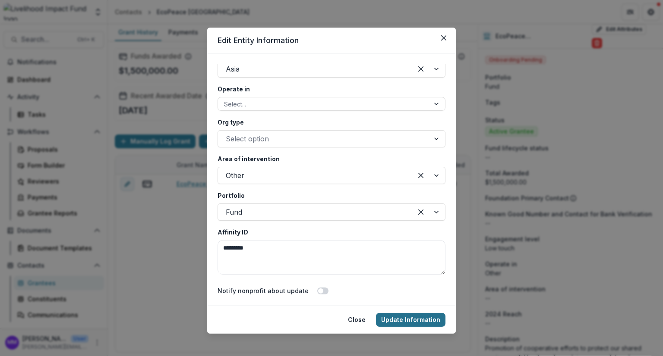
scroll to position [1564, 0]
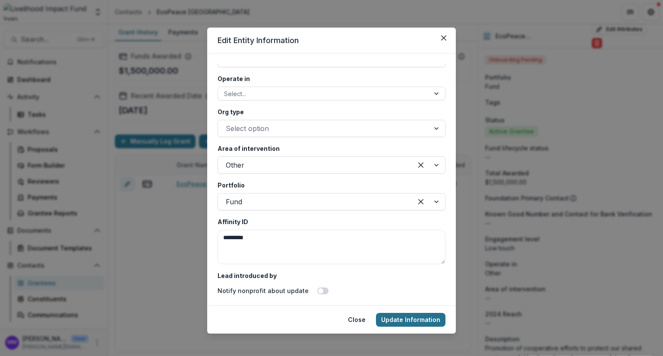
click at [410, 320] on button "Update Information" at bounding box center [410, 320] width 69 height 14
click at [410, 319] on button "Update Information" at bounding box center [410, 320] width 69 height 14
click at [438, 38] on button "Close" at bounding box center [444, 38] width 14 height 14
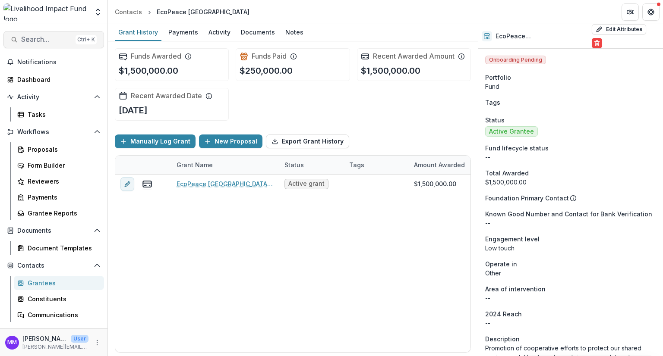
click at [33, 38] on span "Search..." at bounding box center [46, 39] width 51 height 8
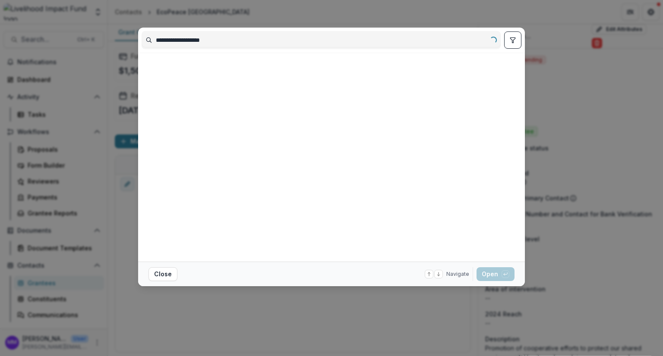
type input "**********"
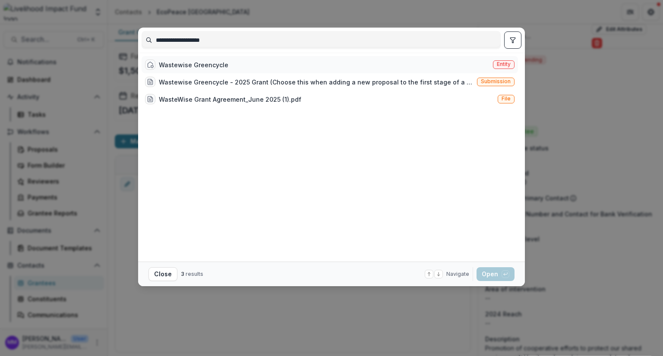
click at [205, 62] on div "Wastewise Greencycle" at bounding box center [193, 64] width 69 height 9
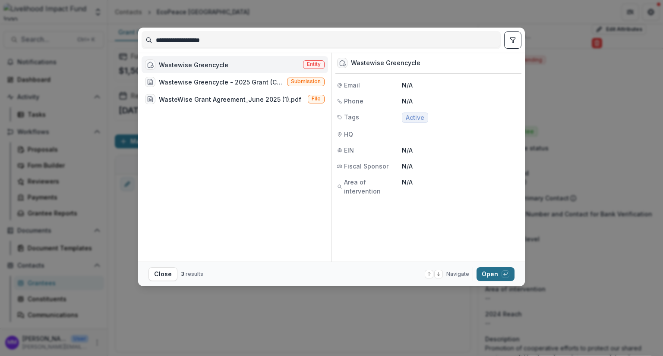
click at [494, 275] on button "Open with enter key" at bounding box center [495, 275] width 38 height 14
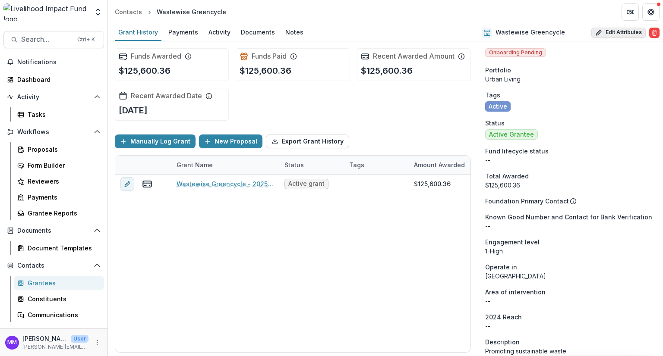
click at [621, 30] on button "Edit Attributes" at bounding box center [618, 33] width 54 height 10
select select
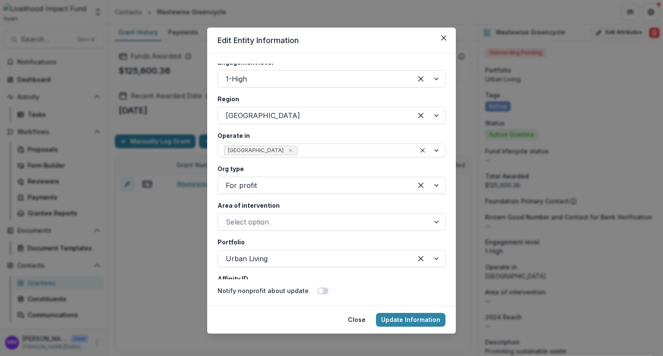
scroll to position [1510, 0]
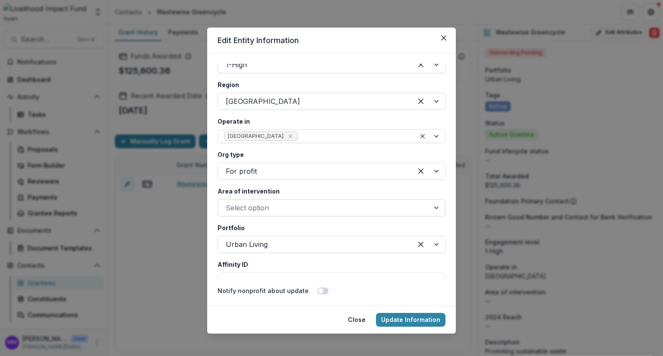
click at [242, 209] on div at bounding box center [324, 208] width 196 height 12
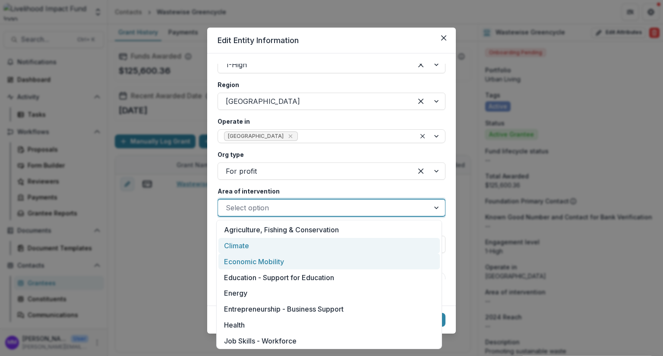
scroll to position [81, 0]
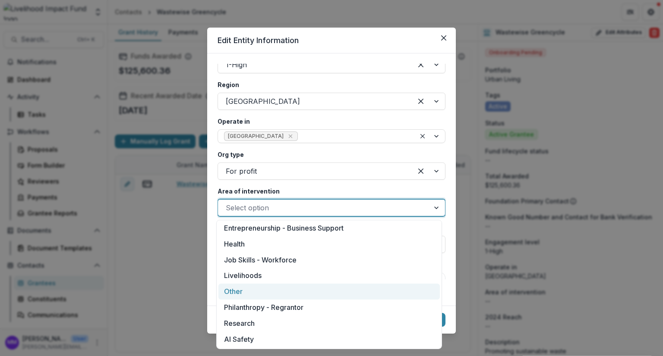
click at [248, 291] on div "Other" at bounding box center [328, 292] width 221 height 16
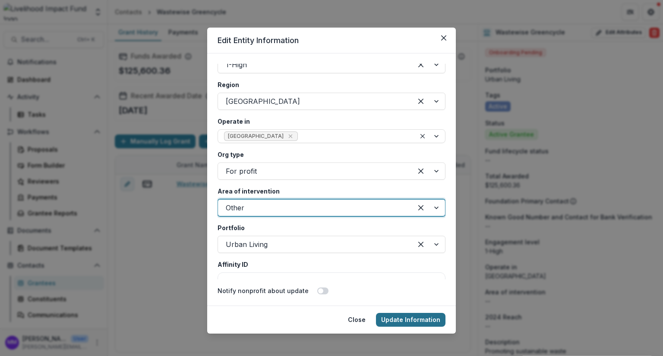
click at [407, 319] on button "Update Information" at bounding box center [410, 320] width 69 height 14
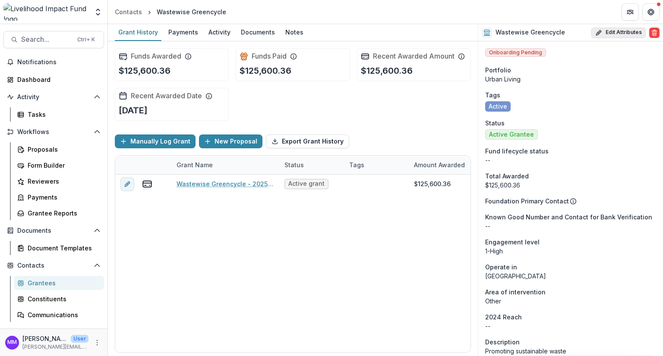
click at [615, 33] on button "Edit Attributes" at bounding box center [618, 33] width 54 height 10
select select
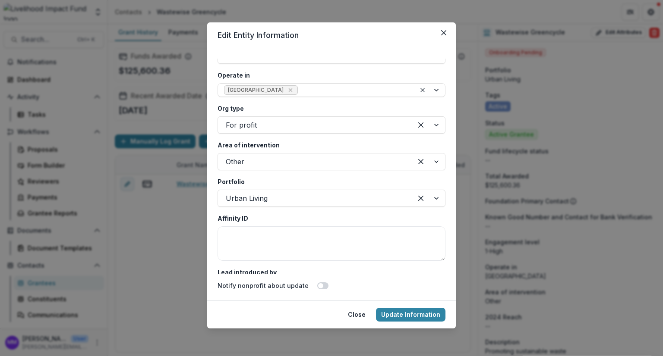
scroll to position [1538, 0]
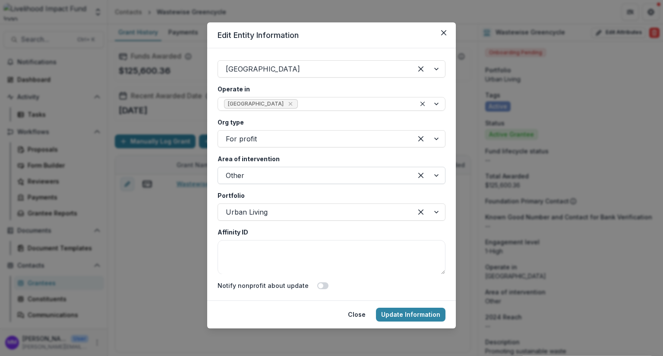
click at [255, 173] on div at bounding box center [315, 176] width 179 height 12
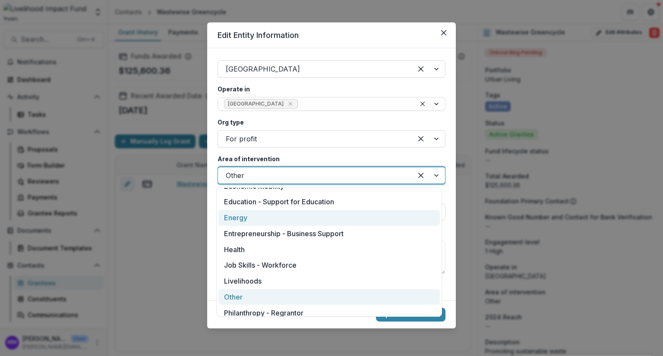
scroll to position [81, 0]
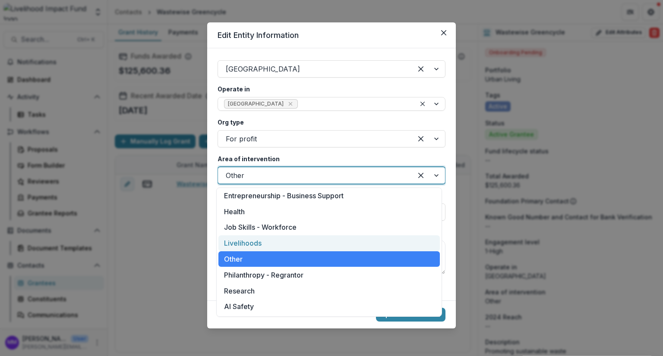
click at [251, 242] on div "Livelihoods" at bounding box center [328, 244] width 221 height 16
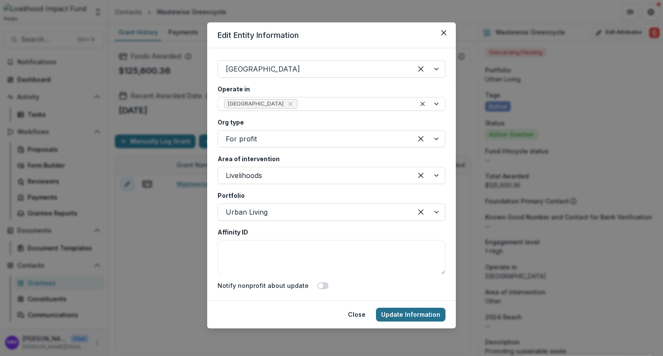
click at [408, 314] on button "Update Information" at bounding box center [410, 315] width 69 height 14
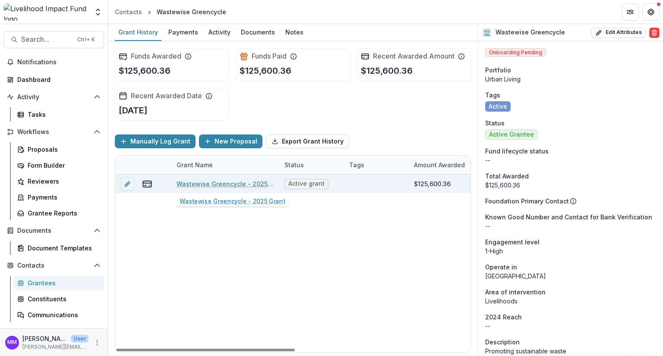
click at [229, 183] on link "Wastewise Greencycle - 2025 Grant" at bounding box center [225, 184] width 98 height 9
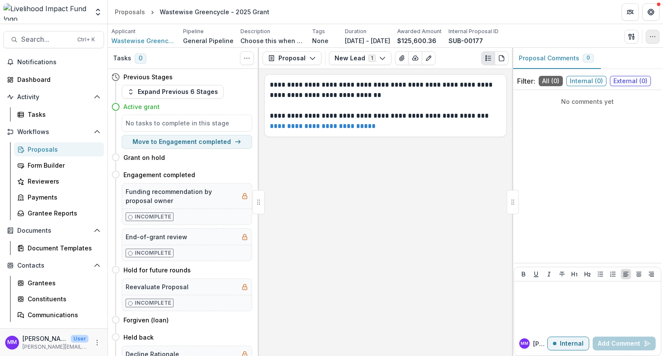
click at [655, 35] on icon "button" at bounding box center [652, 36] width 7 height 7
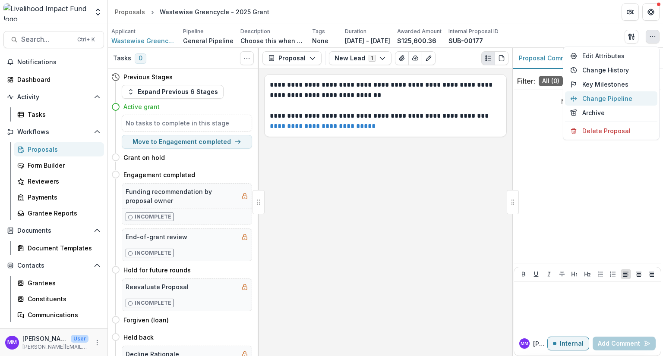
click at [606, 98] on button "Change Pipeline" at bounding box center [611, 98] width 92 height 14
select select "**********"
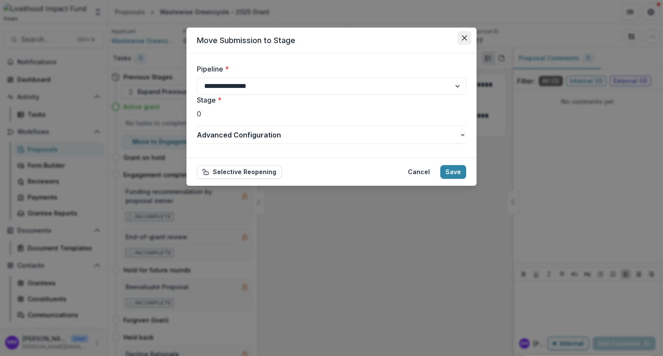
click at [466, 39] on icon "Close" at bounding box center [464, 37] width 5 height 5
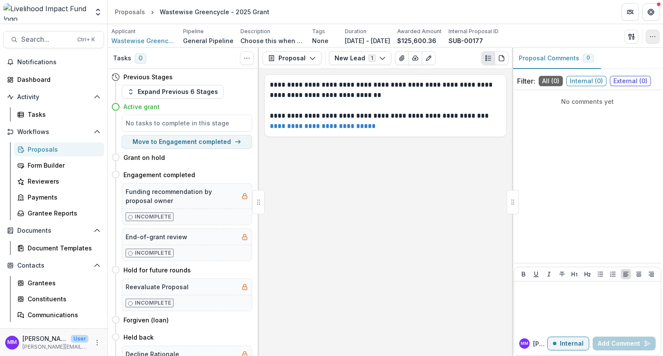
click at [656, 37] on icon "button" at bounding box center [652, 36] width 7 height 7
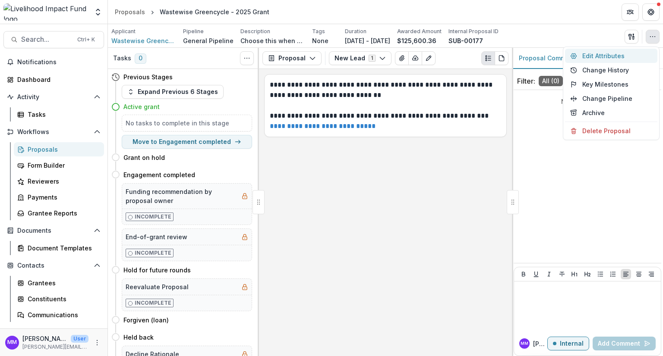
click at [599, 54] on button "Edit Attributes" at bounding box center [611, 56] width 92 height 14
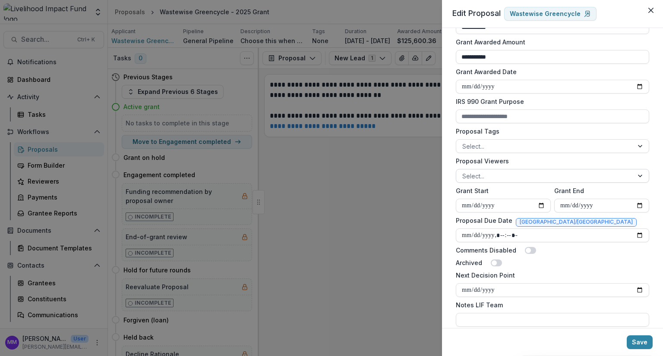
scroll to position [240, 0]
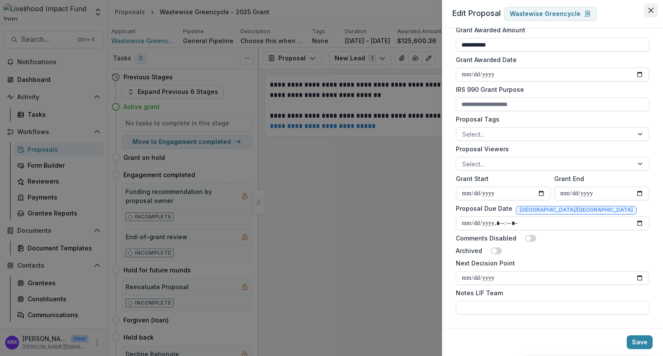
click at [651, 8] on icon "Close" at bounding box center [650, 10] width 5 height 5
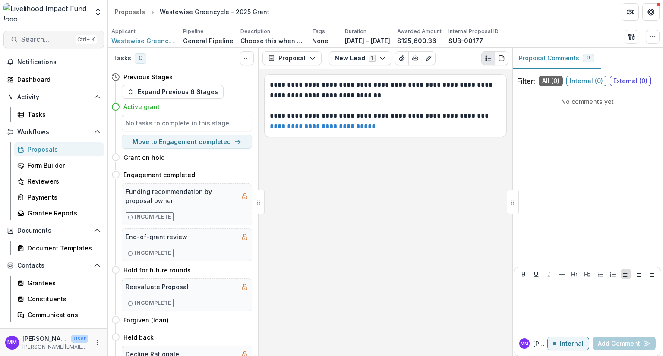
click at [33, 38] on span "Search..." at bounding box center [46, 39] width 51 height 8
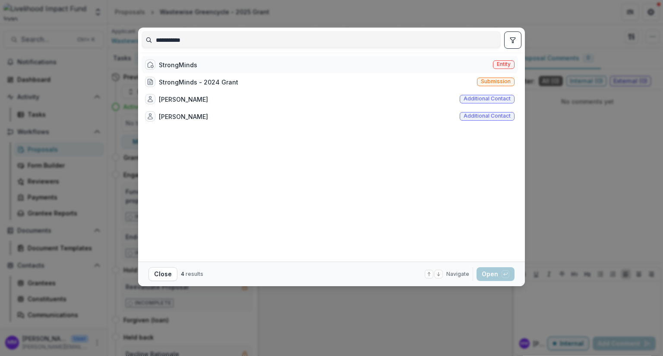
type input "**********"
click at [195, 69] on div "StrongMinds" at bounding box center [178, 64] width 38 height 9
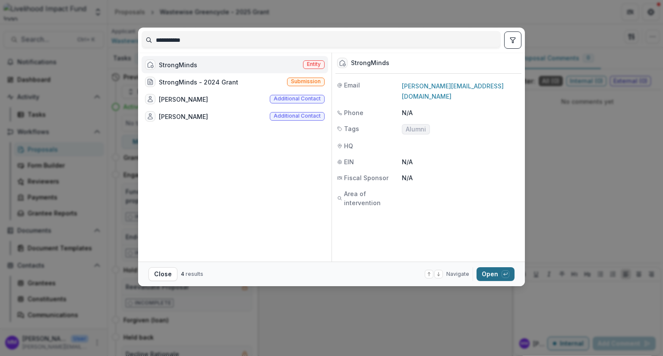
click at [492, 275] on button "Open with enter key" at bounding box center [495, 275] width 38 height 14
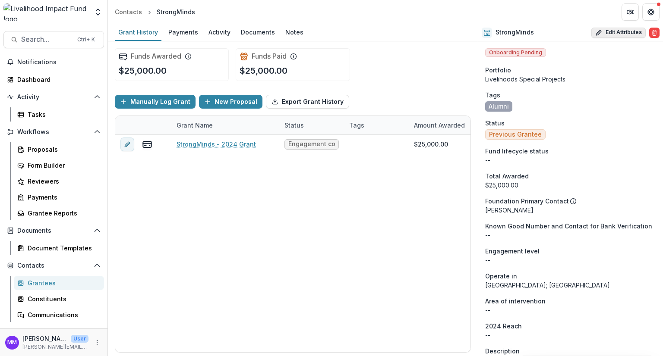
click at [620, 32] on button "Edit Attributes" at bounding box center [618, 33] width 54 height 10
select select
select select "**********"
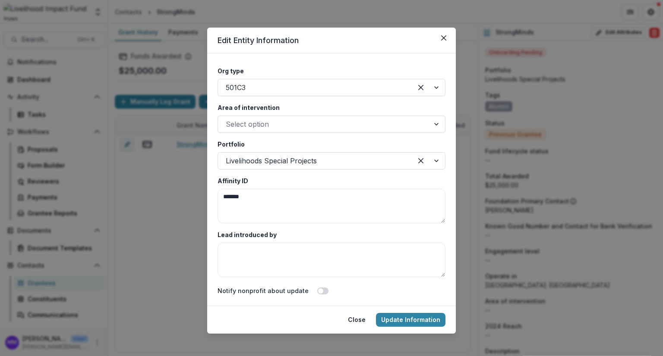
scroll to position [1597, 0]
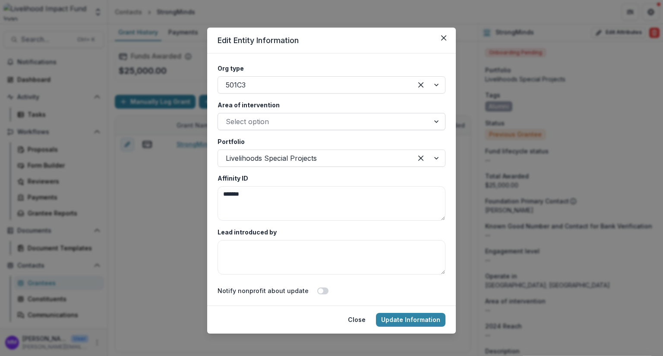
click at [261, 120] on div at bounding box center [324, 122] width 196 height 12
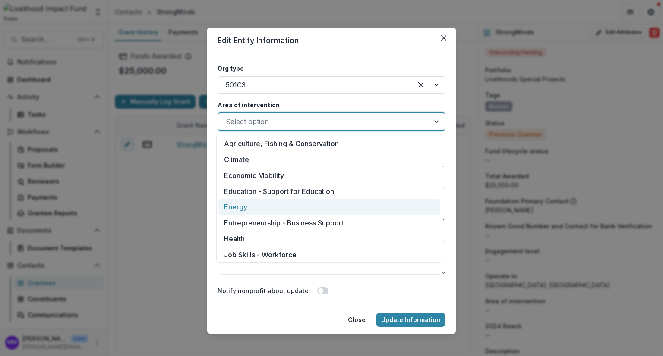
scroll to position [81, 0]
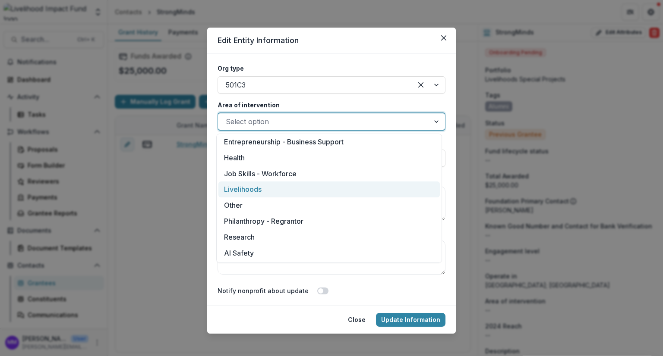
click at [250, 187] on div "Livelihoods" at bounding box center [328, 190] width 221 height 16
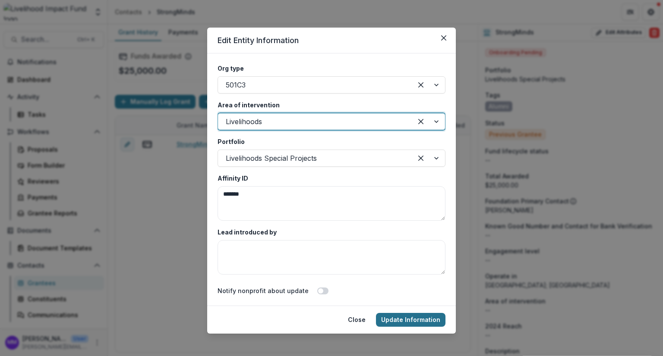
click at [413, 320] on button "Update Information" at bounding box center [410, 320] width 69 height 14
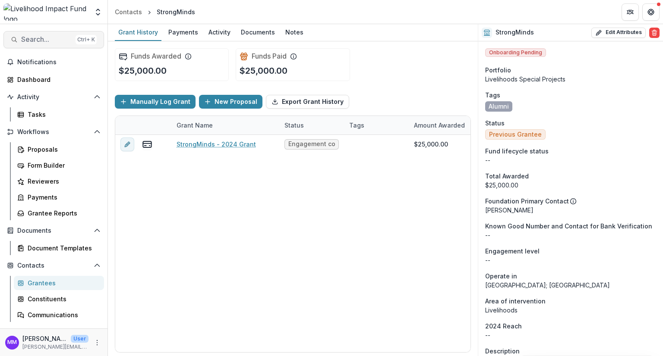
click at [26, 38] on span "Search..." at bounding box center [46, 39] width 51 height 8
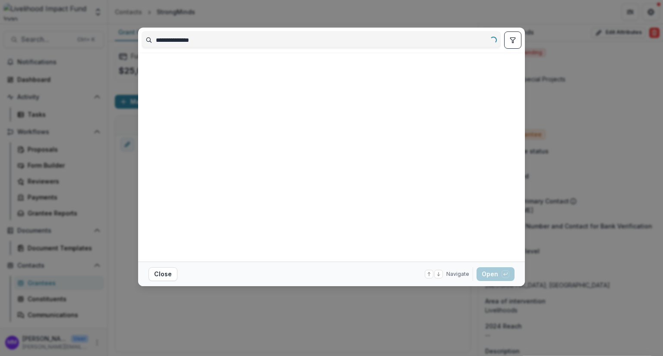
type input "**********"
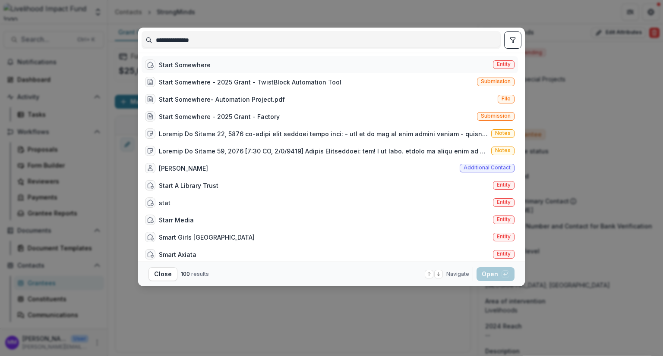
click at [171, 63] on div "Start Somewhere" at bounding box center [185, 64] width 52 height 9
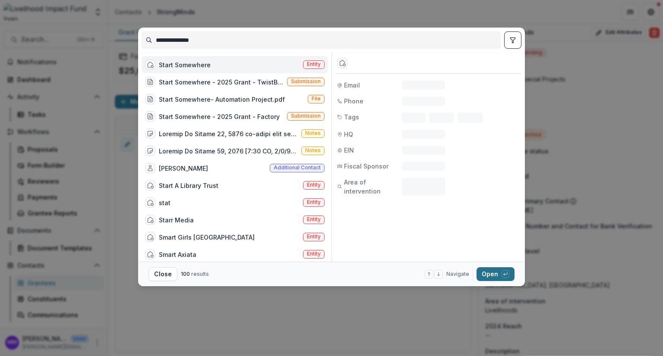
click at [491, 272] on button "Open with enter key" at bounding box center [495, 275] width 38 height 14
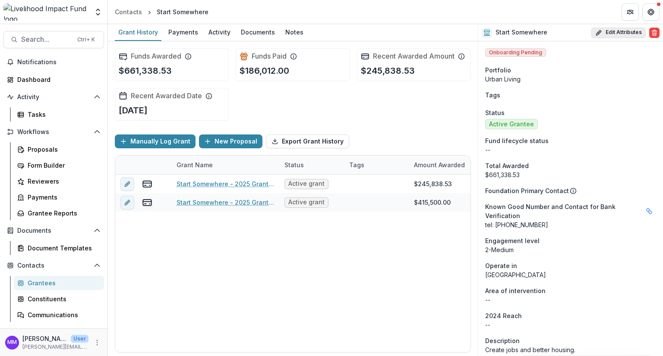
click at [614, 32] on button "Edit Attributes" at bounding box center [618, 33] width 54 height 10
select select
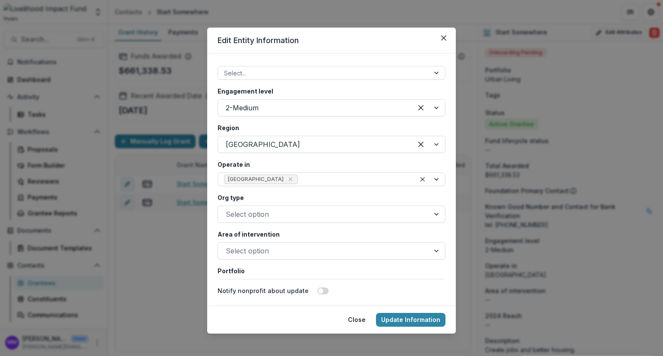
scroll to position [1510, 0]
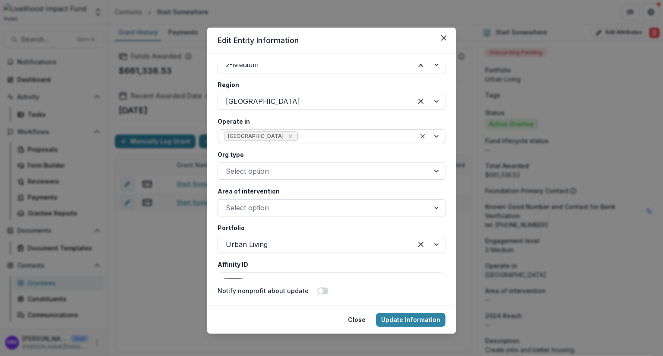
click at [250, 203] on div at bounding box center [324, 208] width 196 height 12
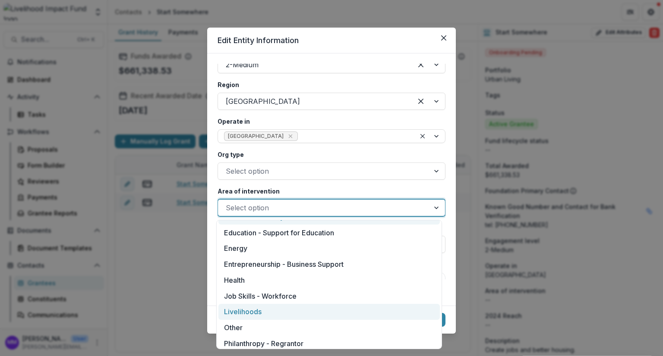
scroll to position [81, 0]
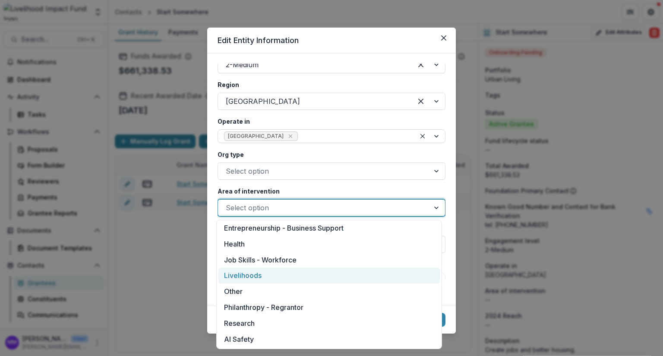
click at [247, 271] on div "Livelihoods" at bounding box center [328, 276] width 221 height 16
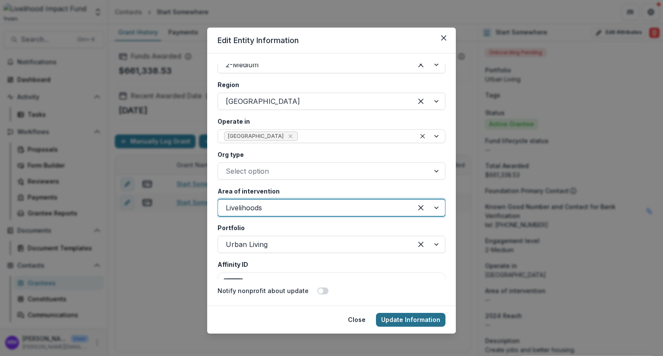
click at [413, 314] on button "Update Information" at bounding box center [410, 320] width 69 height 14
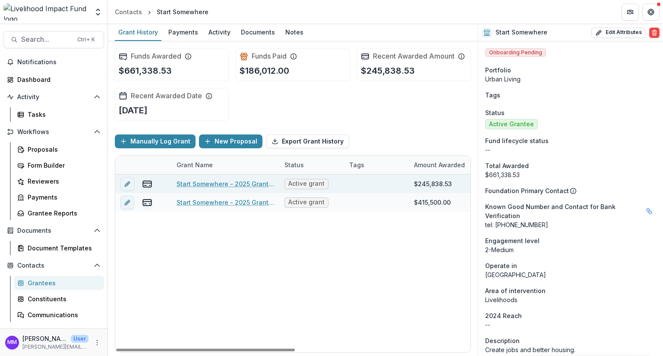
click at [201, 185] on link "Start Somewhere - 2025 Grant - Factory" at bounding box center [225, 184] width 98 height 9
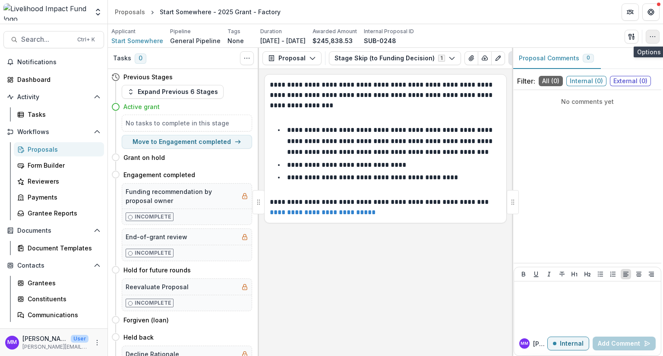
click at [654, 35] on icon "button" at bounding box center [652, 36] width 7 height 7
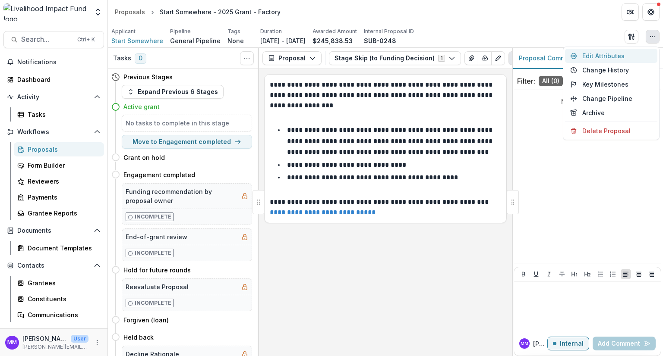
click at [602, 56] on button "Edit Attributes" at bounding box center [611, 56] width 92 height 14
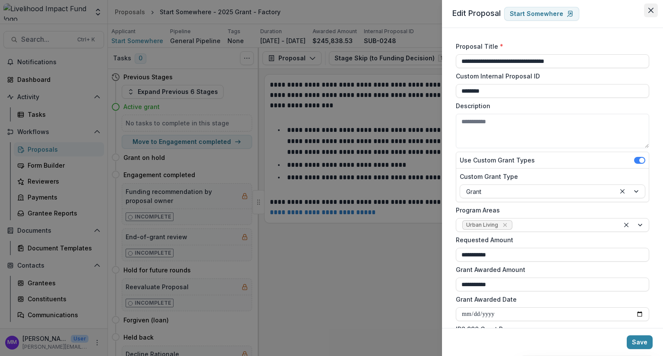
click at [650, 7] on button "Close" at bounding box center [651, 10] width 14 height 14
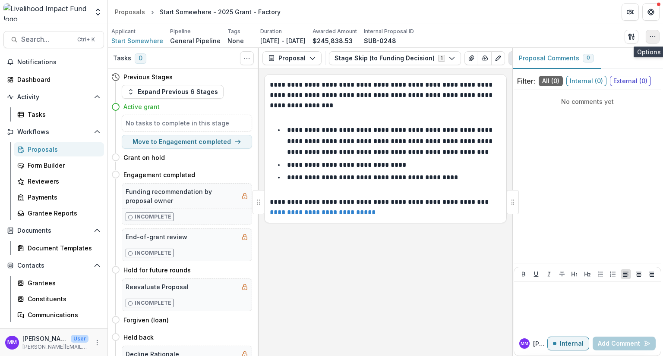
click at [649, 34] on icon "button" at bounding box center [652, 36] width 7 height 7
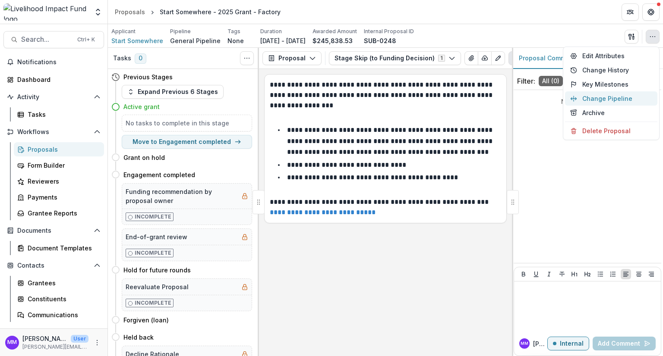
click at [613, 97] on button "Change Pipeline" at bounding box center [611, 98] width 92 height 14
select select "**********"
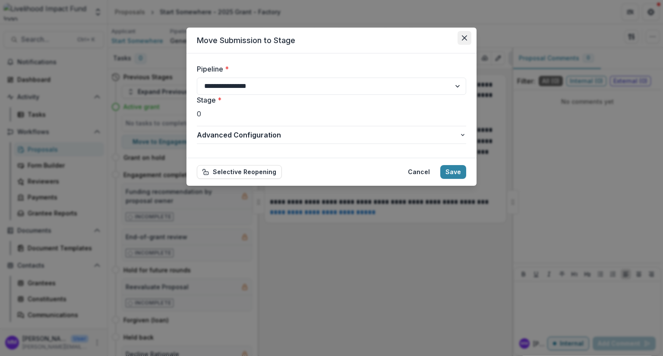
click at [463, 34] on button "Close" at bounding box center [464, 38] width 14 height 14
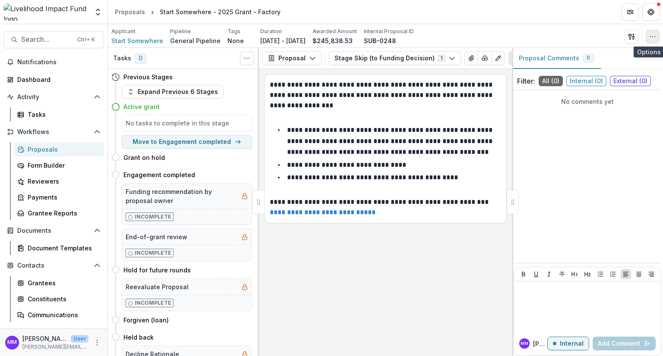
click at [650, 32] on button "button" at bounding box center [653, 37] width 14 height 14
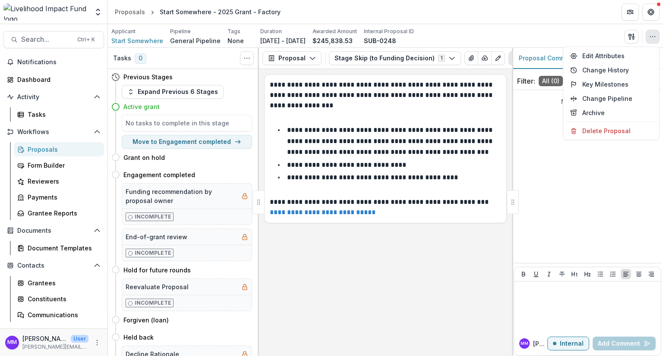
click at [377, 267] on div "**********" at bounding box center [385, 212] width 253 height 287
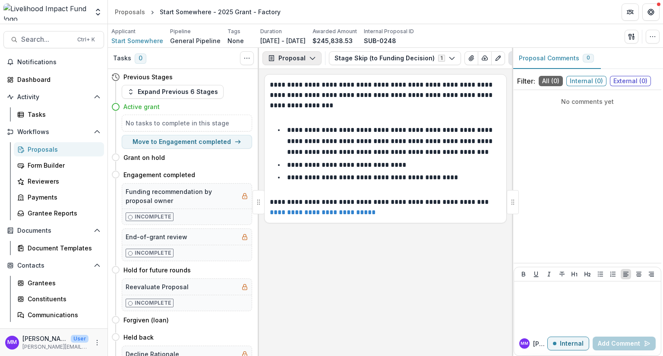
click at [302, 55] on button "Proposal" at bounding box center [291, 58] width 59 height 14
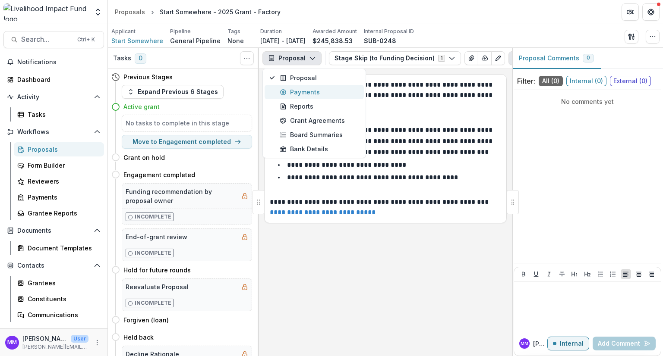
click at [295, 94] on div "Payments" at bounding box center [319, 92] width 79 height 9
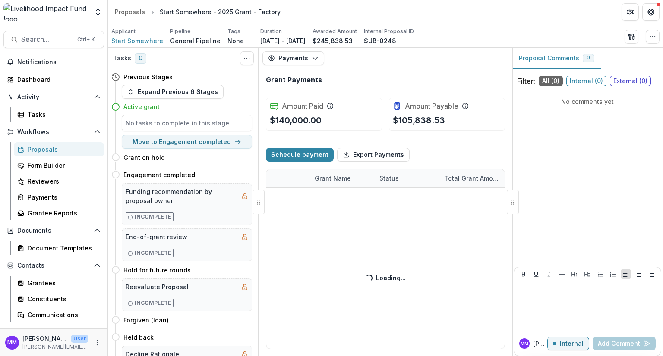
select select "****"
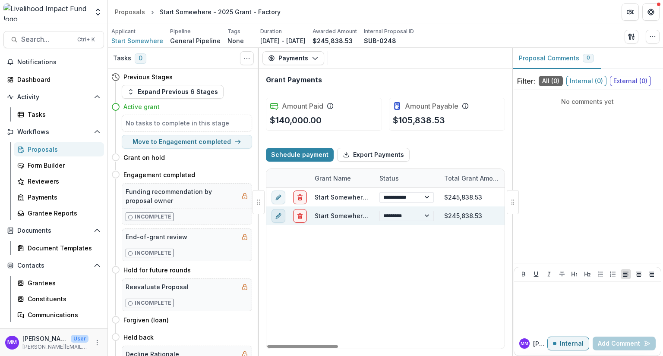
click at [276, 216] on icon "edit" at bounding box center [278, 217] width 4 height 4
select select "**********"
select select "****"
select select "**********"
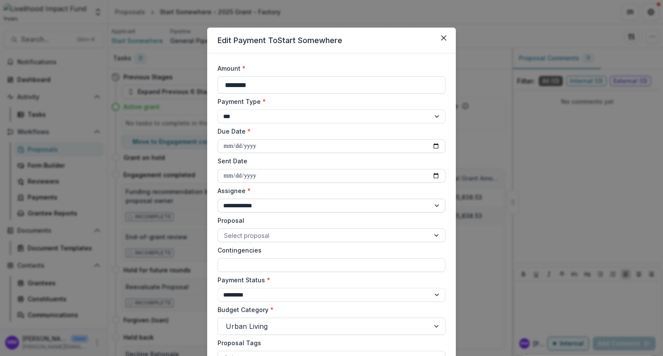
select select "****"
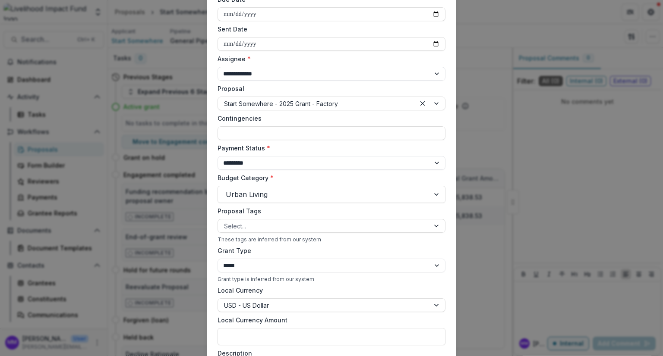
scroll to position [124, 0]
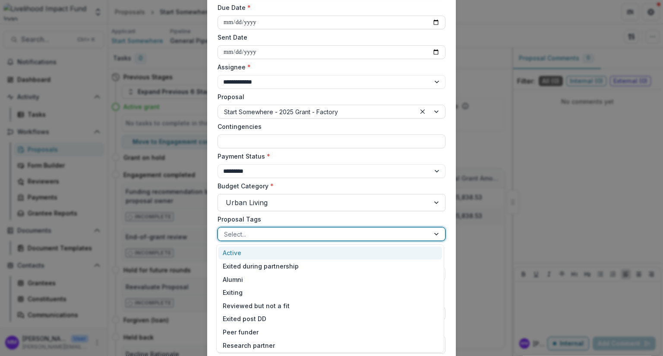
click at [252, 233] on div at bounding box center [323, 234] width 199 height 11
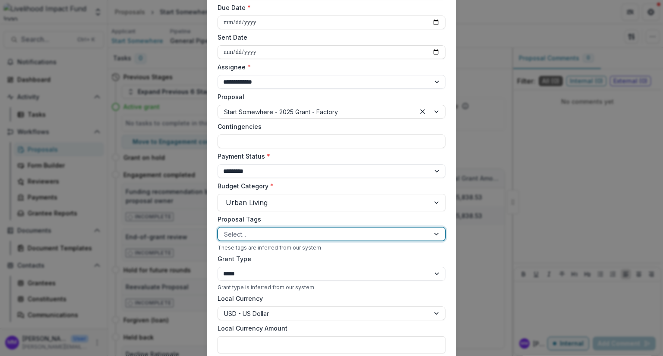
select select "****"
click at [246, 238] on div at bounding box center [323, 234] width 199 height 11
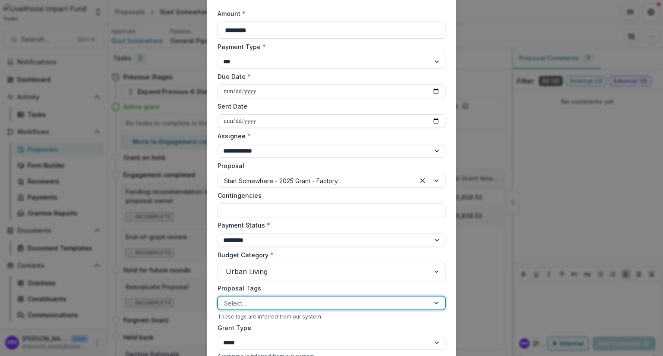
scroll to position [0, 0]
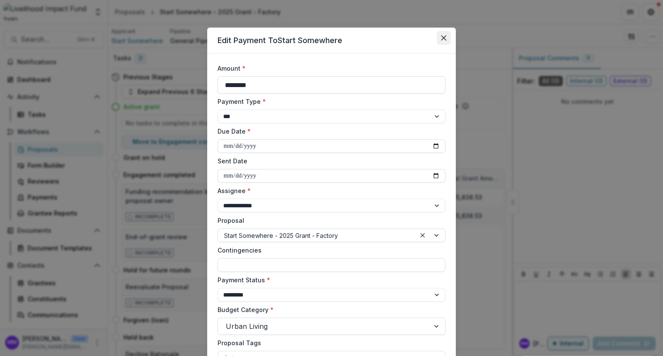
click at [443, 38] on icon "Close" at bounding box center [443, 37] width 5 height 5
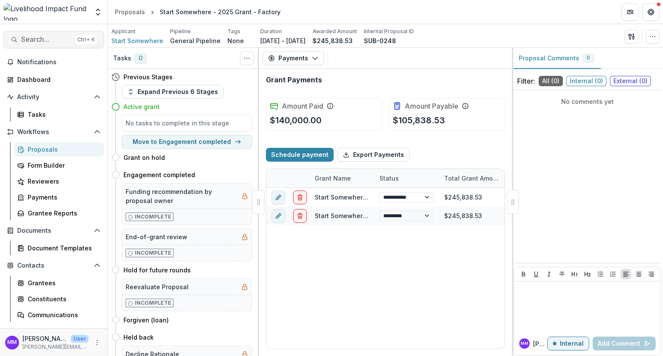
click at [33, 40] on span "Search..." at bounding box center [46, 39] width 51 height 8
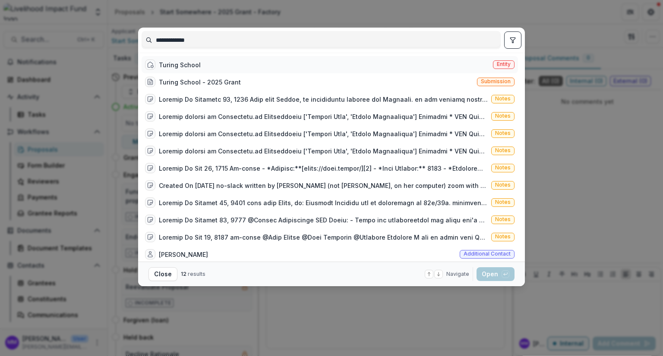
type input "**********"
click at [180, 63] on div "Turing School" at bounding box center [180, 64] width 42 height 9
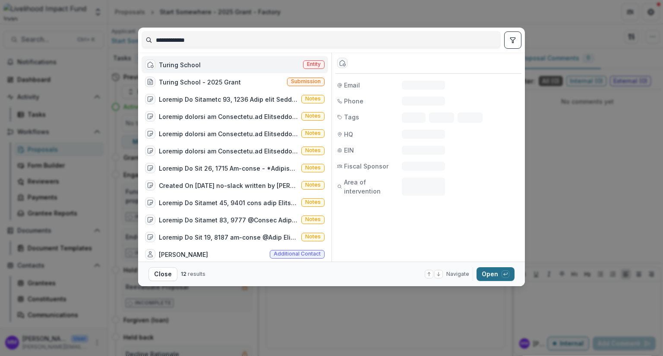
click at [490, 269] on button "Open with enter key" at bounding box center [495, 275] width 38 height 14
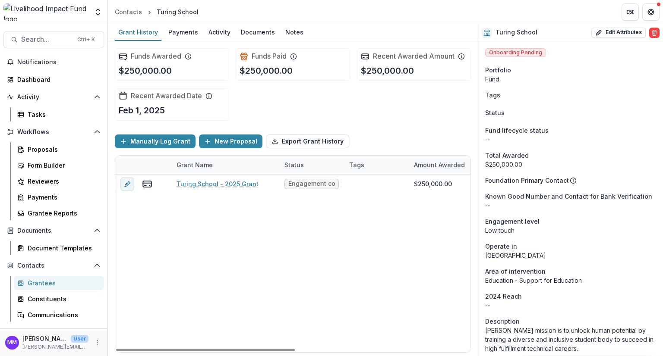
drag, startPoint x: 485, startPoint y: 256, endPoint x: 413, endPoint y: 289, distance: 79.8
click at [413, 289] on div "Turing School - 2025 Grant Engagement completed $250,000.00 $250,000.00 Grant $…" at bounding box center [466, 264] width 703 height 178
click at [618, 32] on button "Edit Attributes" at bounding box center [618, 33] width 54 height 10
select select
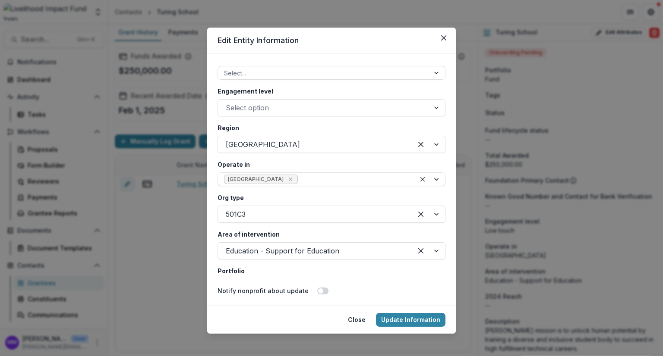
scroll to position [1554, 0]
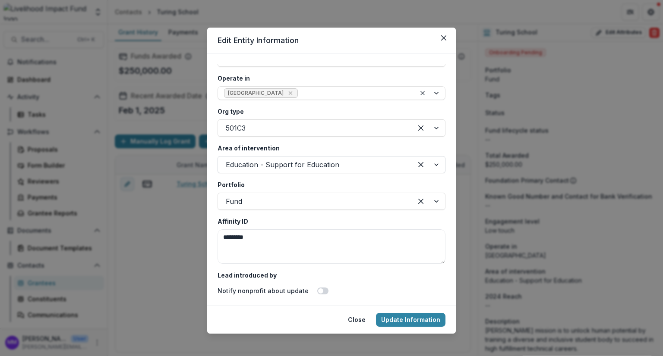
click at [268, 164] on div at bounding box center [315, 165] width 179 height 12
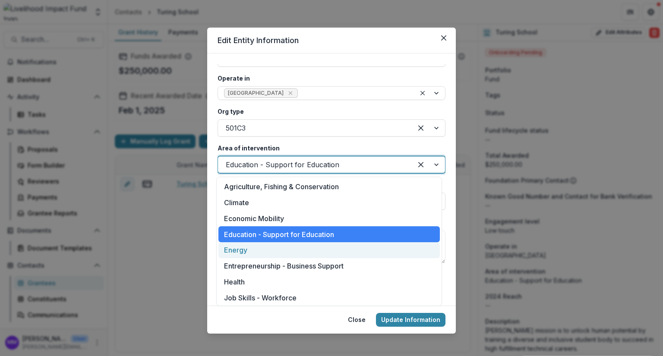
scroll to position [43, 0]
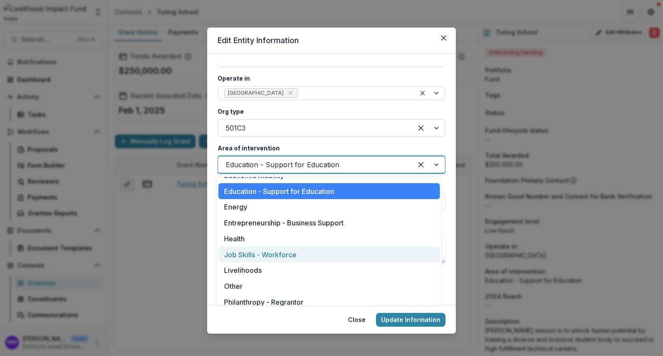
click at [276, 255] on div "Job Skills - Workforce" at bounding box center [328, 255] width 221 height 16
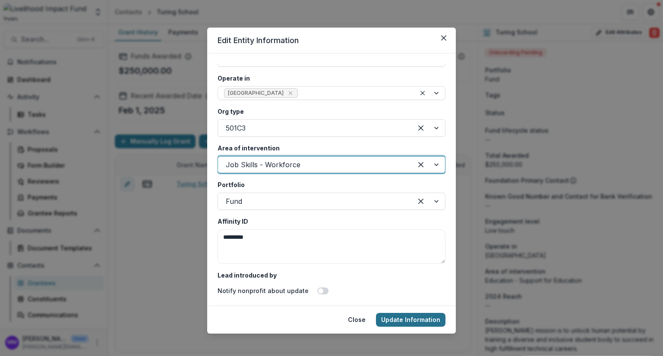
click at [413, 323] on button "Update Information" at bounding box center [410, 320] width 69 height 14
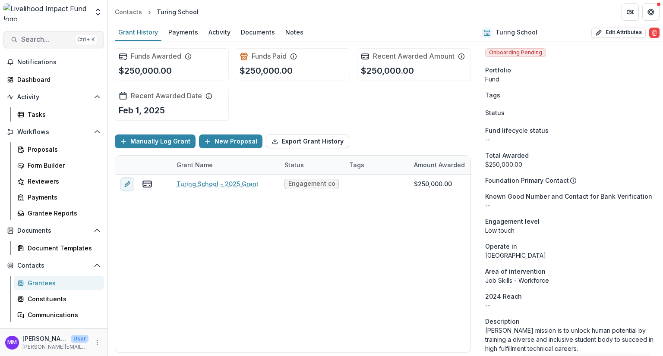
click at [28, 44] on button "Search... Ctrl + K" at bounding box center [53, 39] width 101 height 17
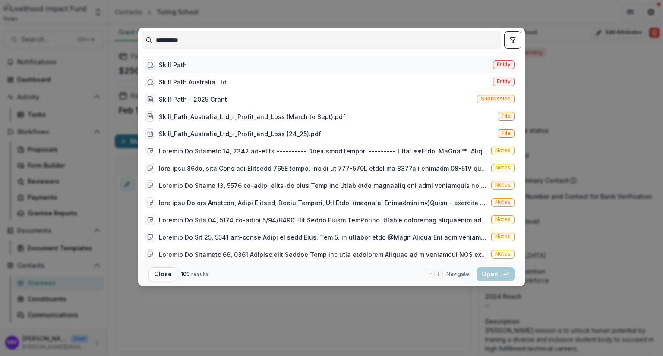
type input "**********"
click at [171, 60] on div "Skill Path" at bounding box center [173, 64] width 28 height 9
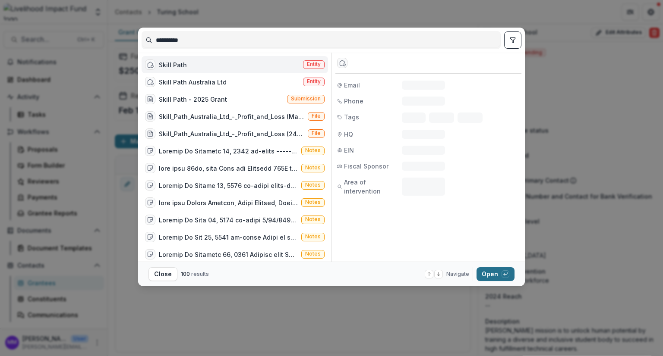
click at [499, 274] on button "Open with enter key" at bounding box center [495, 275] width 38 height 14
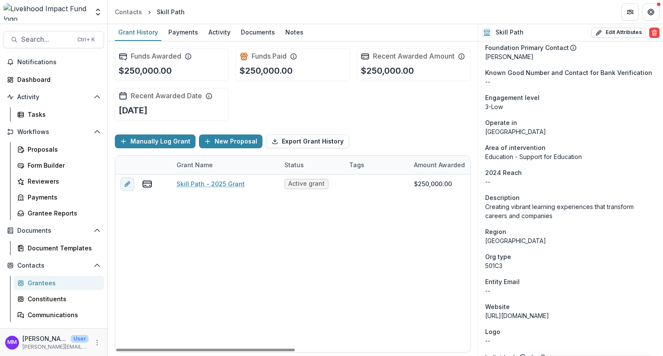
scroll to position [173, 0]
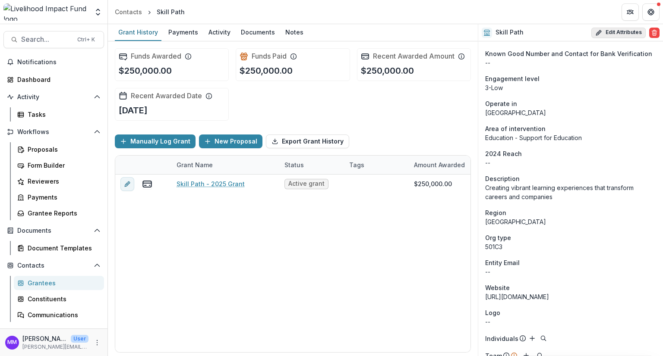
click at [618, 31] on button "Edit Attributes" at bounding box center [618, 33] width 54 height 10
select select
select select "**********"
type input "**********"
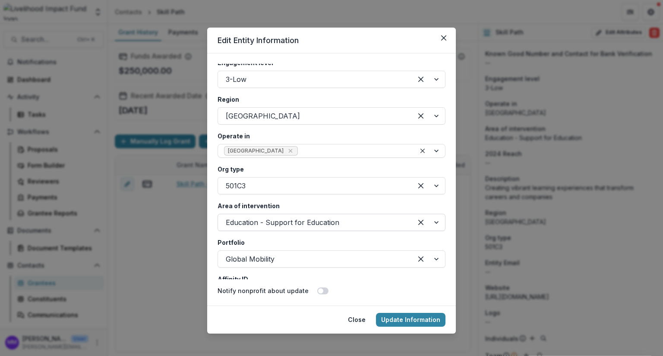
scroll to position [1510, 0]
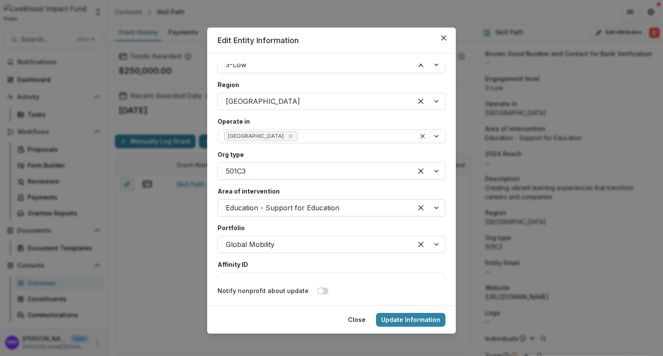
click at [264, 209] on div at bounding box center [315, 208] width 179 height 12
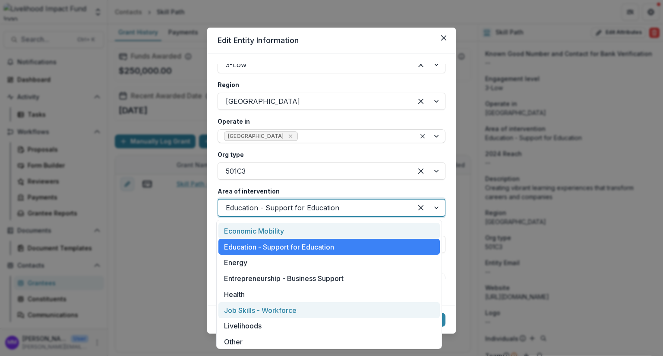
scroll to position [81, 0]
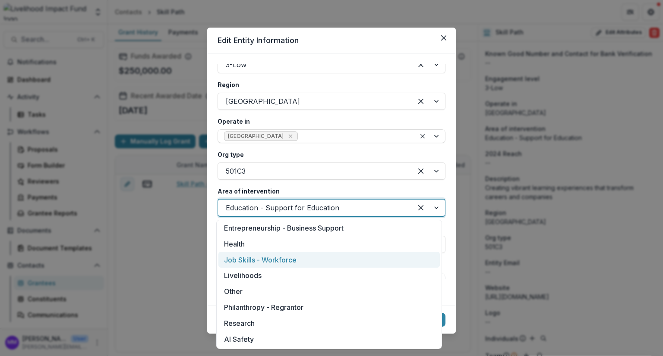
click at [268, 259] on div "Job Skills - Workforce" at bounding box center [328, 260] width 221 height 16
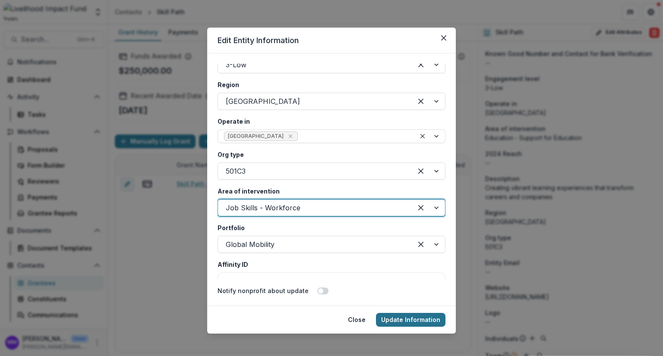
click at [416, 316] on button "Update Information" at bounding box center [410, 320] width 69 height 14
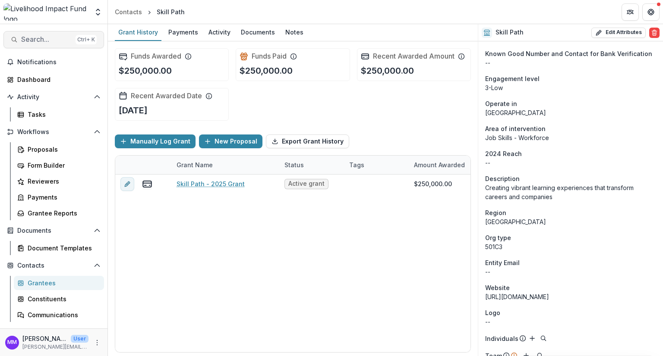
click at [52, 42] on span "Search..." at bounding box center [46, 39] width 51 height 8
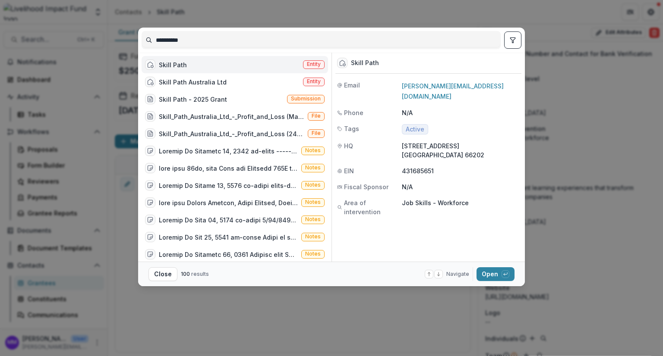
drag, startPoint x: 187, startPoint y: 40, endPoint x: 137, endPoint y: 38, distance: 50.1
click at [137, 38] on div "**********" at bounding box center [331, 178] width 663 height 356
type input "**********"
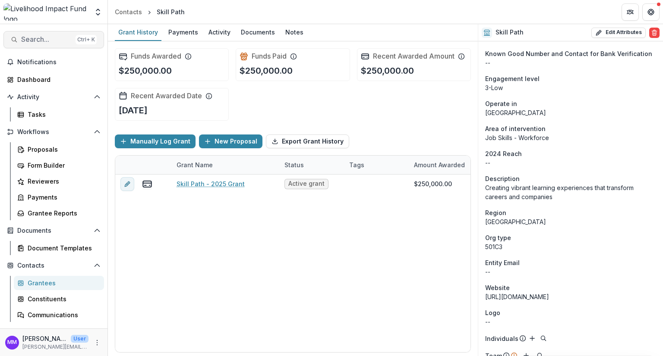
click at [26, 37] on span "Search..." at bounding box center [46, 39] width 51 height 8
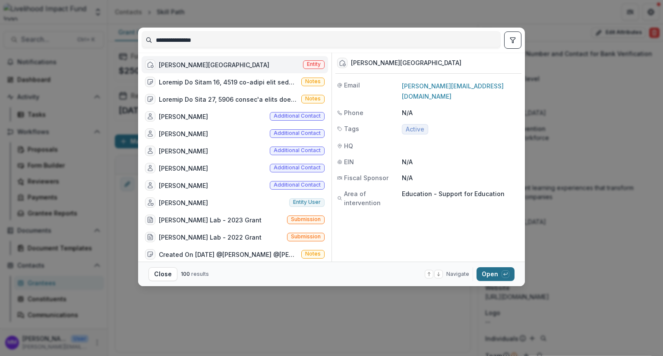
click at [489, 274] on button "Open with enter key" at bounding box center [495, 275] width 38 height 14
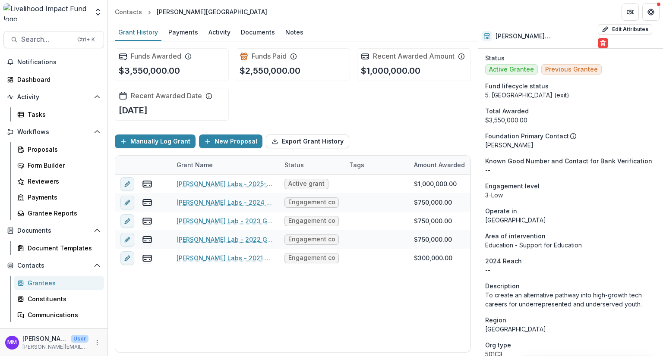
scroll to position [173, 0]
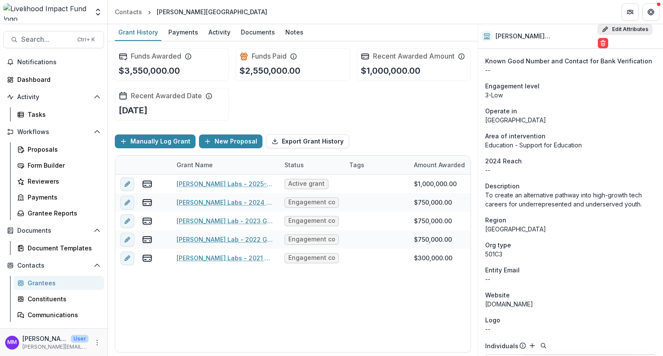
click at [624, 35] on button "Edit Attributes" at bounding box center [625, 29] width 54 height 10
select select
select select "**********"
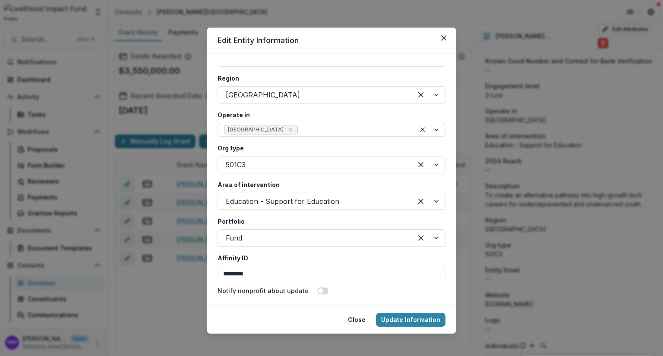
scroll to position [1554, 0]
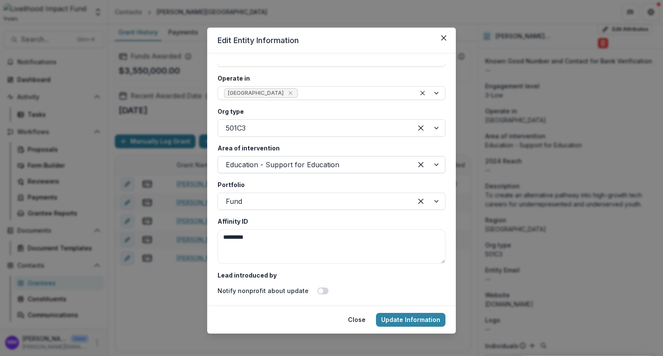
click at [264, 162] on div at bounding box center [315, 165] width 179 height 12
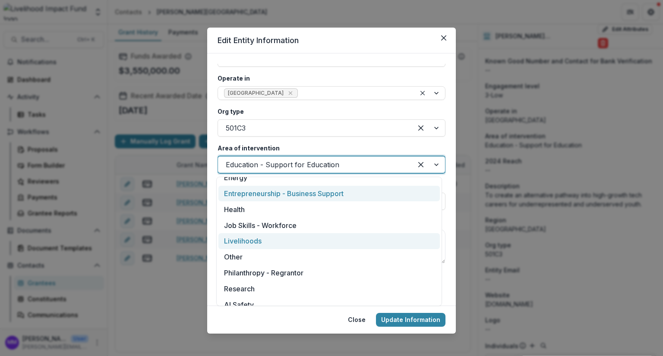
scroll to position [81, 0]
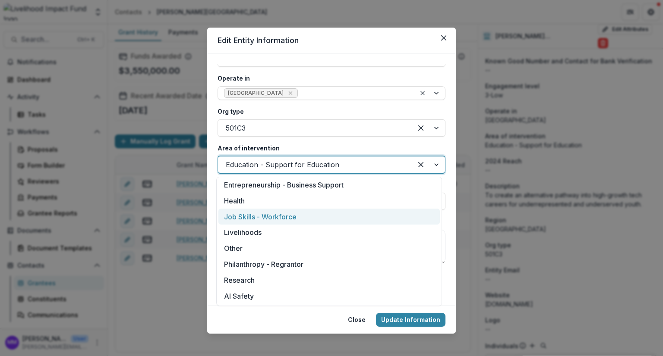
click at [274, 216] on div "Job Skills - Workforce" at bounding box center [328, 217] width 221 height 16
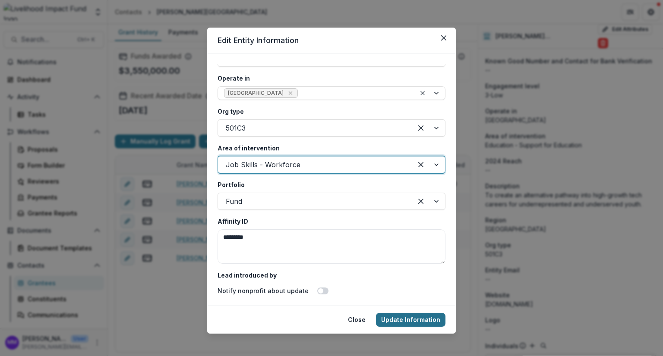
click at [409, 317] on button "Update Information" at bounding box center [410, 320] width 69 height 14
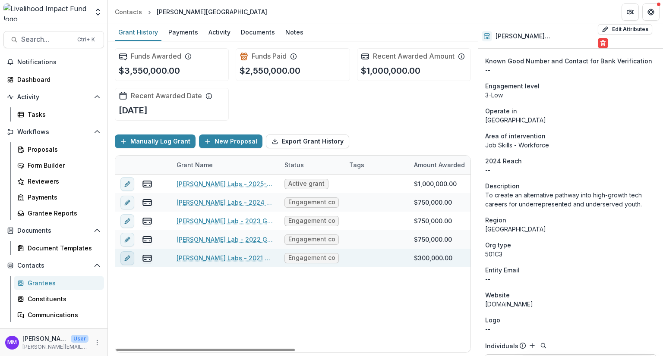
click at [125, 258] on icon "edit" at bounding box center [127, 259] width 4 height 4
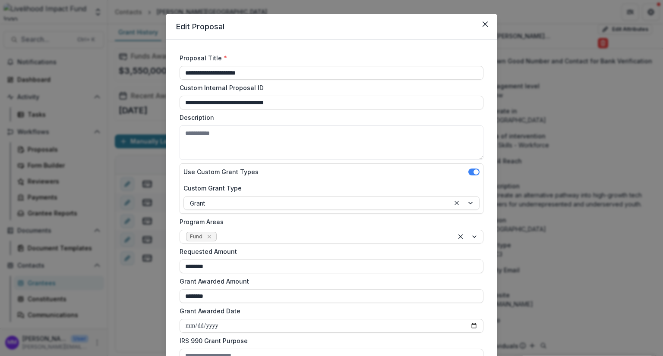
scroll to position [0, 0]
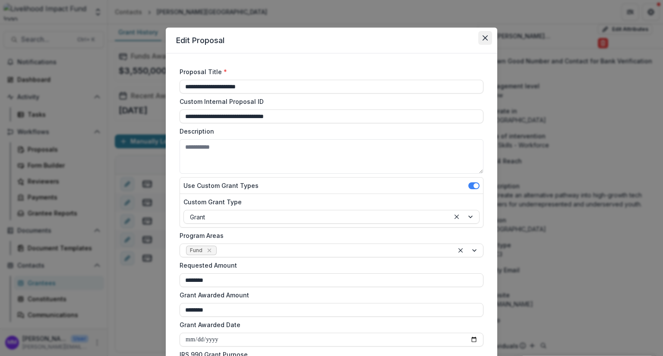
click at [486, 38] on button "Close" at bounding box center [485, 38] width 14 height 14
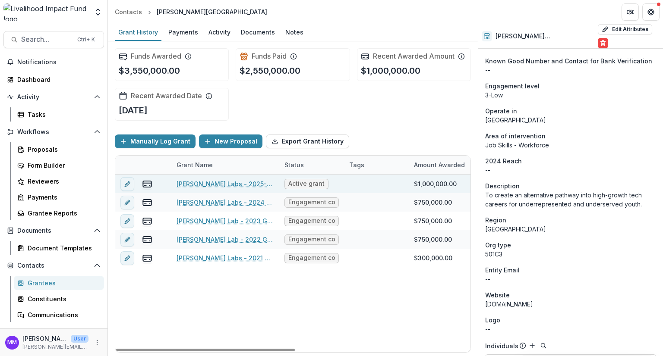
click at [217, 187] on link "Marcy Labs - 2025-27 Grant" at bounding box center [225, 184] width 98 height 9
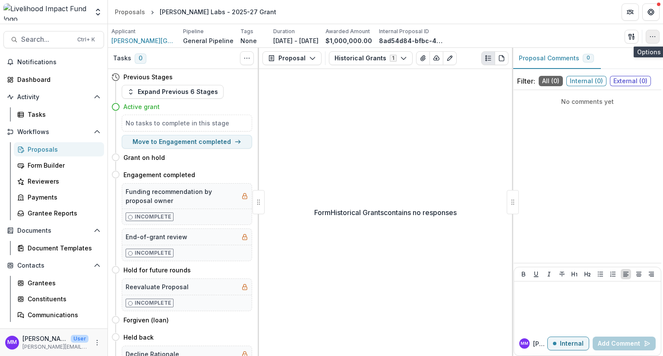
click at [656, 32] on button "button" at bounding box center [653, 37] width 14 height 14
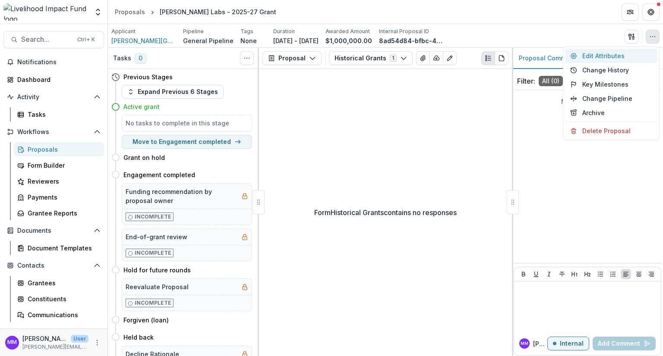
click at [608, 54] on button "Edit Attributes" at bounding box center [611, 56] width 92 height 14
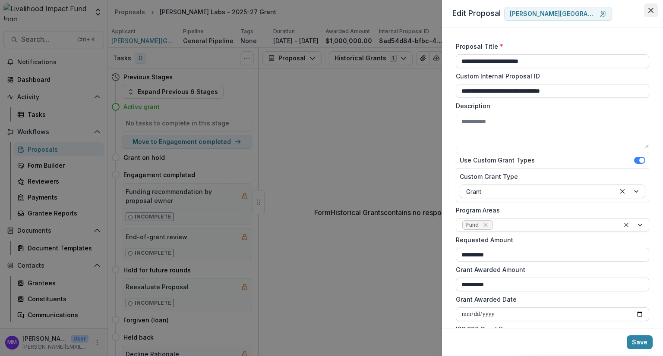
click at [655, 10] on button "Close" at bounding box center [651, 10] width 14 height 14
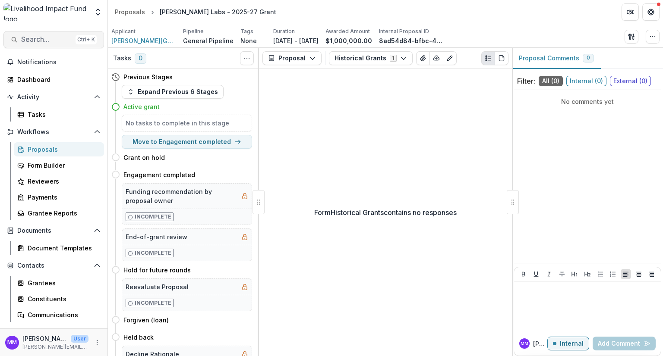
click at [36, 37] on span "Search..." at bounding box center [46, 39] width 51 height 8
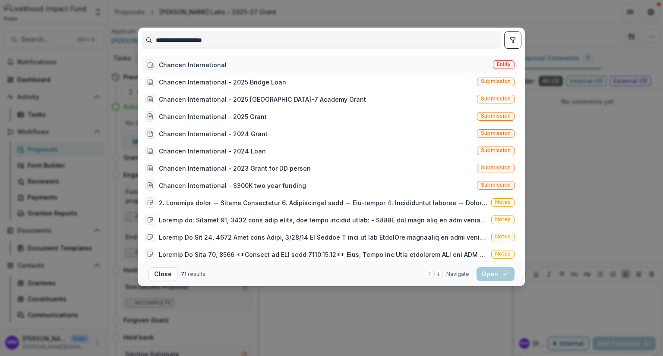
type input "**********"
click at [184, 65] on div "Chancen International" at bounding box center [193, 64] width 68 height 9
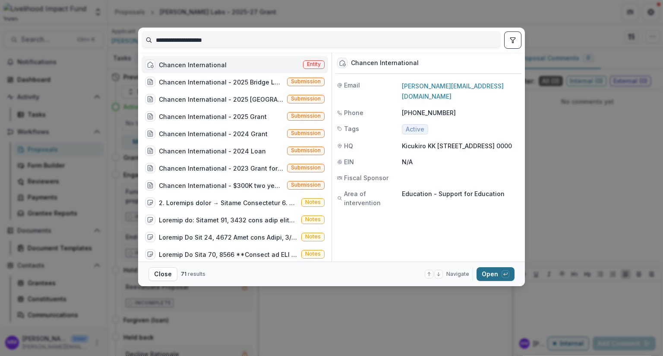
click at [496, 273] on button "Open with enter key" at bounding box center [495, 275] width 38 height 14
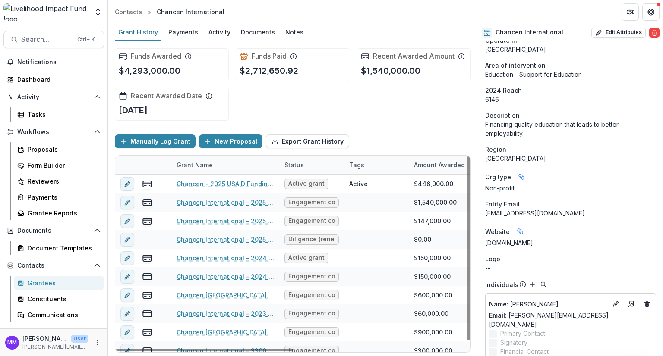
scroll to position [216, 0]
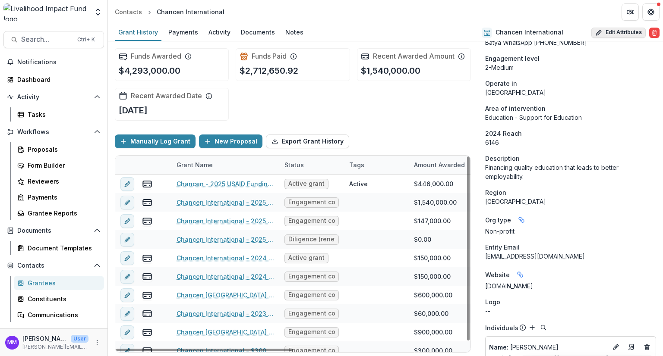
click at [615, 33] on button "Edit Attributes" at bounding box center [618, 33] width 54 height 10
select select
select select "**********"
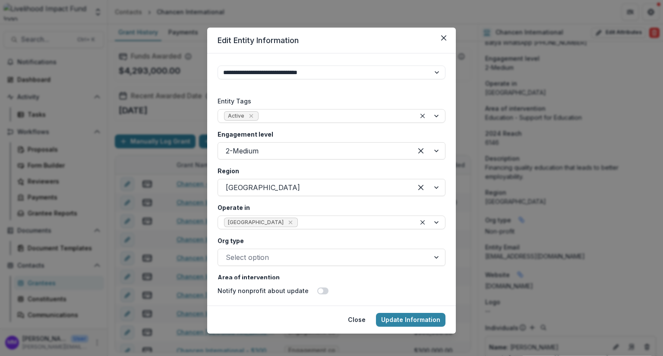
scroll to position [1510, 0]
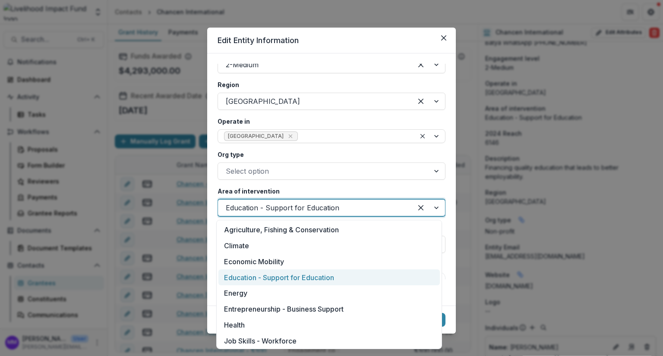
click at [270, 208] on div at bounding box center [315, 208] width 179 height 12
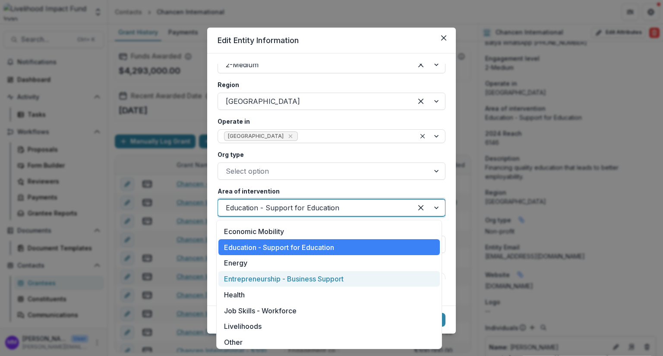
scroll to position [43, 0]
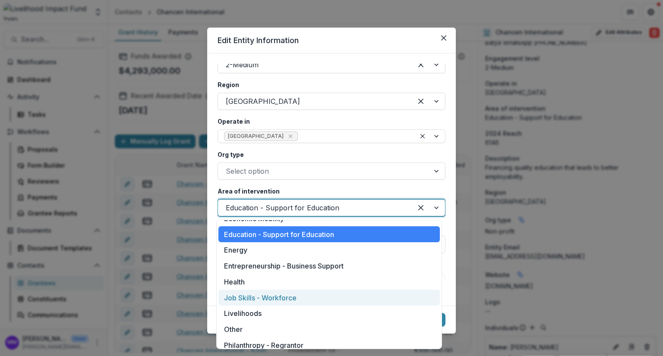
click at [262, 294] on div "Job Skills - Workforce" at bounding box center [328, 298] width 221 height 16
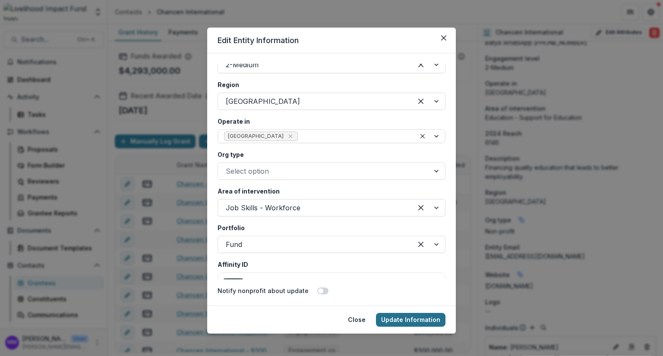
click at [404, 320] on button "Update Information" at bounding box center [410, 320] width 69 height 14
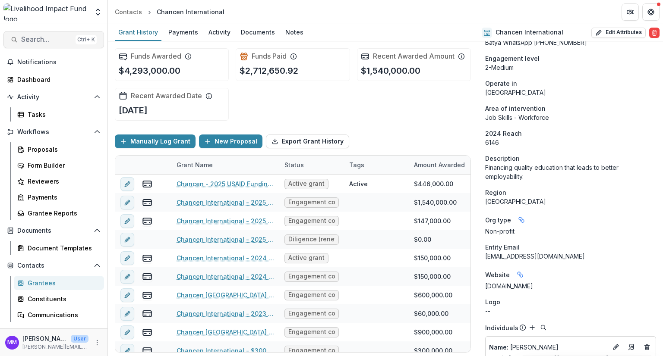
click at [35, 42] on span "Search..." at bounding box center [46, 39] width 51 height 8
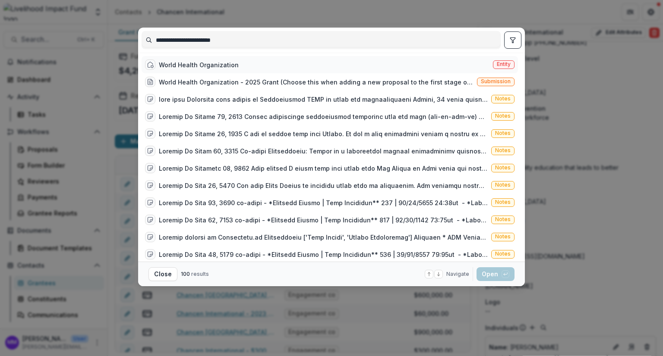
type input "**********"
click at [202, 65] on div "World Health Organization" at bounding box center [199, 64] width 80 height 9
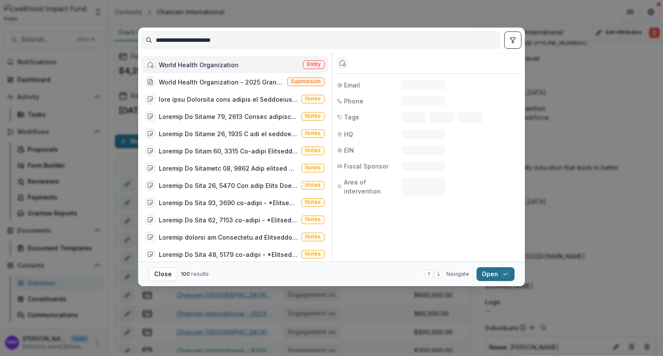
click at [493, 275] on button "Open with enter key" at bounding box center [495, 275] width 38 height 14
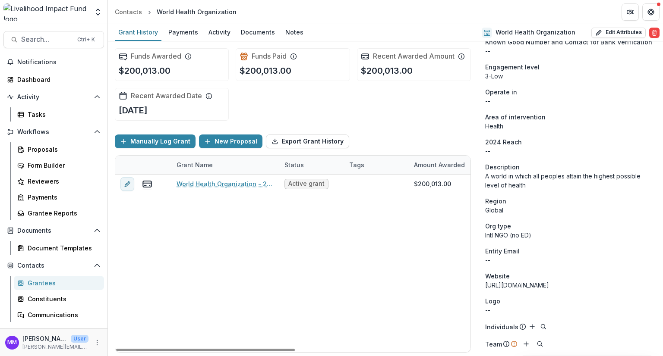
scroll to position [184, 0]
click at [618, 32] on button "Edit Attributes" at bounding box center [618, 33] width 54 height 10
select select
select select "**********"
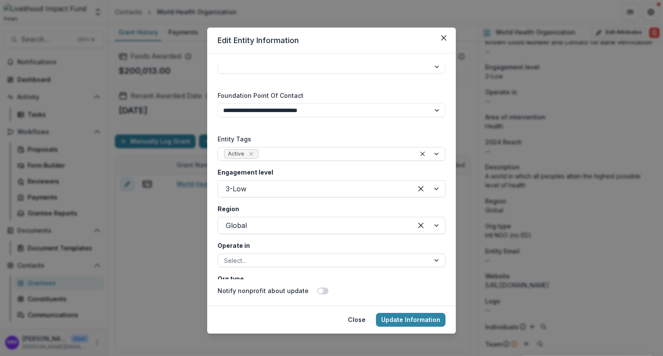
scroll to position [1510, 0]
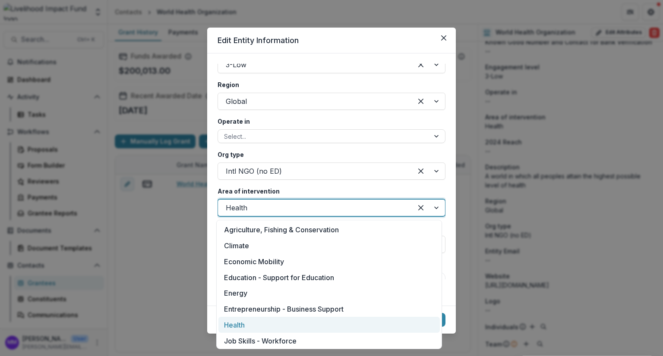
click at [240, 206] on div at bounding box center [315, 208] width 179 height 12
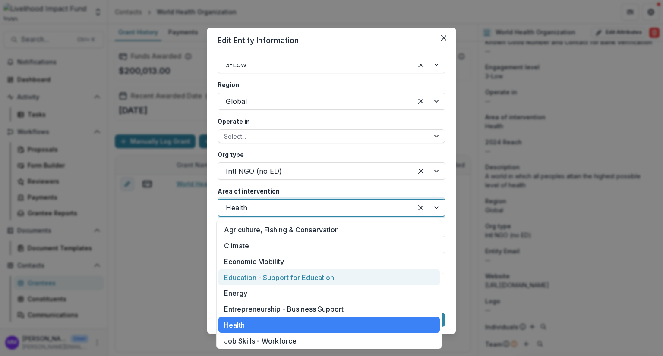
scroll to position [81, 0]
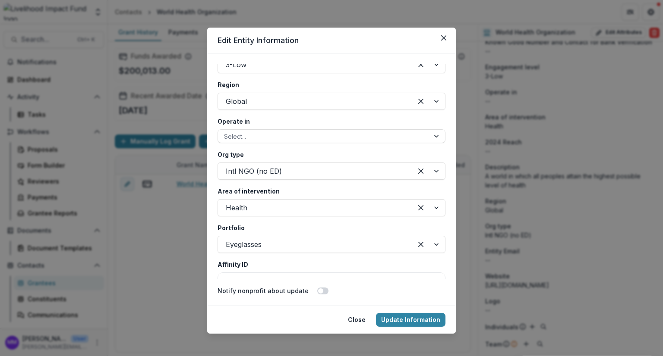
click at [150, 337] on div "**********" at bounding box center [331, 178] width 663 height 356
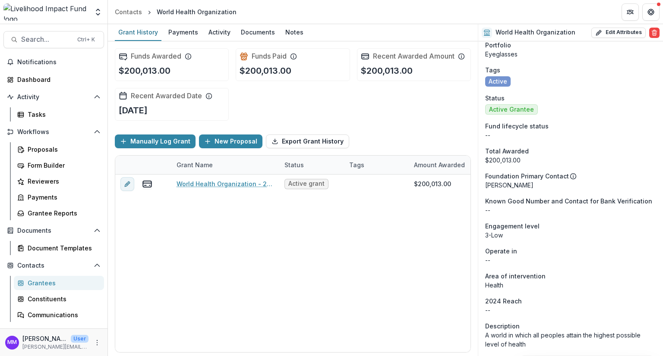
scroll to position [12, 0]
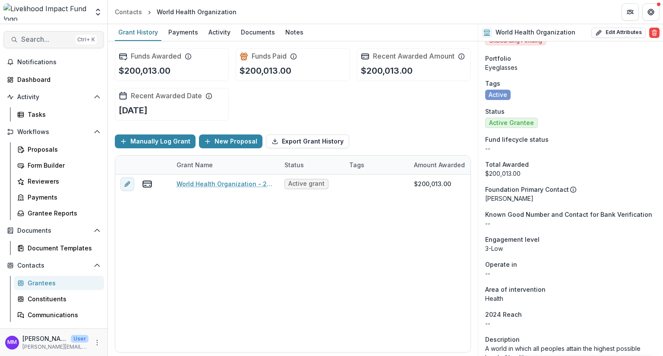
click at [33, 42] on span "Search..." at bounding box center [46, 39] width 51 height 8
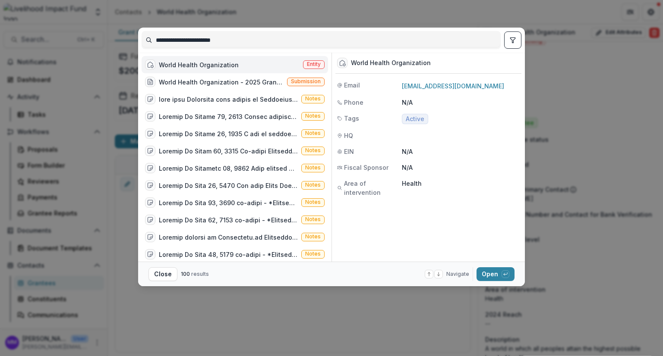
drag, startPoint x: 240, startPoint y: 41, endPoint x: 143, endPoint y: 44, distance: 96.3
click at [143, 44] on input "**********" at bounding box center [321, 40] width 358 height 14
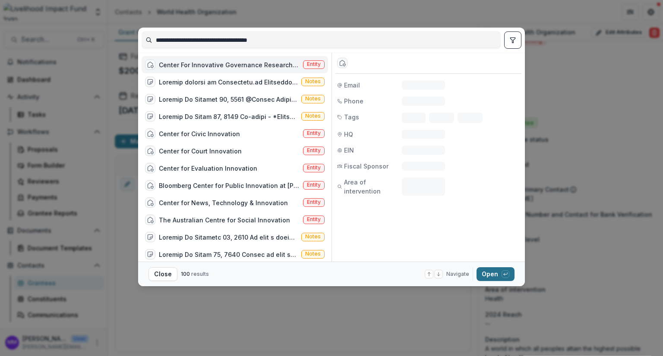
type input "**********"
click at [491, 274] on button "Open with enter key" at bounding box center [495, 275] width 38 height 14
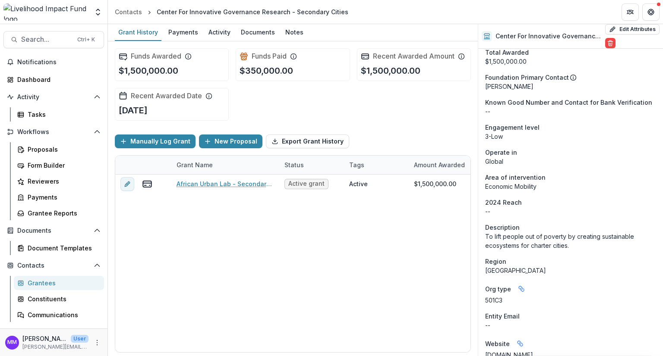
scroll to position [105, 0]
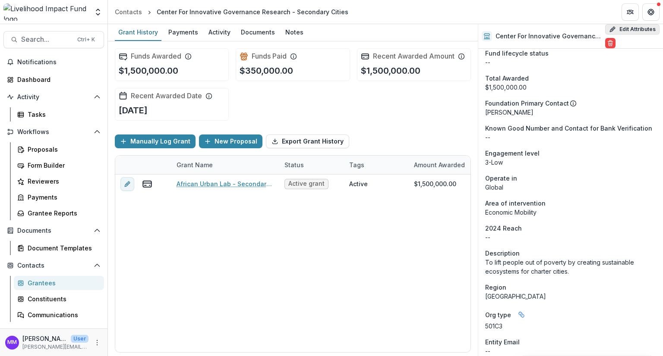
click at [630, 30] on button "Edit Attributes" at bounding box center [632, 29] width 54 height 10
select select
select select "**********"
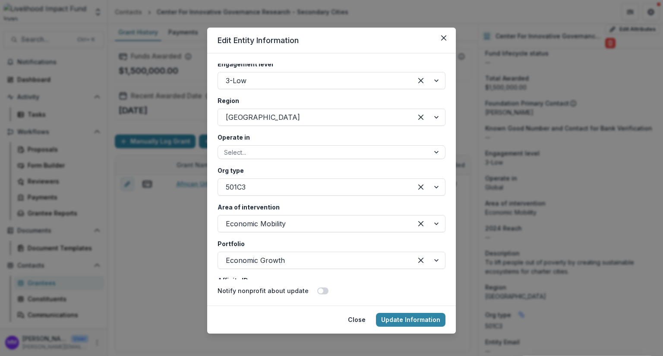
scroll to position [1451, 0]
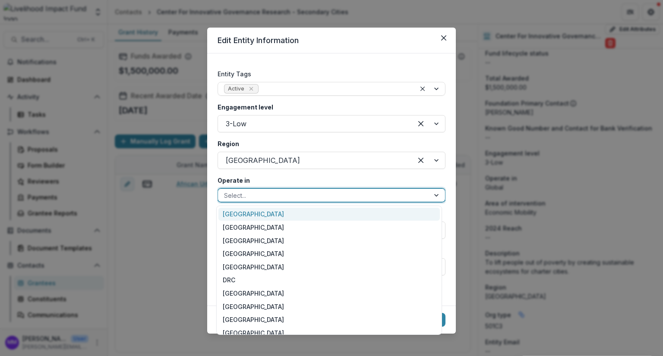
click at [243, 196] on div at bounding box center [323, 195] width 199 height 11
click at [248, 195] on div at bounding box center [323, 195] width 199 height 11
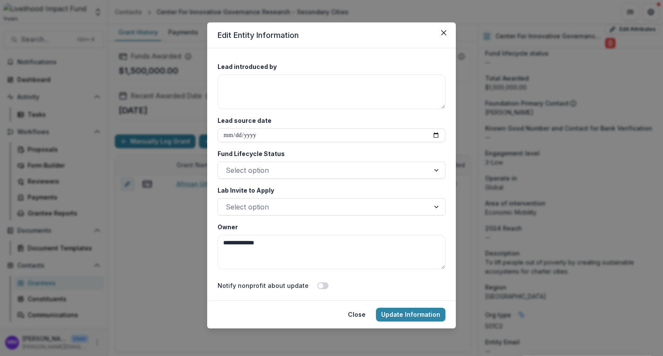
scroll to position [1753, 0]
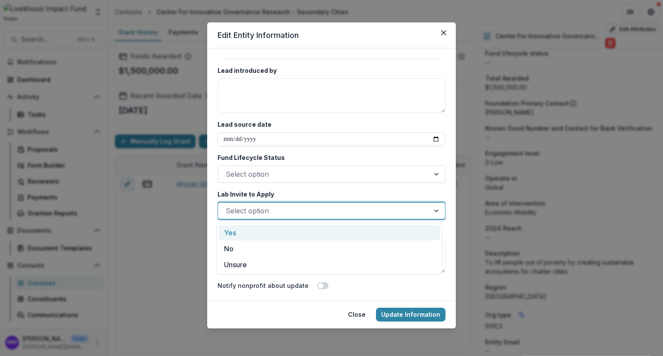
click at [273, 210] on div at bounding box center [324, 211] width 196 height 12
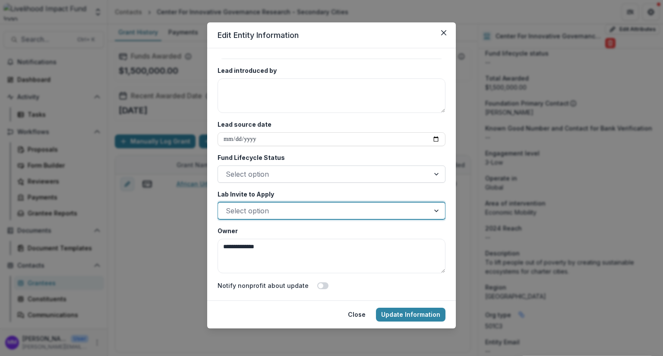
click at [232, 176] on div at bounding box center [324, 174] width 196 height 12
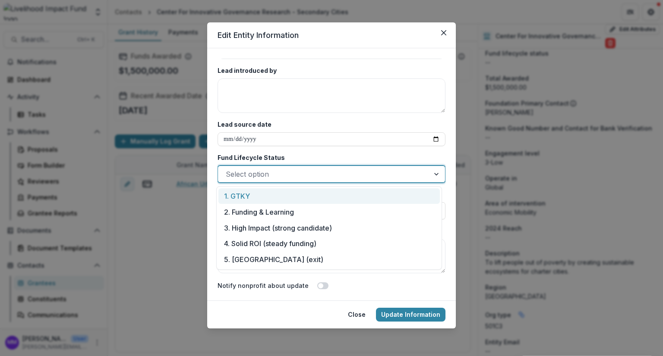
click at [232, 176] on div at bounding box center [324, 174] width 196 height 12
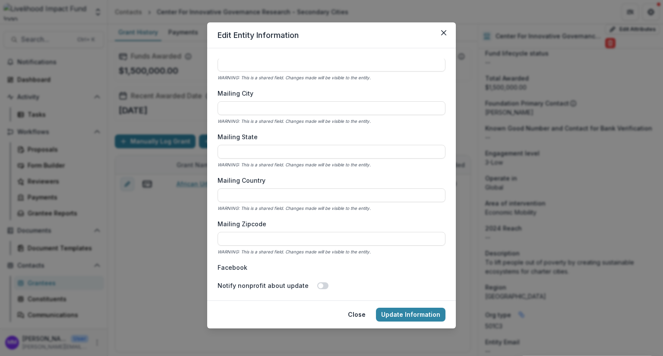
scroll to position [804, 0]
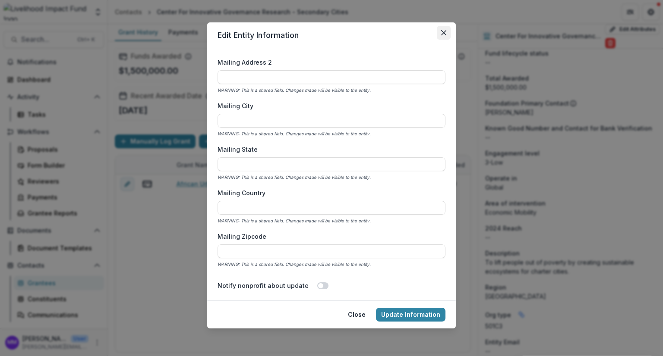
click at [444, 34] on icon "Close" at bounding box center [443, 32] width 5 height 5
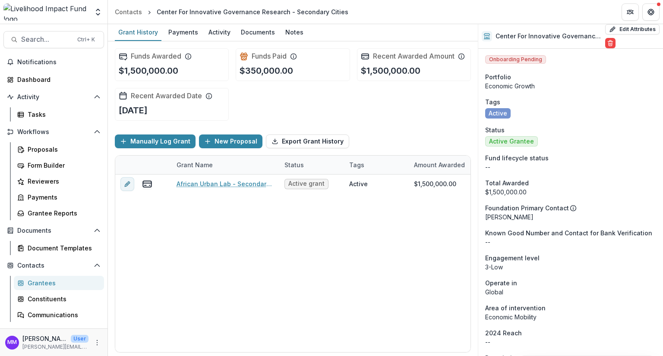
scroll to position [0, 0]
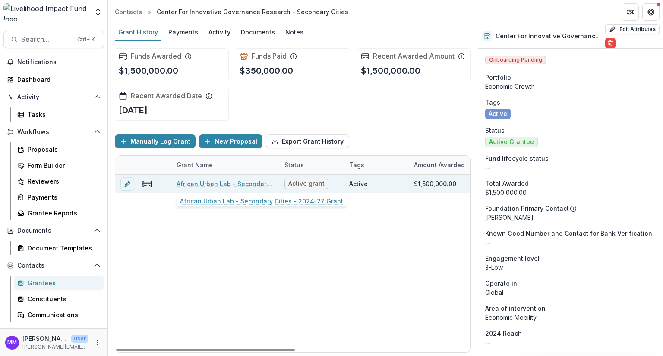
click at [224, 182] on link "African Urban Lab - Secondary Cities - 2024-27 Grant" at bounding box center [225, 184] width 98 height 9
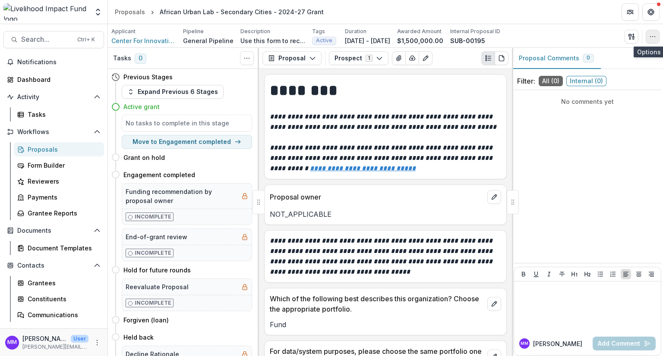
click at [655, 35] on icon "button" at bounding box center [652, 36] width 7 height 7
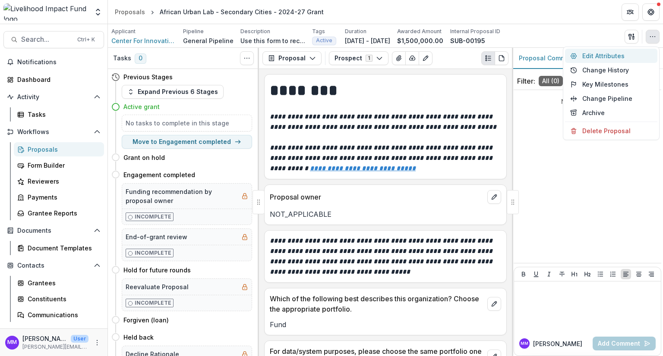
click at [601, 54] on button "Edit Attributes" at bounding box center [611, 56] width 92 height 14
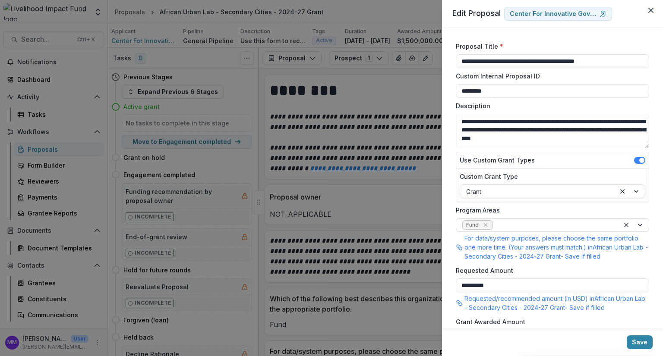
click at [519, 223] on div at bounding box center [554, 225] width 119 height 11
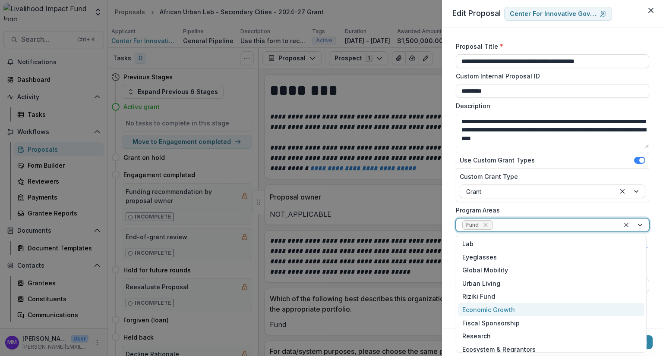
click at [513, 309] on div "Economic Growth" at bounding box center [551, 309] width 186 height 13
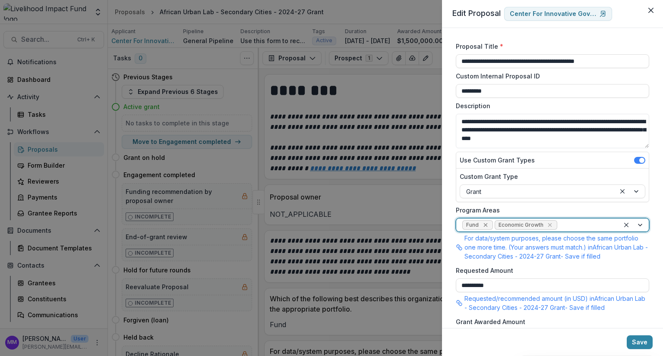
click at [485, 226] on icon "Remove Fund" at bounding box center [485, 225] width 7 height 7
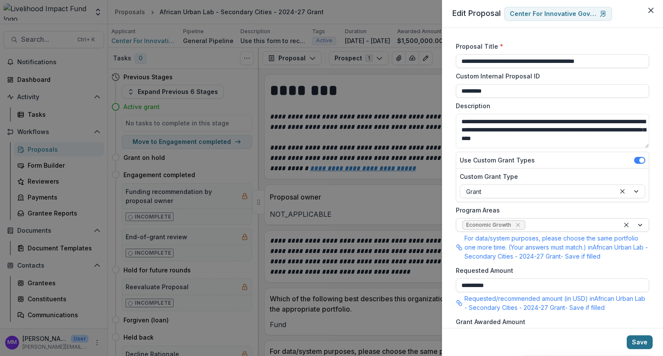
click at [640, 344] on button "Save" at bounding box center [640, 343] width 26 height 14
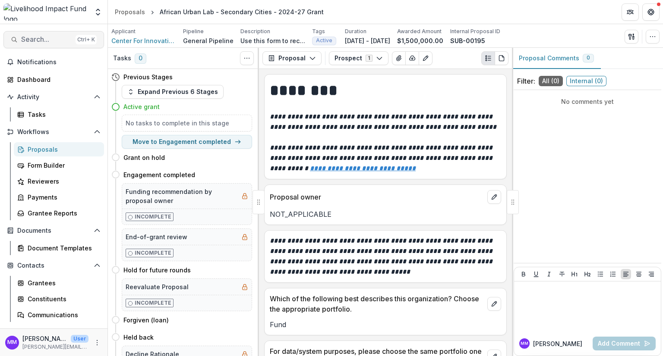
click at [30, 37] on span "Search..." at bounding box center [46, 39] width 51 height 8
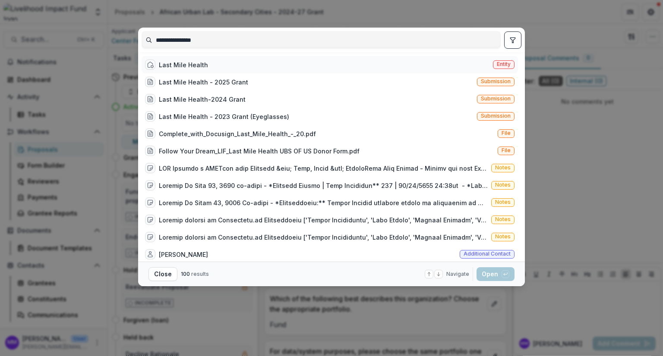
type input "**********"
click at [184, 63] on div "Last Mile Health" at bounding box center [183, 64] width 49 height 9
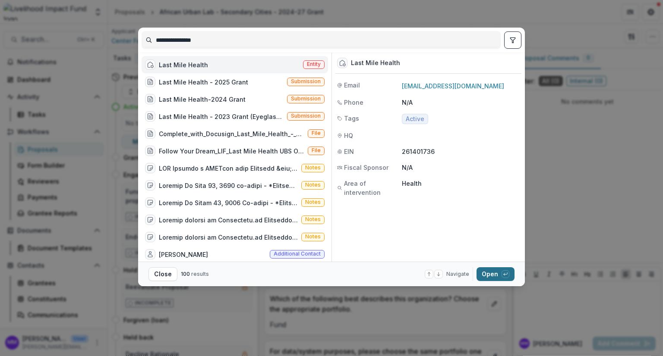
click at [492, 275] on button "Open with enter key" at bounding box center [495, 275] width 38 height 14
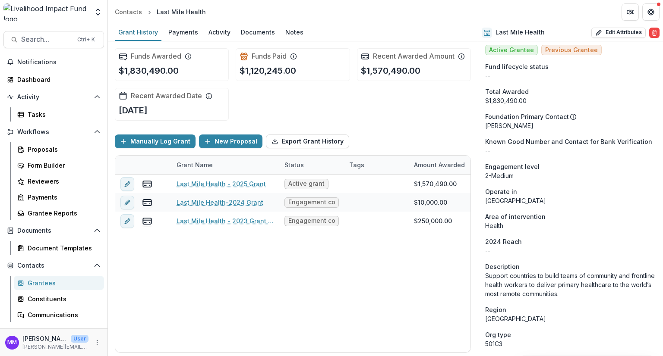
scroll to position [86, 0]
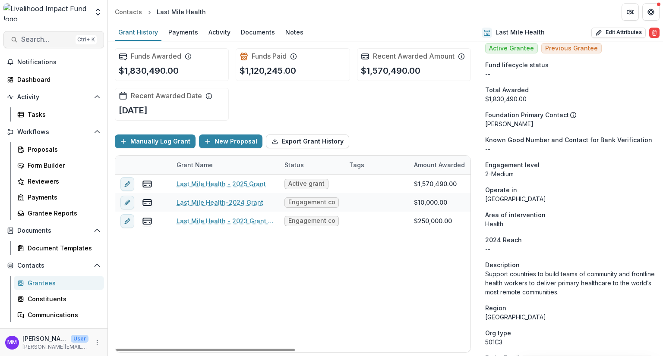
click at [31, 40] on span "Search..." at bounding box center [46, 39] width 51 height 8
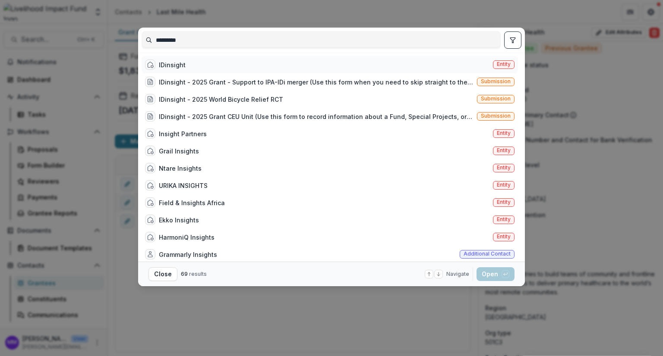
type input "*********"
click at [174, 61] on div "IDinsight" at bounding box center [172, 64] width 27 height 9
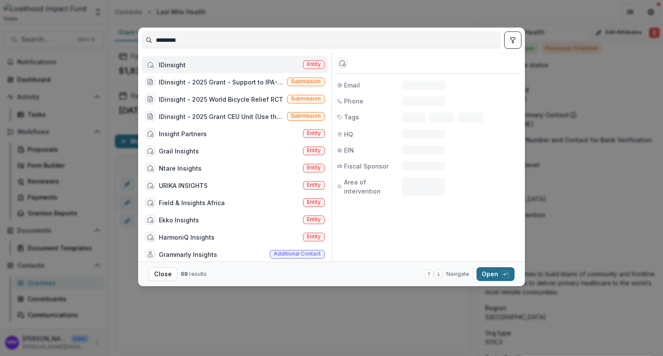
click at [496, 277] on button "Open with enter key" at bounding box center [495, 275] width 38 height 14
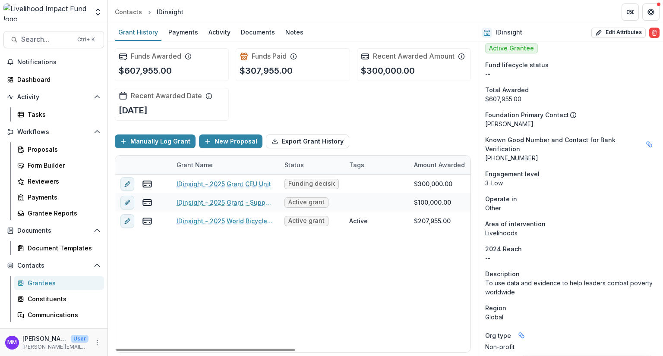
drag, startPoint x: 267, startPoint y: 350, endPoint x: 149, endPoint y: 281, distance: 136.6
click at [142, 349] on div at bounding box center [205, 350] width 179 height 3
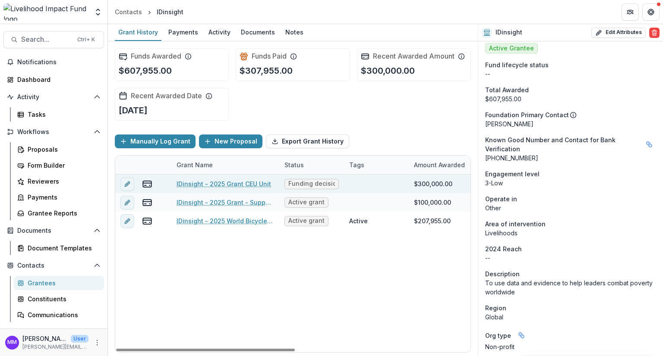
click at [224, 181] on link "IDinsight - 2025 Grant CEU Unit" at bounding box center [223, 184] width 95 height 9
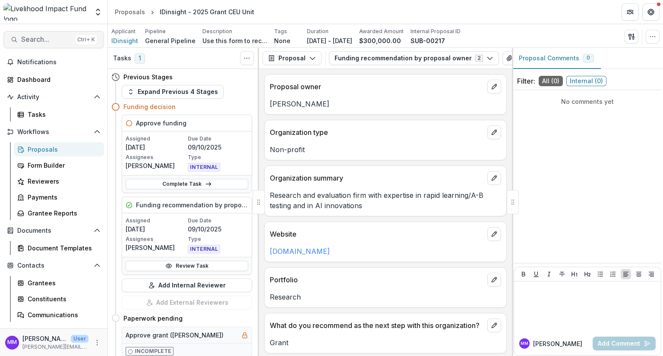
click at [41, 38] on span "Search..." at bounding box center [46, 39] width 51 height 8
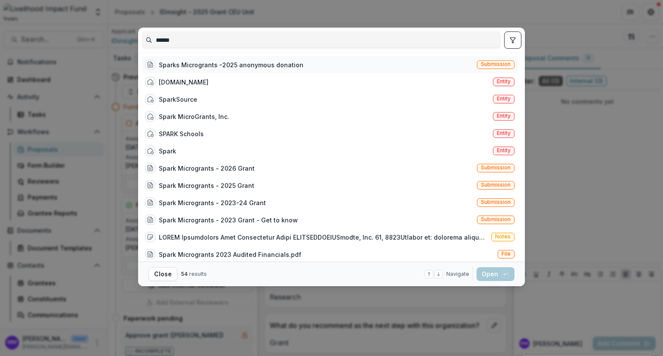
type input "******"
click at [188, 60] on div "Sparks Microgrants -2025 anonymous donation" at bounding box center [231, 64] width 145 height 9
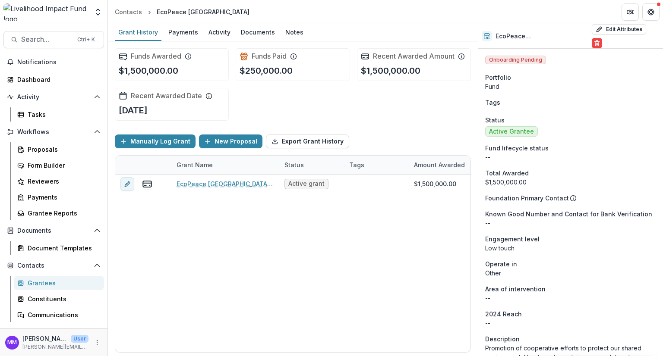
click at [22, 41] on span "Search..." at bounding box center [46, 39] width 51 height 8
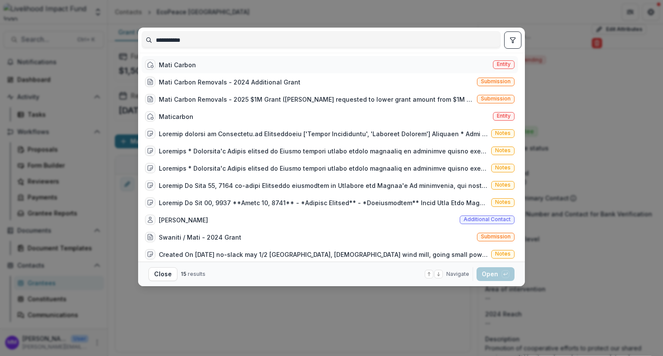
type input "**********"
click at [182, 64] on div "Mati Carbon" at bounding box center [177, 64] width 37 height 9
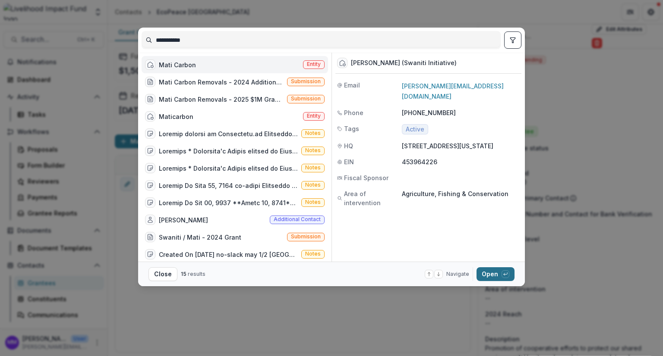
click at [489, 274] on button "Open with enter key" at bounding box center [495, 275] width 38 height 14
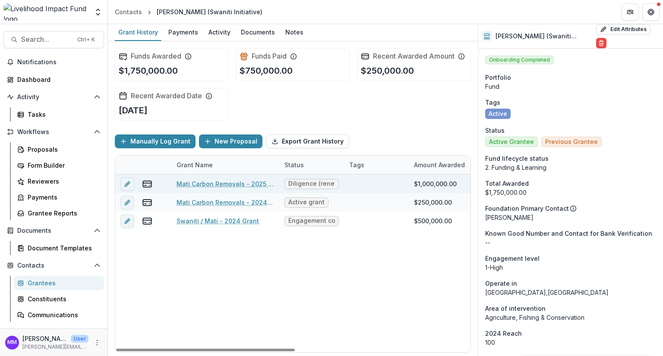
click at [201, 184] on link "Mati Carbon Removals - 2025 $1M Grant" at bounding box center [225, 184] width 98 height 9
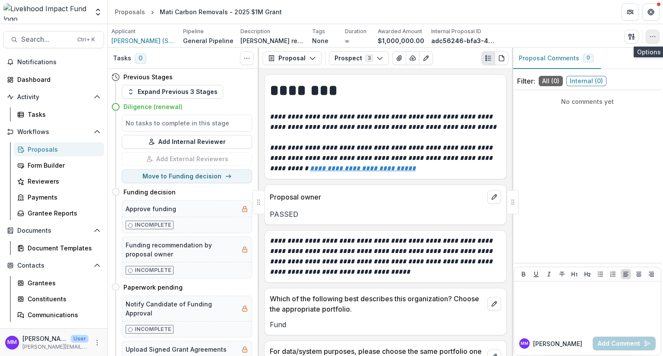
click at [651, 35] on icon "button" at bounding box center [652, 36] width 7 height 7
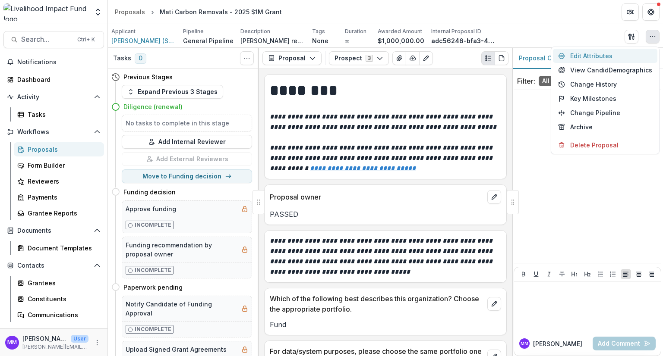
click at [596, 54] on button "Edit Attributes" at bounding box center [605, 56] width 104 height 14
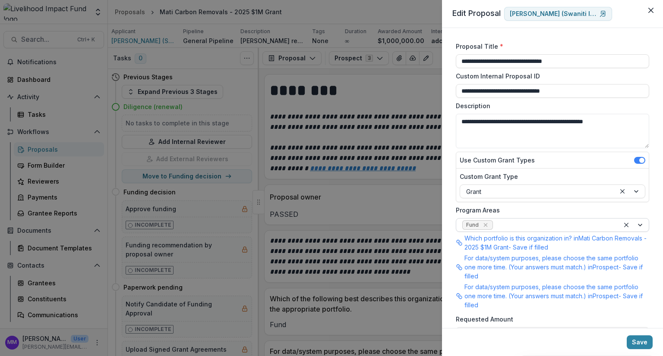
click at [513, 226] on div at bounding box center [554, 225] width 119 height 11
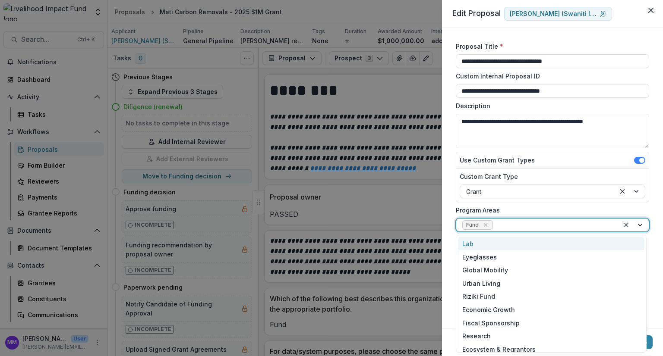
click at [449, 190] on div "**********" at bounding box center [552, 178] width 221 height 300
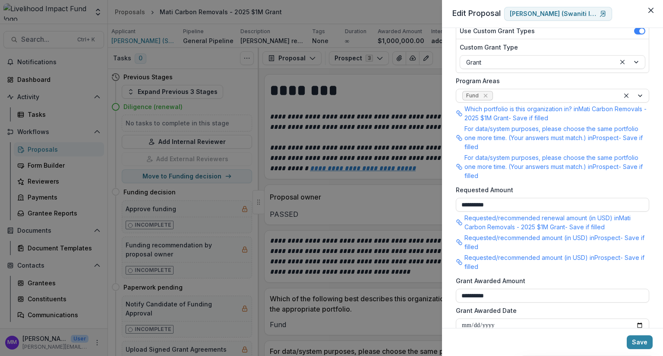
scroll to position [43, 0]
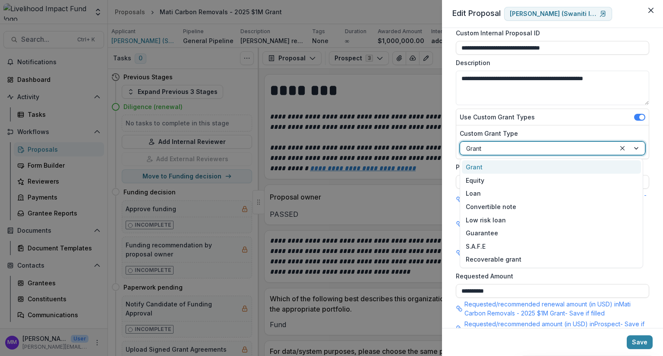
click at [501, 148] on div at bounding box center [537, 148] width 143 height 11
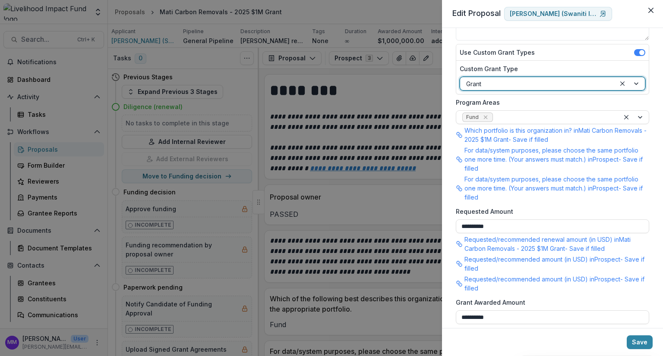
scroll to position [0, 0]
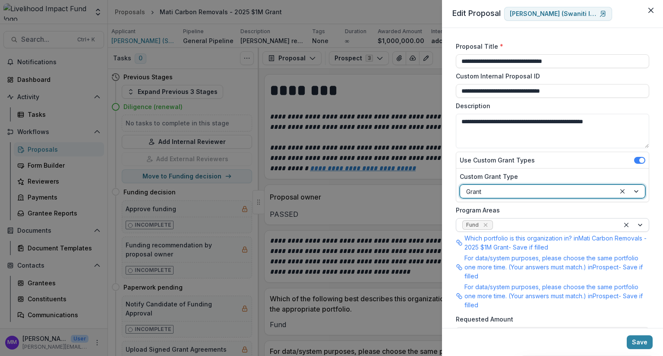
click at [517, 226] on div at bounding box center [554, 225] width 119 height 11
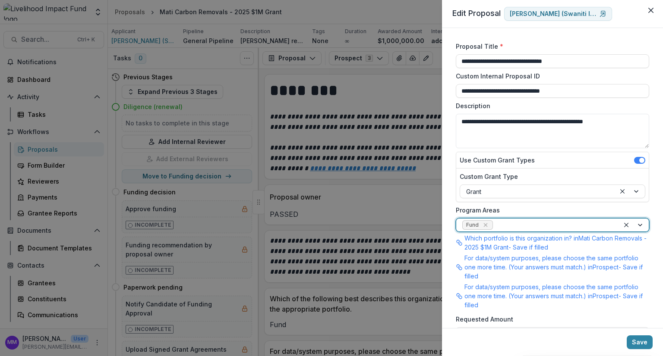
click at [517, 223] on div at bounding box center [554, 225] width 119 height 11
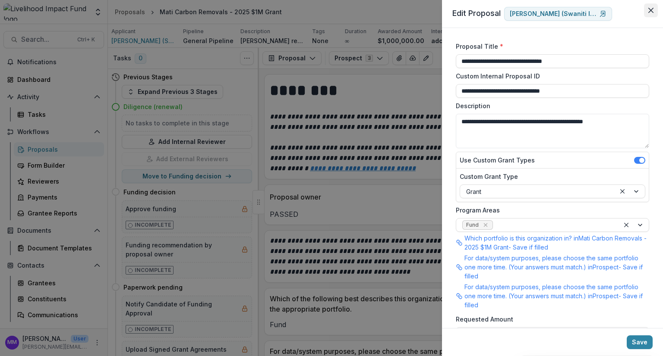
click at [651, 9] on icon "Close" at bounding box center [650, 10] width 5 height 5
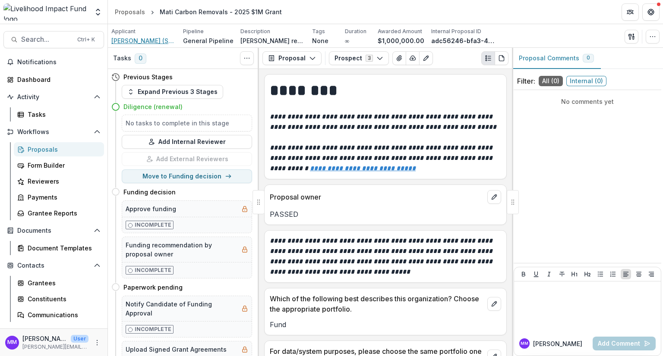
click at [136, 40] on span "[PERSON_NAME] (Swaniti Initiative)" at bounding box center [143, 40] width 65 height 9
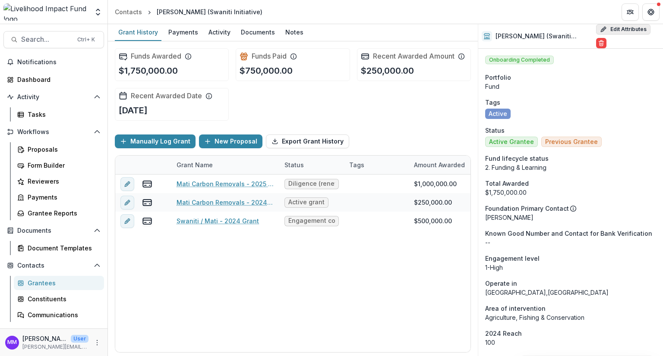
click at [621, 31] on button "Edit Attributes" at bounding box center [623, 29] width 54 height 10
select select "**"
select select "**********"
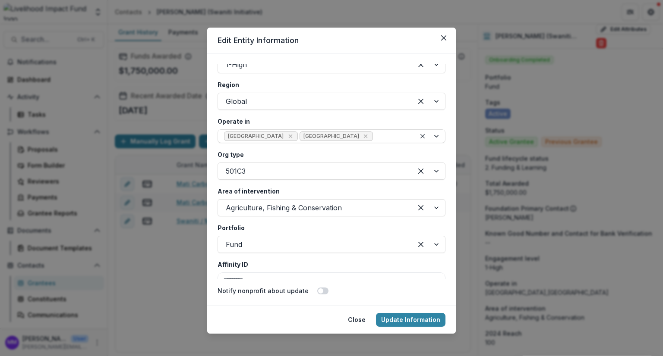
scroll to position [1554, 0]
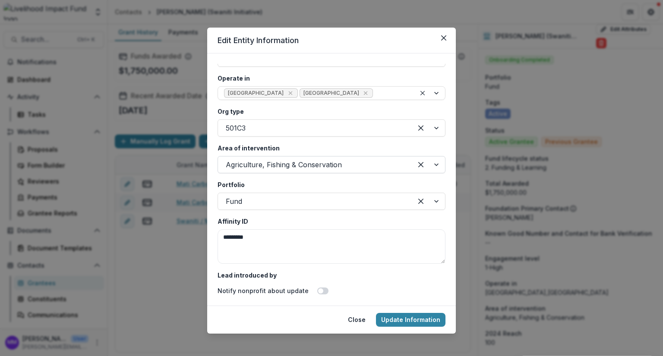
click at [255, 161] on div at bounding box center [315, 165] width 179 height 12
click at [412, 320] on button "Update Information" at bounding box center [410, 320] width 69 height 14
